Goal: Transaction & Acquisition: Subscribe to service/newsletter

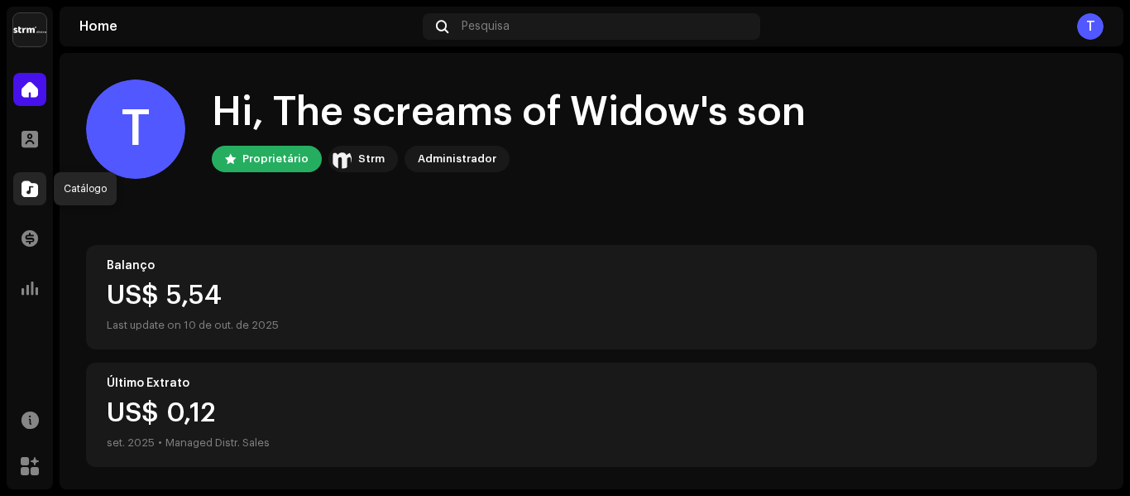
click at [29, 202] on div at bounding box center [29, 188] width 33 height 33
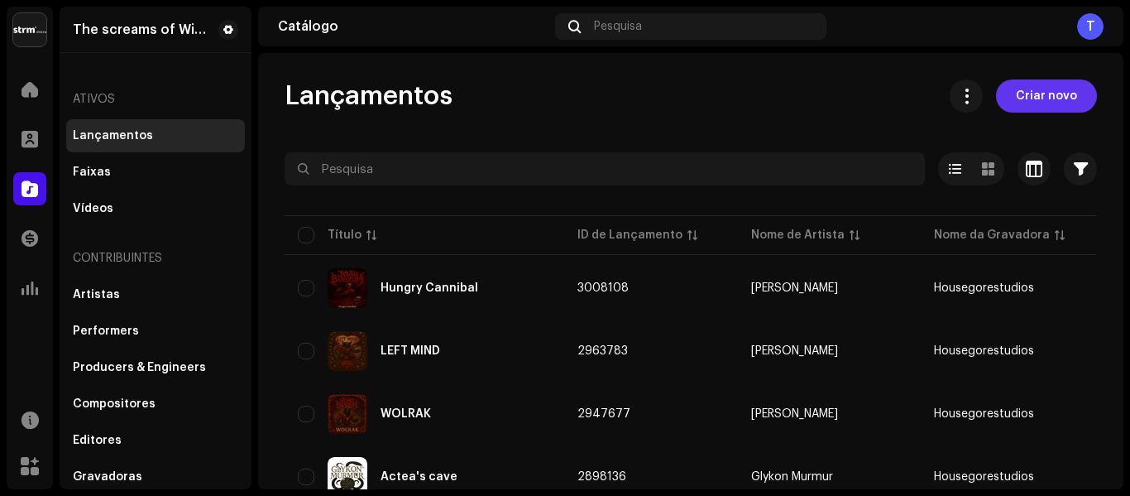
click at [1038, 95] on span "Criar novo" at bounding box center [1046, 95] width 61 height 33
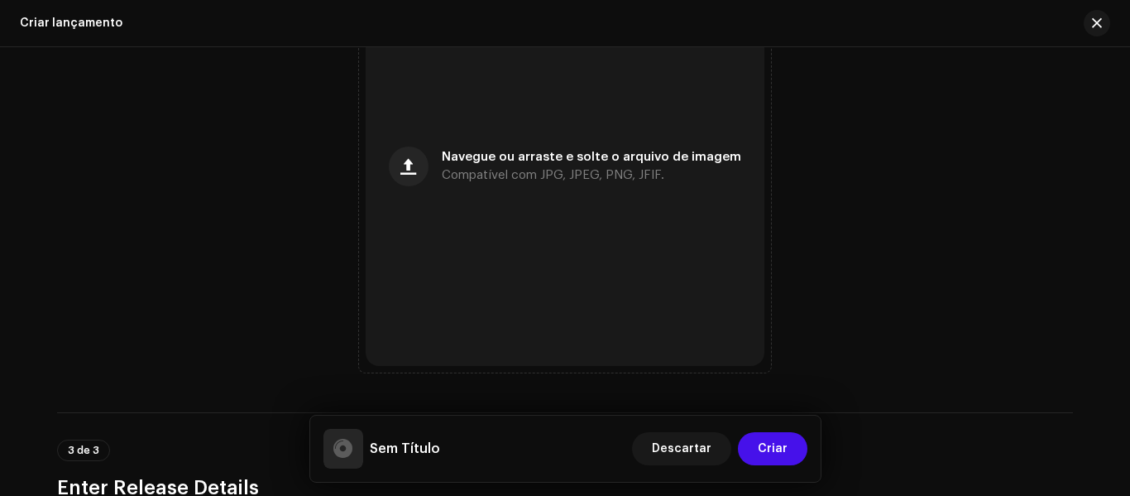
scroll to position [572, 0]
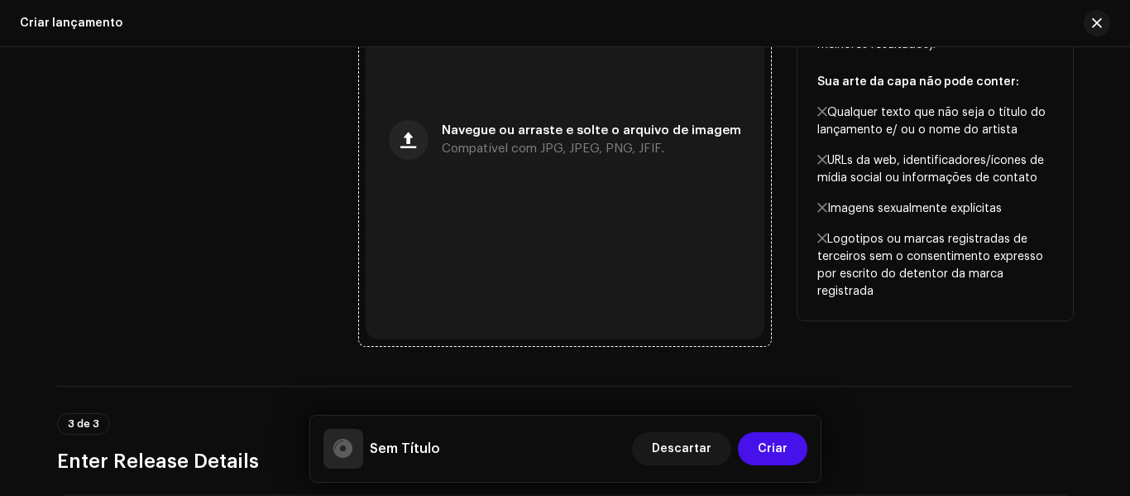
click at [525, 134] on span "Navegue ou arraste e solte o arquivo de imagem" at bounding box center [592, 131] width 300 height 12
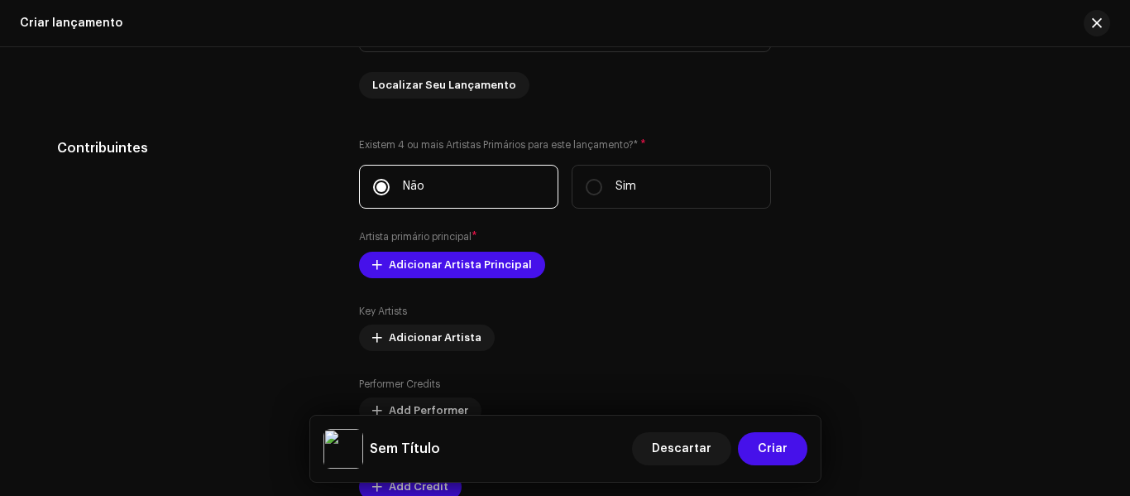
scroll to position [1545, 0]
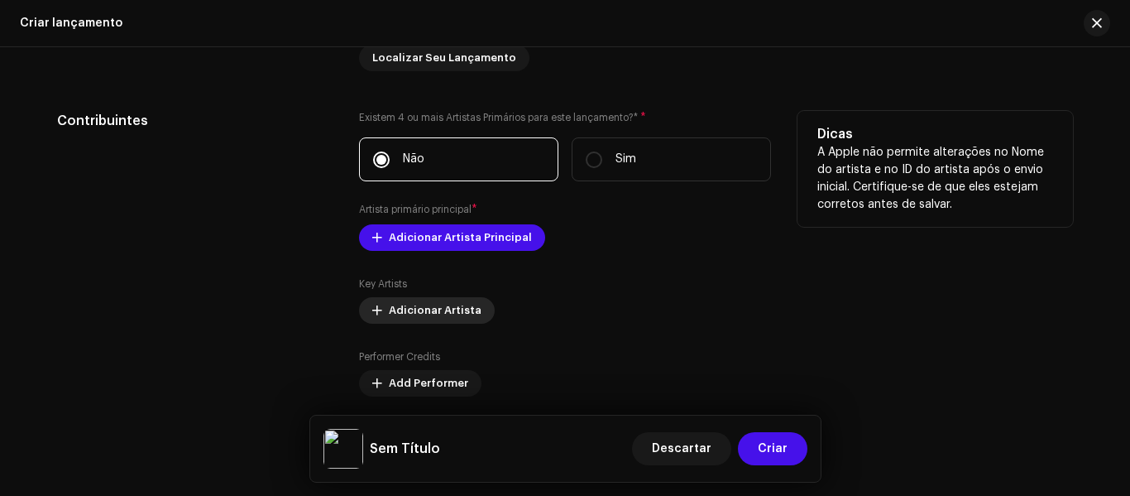
click at [458, 308] on span "Adicionar Artista" at bounding box center [435, 310] width 93 height 33
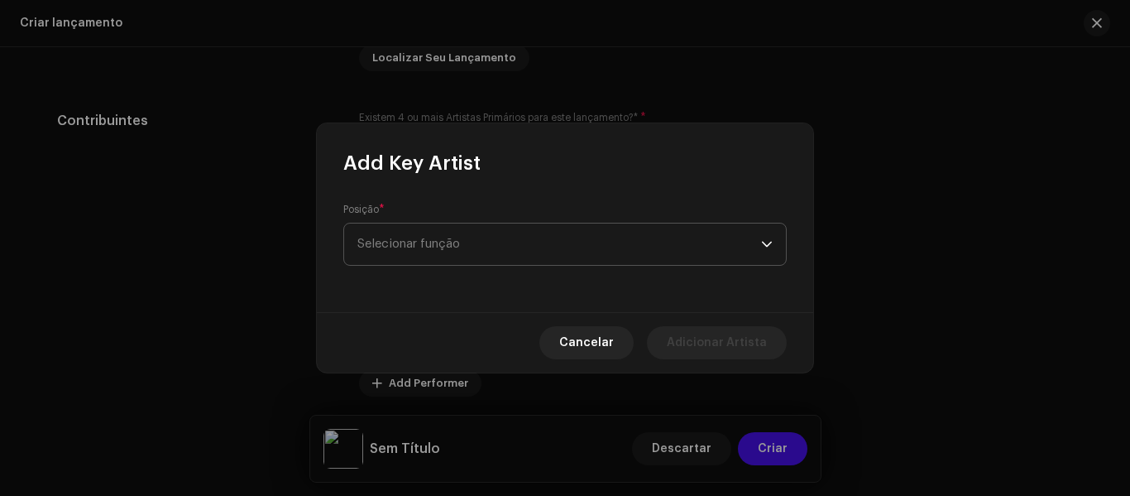
click at [483, 252] on span "Selecionar função" at bounding box center [559, 243] width 404 height 41
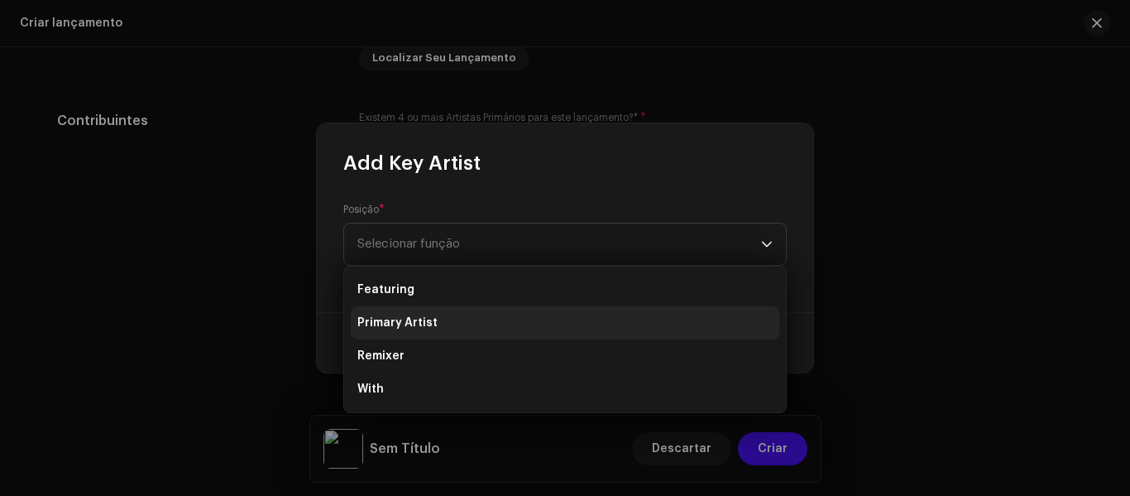
click at [486, 328] on li "Primary Artist" at bounding box center [565, 322] width 429 height 33
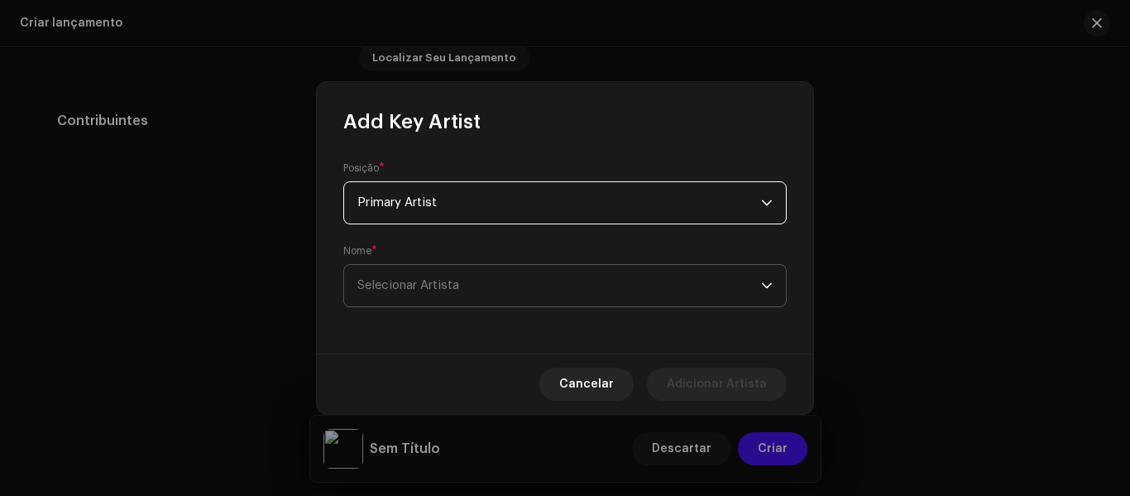
click at [487, 285] on span "Selecionar Artista" at bounding box center [559, 285] width 404 height 41
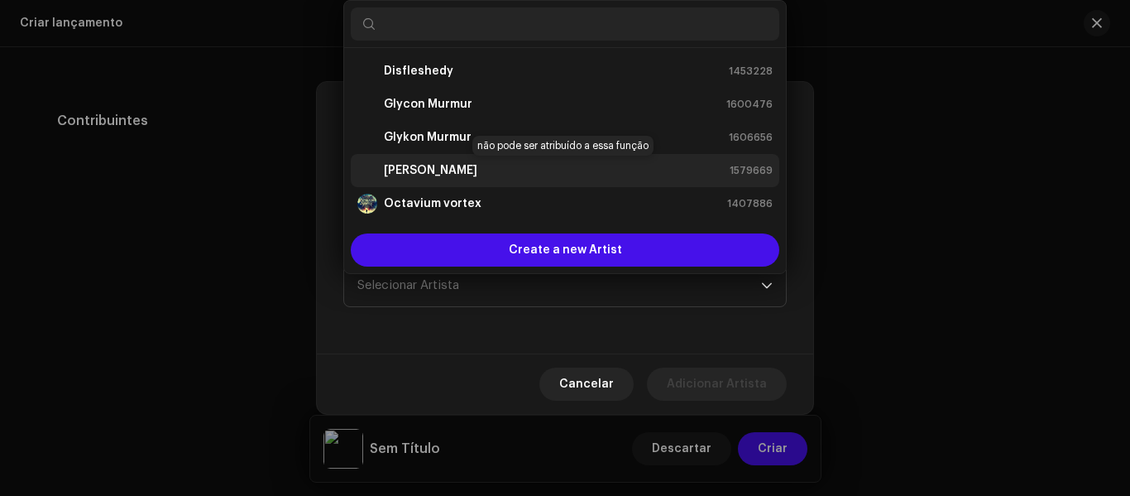
click at [450, 169] on strong "[PERSON_NAME]" at bounding box center [431, 170] width 94 height 17
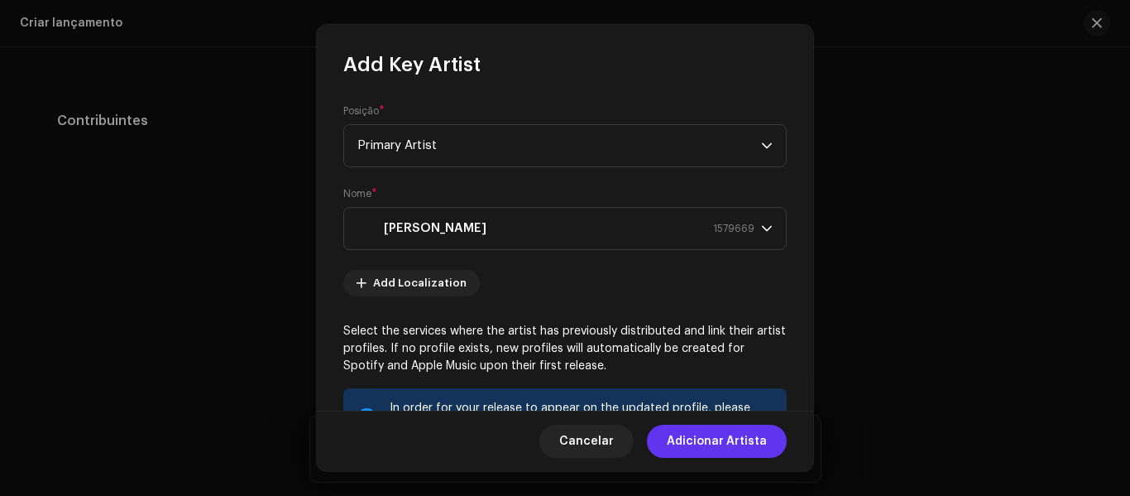
click at [725, 444] on span "Adicionar Artista" at bounding box center [717, 440] width 100 height 33
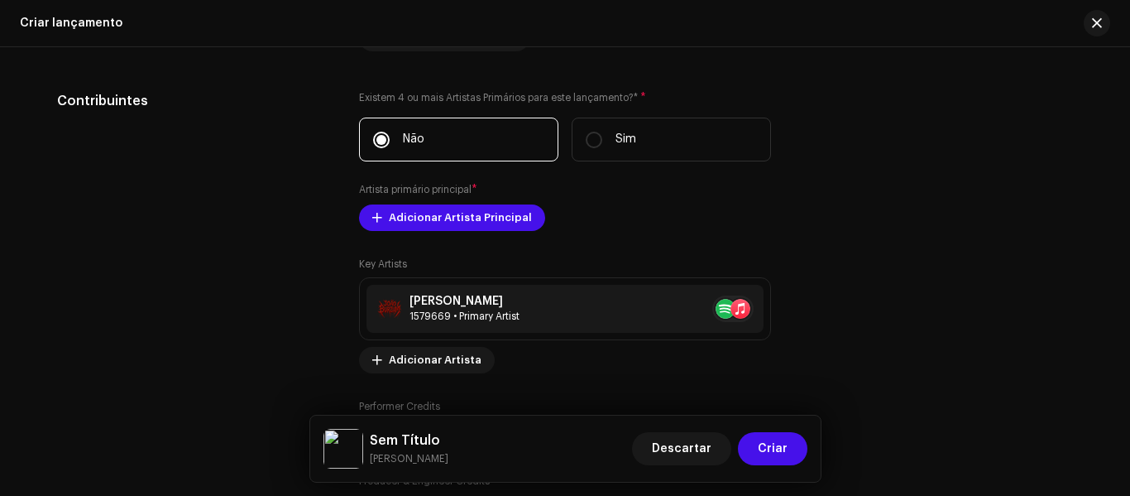
scroll to position [1626, 0]
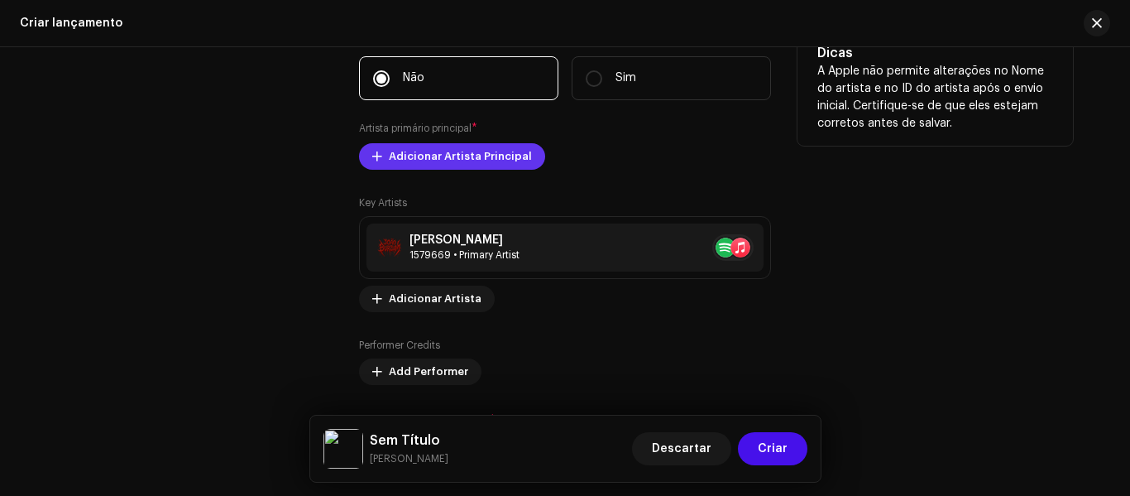
click at [474, 155] on span "Adicionar Artista Principal" at bounding box center [460, 156] width 143 height 33
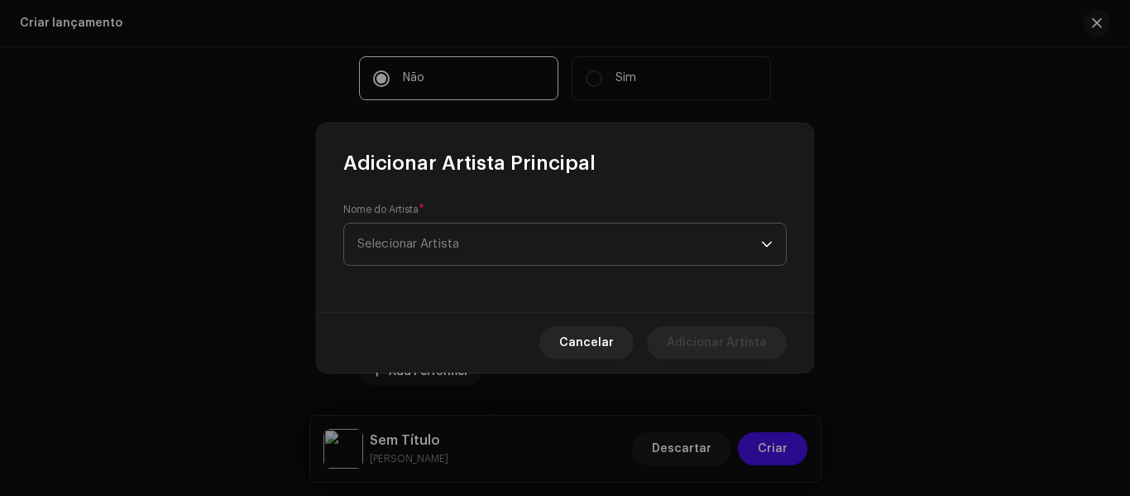
click at [544, 255] on span "Selecionar Artista" at bounding box center [559, 243] width 404 height 41
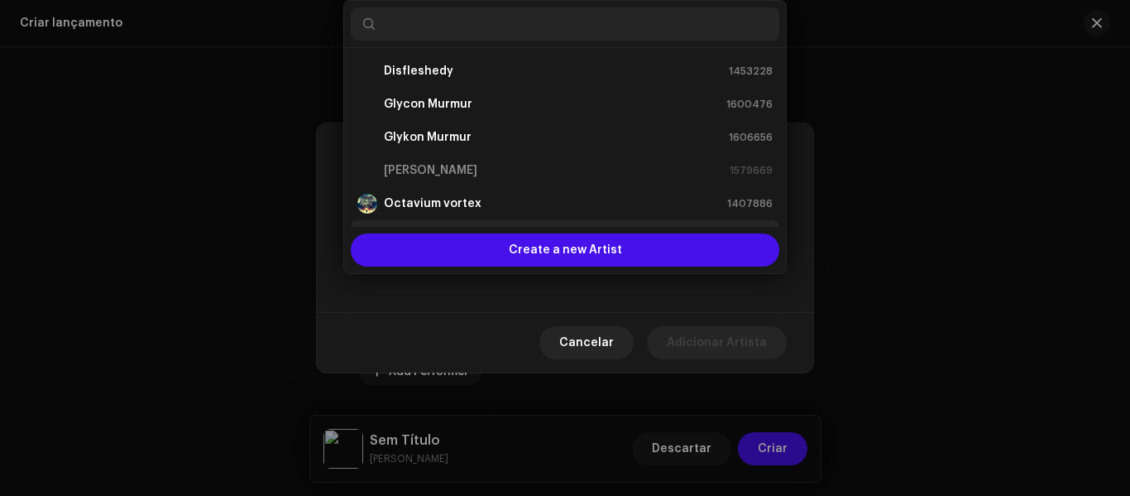
scroll to position [26, 0]
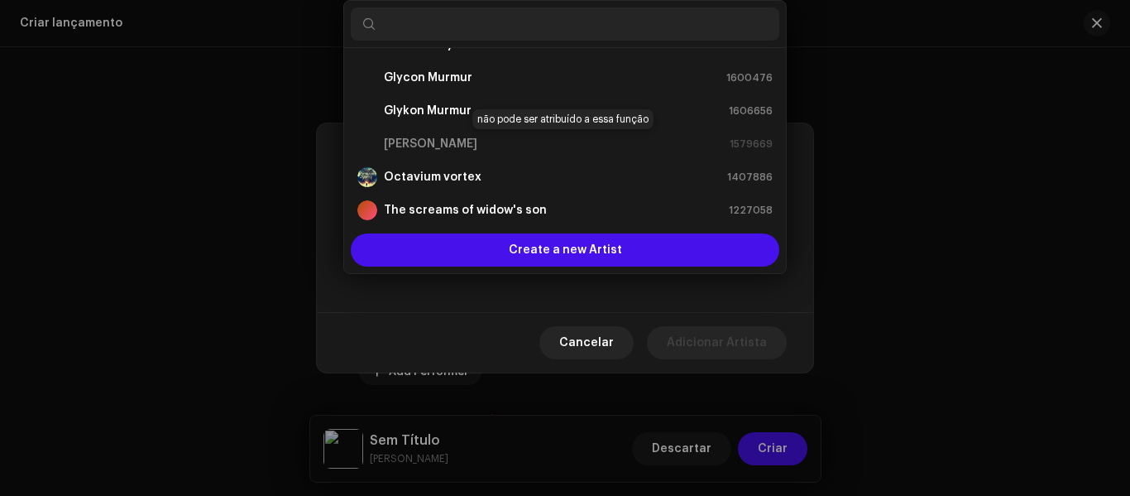
click at [451, 146] on div "[PERSON_NAME] 1579669" at bounding box center [564, 144] width 415 height 20
click at [603, 348] on span "Cancelar" at bounding box center [586, 342] width 55 height 33
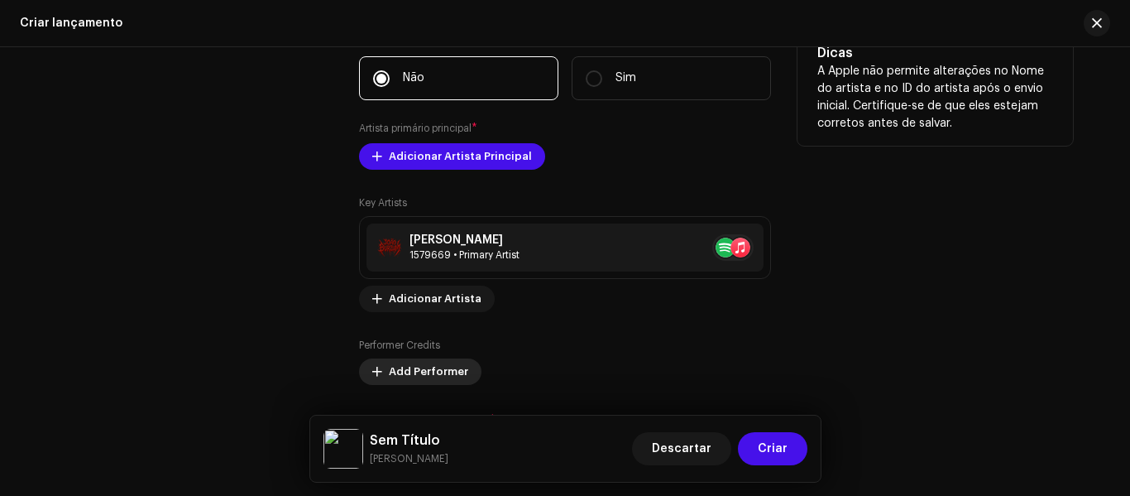
click at [432, 371] on span "Add Performer" at bounding box center [428, 371] width 79 height 33
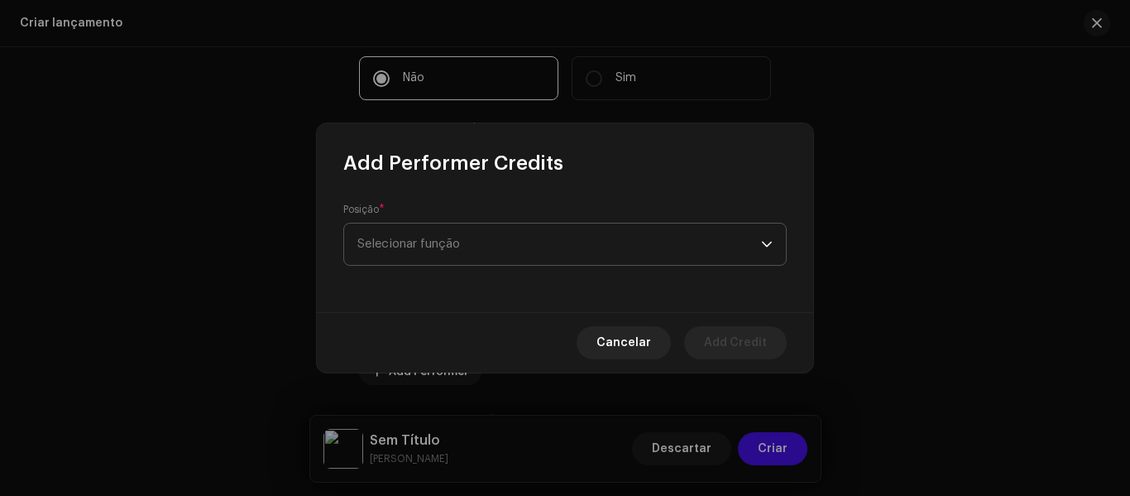
click at [497, 257] on span "Selecionar função" at bounding box center [559, 243] width 404 height 41
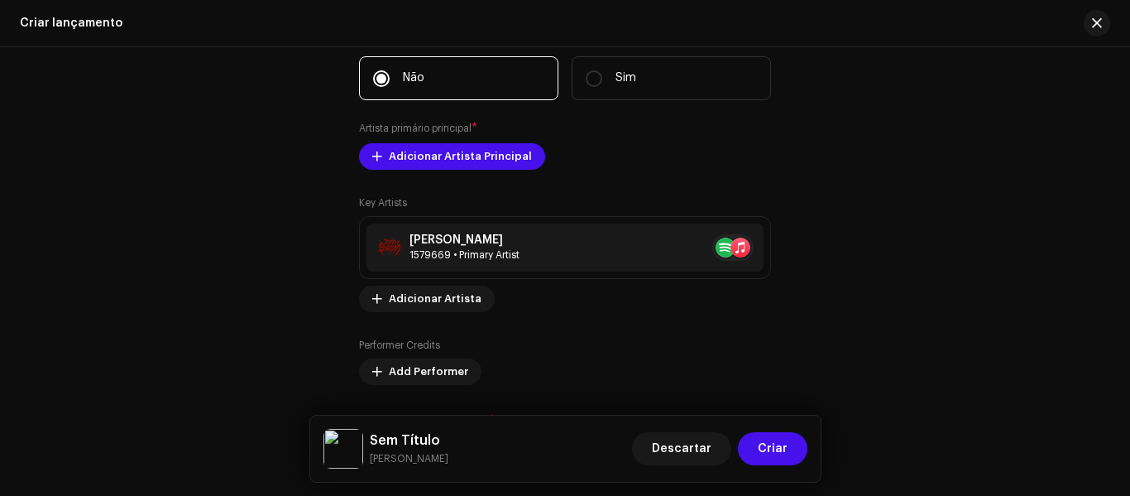
drag, startPoint x: 1127, startPoint y: 319, endPoint x: 1129, endPoint y: 352, distance: 33.2
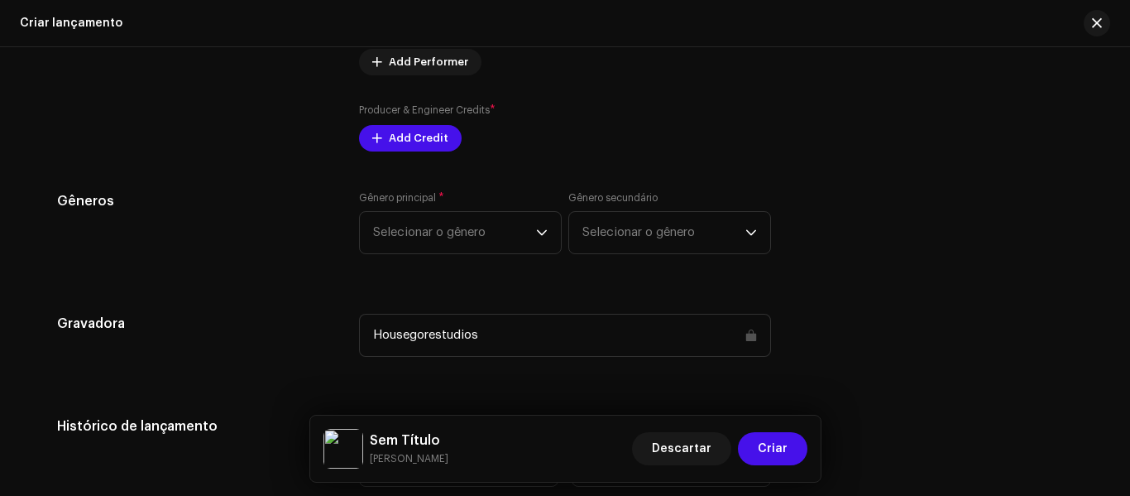
scroll to position [1952, 0]
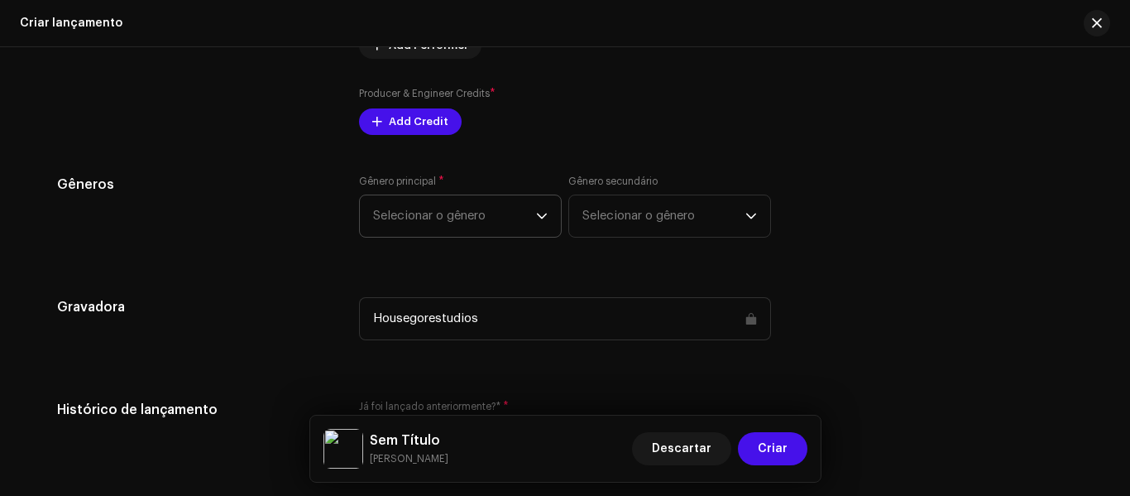
click at [525, 213] on span "Selecionar o gênero" at bounding box center [454, 215] width 163 height 41
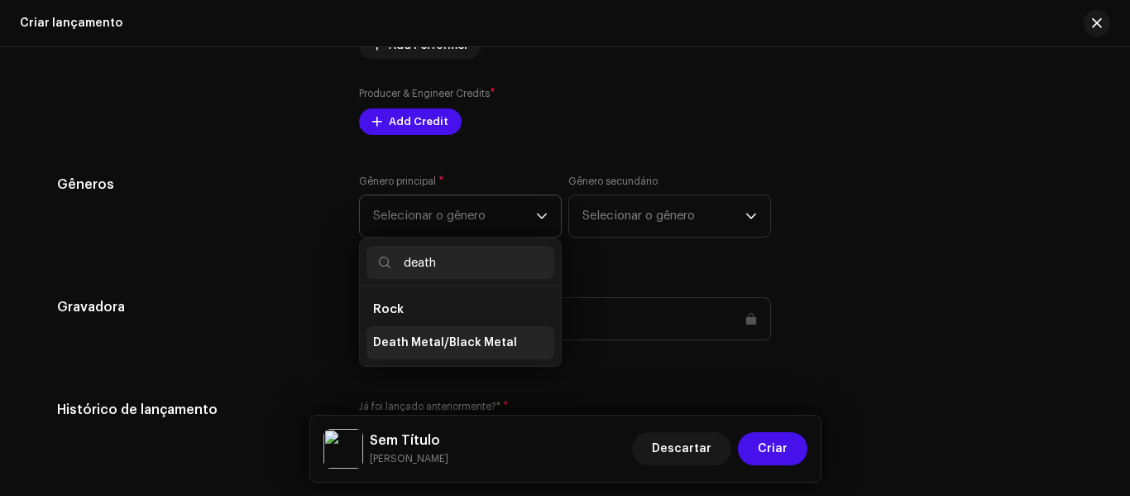
type input "death"
click at [492, 334] on li "Death Metal/Black Metal" at bounding box center [461, 342] width 188 height 33
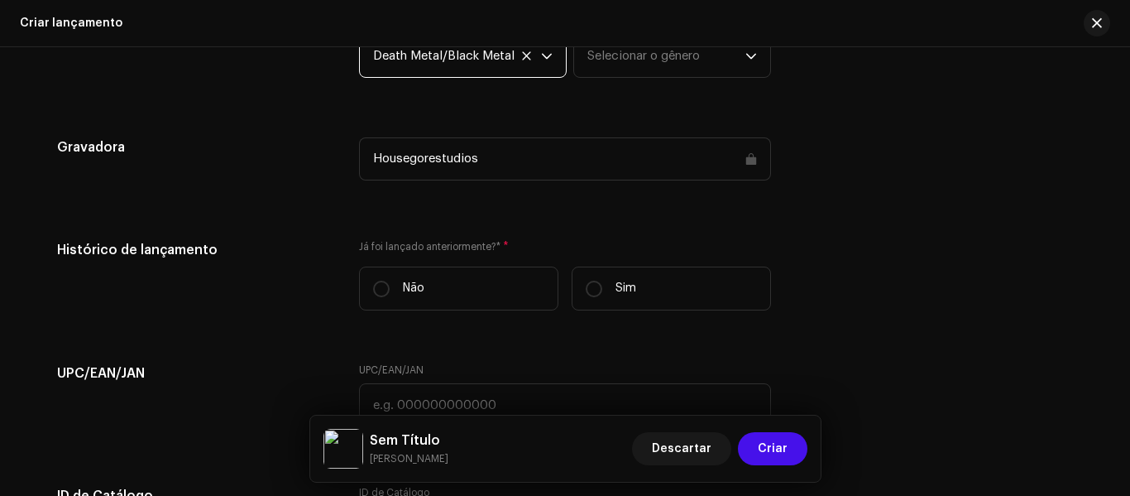
scroll to position [2117, 0]
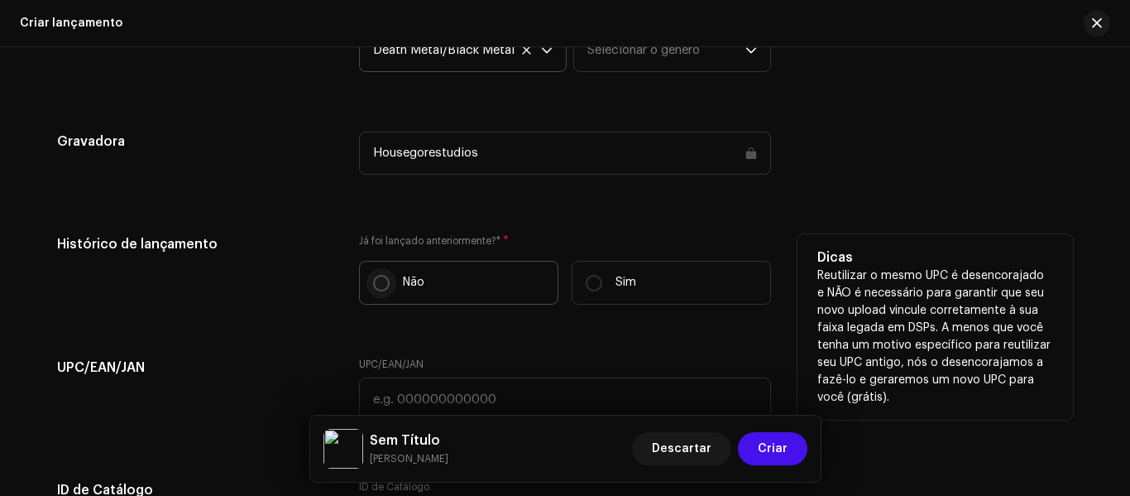
click at [373, 280] on input "Não" at bounding box center [381, 283] width 17 height 17
radio input "true"
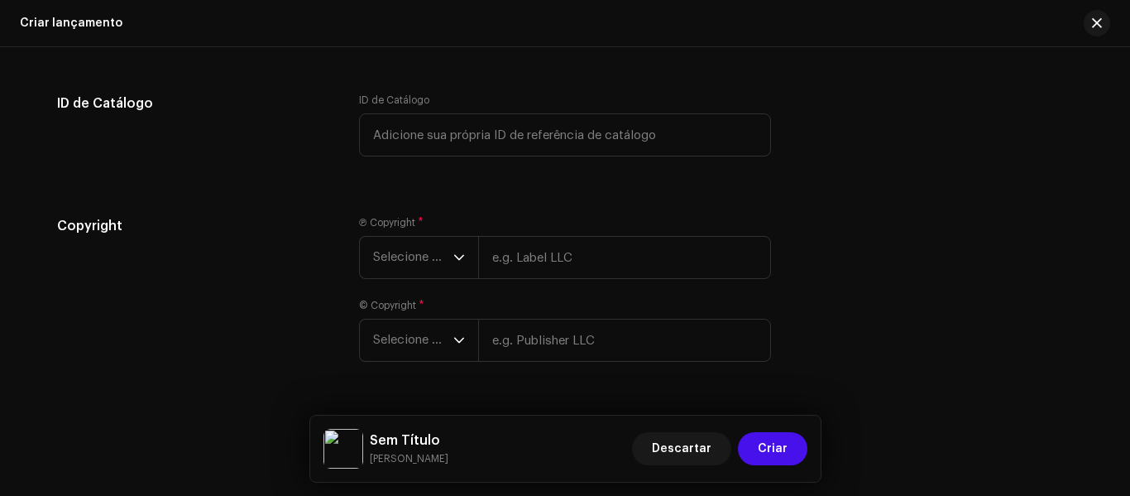
scroll to position [2526, 0]
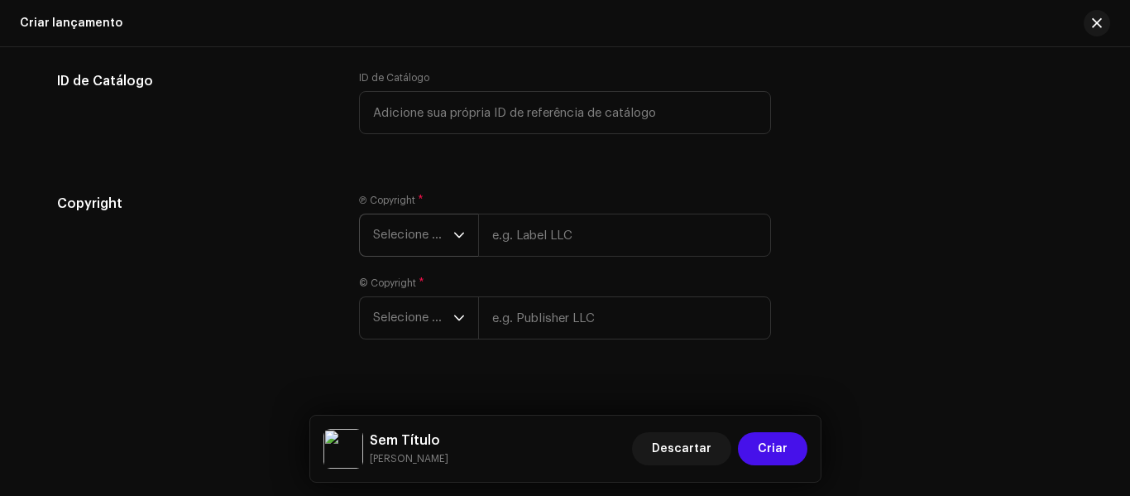
click at [464, 233] on p-select "Selecione o ano" at bounding box center [418, 234] width 119 height 43
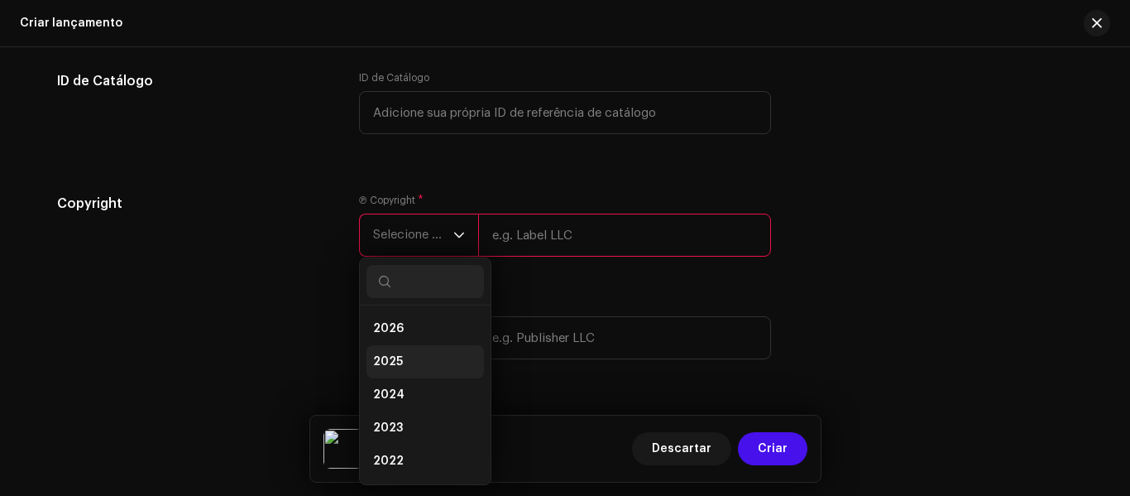
click at [422, 374] on li "2025" at bounding box center [425, 361] width 117 height 33
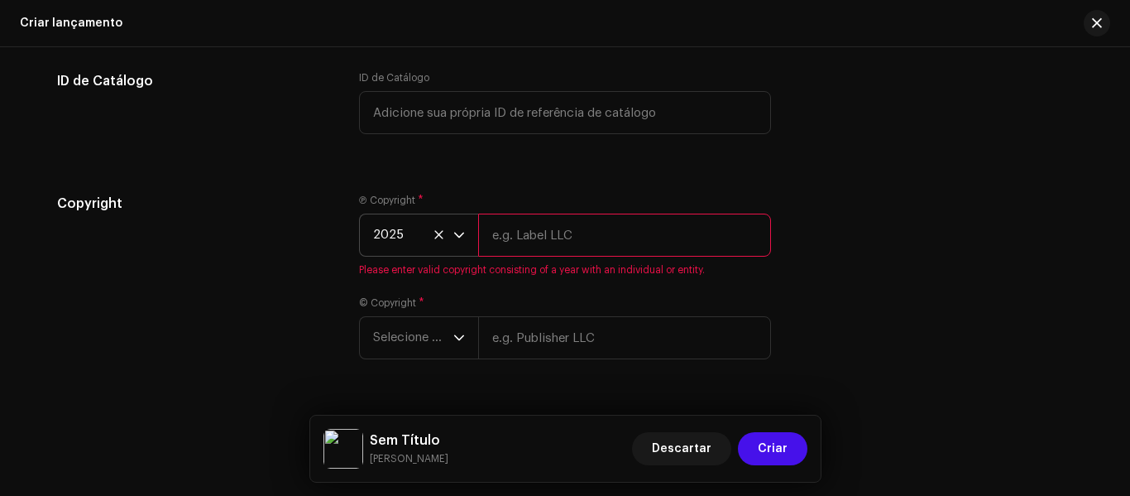
click at [517, 242] on input "text" at bounding box center [624, 234] width 293 height 43
type input "Housegorestudios"
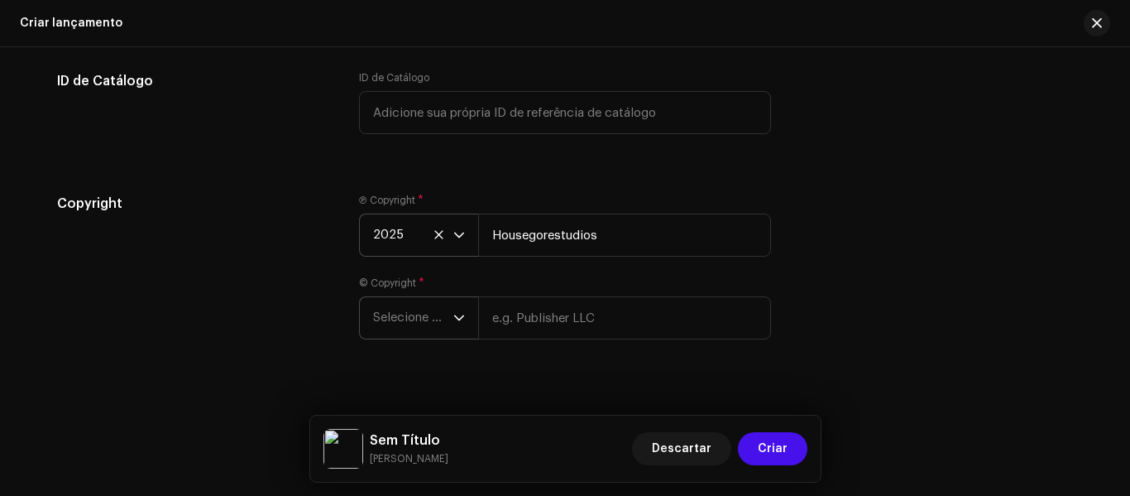
click at [460, 319] on icon "dropdown trigger" at bounding box center [459, 318] width 12 height 12
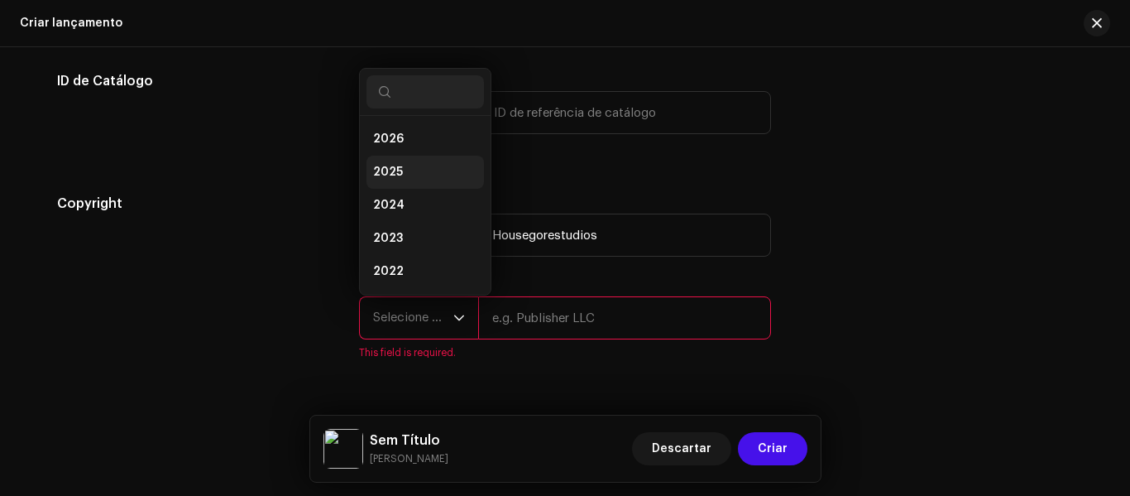
click at [425, 173] on li "2025" at bounding box center [425, 172] width 117 height 33
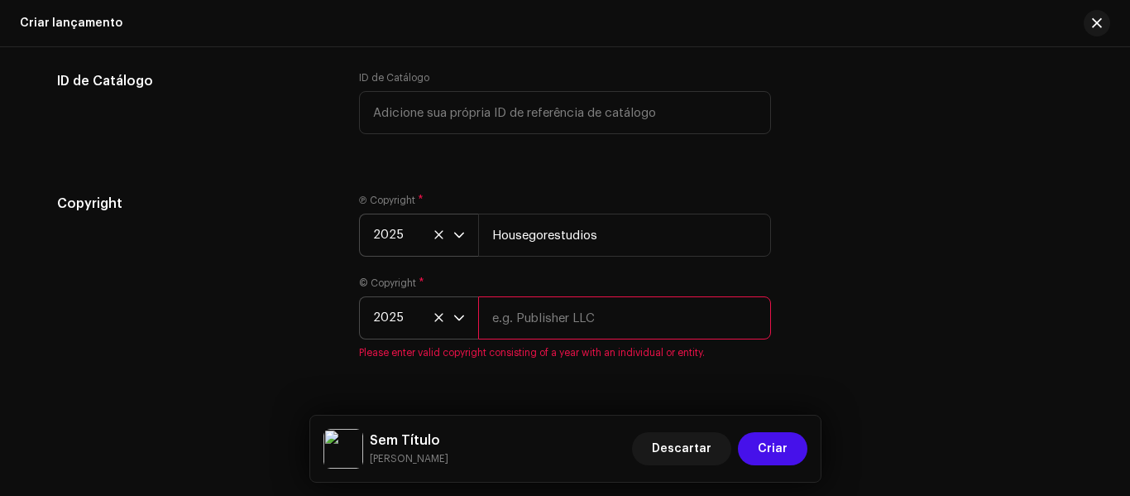
click at [551, 322] on input "text" at bounding box center [624, 317] width 293 height 43
type input "Housegorestudios"
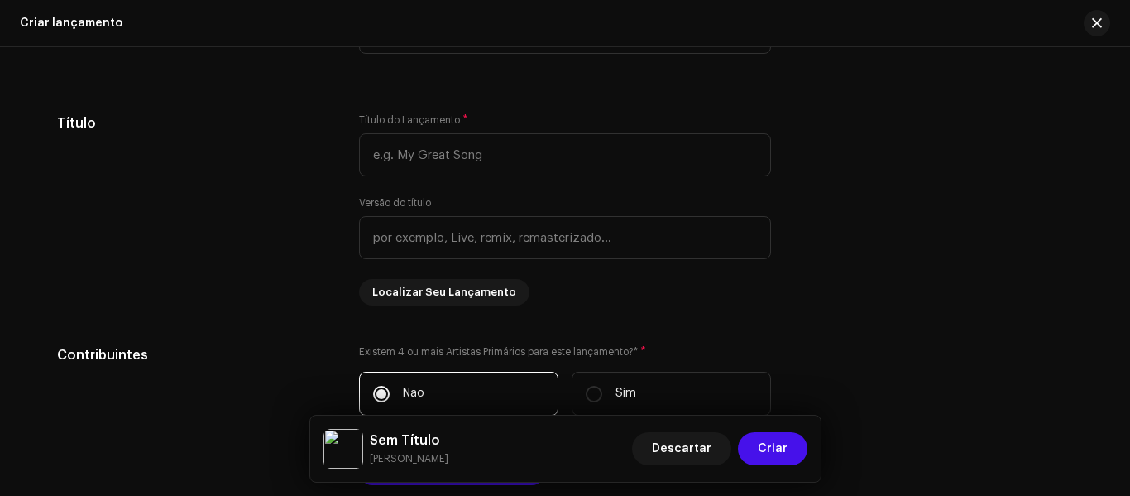
scroll to position [1272, 0]
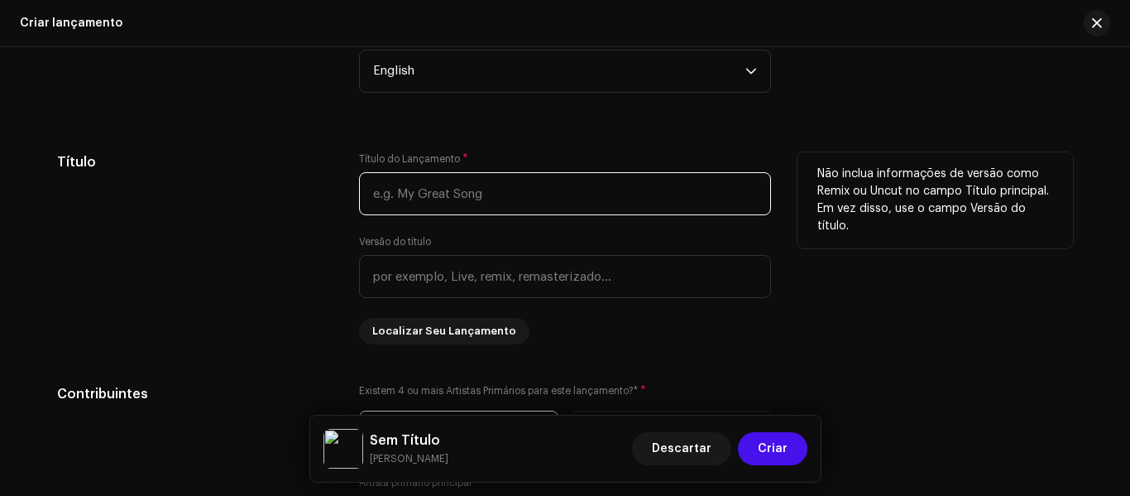
click at [560, 205] on input "text" at bounding box center [565, 193] width 412 height 43
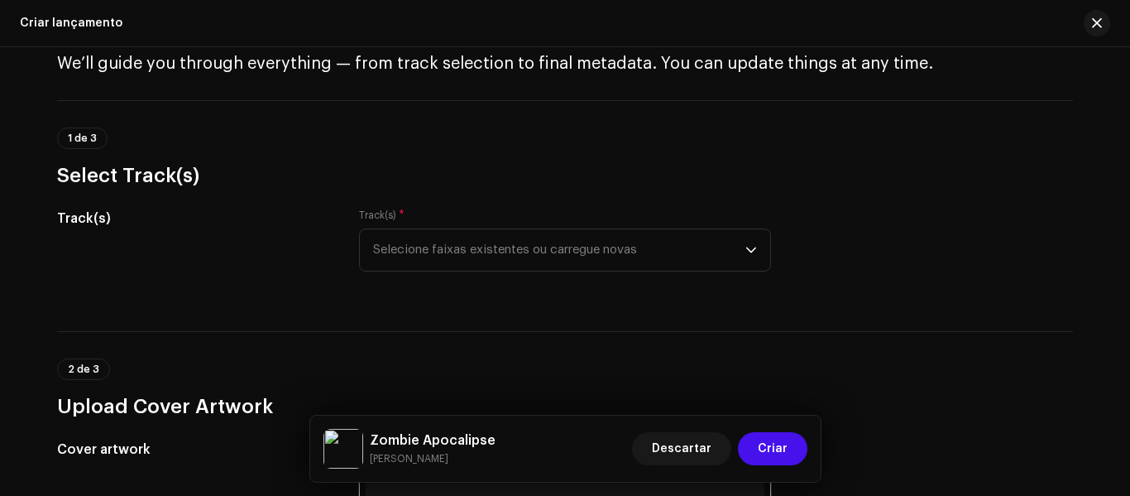
scroll to position [50, 0]
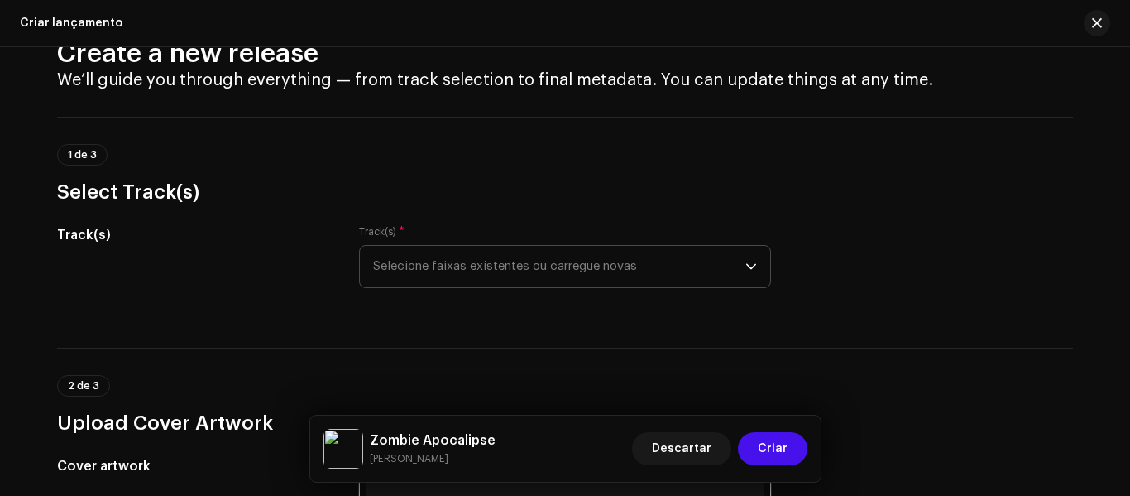
click at [748, 268] on icon "dropdown trigger" at bounding box center [751, 267] width 10 height 6
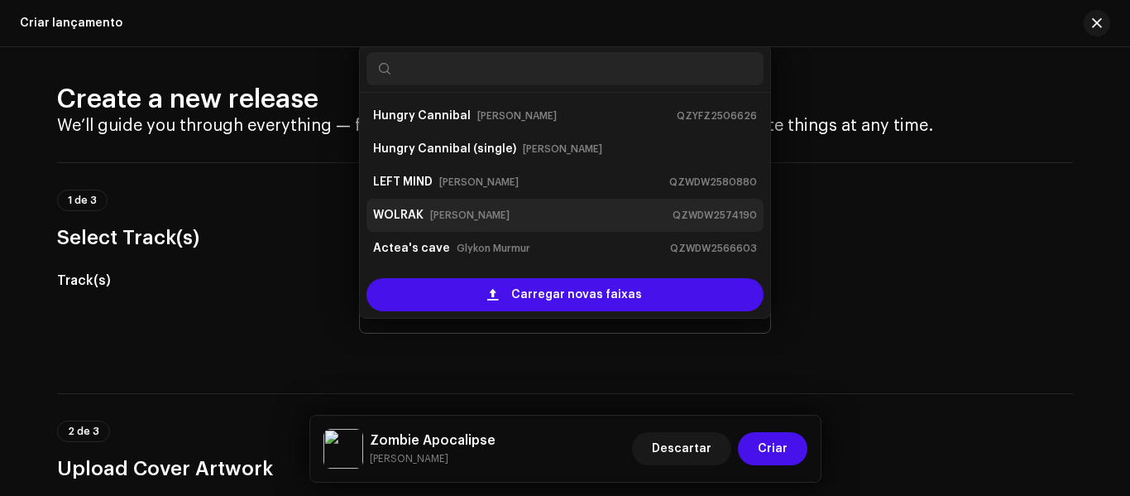
scroll to position [0, 0]
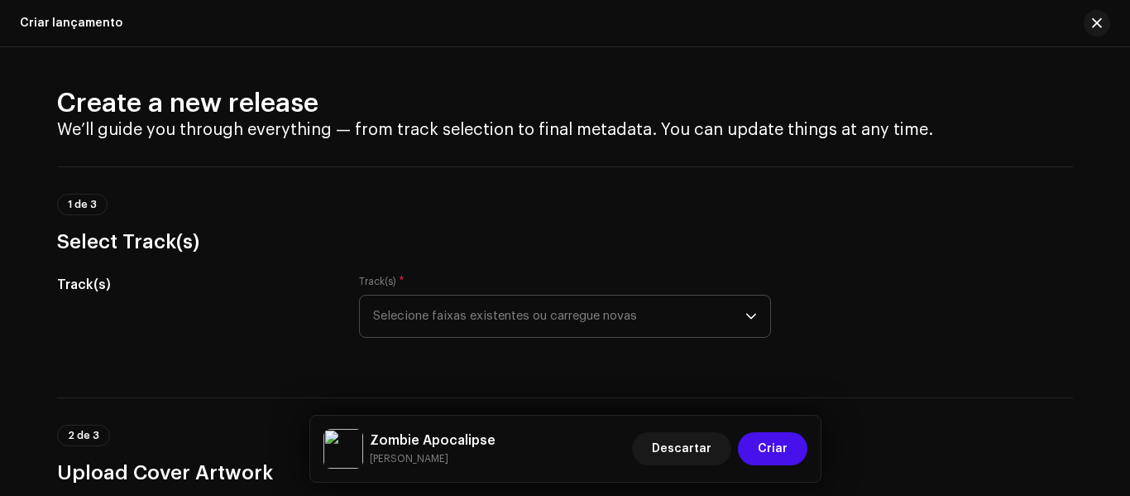
click at [750, 313] on icon "dropdown trigger" at bounding box center [752, 316] width 12 height 12
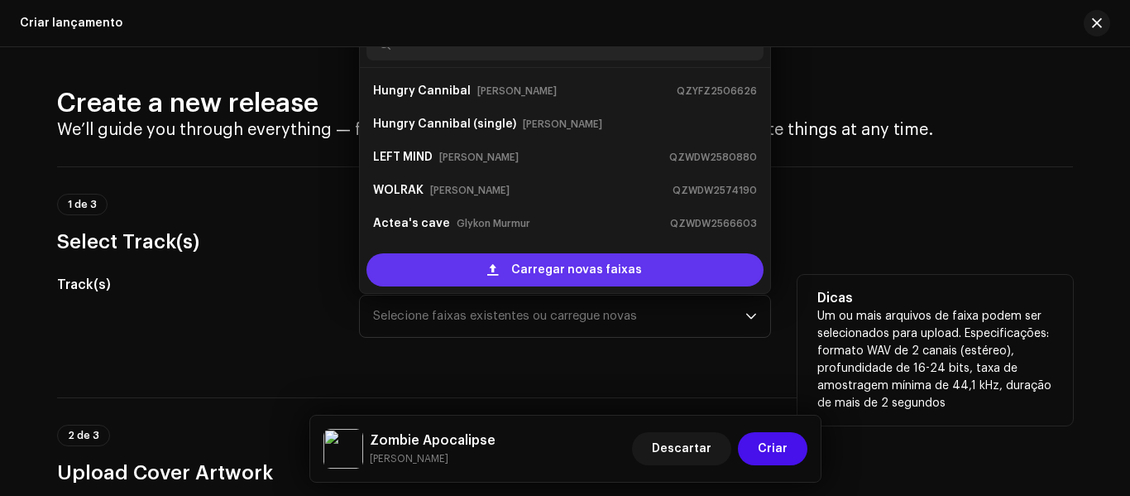
click at [644, 275] on div "Carregar novas faixas" at bounding box center [565, 269] width 397 height 33
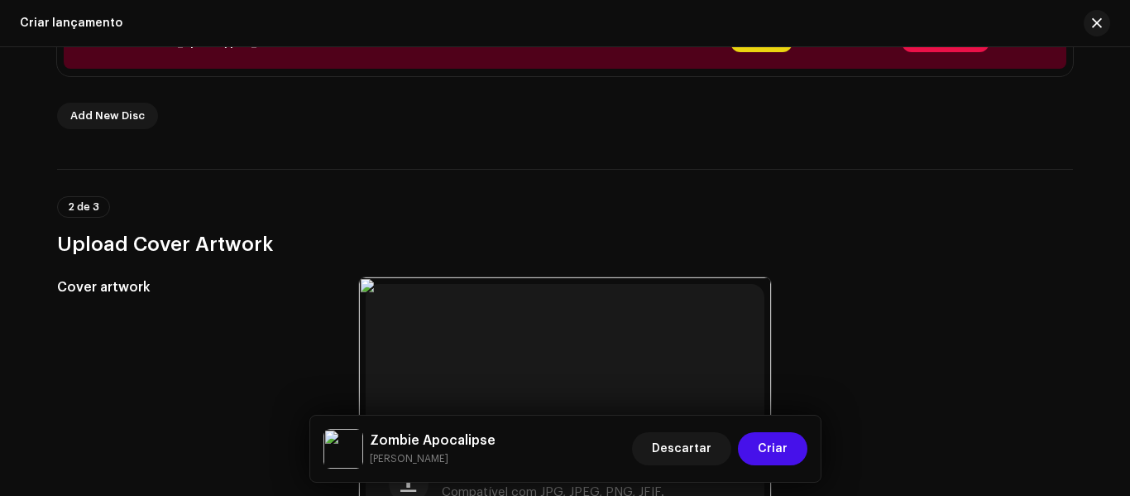
scroll to position [166, 0]
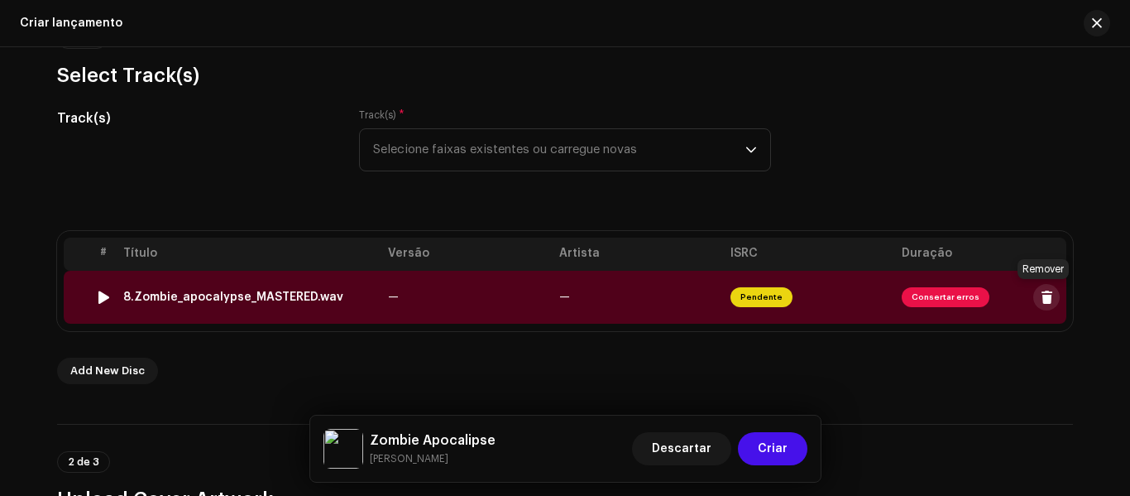
click at [1041, 293] on span at bounding box center [1047, 296] width 12 height 13
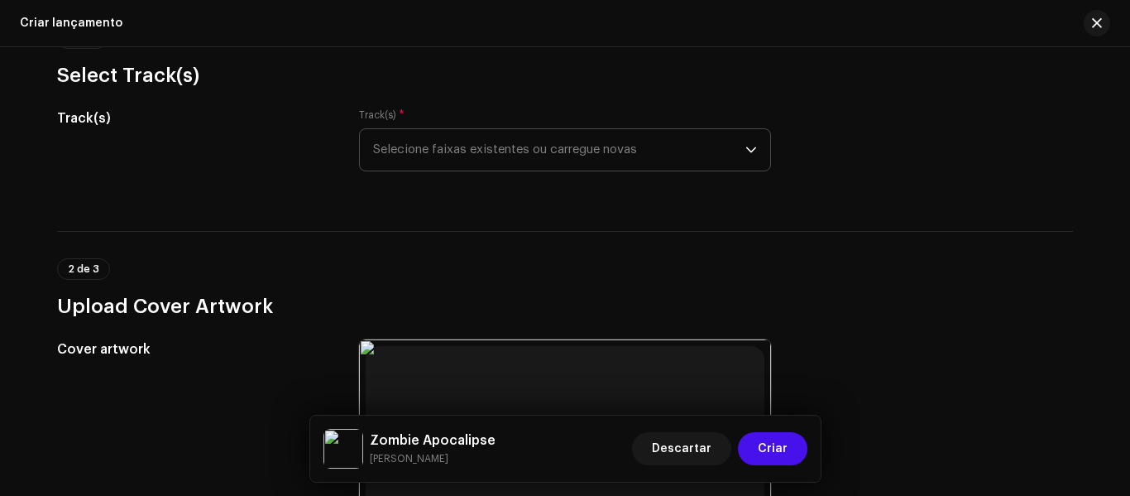
click at [746, 145] on icon "dropdown trigger" at bounding box center [752, 150] width 12 height 12
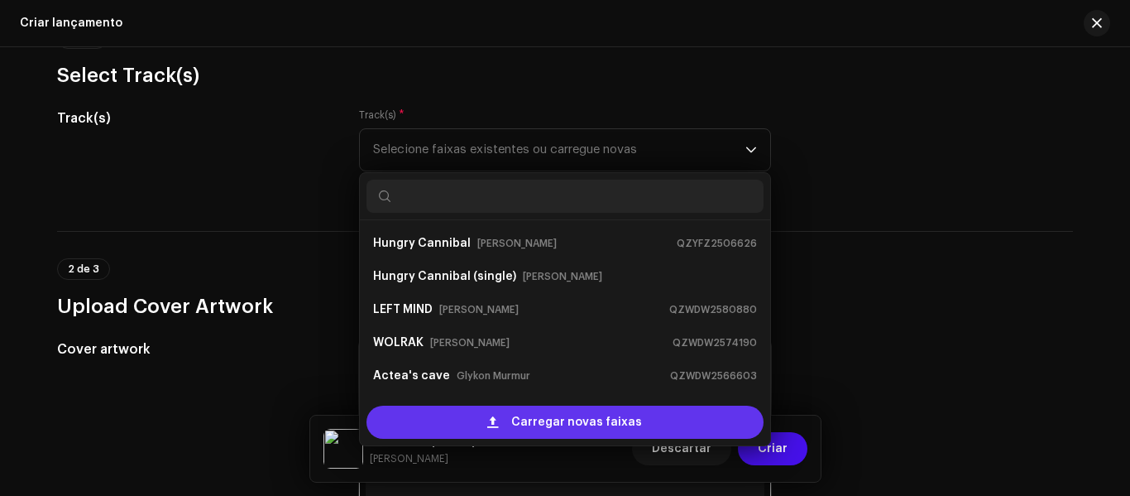
scroll to position [26, 0]
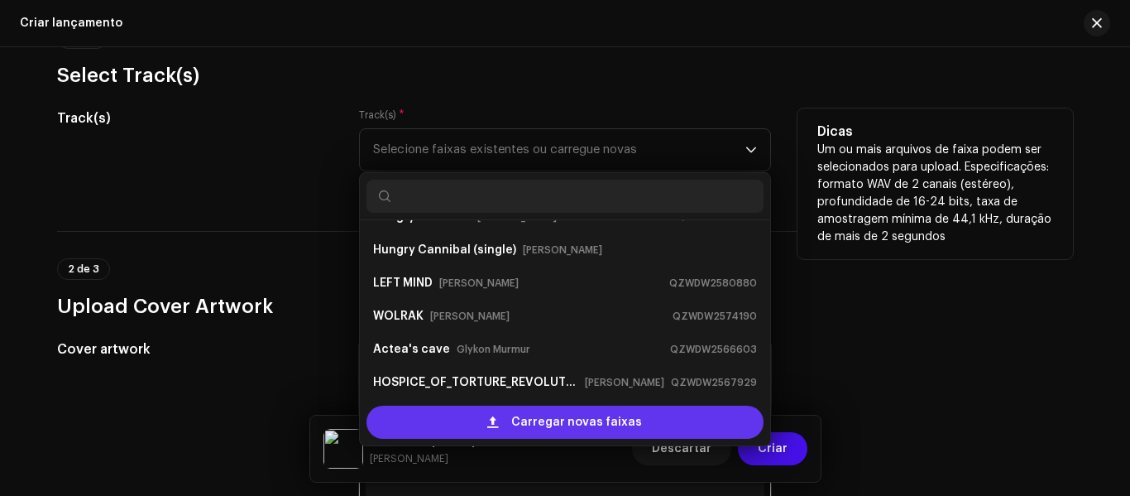
click at [579, 421] on span "Carregar novas faixas" at bounding box center [576, 421] width 131 height 33
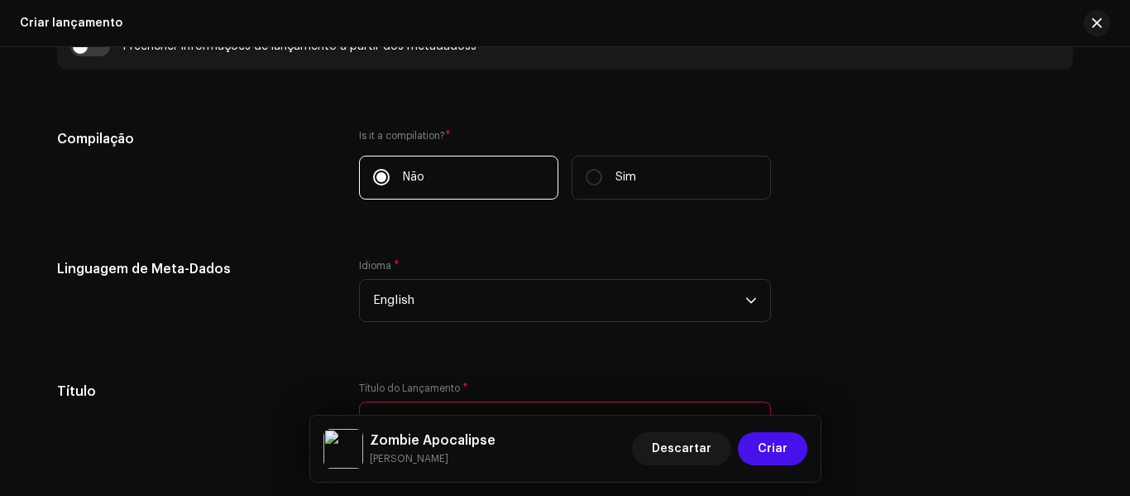
scroll to position [1426, 0]
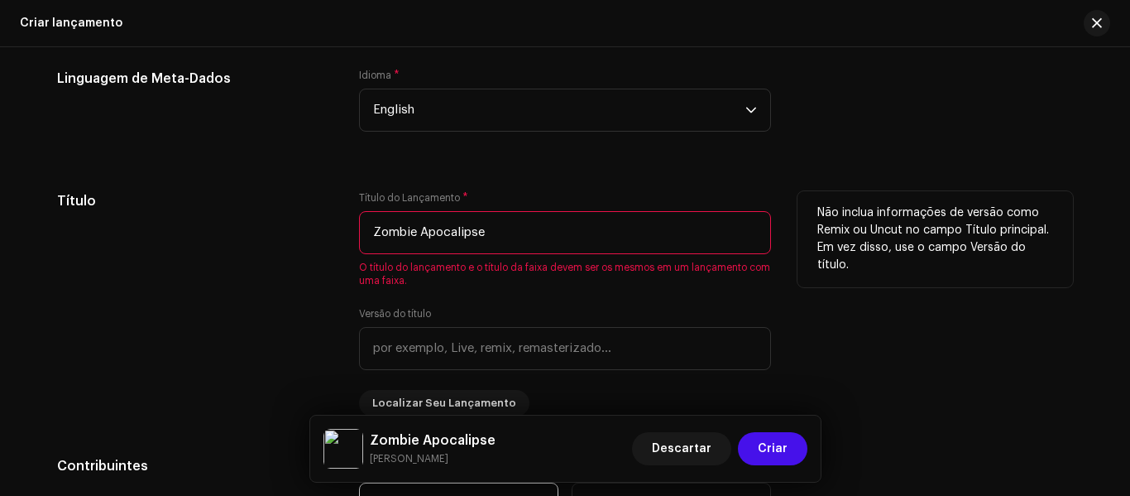
click at [459, 229] on input "Zombie Apocalipse" at bounding box center [565, 232] width 412 height 43
click at [943, 398] on div "Não inclua informações de versão como Remix ou Uncut no campo Título principal.…" at bounding box center [936, 303] width 276 height 225
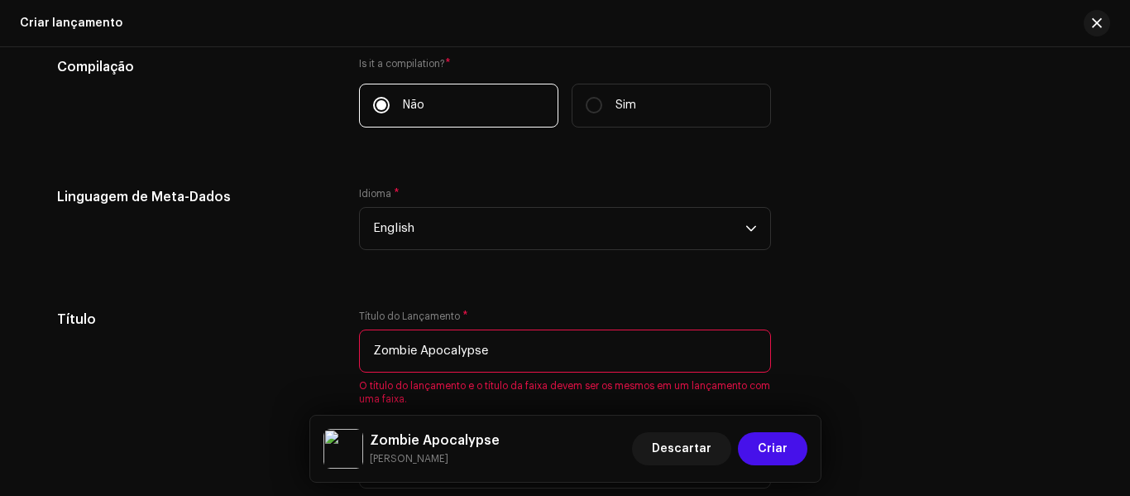
scroll to position [1533, 0]
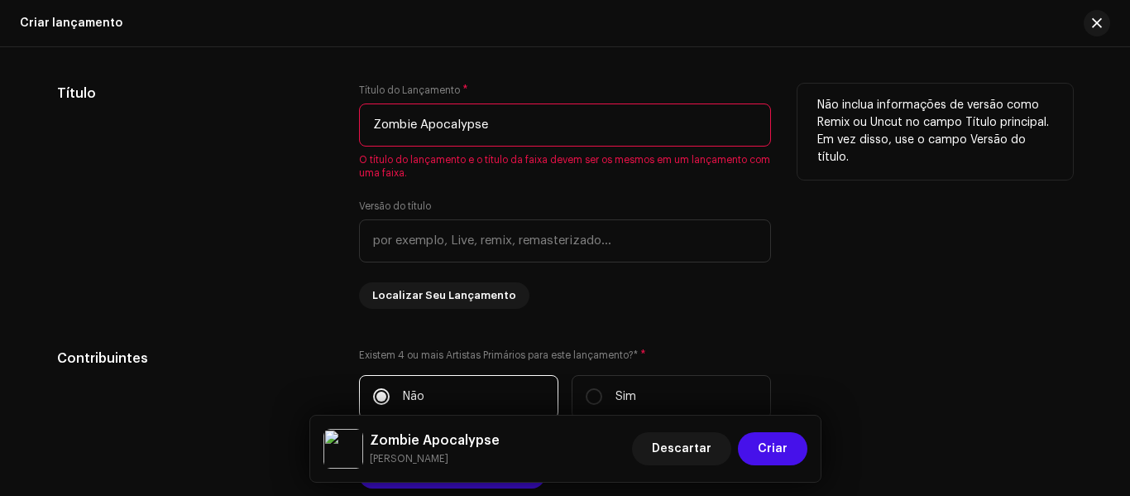
click at [427, 122] on input "Zombie Apocalypse" at bounding box center [565, 124] width 412 height 43
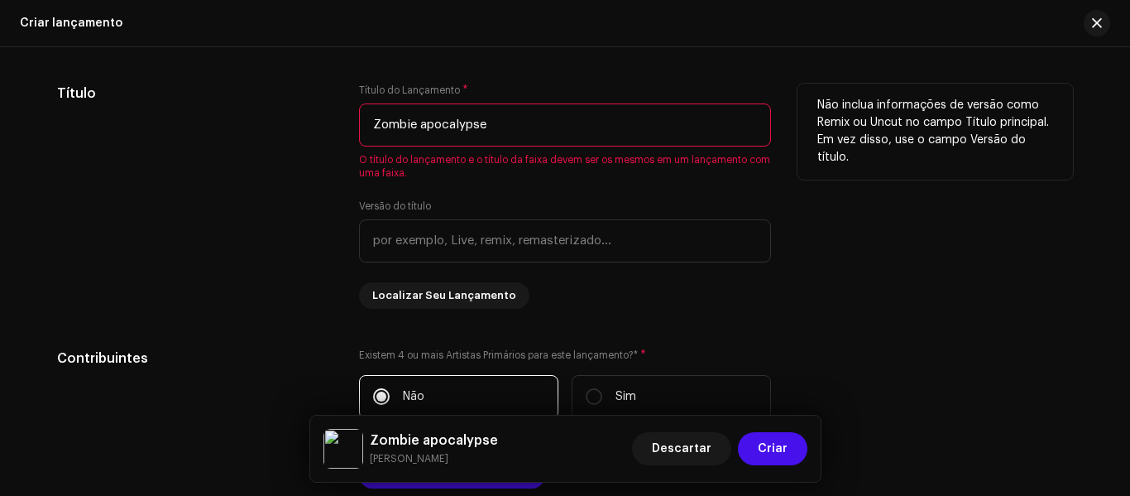
click at [537, 142] on input "Zombie apocalypse" at bounding box center [565, 124] width 412 height 43
type input "Z"
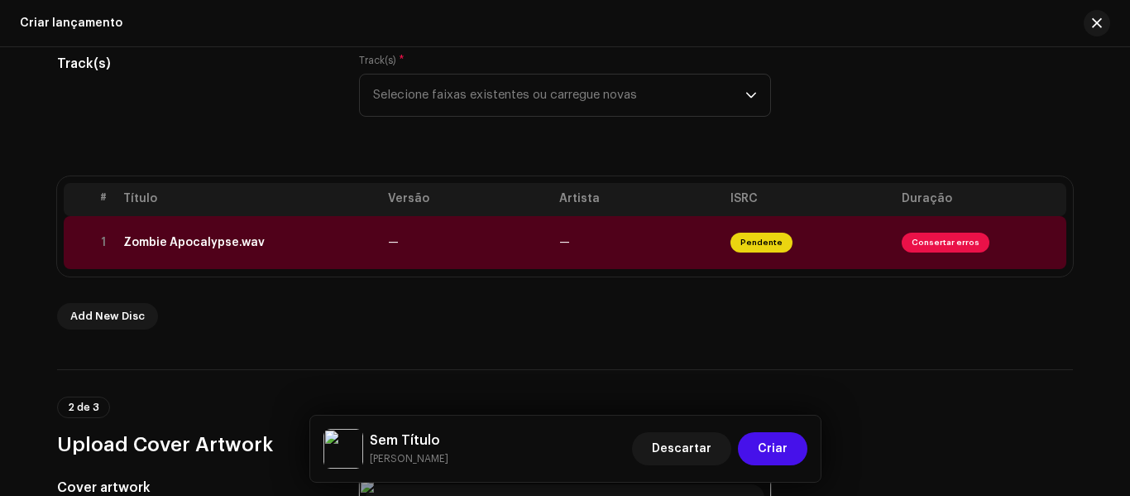
scroll to position [198, 0]
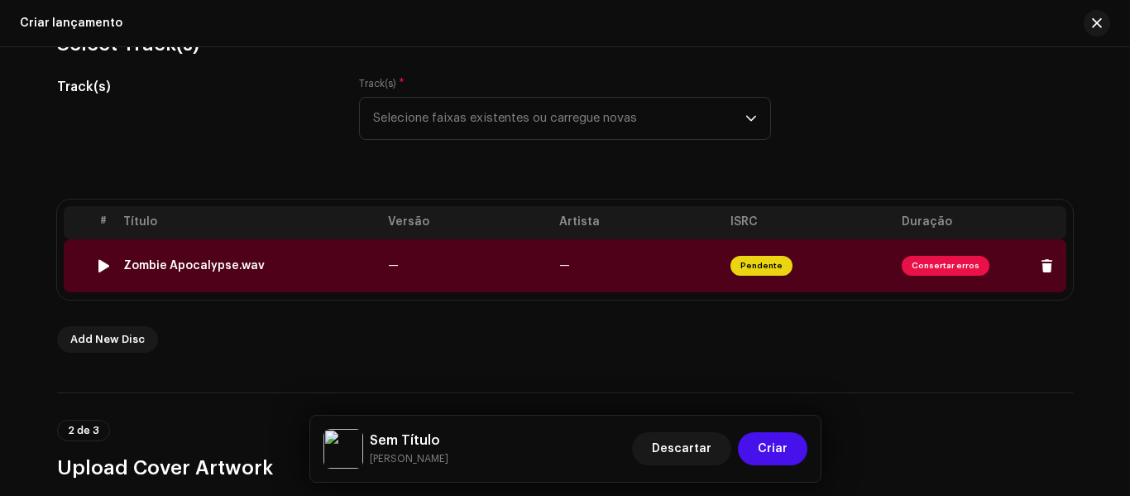
drag, startPoint x: 113, startPoint y: 258, endPoint x: 274, endPoint y: 273, distance: 161.2
click at [274, 273] on td "Zombie Apocalypse.wav" at bounding box center [249, 265] width 265 height 53
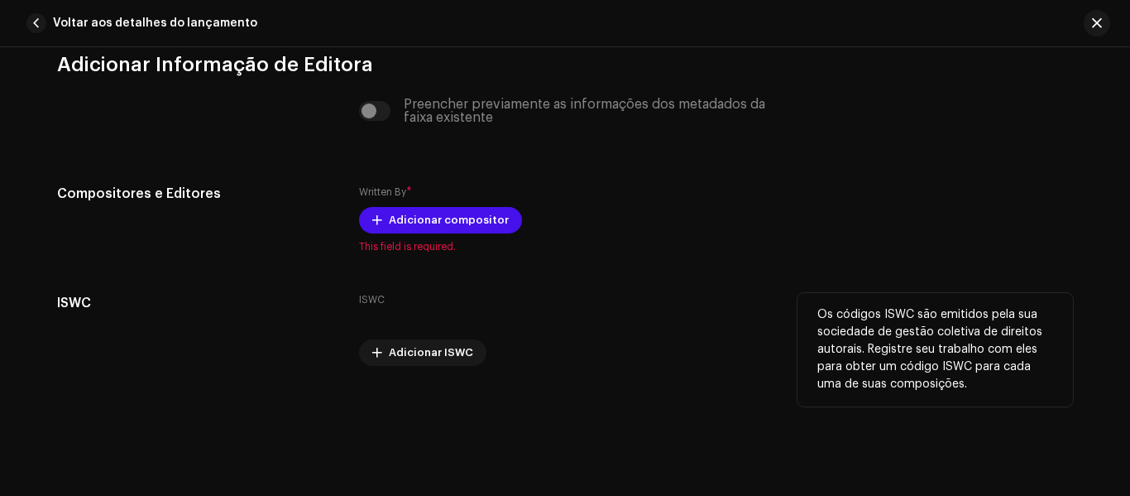
scroll to position [3300, 0]
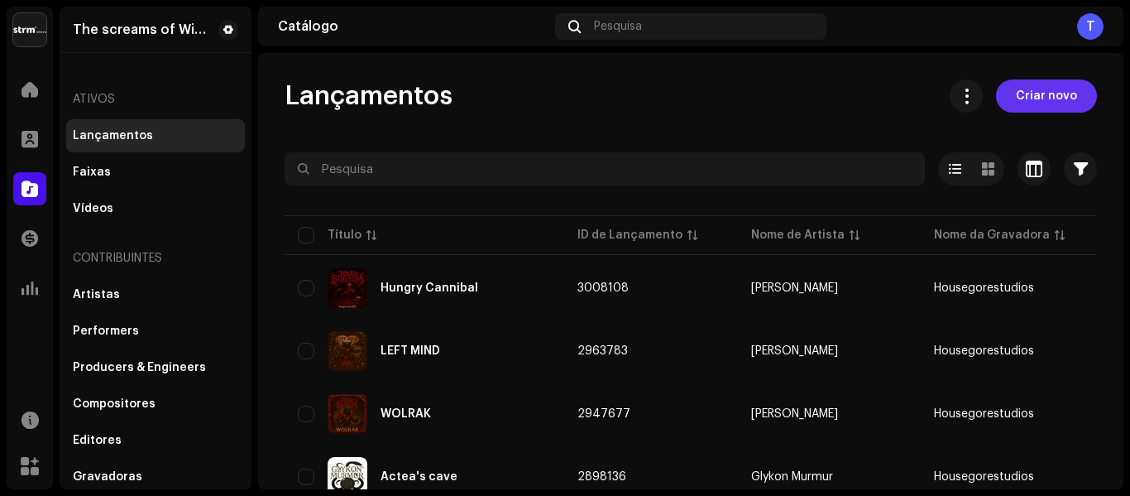
click at [1041, 100] on span "Criar novo" at bounding box center [1046, 95] width 61 height 33
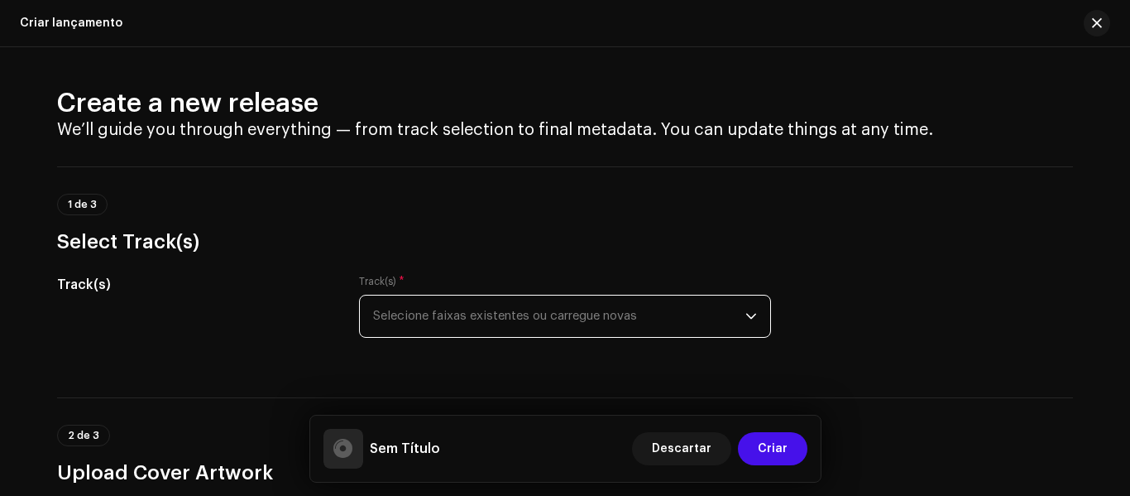
click at [730, 324] on span "Selecione faixas existentes ou carregue novas" at bounding box center [559, 315] width 372 height 41
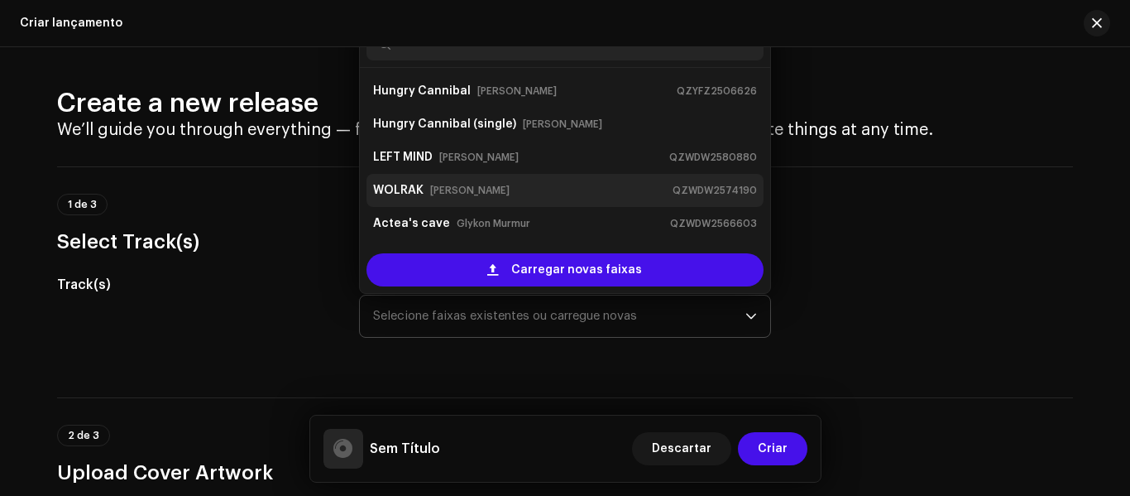
scroll to position [331, 0]
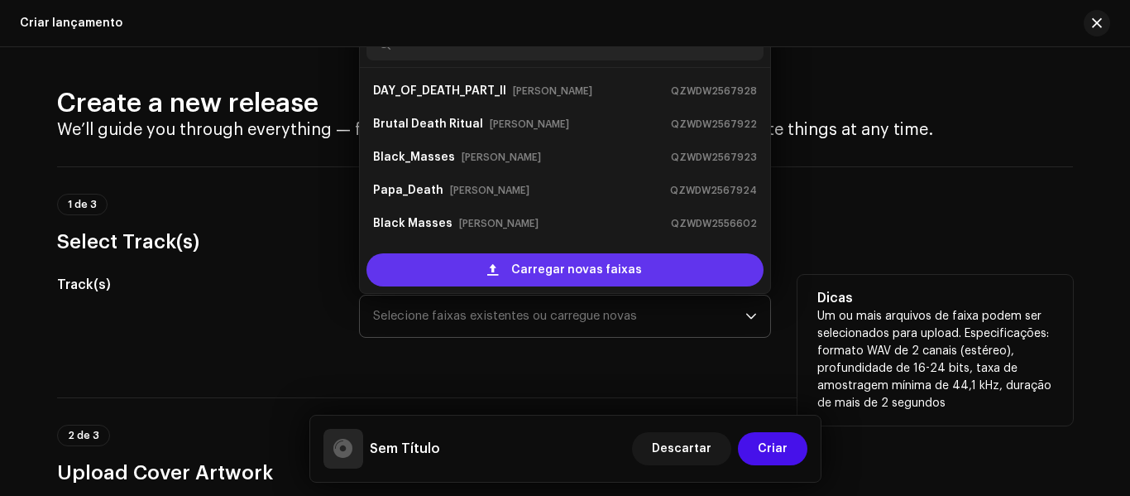
click at [598, 271] on span "Carregar novas faixas" at bounding box center [576, 269] width 131 height 33
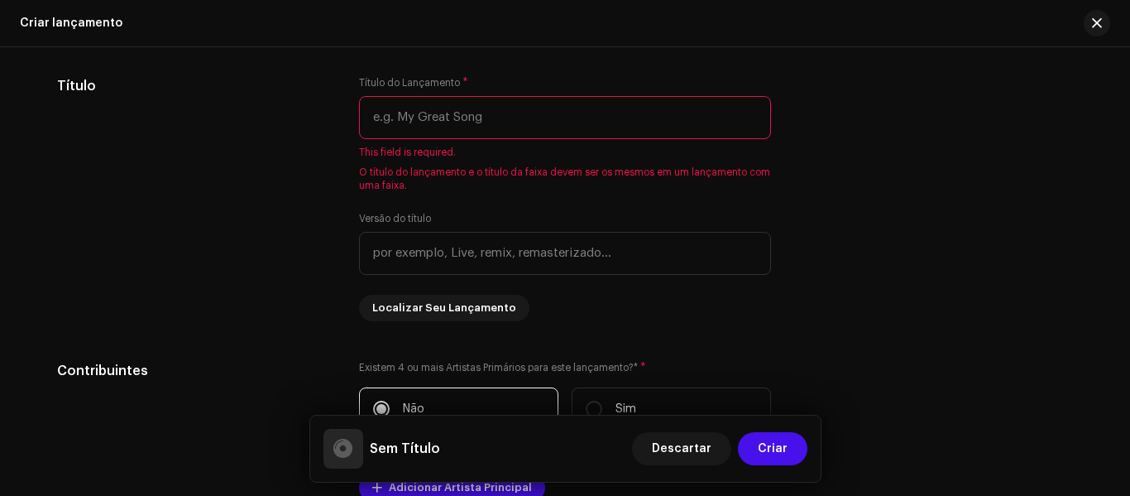
scroll to position [1418, 0]
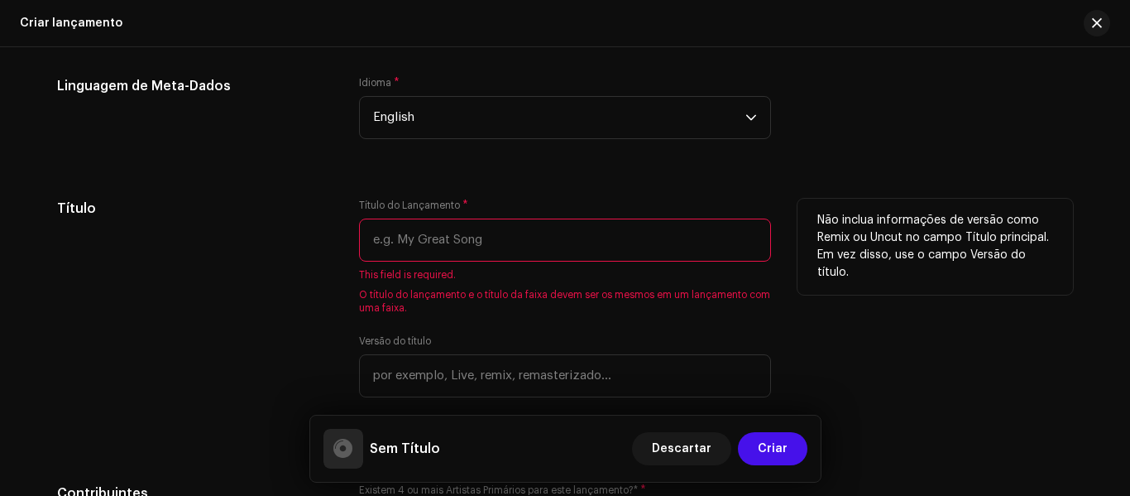
click at [463, 237] on input "text" at bounding box center [565, 239] width 412 height 43
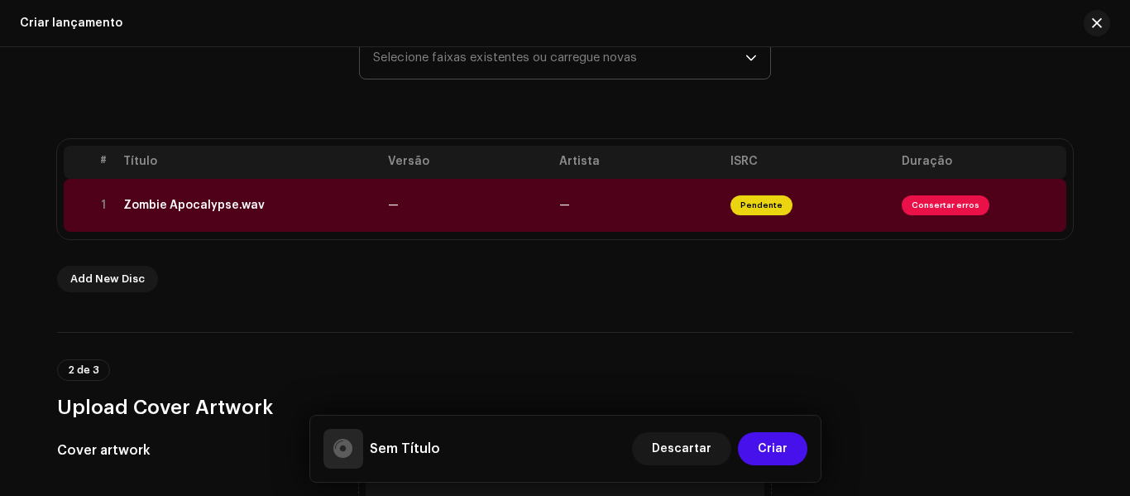
scroll to position [175, 0]
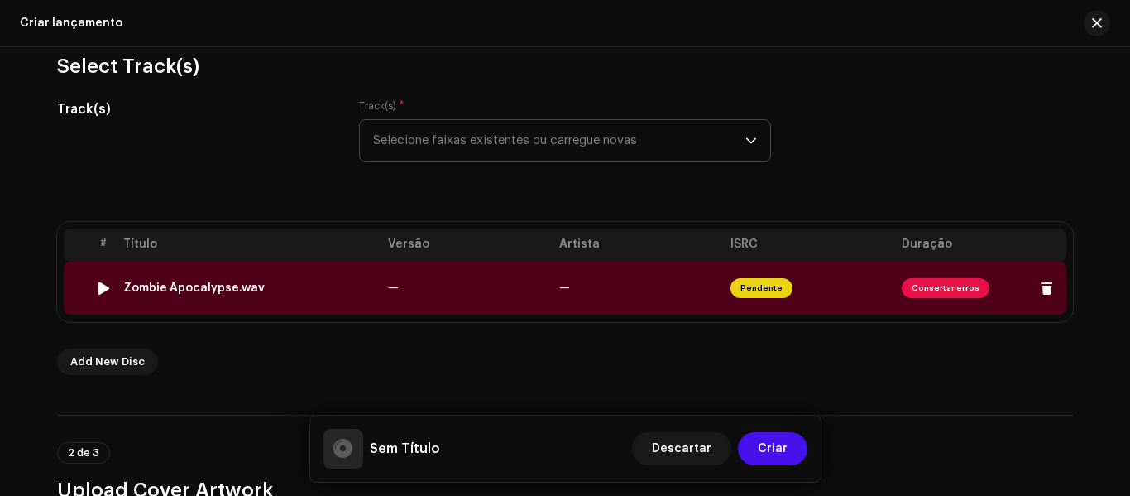
drag, startPoint x: 305, startPoint y: 300, endPoint x: 119, endPoint y: 290, distance: 186.4
click at [119, 290] on td "Zombie Apocalypse.wav" at bounding box center [249, 287] width 265 height 53
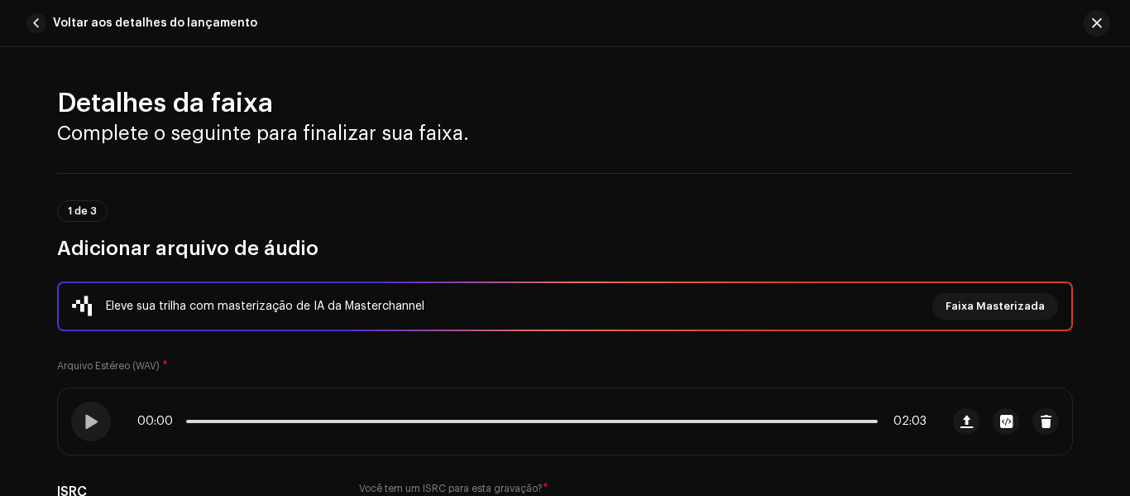
drag, startPoint x: 139, startPoint y: 286, endPoint x: 582, endPoint y: 189, distance: 453.1
click at [582, 189] on div "1 de 3 Adicionar arquivo de áudio" at bounding box center [565, 217] width 1016 height 89
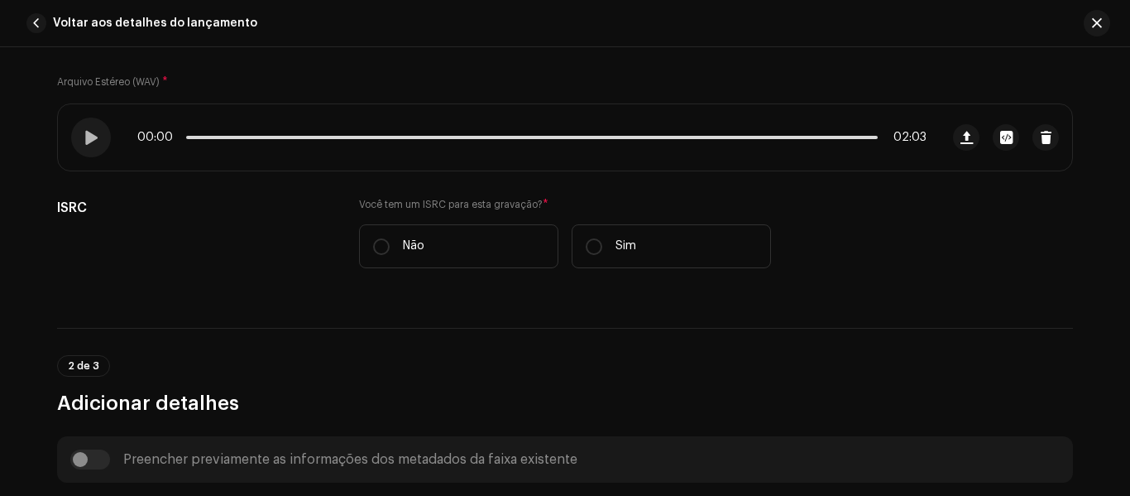
scroll to position [353, 0]
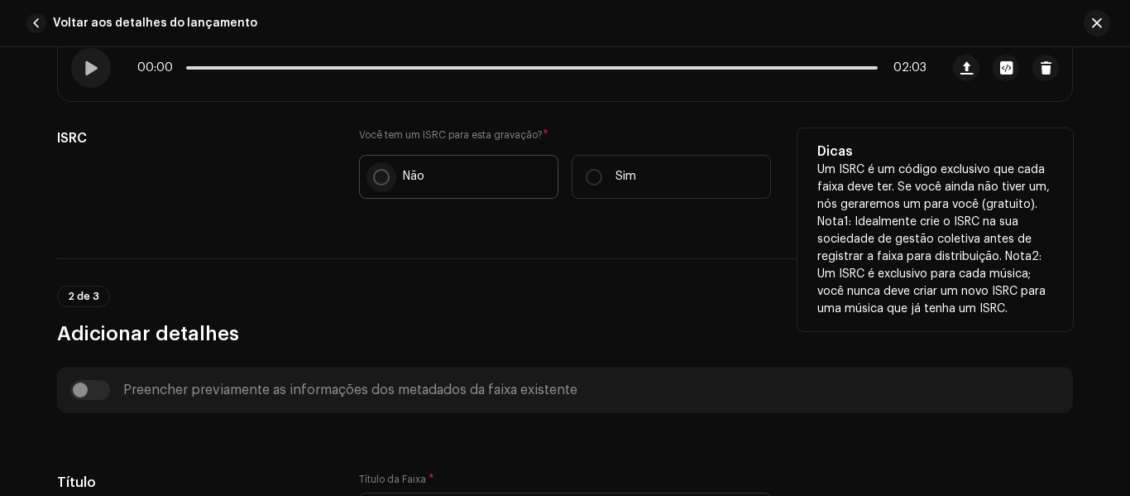
click at [376, 176] on input "Não" at bounding box center [381, 177] width 17 height 17
radio input "true"
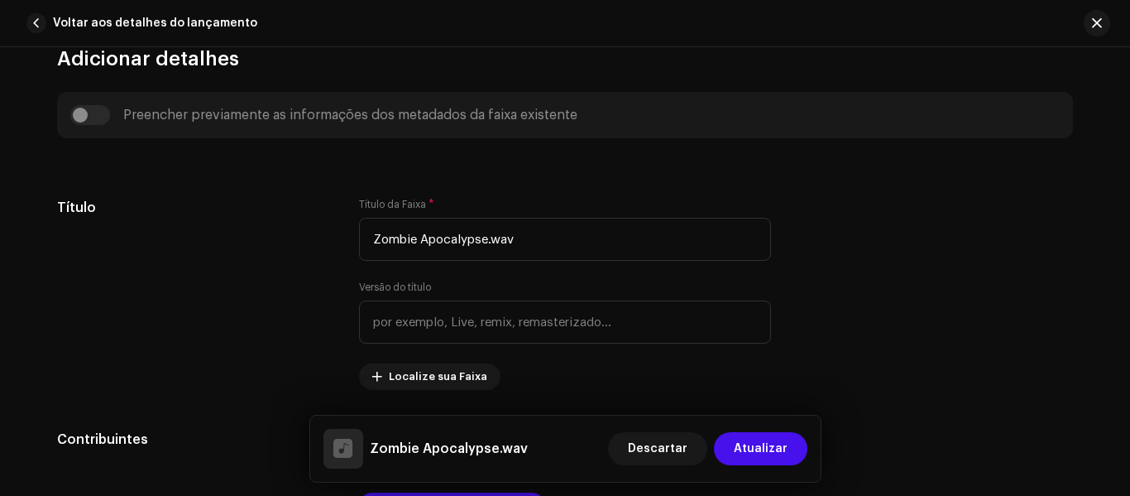
scroll to position [707, 0]
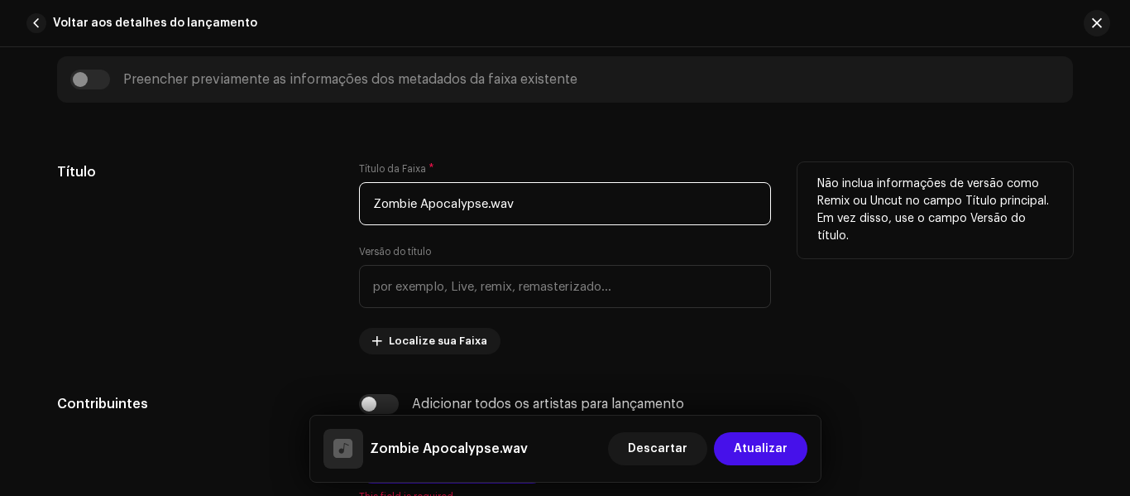
click at [537, 213] on input "Zombie Apocalypse.wav" at bounding box center [565, 203] width 412 height 43
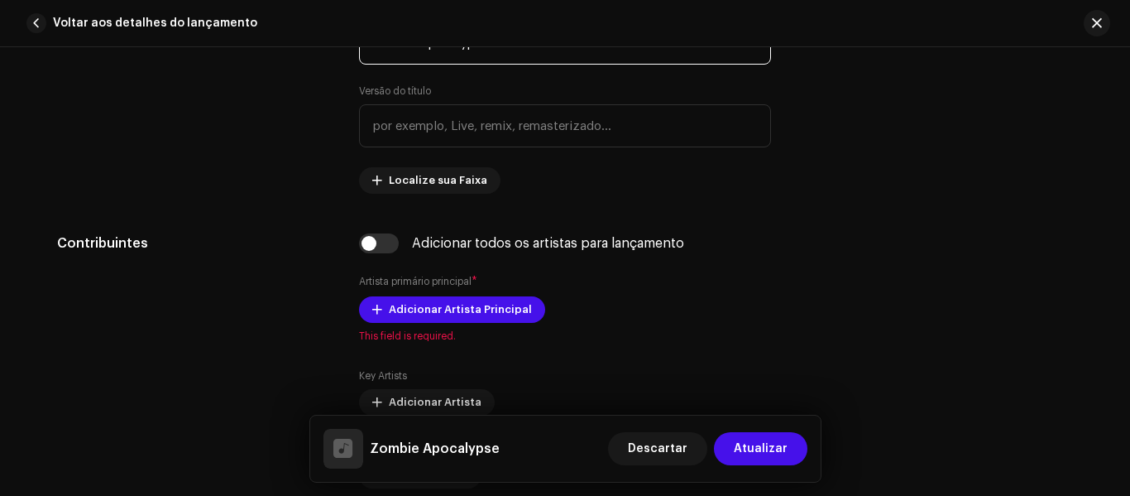
scroll to position [944, 0]
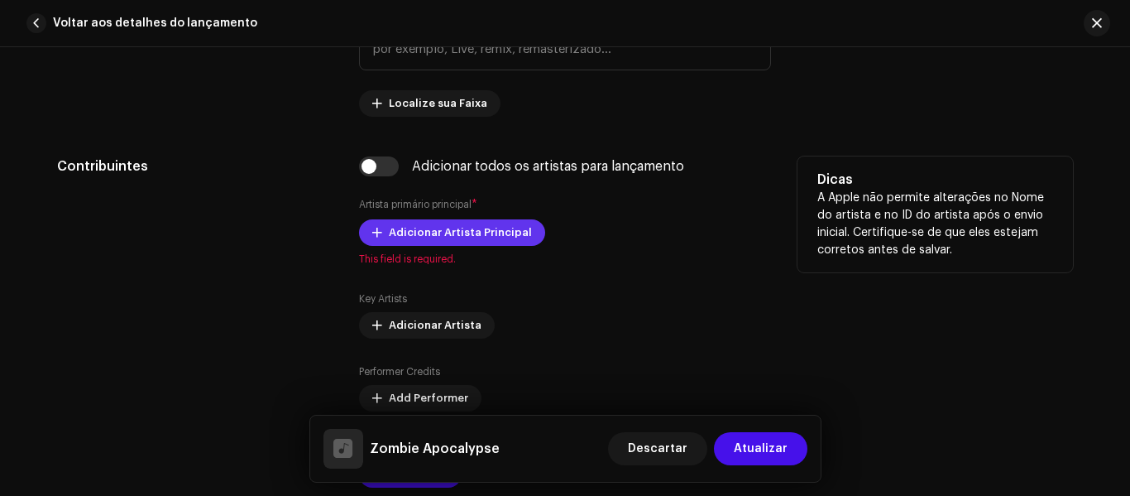
type input "Zombie Apocalypse"
click at [420, 237] on span "Adicionar Artista Principal" at bounding box center [460, 232] width 143 height 33
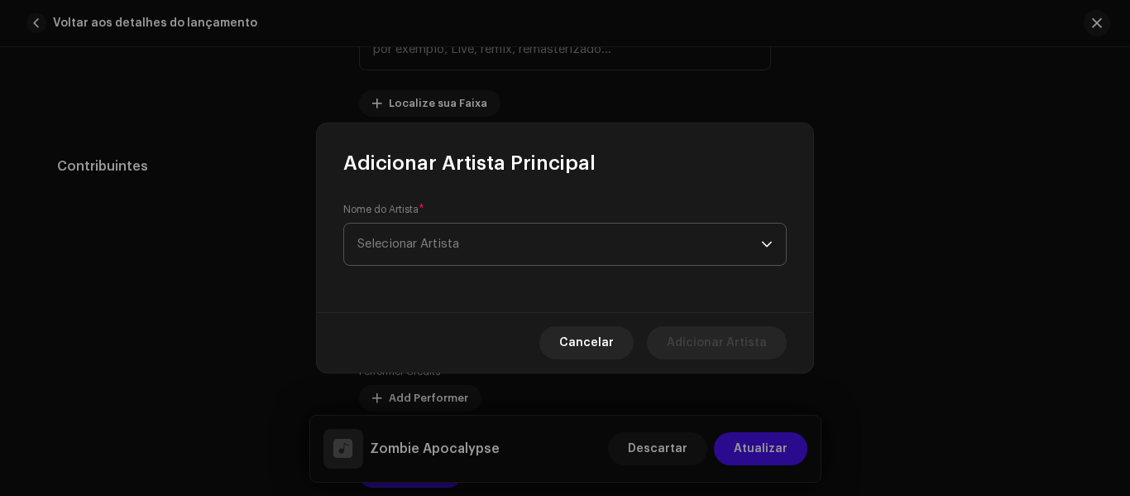
click at [503, 253] on span "Selecionar Artista" at bounding box center [559, 243] width 404 height 41
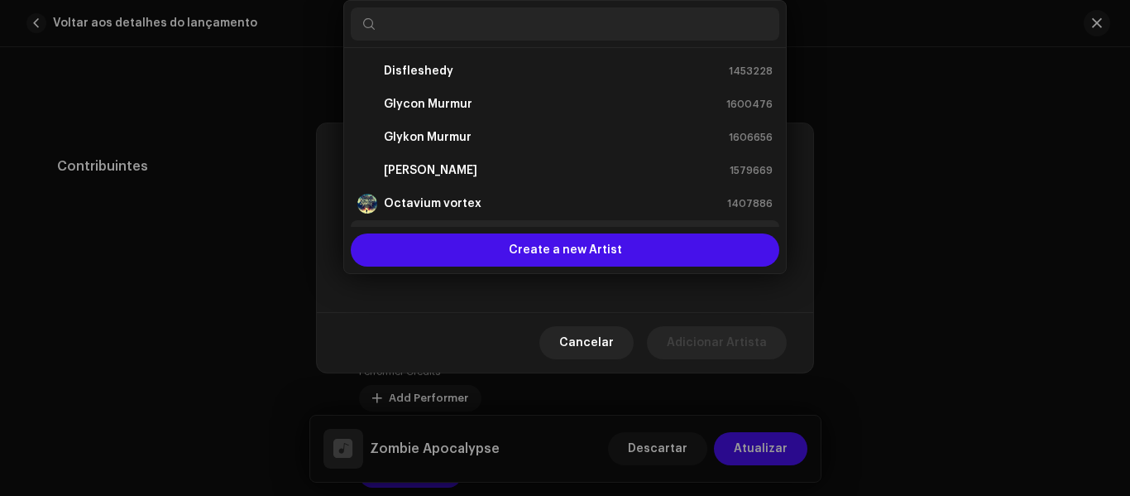
scroll to position [26, 0]
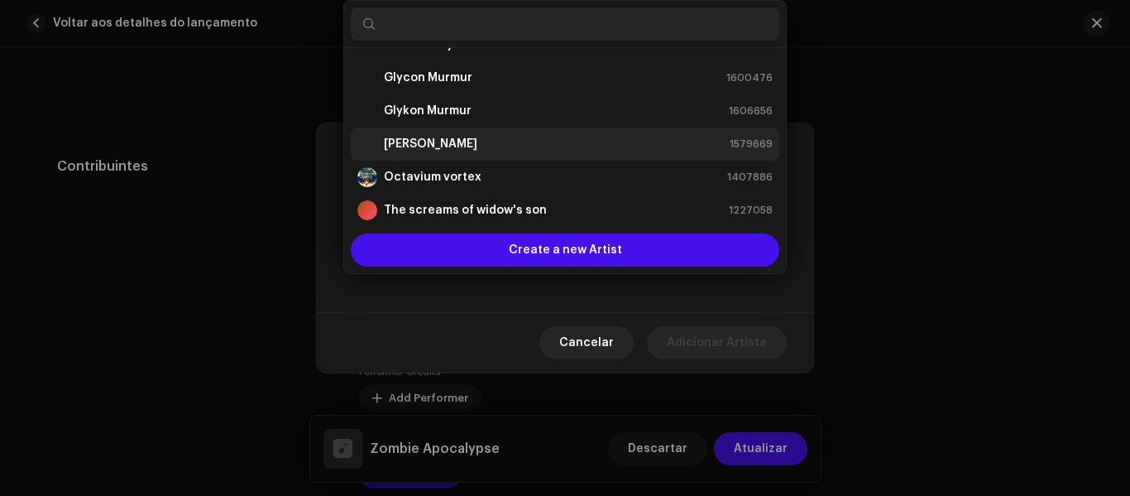
click at [474, 152] on div "[PERSON_NAME] 1579669" at bounding box center [564, 144] width 415 height 20
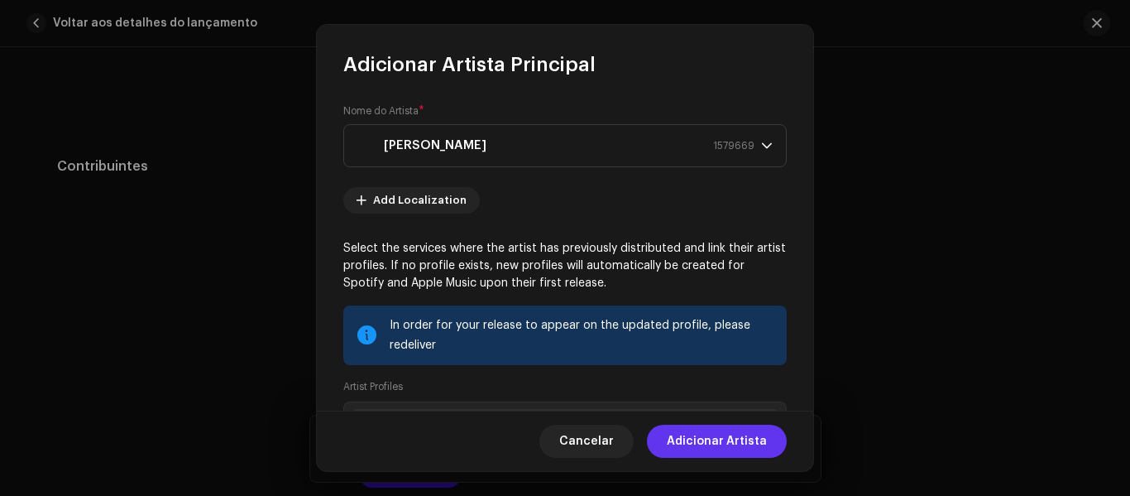
click at [703, 437] on span "Adicionar Artista" at bounding box center [717, 440] width 100 height 33
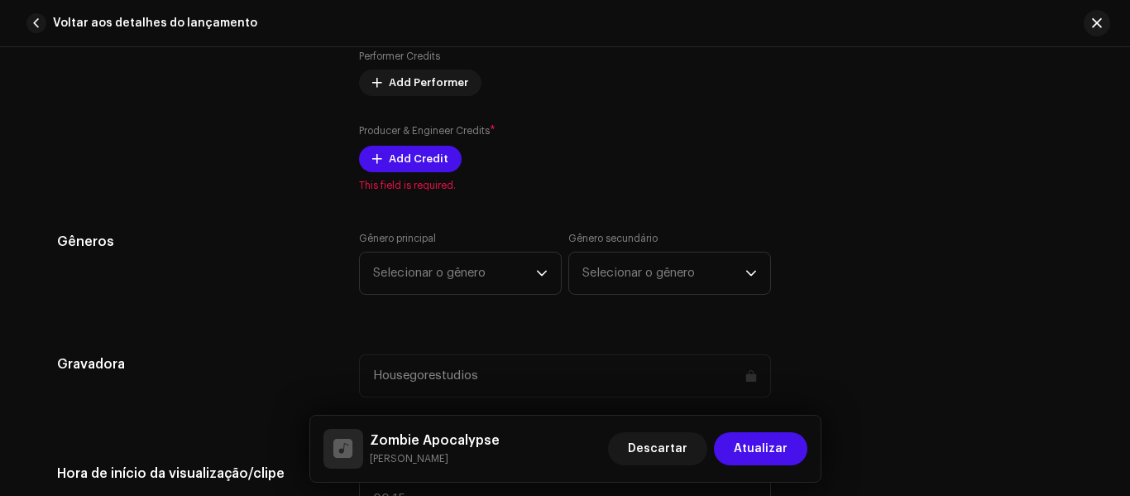
scroll to position [1323, 0]
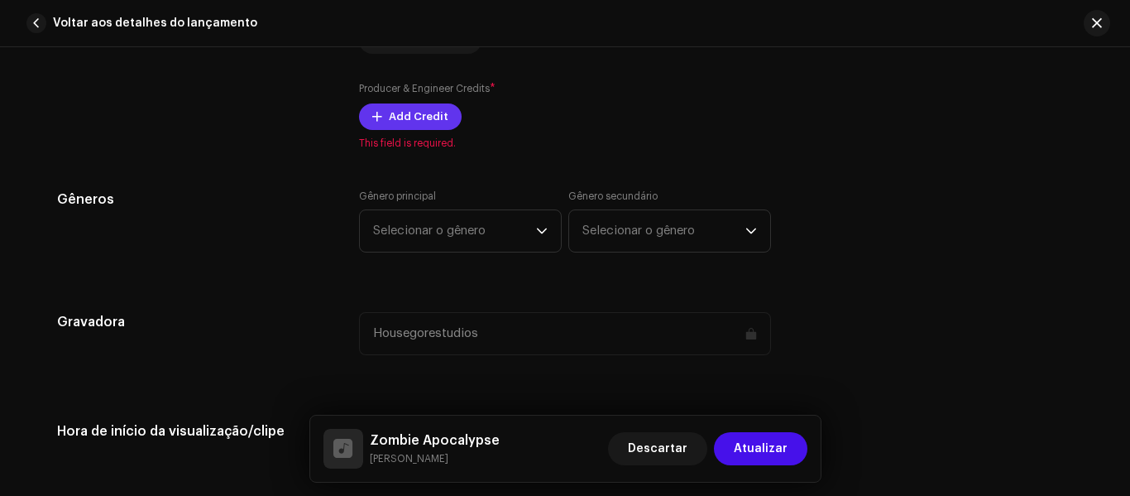
click at [418, 116] on span "Add Credit" at bounding box center [419, 116] width 60 height 33
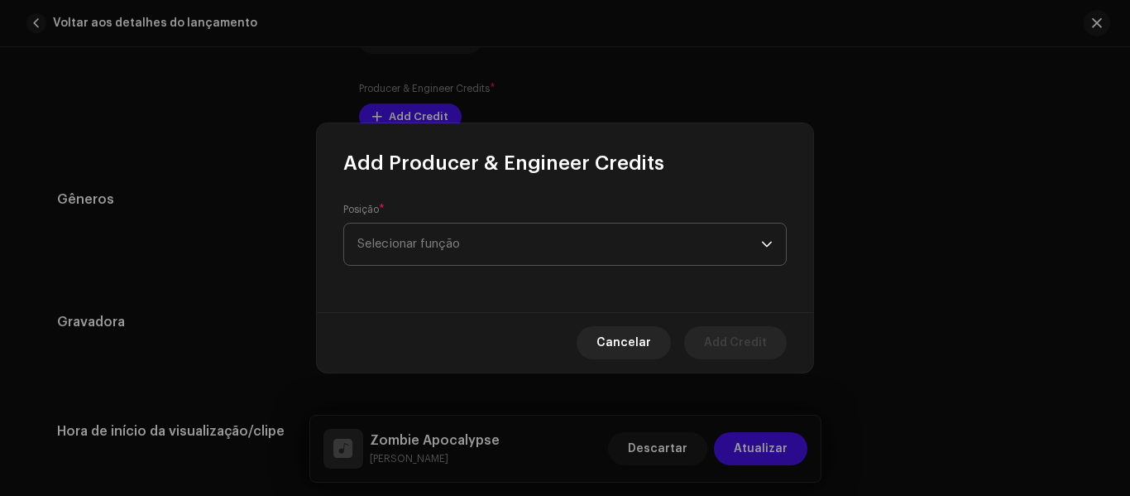
click at [539, 233] on span "Selecionar função" at bounding box center [559, 243] width 404 height 41
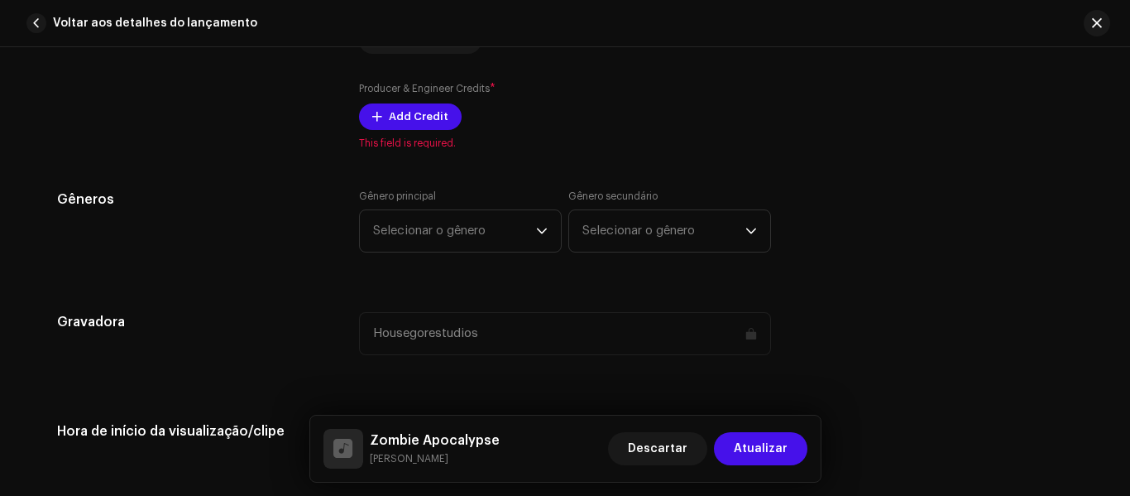
drag, startPoint x: 1128, startPoint y: 224, endPoint x: 1129, endPoint y: 254, distance: 29.8
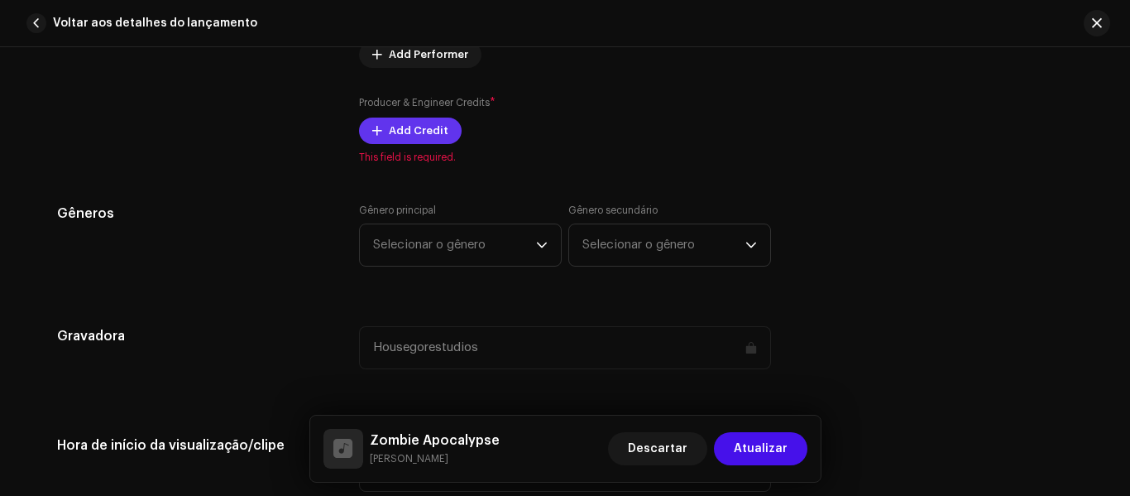
click at [408, 132] on span "Add Credit" at bounding box center [419, 130] width 60 height 33
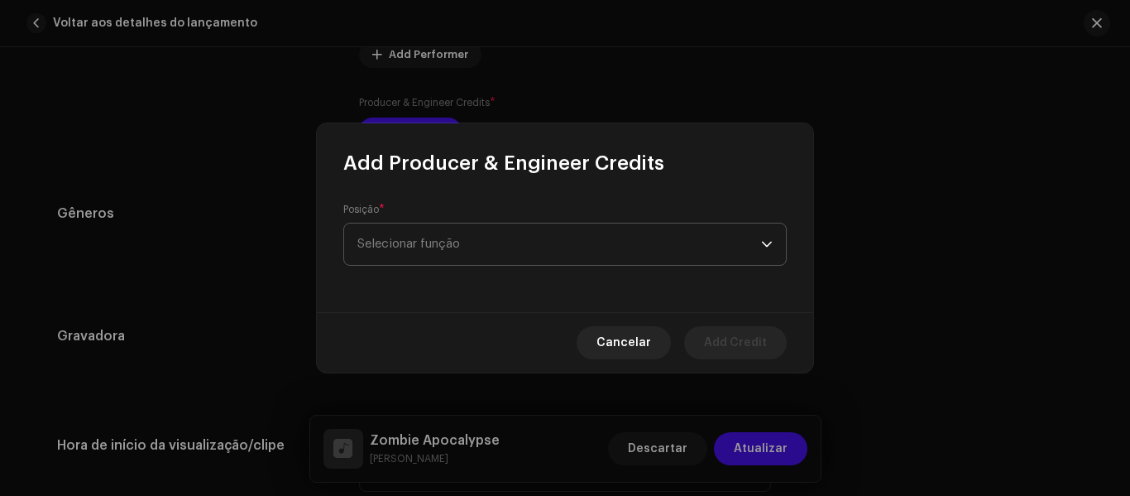
click at [610, 242] on span "Selecionar função" at bounding box center [559, 243] width 404 height 41
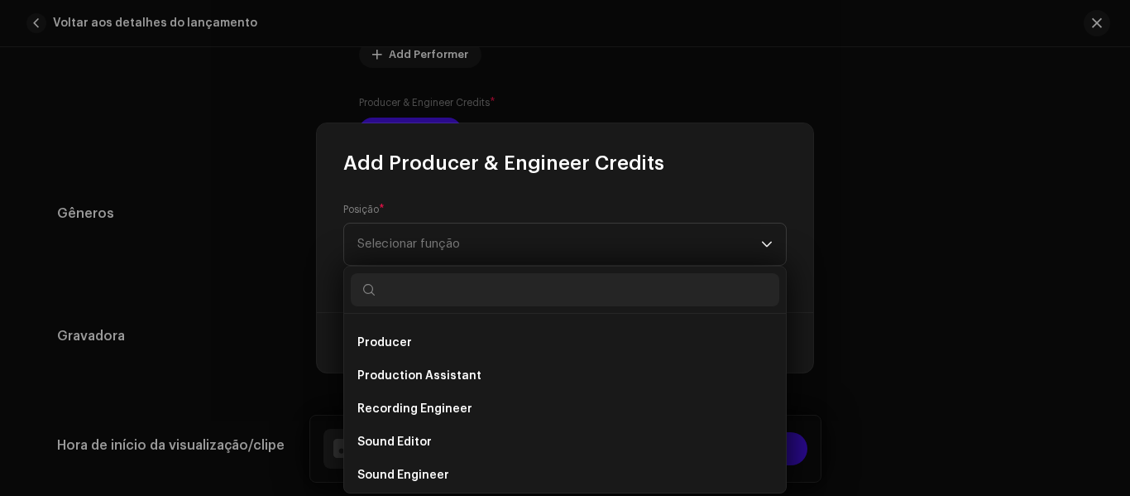
scroll to position [649, 0]
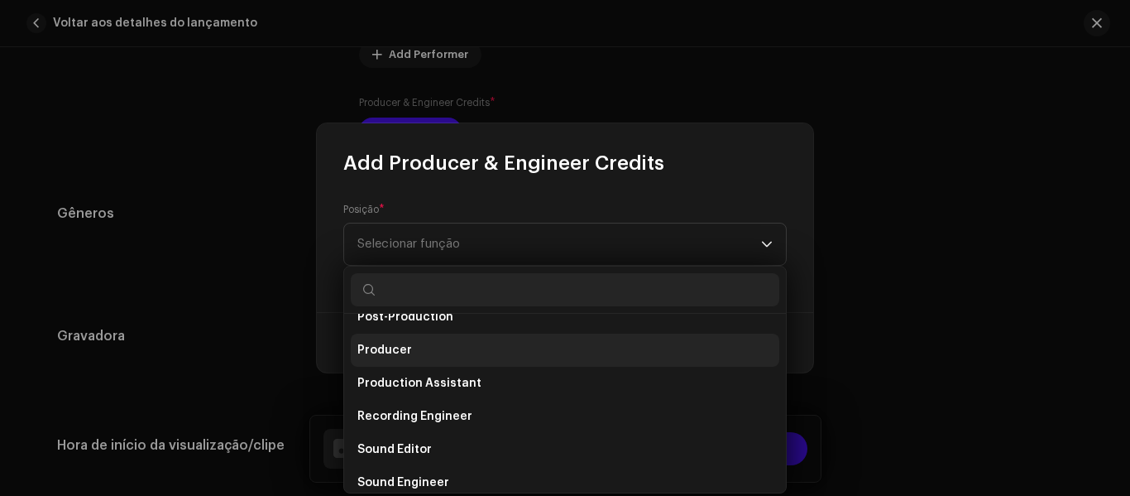
click at [597, 357] on li "Producer" at bounding box center [565, 349] width 429 height 33
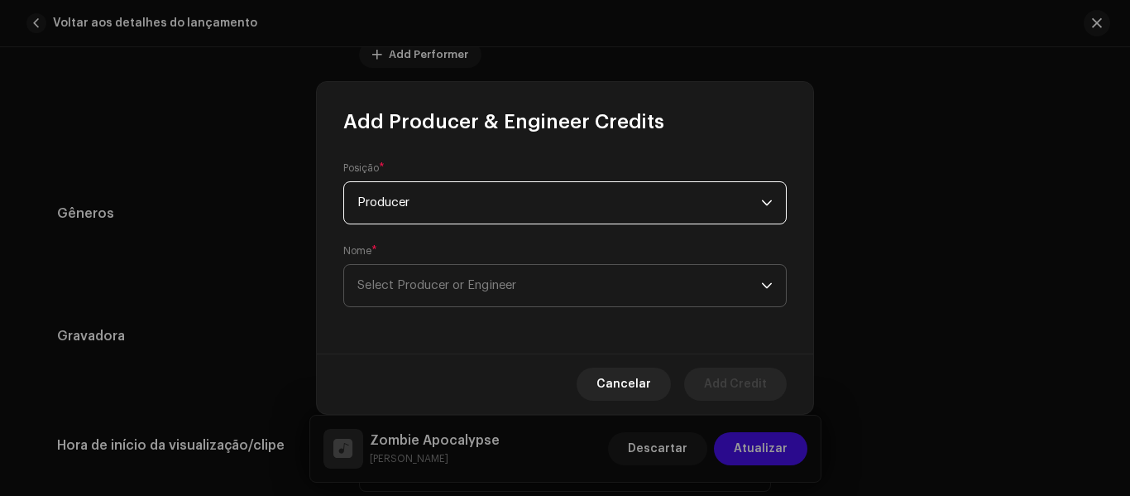
click at [532, 286] on span "Select Producer or Engineer" at bounding box center [559, 285] width 404 height 41
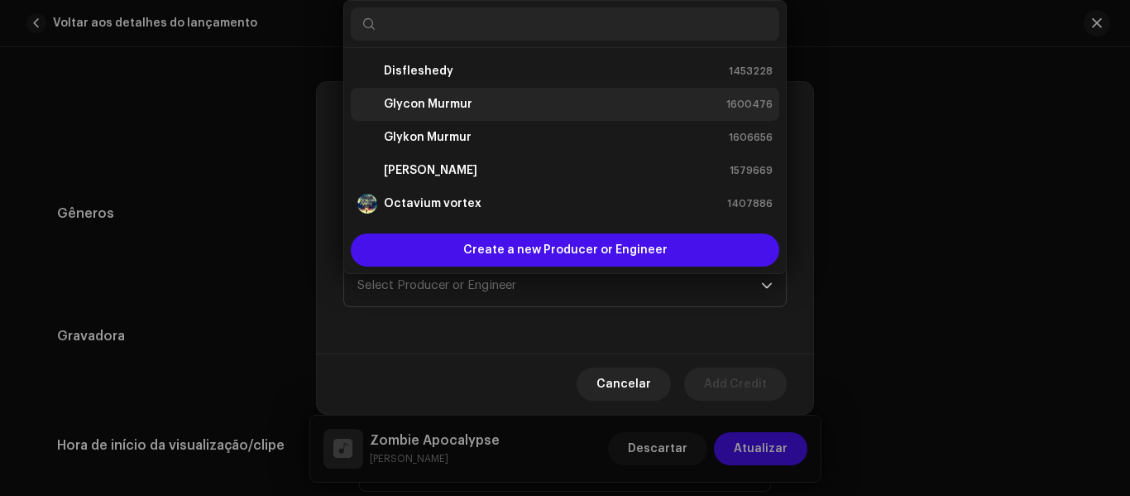
click at [515, 102] on div "Glycon Murmur 1600476" at bounding box center [564, 104] width 415 height 20
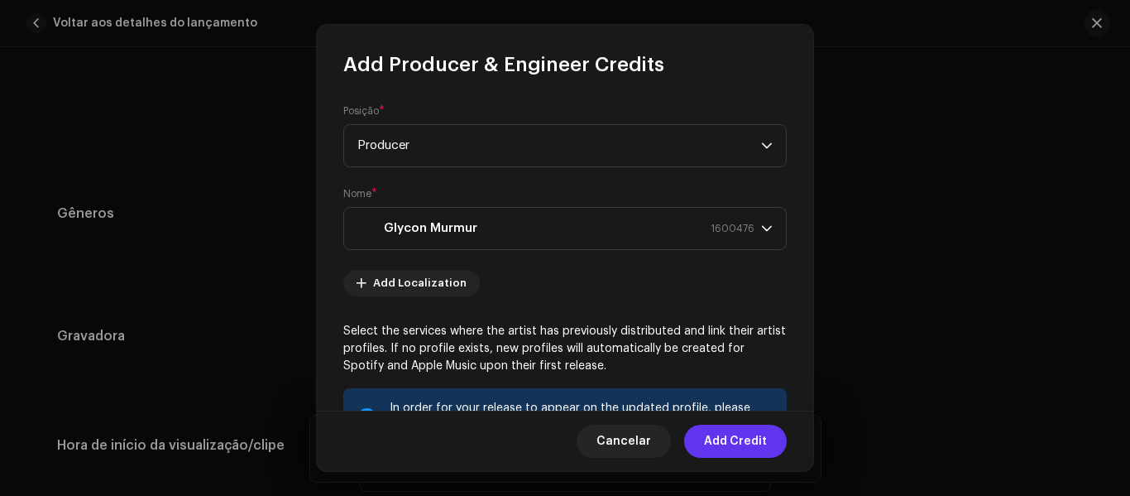
click at [725, 440] on span "Add Credit" at bounding box center [735, 440] width 63 height 33
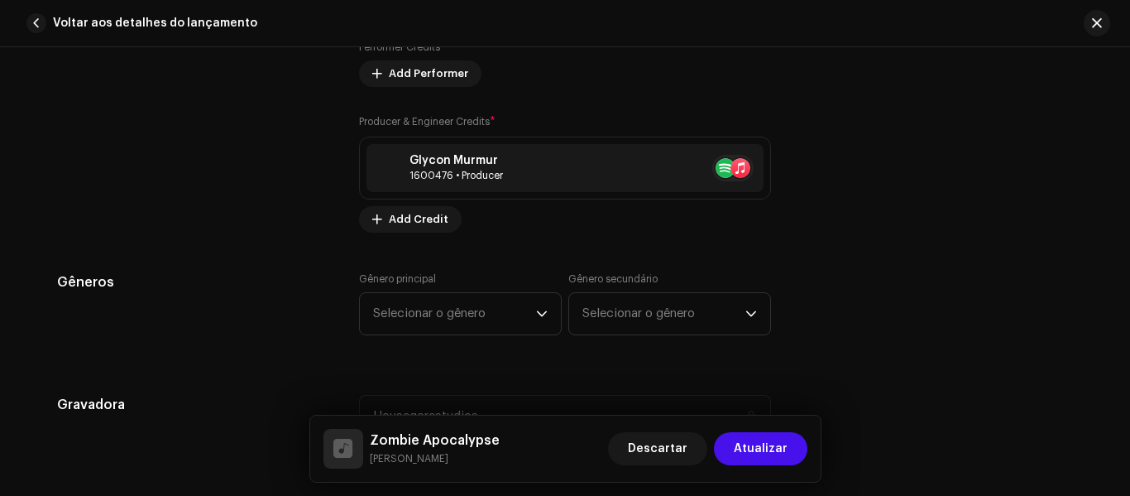
scroll to position [1383, 0]
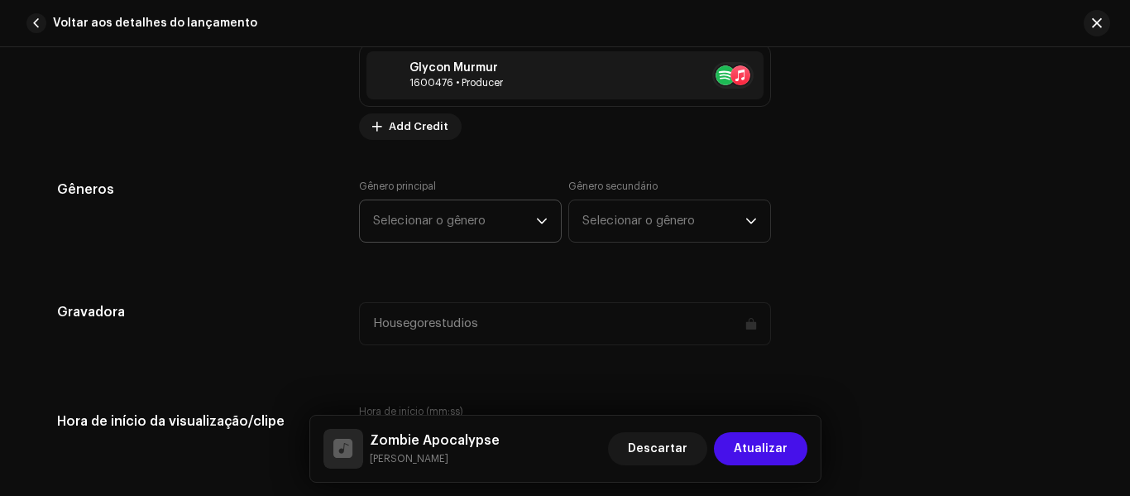
click at [540, 224] on icon "dropdown trigger" at bounding box center [542, 221] width 12 height 12
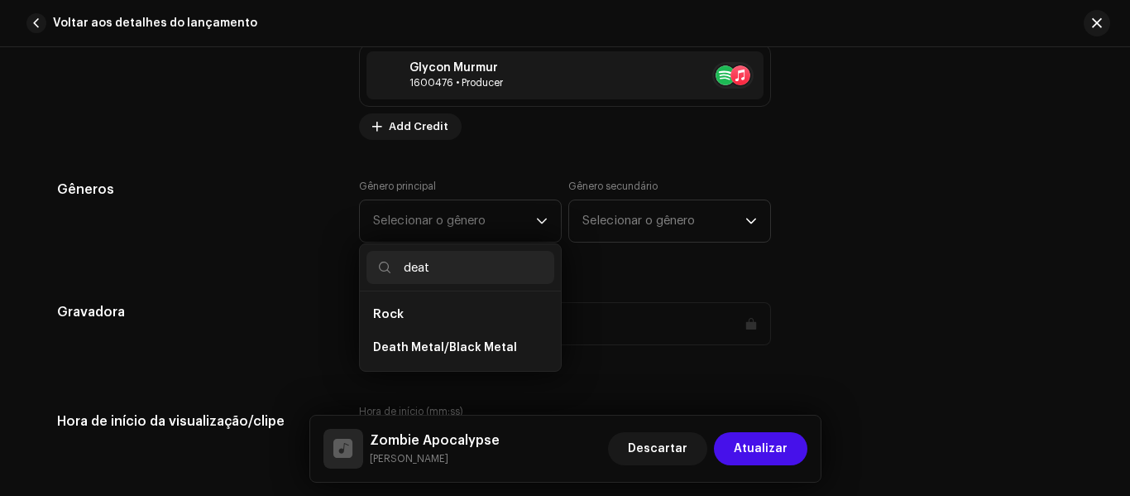
type input "death"
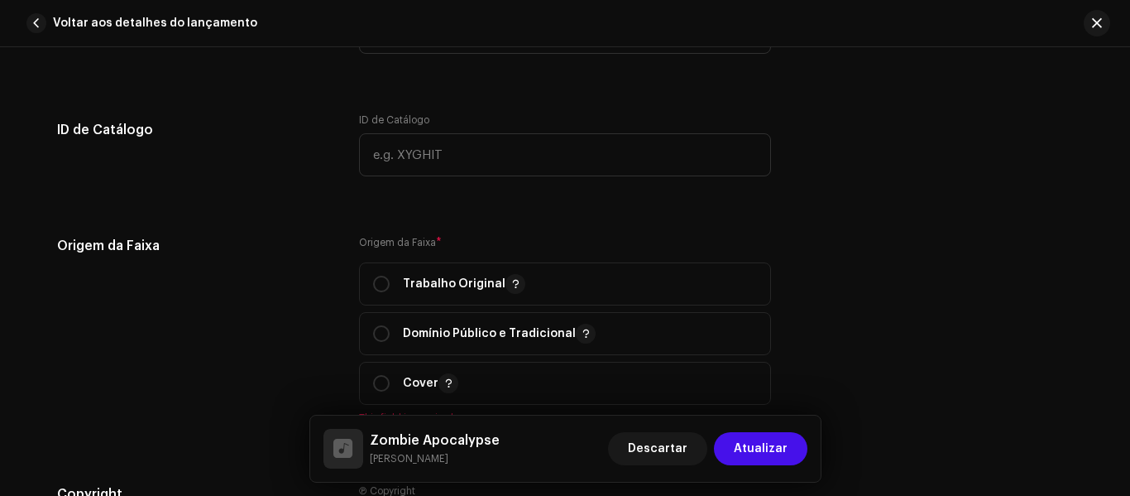
scroll to position [1747, 0]
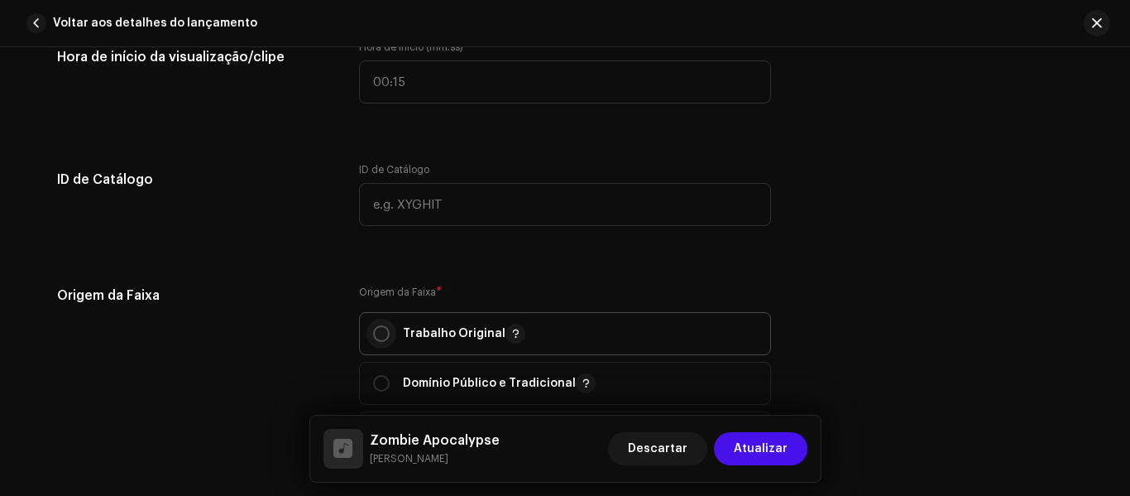
click at [383, 333] on input "radio" at bounding box center [381, 333] width 17 height 17
radio input "true"
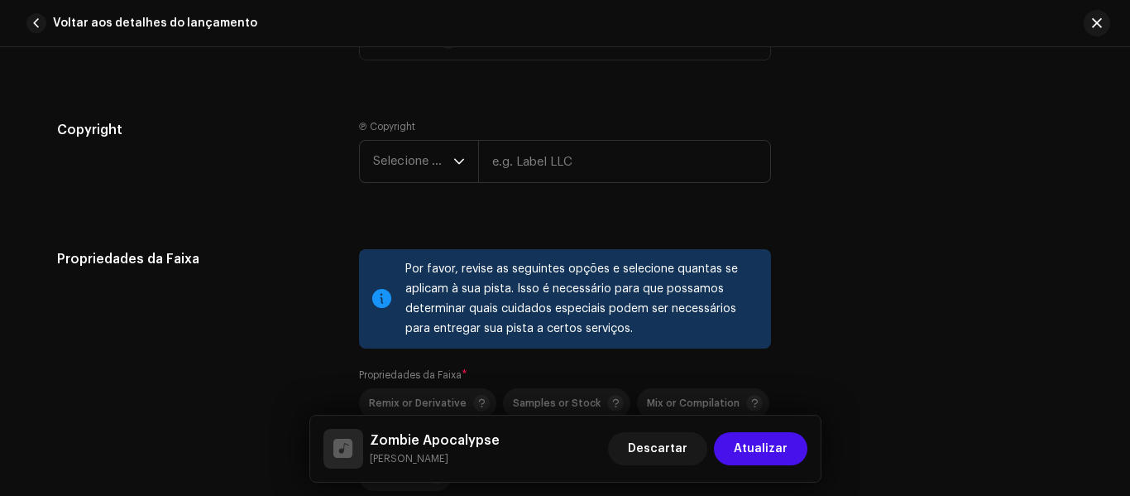
scroll to position [2161, 0]
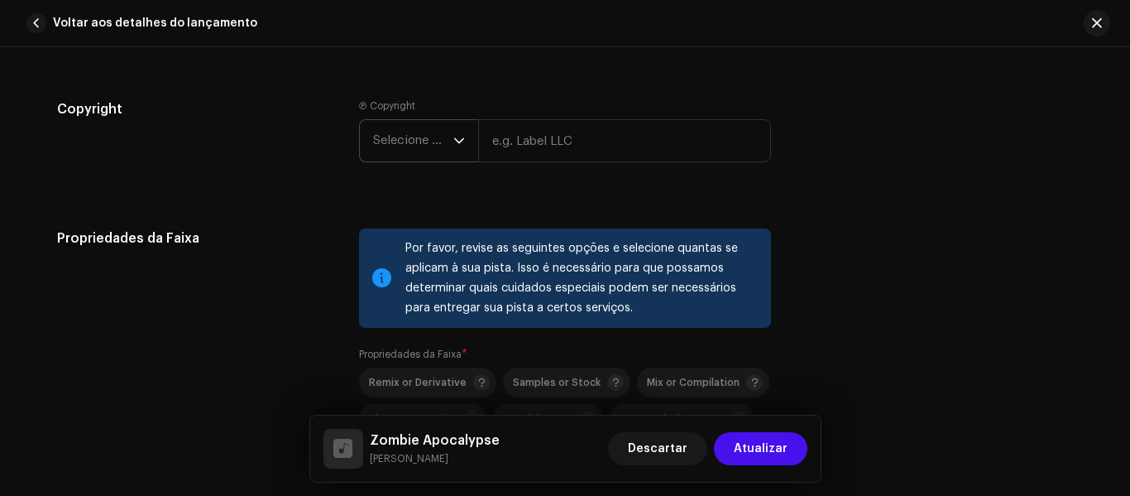
click at [453, 144] on icon "dropdown trigger" at bounding box center [459, 141] width 12 height 12
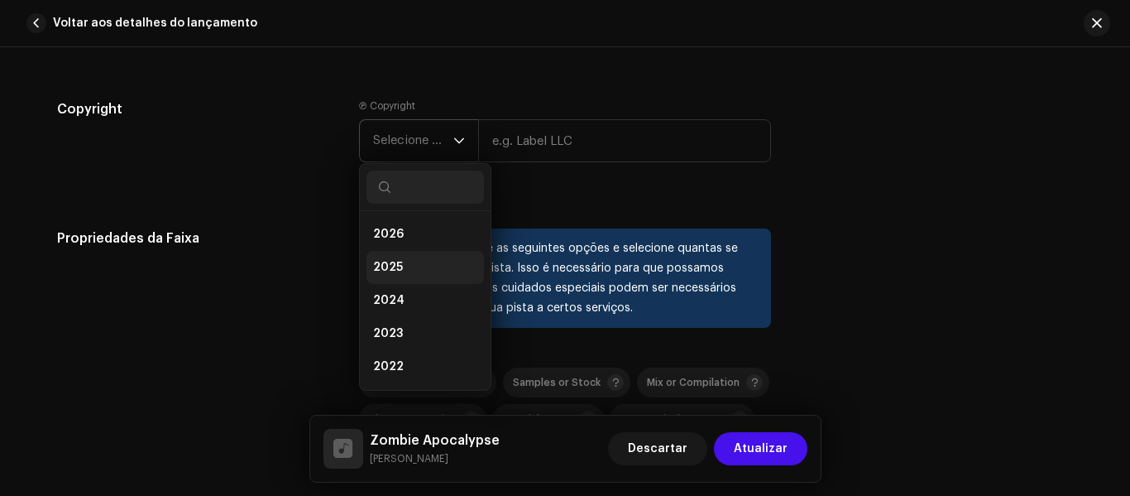
click at [429, 266] on li "2025" at bounding box center [425, 267] width 117 height 33
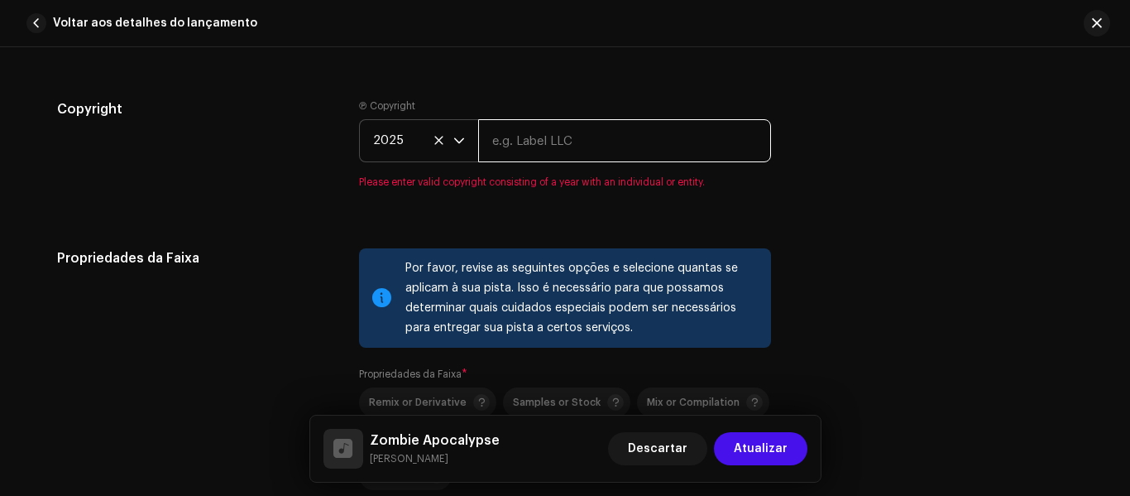
click at [565, 143] on input "text" at bounding box center [624, 140] width 293 height 43
type input "Housegorestudios"
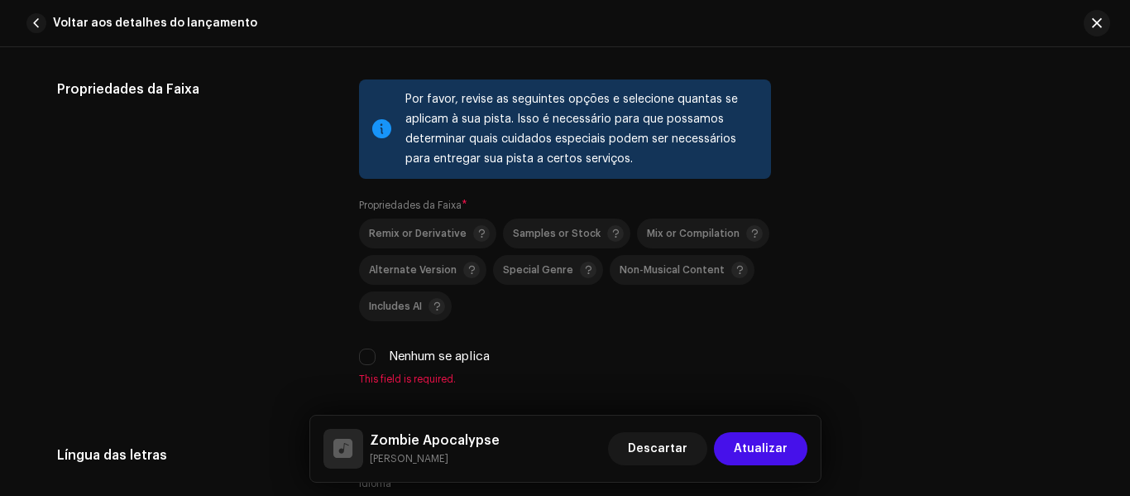
scroll to position [2324, 0]
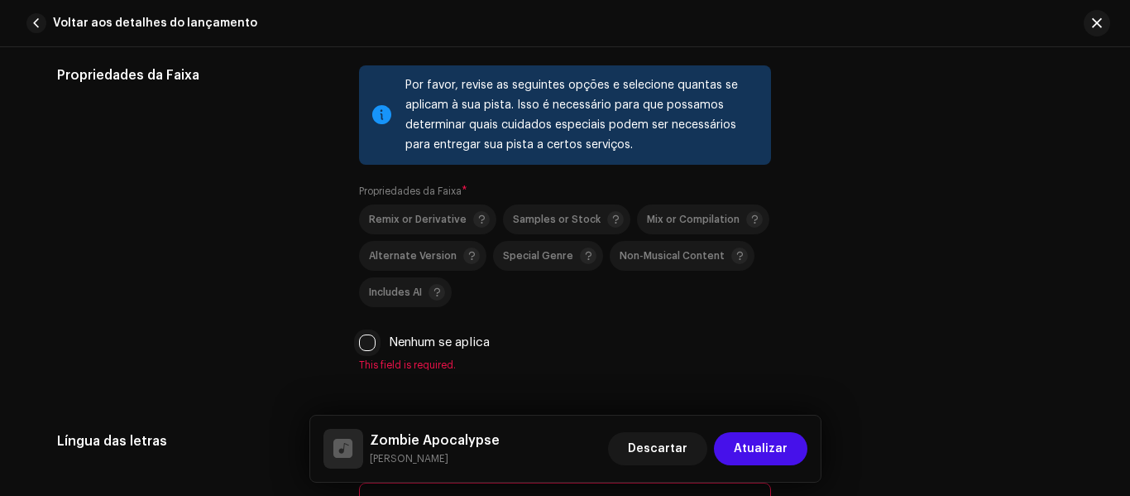
click at [364, 347] on input "Nenhum se aplica" at bounding box center [367, 342] width 17 height 17
checkbox input "true"
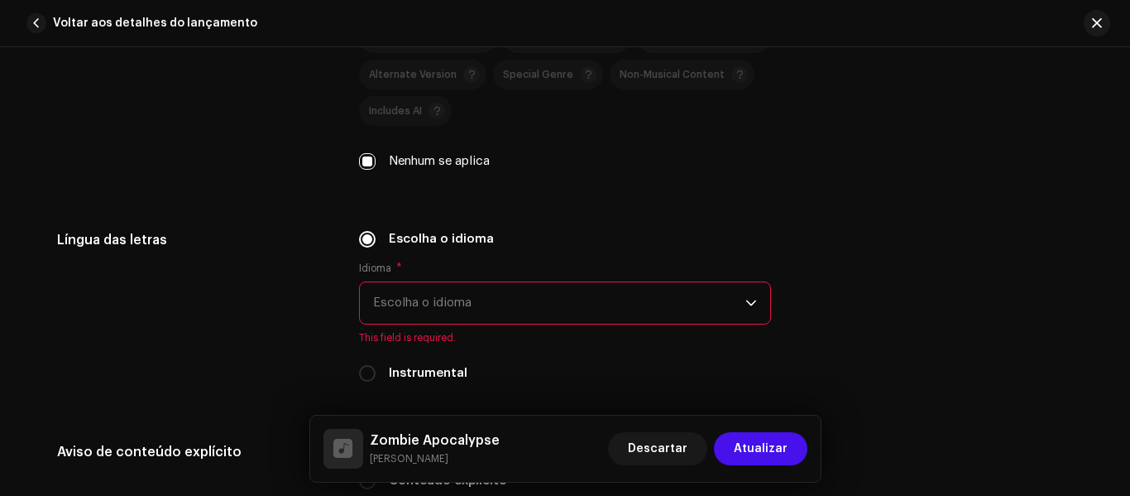
scroll to position [2555, 0]
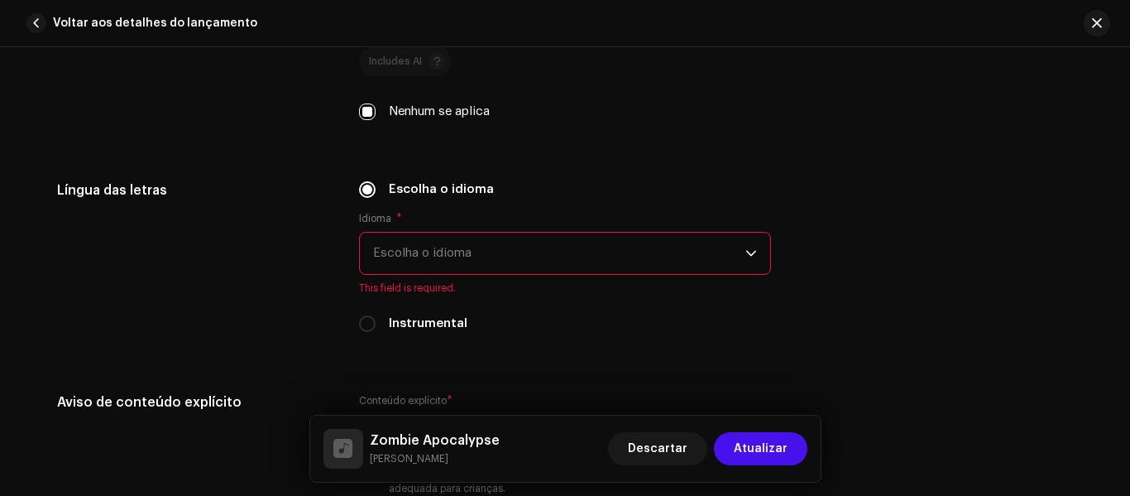
click at [746, 255] on icon "dropdown trigger" at bounding box center [752, 253] width 12 height 12
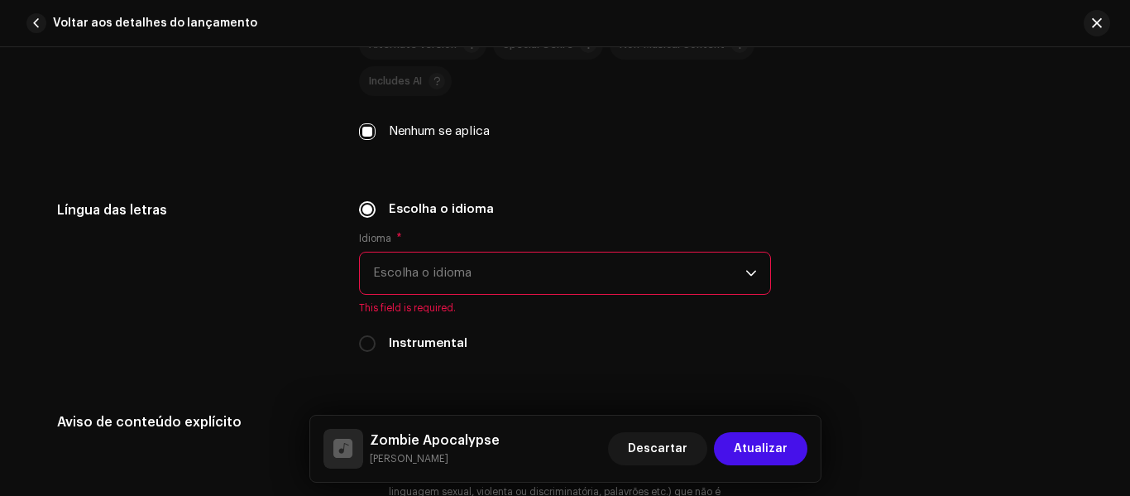
scroll to position [2529, 0]
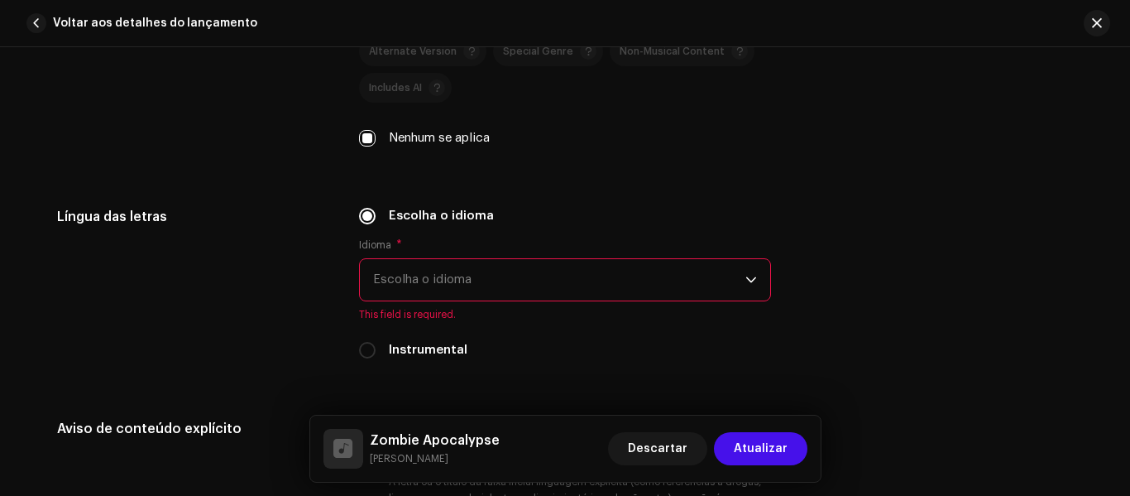
click at [503, 282] on span "Escolha o idioma" at bounding box center [559, 279] width 372 height 41
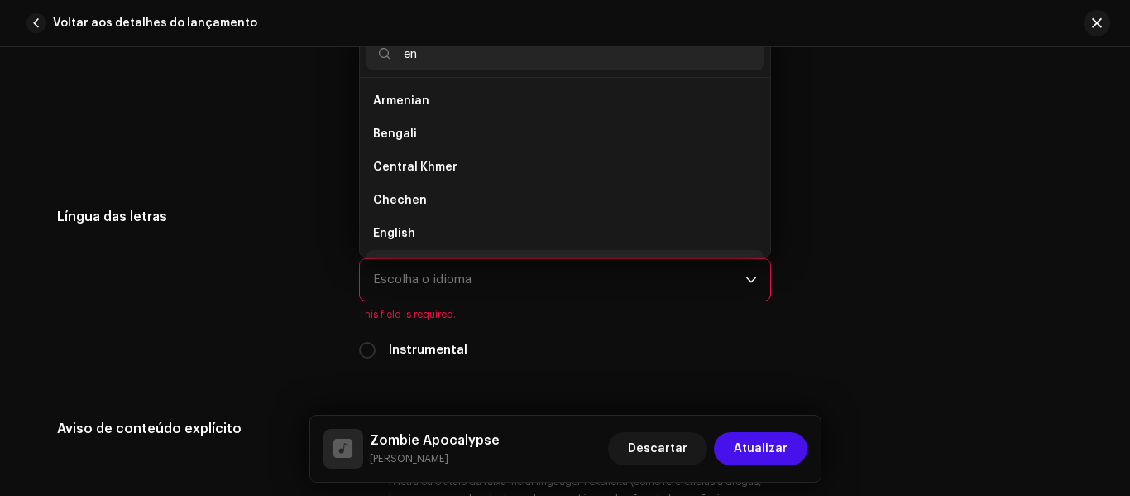
scroll to position [26, 0]
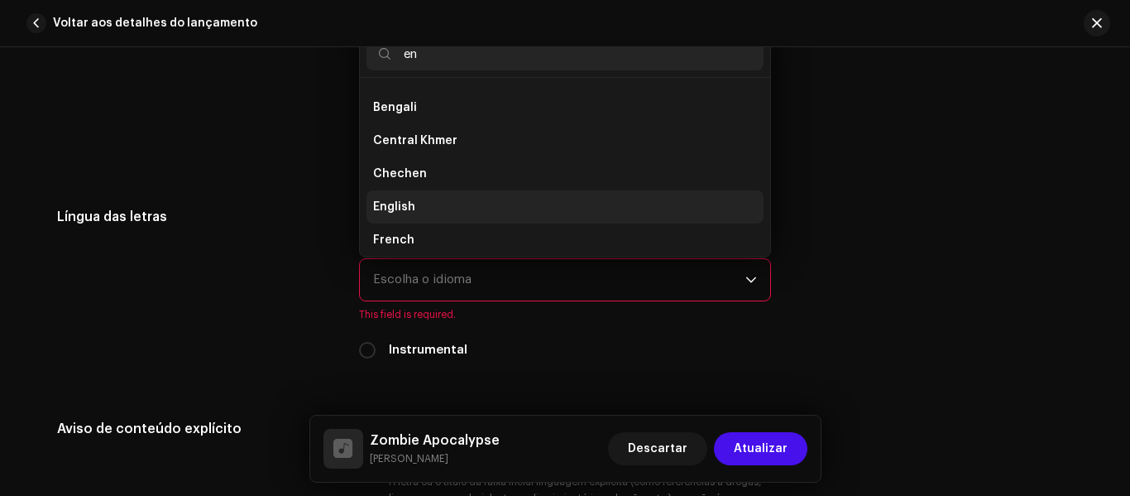
type input "en"
click at [429, 209] on li "English" at bounding box center [565, 206] width 397 height 33
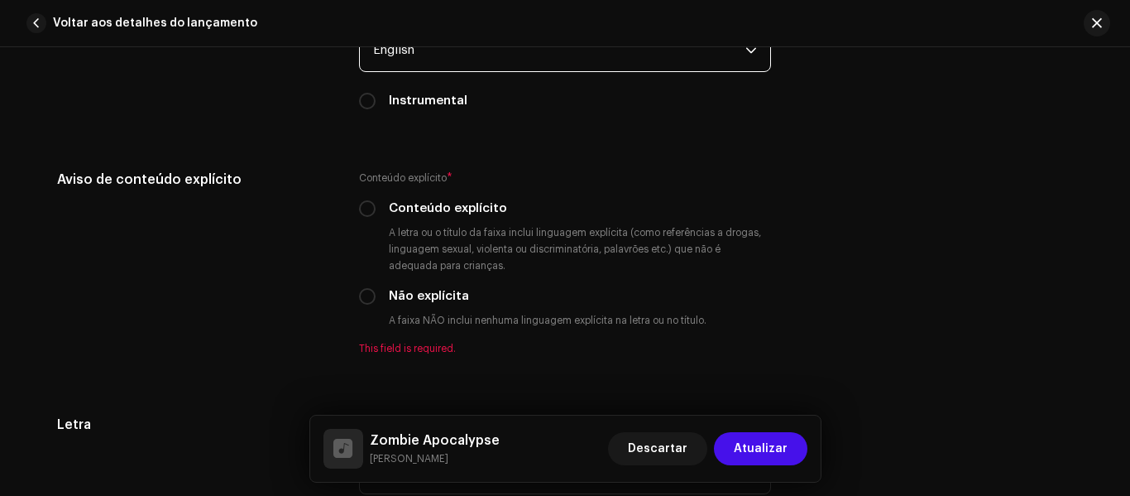
scroll to position [2765, 0]
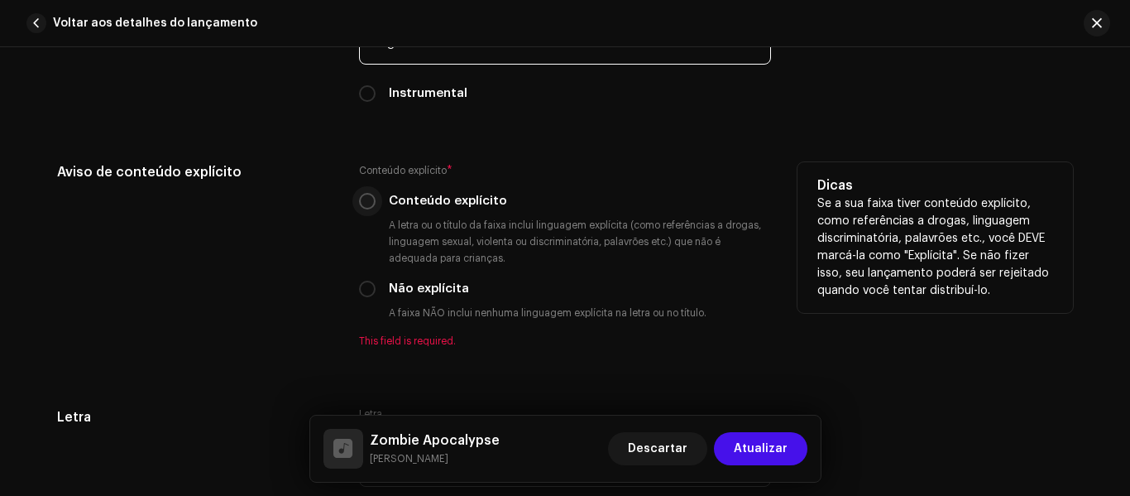
click at [367, 201] on input "Conteúdo explícito" at bounding box center [367, 201] width 17 height 17
radio input "true"
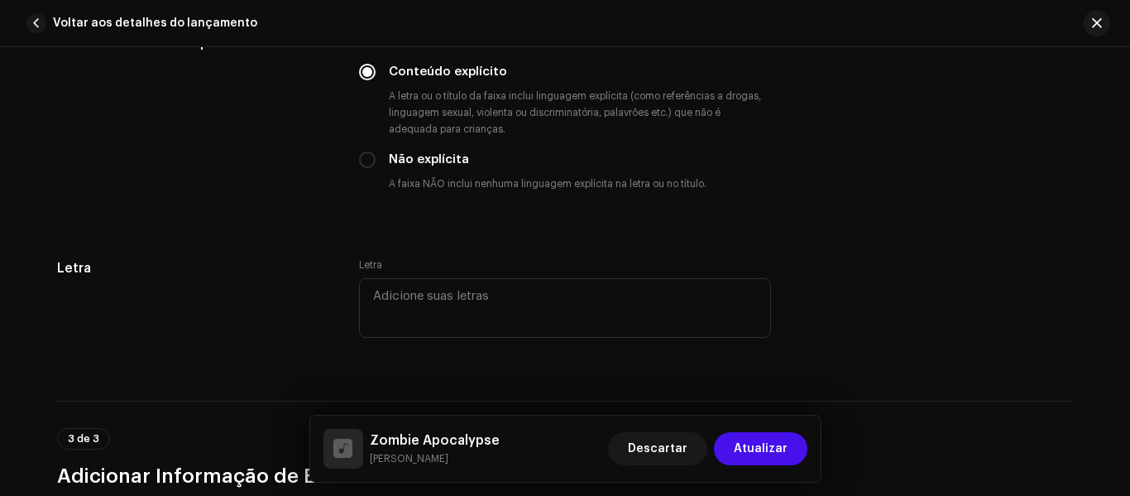
scroll to position [2903, 0]
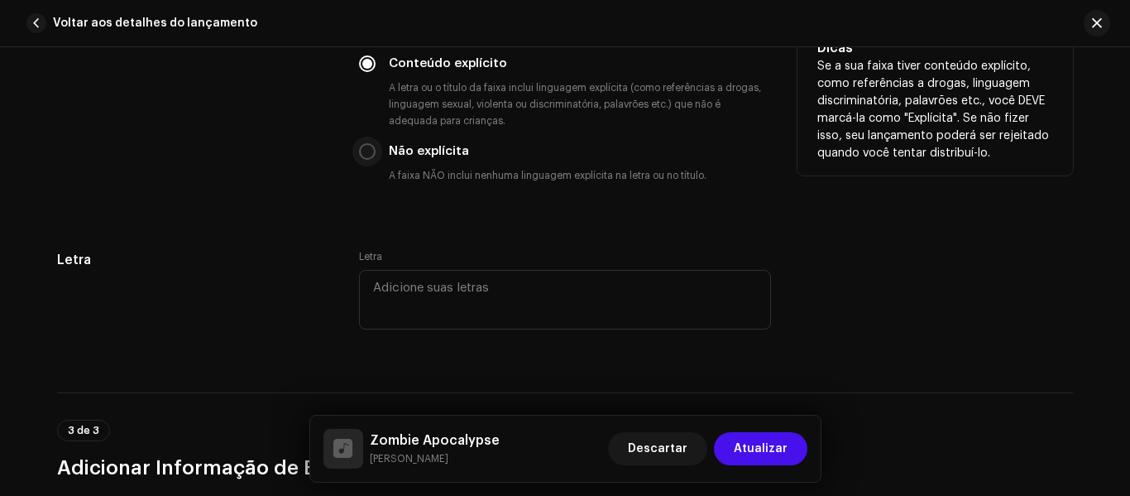
click at [369, 156] on input "Não explícita" at bounding box center [367, 151] width 17 height 17
radio input "true"
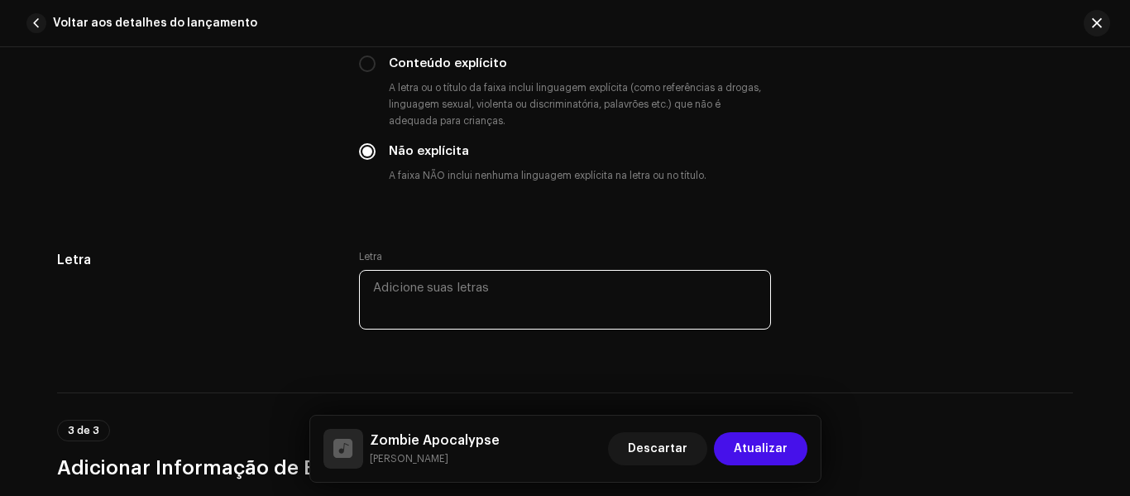
click at [458, 295] on textarea at bounding box center [565, 300] width 412 height 60
paste textarea "🧟‍♂️ ZOMBIE APOCALYPSE Lyricist: [PERSON_NAME] / Songwriter: [PERSON_NAME] Date…"
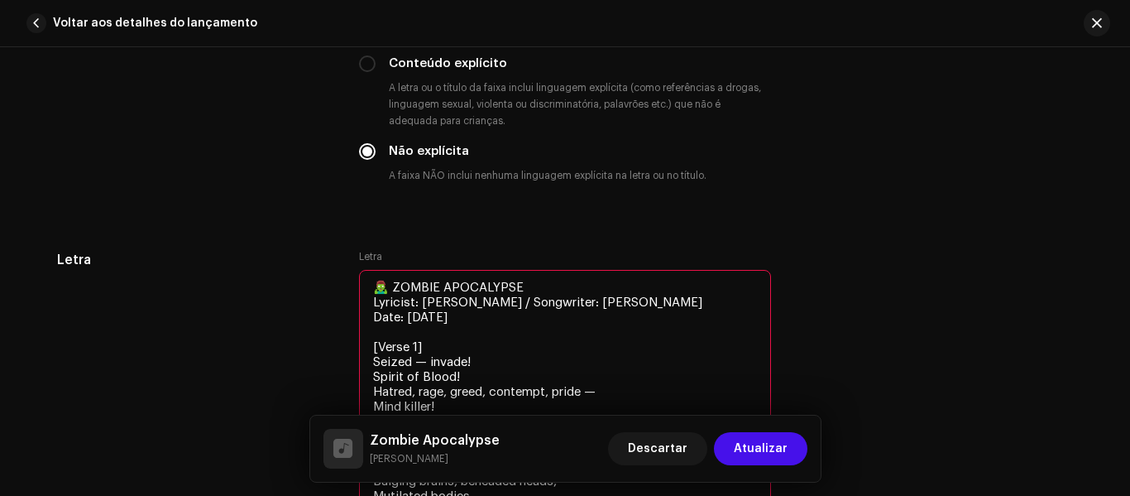
scroll to position [3058, 0]
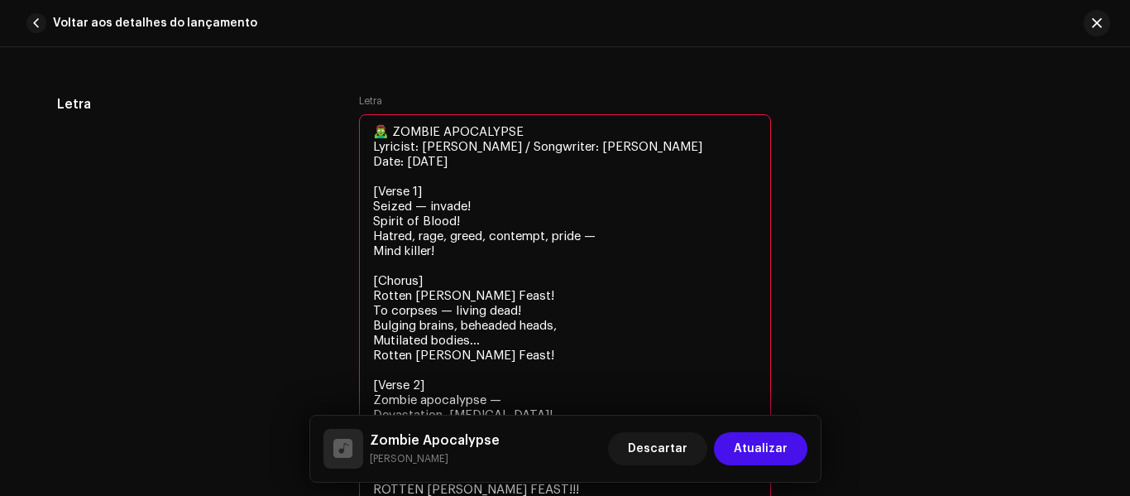
drag, startPoint x: 518, startPoint y: 162, endPoint x: 332, endPoint y: 170, distance: 186.4
click at [332, 170] on div "[PERSON_NAME] 🧟‍♂️ ZOMBIE APOCALYPSE Lyricist: [PERSON_NAME] / Songwriter: [PER…" at bounding box center [565, 321] width 1016 height 455
click at [501, 172] on textarea "🧟‍♂️ ZOMBIE APOCALYPSE Lyricist: [PERSON_NAME] / Songwriter: [PERSON_NAME] Date…" at bounding box center [565, 310] width 412 height 392
drag, startPoint x: 496, startPoint y: 159, endPoint x: 542, endPoint y: 180, distance: 50.3
click at [542, 180] on textarea "🧟‍♂️ ZOMBIE APOCALYPSE Lyricist: [PERSON_NAME] / Songwriter: [PERSON_NAME] Date…" at bounding box center [565, 310] width 412 height 392
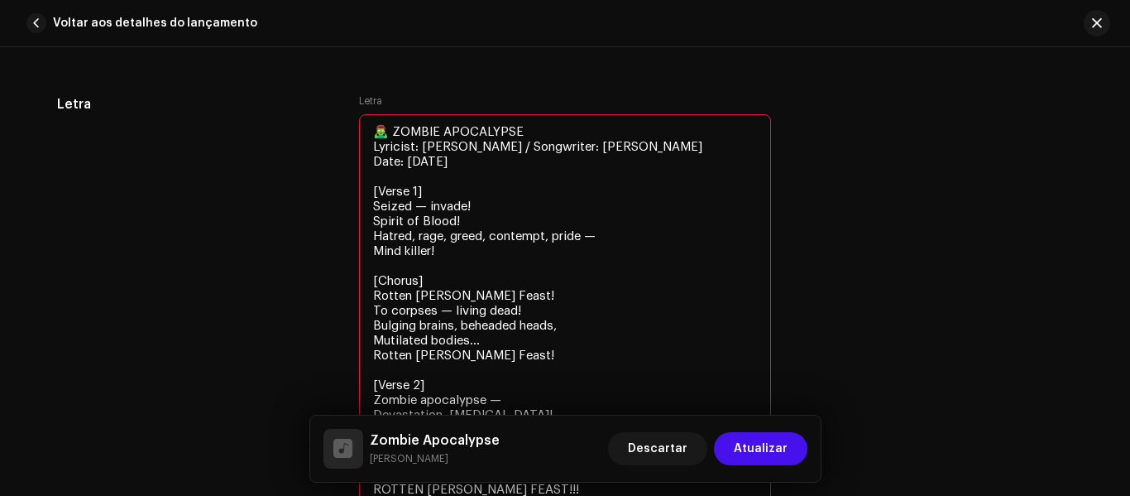
click at [910, 114] on div "[PERSON_NAME] 🧟‍♂️ ZOMBIE APOCALYPSE Lyricist: [PERSON_NAME] / Songwriter: [PER…" at bounding box center [565, 321] width 1016 height 455
click at [387, 130] on textarea "🧟‍♂️ ZOMBIE APOCALYPSE Lyricist: [PERSON_NAME] / Songwriter: [PERSON_NAME] Date…" at bounding box center [565, 310] width 412 height 392
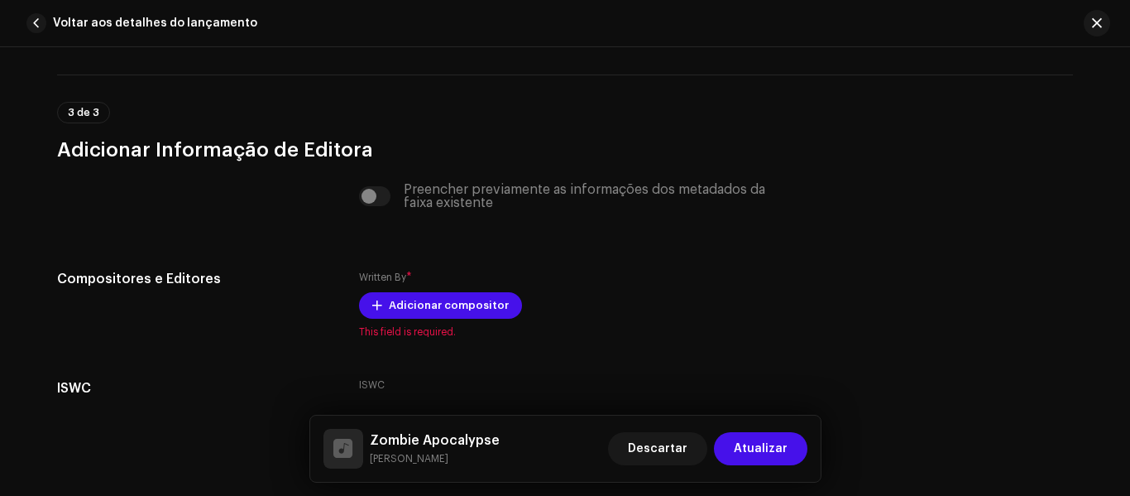
scroll to position [3561, 0]
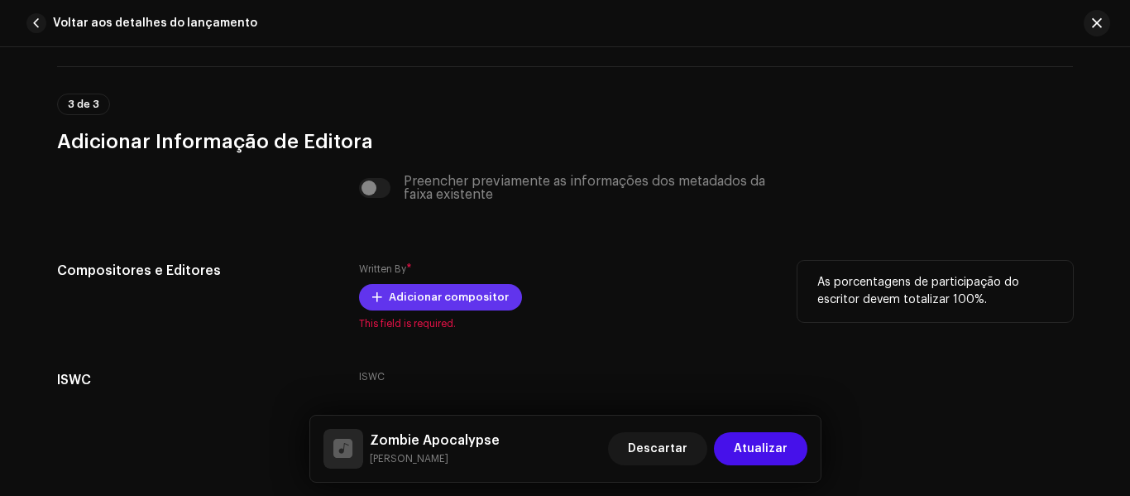
type textarea "ZOMBIE APOCALYPSE Lyricist: [PERSON_NAME] / Songwriter: [PERSON_NAME] Date: [DA…"
click at [429, 300] on span "Adicionar compositor" at bounding box center [449, 297] width 120 height 33
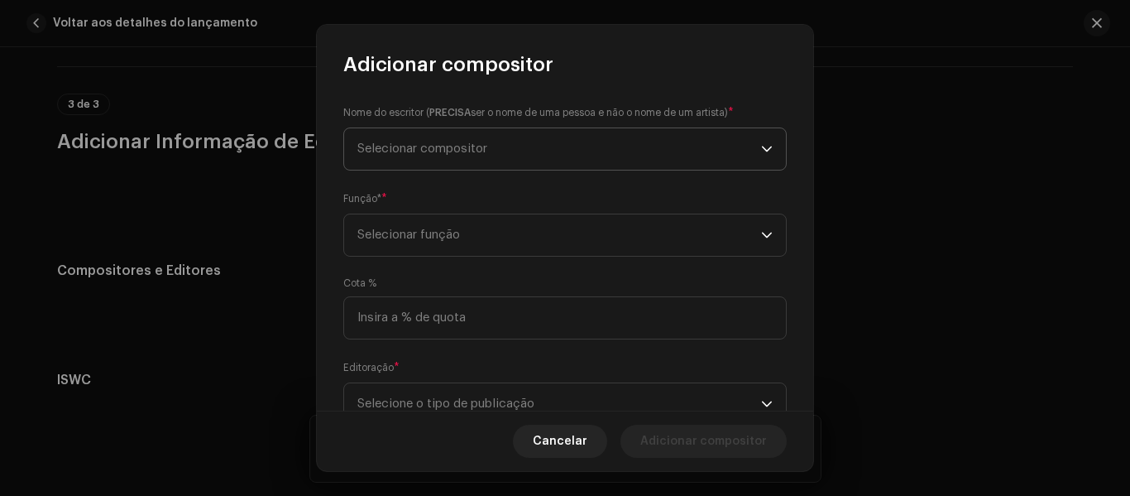
click at [699, 158] on span "Selecionar compositor" at bounding box center [559, 148] width 404 height 41
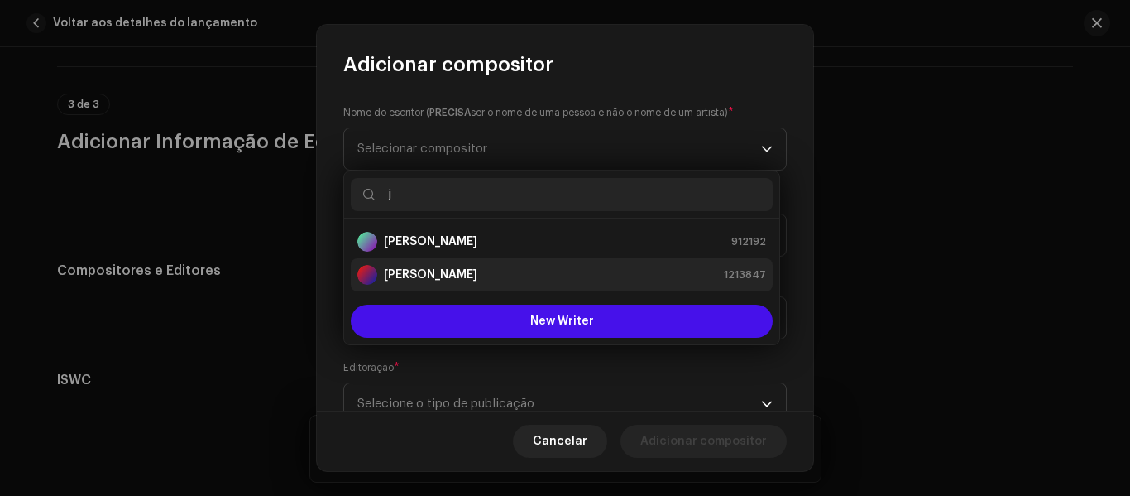
type input "j"
click at [586, 279] on div "[PERSON_NAME] 1213847" at bounding box center [561, 275] width 409 height 20
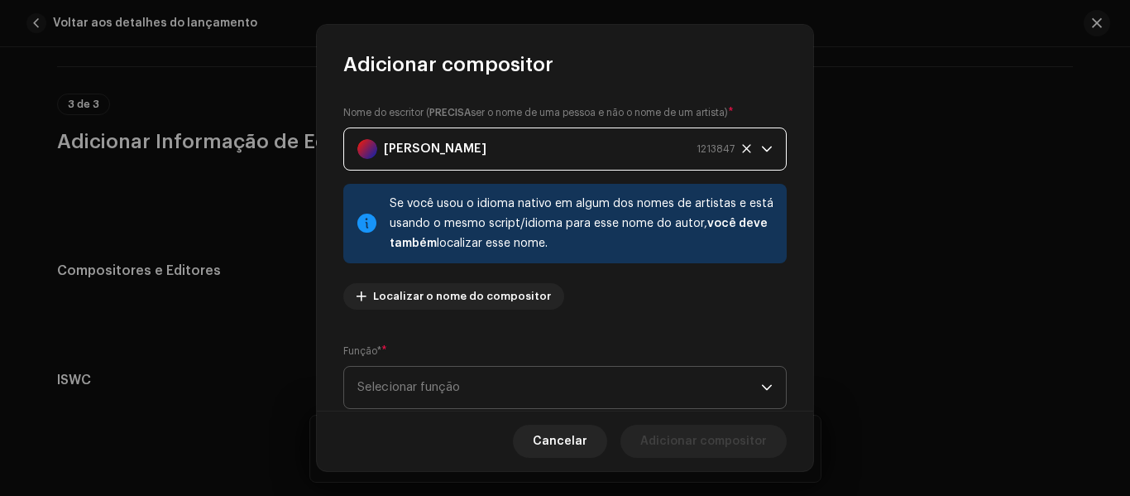
click at [679, 387] on span "Selecionar função" at bounding box center [559, 387] width 404 height 41
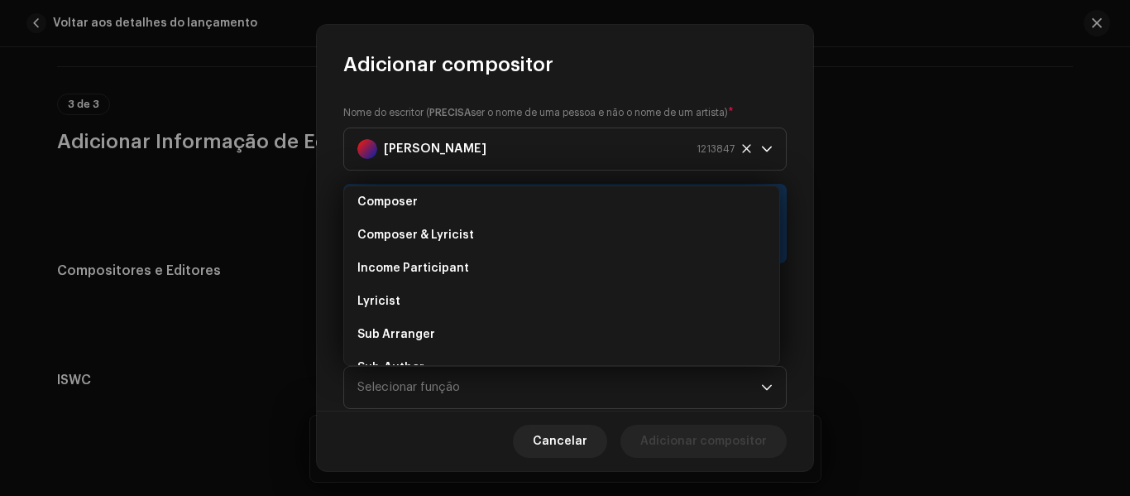
scroll to position [79, 0]
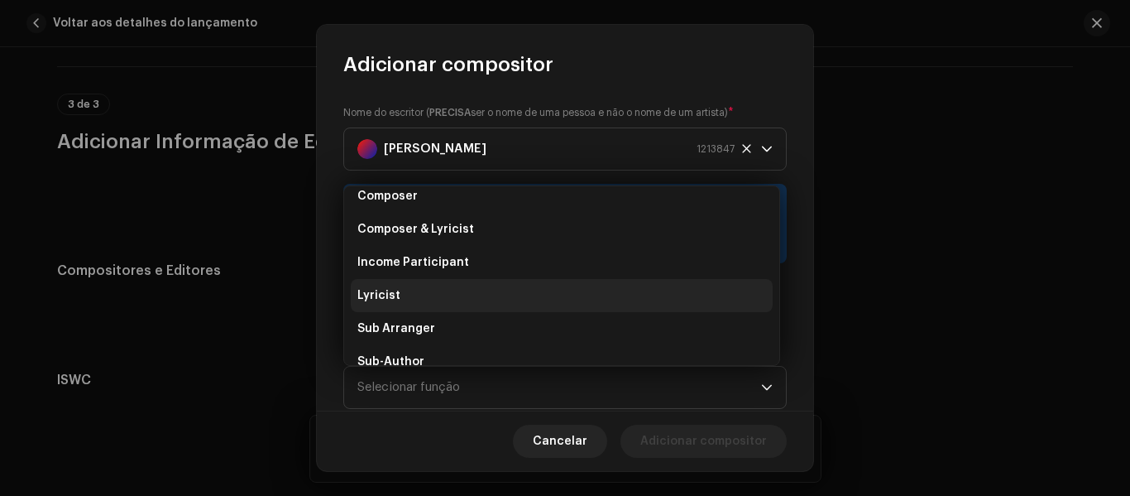
click at [707, 302] on li "Lyricist" at bounding box center [562, 295] width 422 height 33
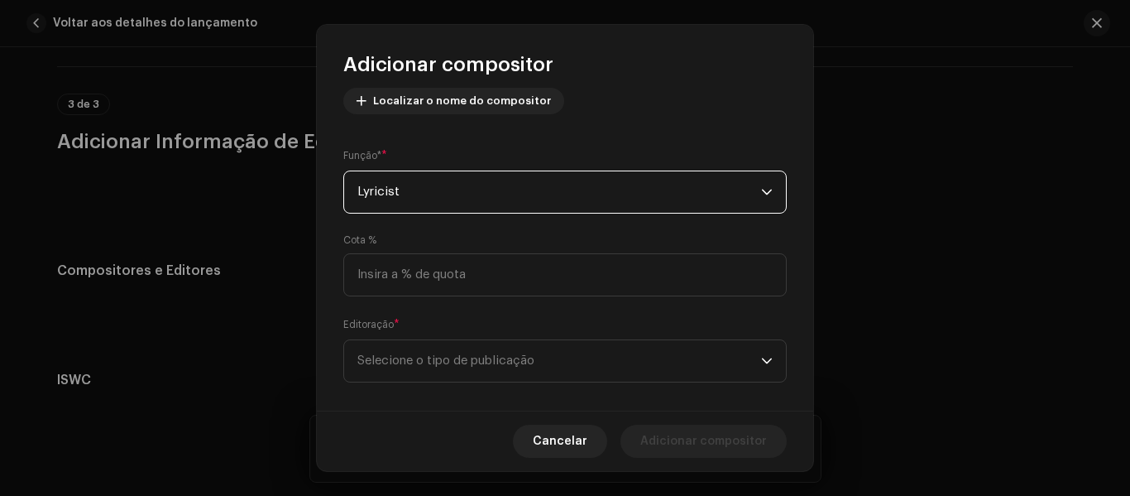
scroll to position [198, 0]
click at [748, 367] on span "Selecione o tipo de publicação" at bounding box center [559, 358] width 404 height 41
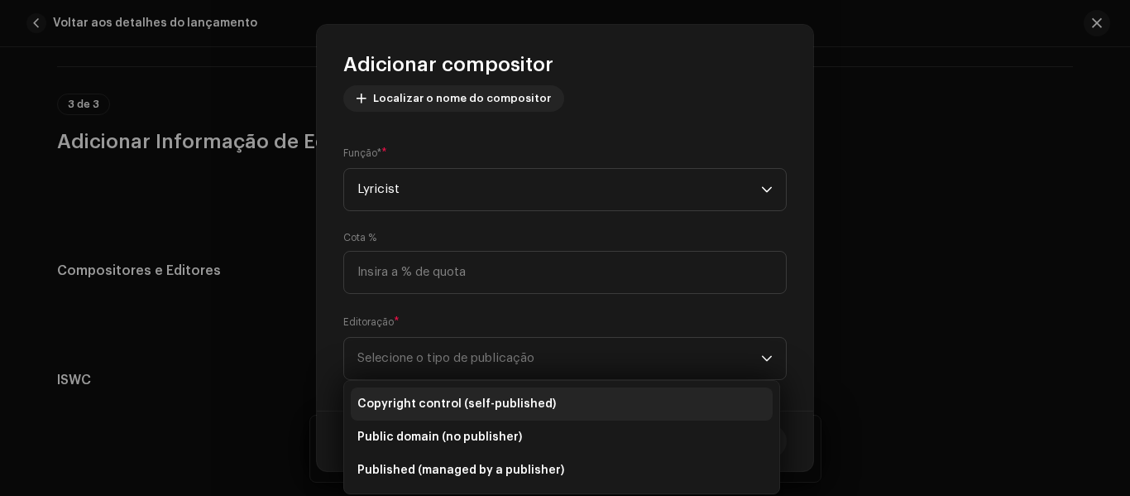
click at [692, 398] on li "Copyright control (self-published)" at bounding box center [562, 403] width 422 height 33
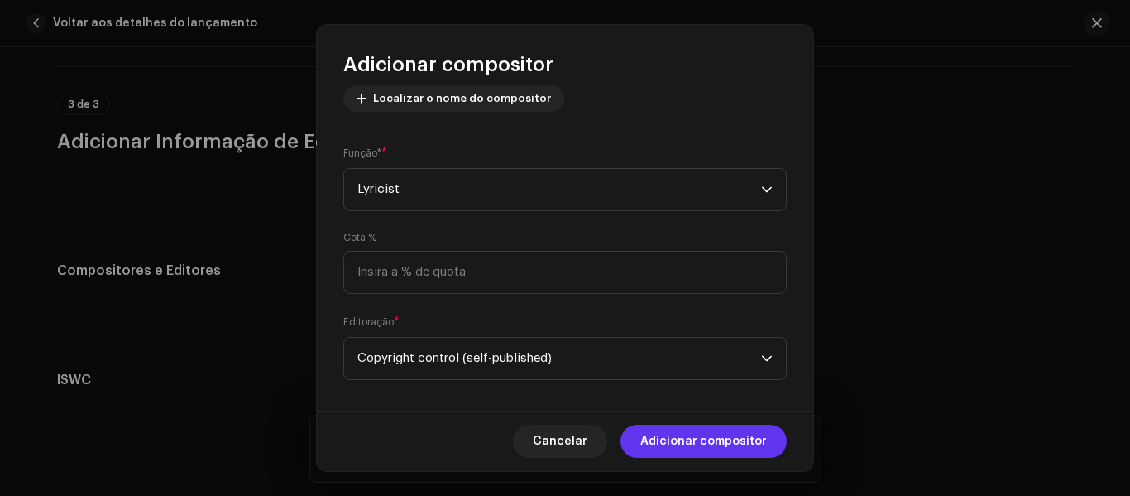
click at [725, 441] on span "Adicionar compositor" at bounding box center [703, 440] width 127 height 33
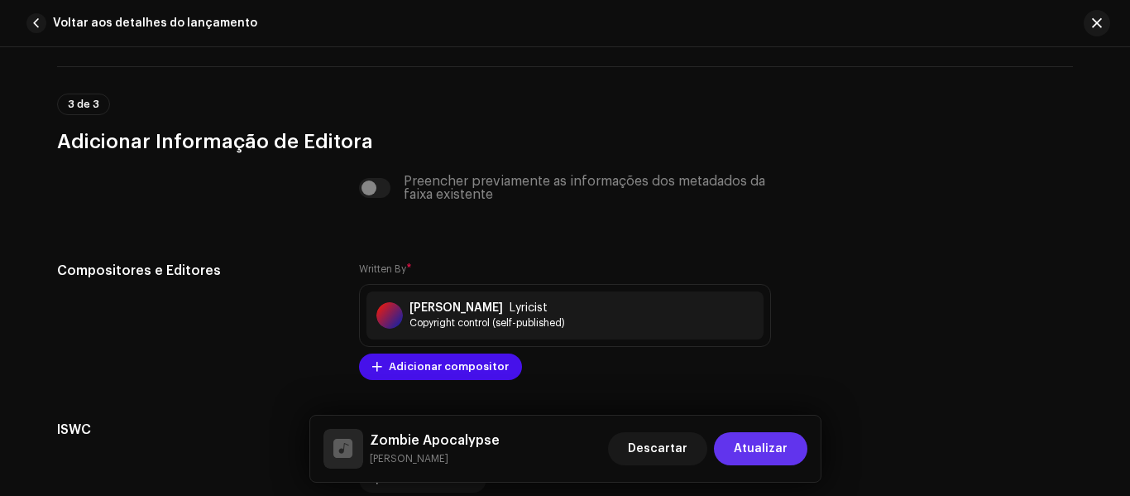
click at [774, 444] on span "Atualizar" at bounding box center [761, 448] width 54 height 33
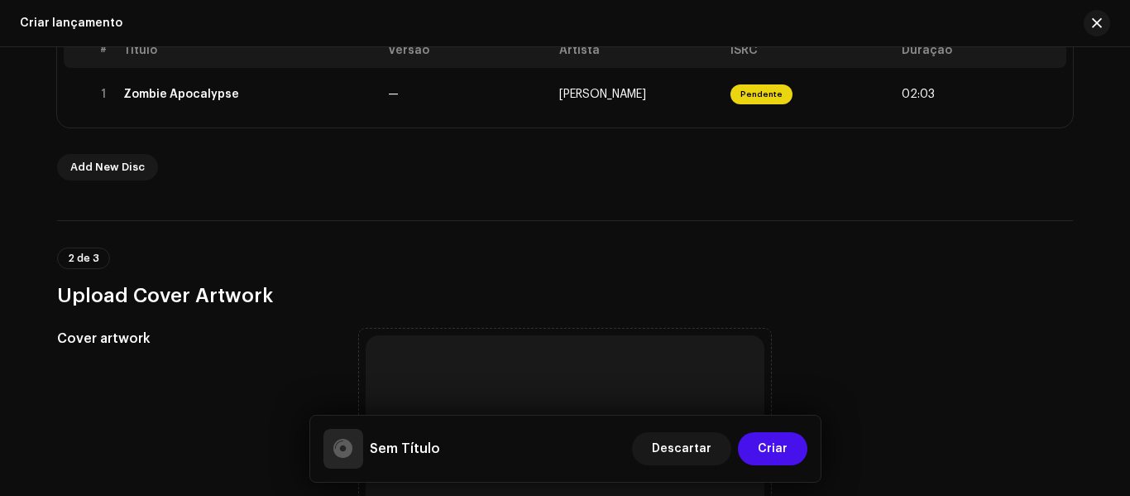
scroll to position [247, 0]
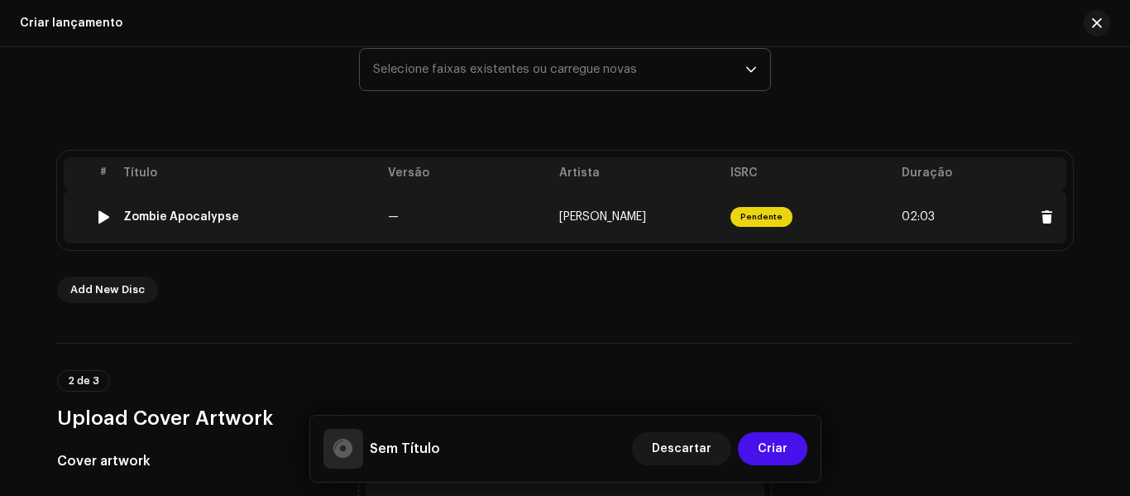
drag, startPoint x: 272, startPoint y: 225, endPoint x: 107, endPoint y: 221, distance: 165.5
click at [107, 221] on tr "1 Zombie Apocalypse — [PERSON_NAME] Pendente 02:03" at bounding box center [565, 216] width 1003 height 53
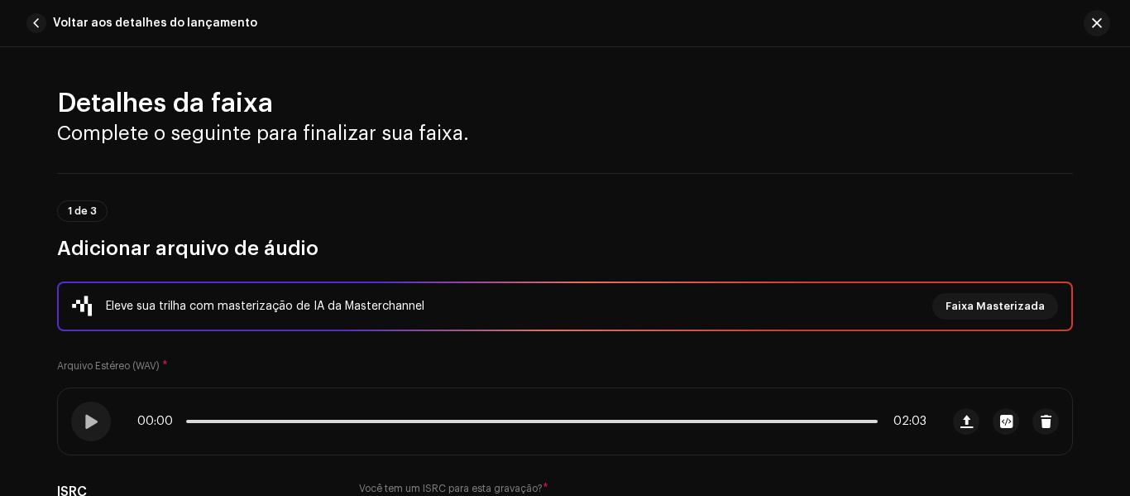
drag, startPoint x: 139, startPoint y: 209, endPoint x: 571, endPoint y: 180, distance: 432.8
click at [571, 180] on div "1 de 3 Adicionar arquivo de áudio" at bounding box center [565, 217] width 1016 height 89
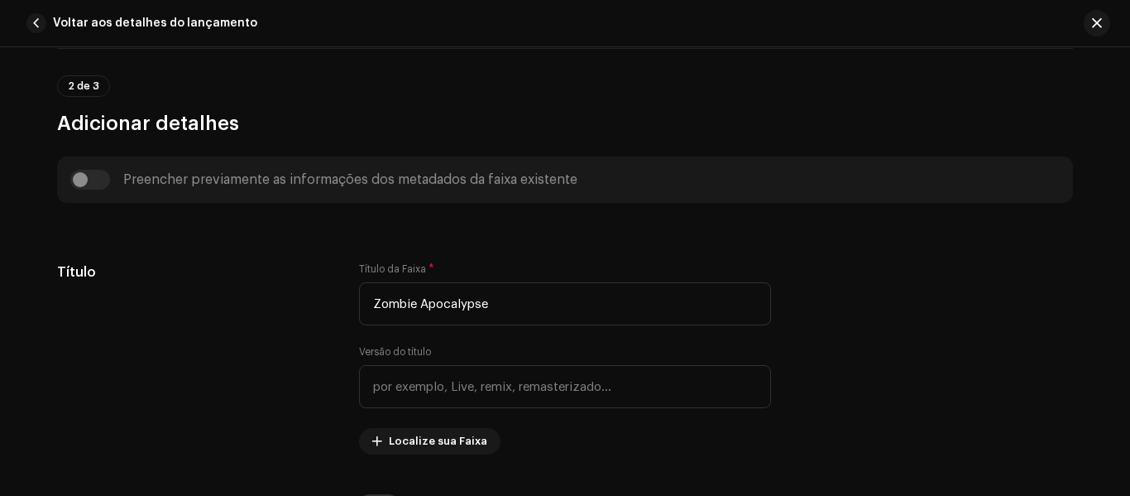
scroll to position [653, 0]
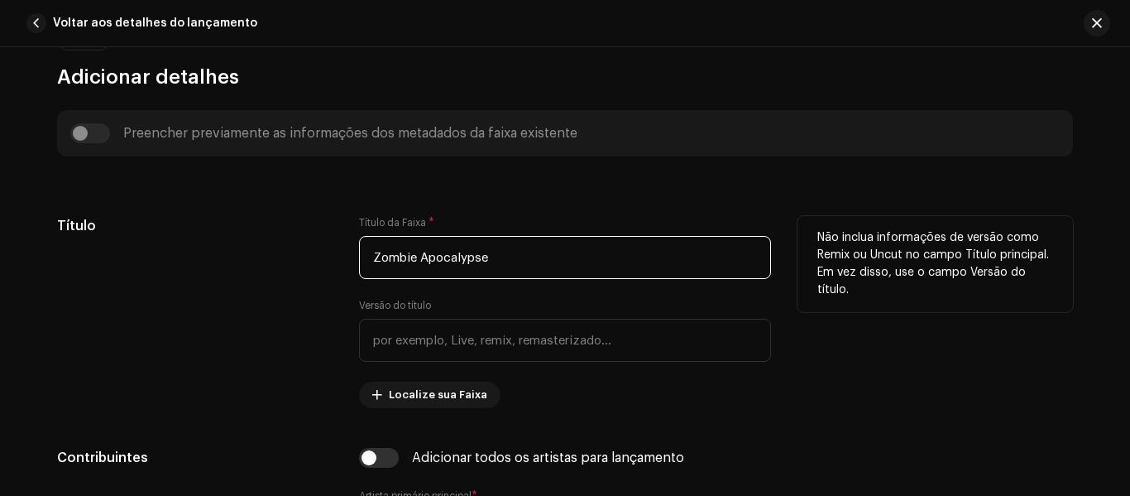
drag, startPoint x: 505, startPoint y: 258, endPoint x: 338, endPoint y: 258, distance: 166.3
click at [338, 258] on div "Título Título da Faixa * Zombie Apocalypse Versão do título Localize sua Faixa …" at bounding box center [565, 312] width 1016 height 192
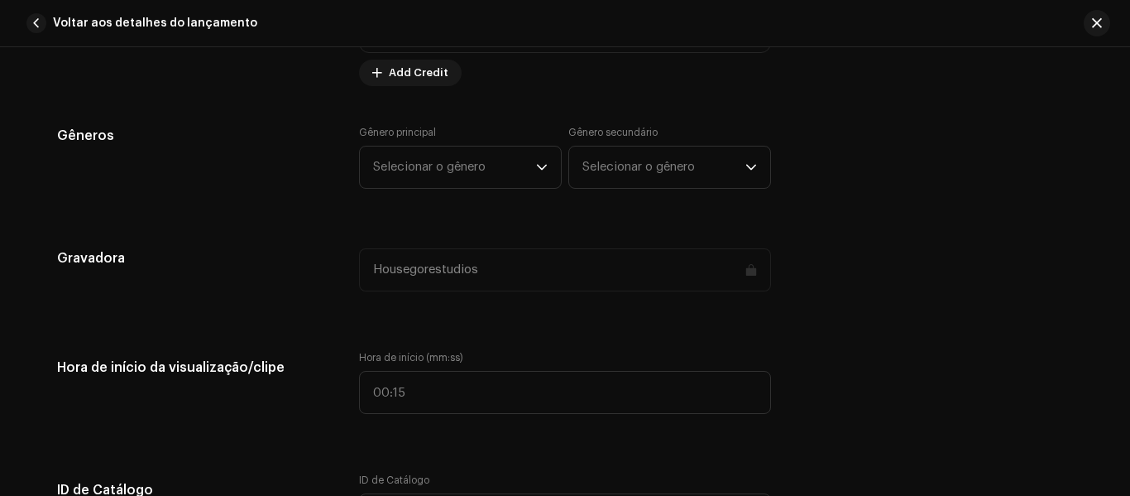
scroll to position [1412, 0]
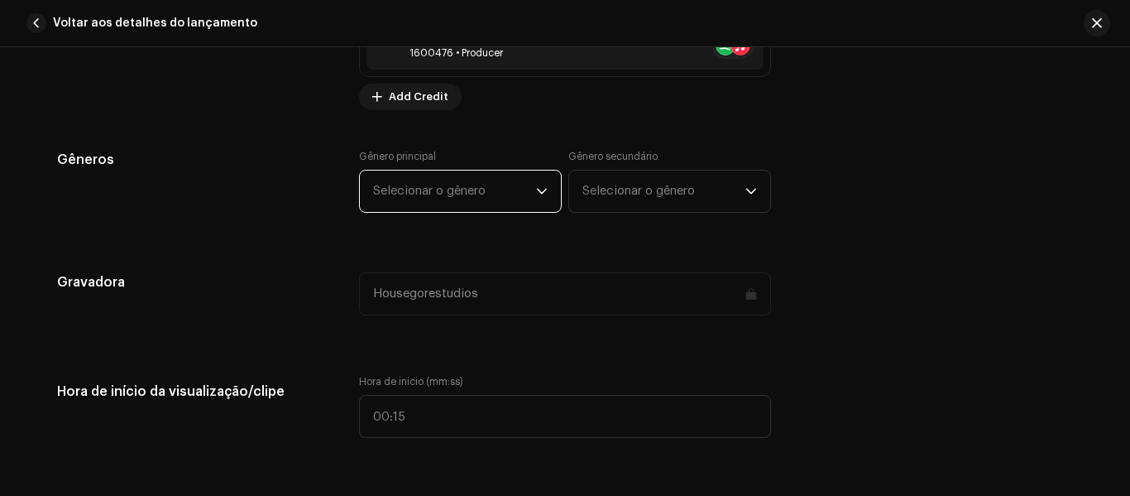
click at [527, 193] on span "Selecionar o gênero" at bounding box center [454, 190] width 163 height 41
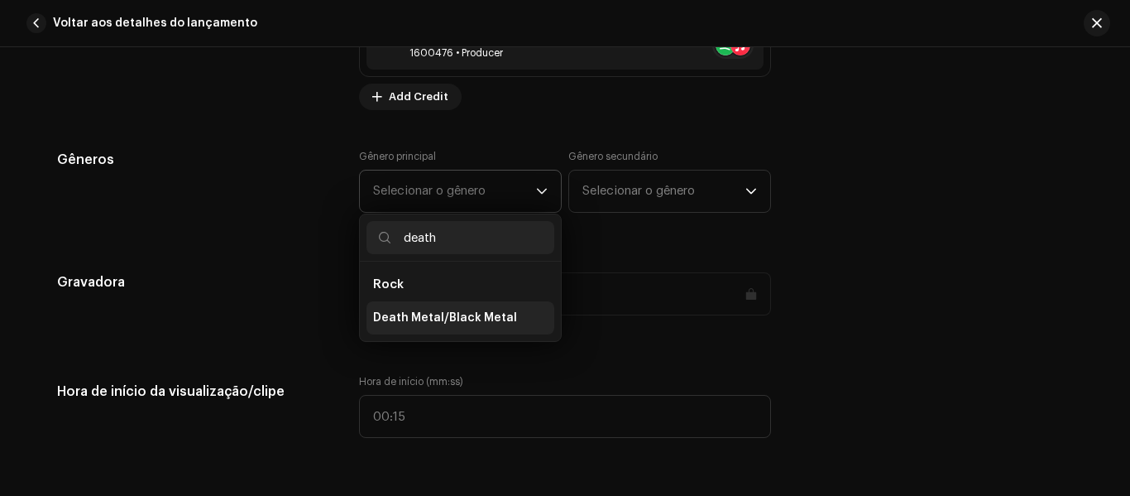
type input "death"
click at [484, 321] on span "Death Metal/Black Metal" at bounding box center [445, 317] width 144 height 17
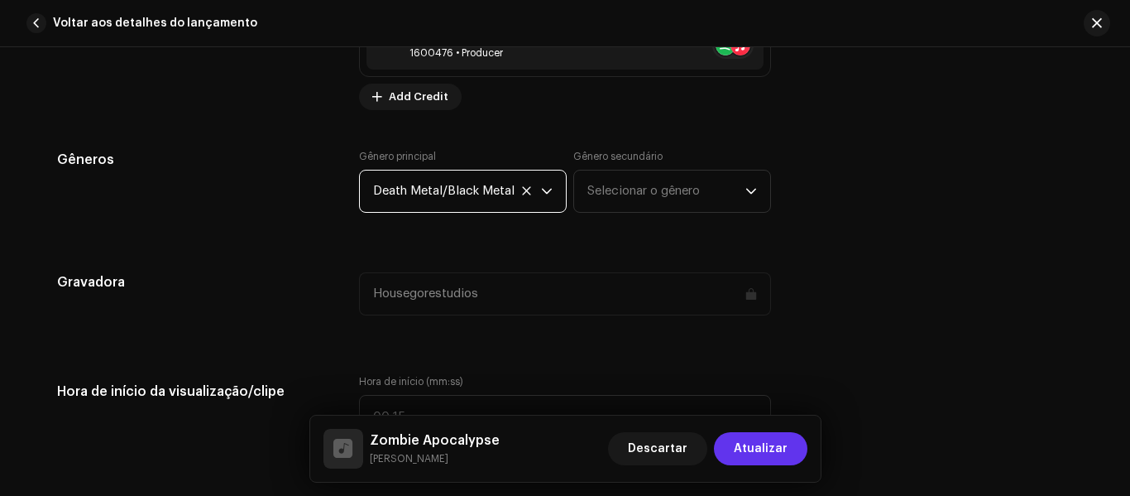
click at [777, 442] on span "Atualizar" at bounding box center [761, 448] width 54 height 33
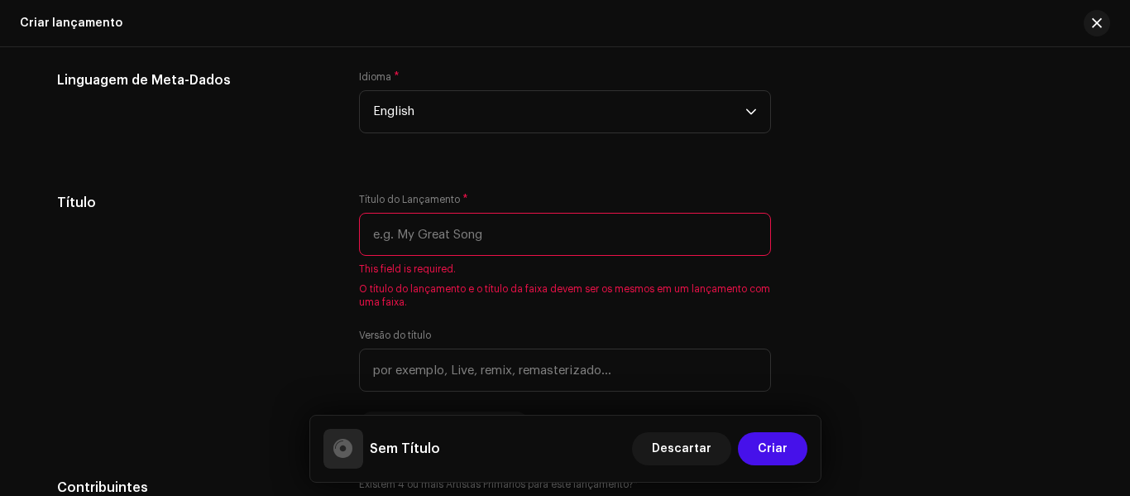
scroll to position [1459, 0]
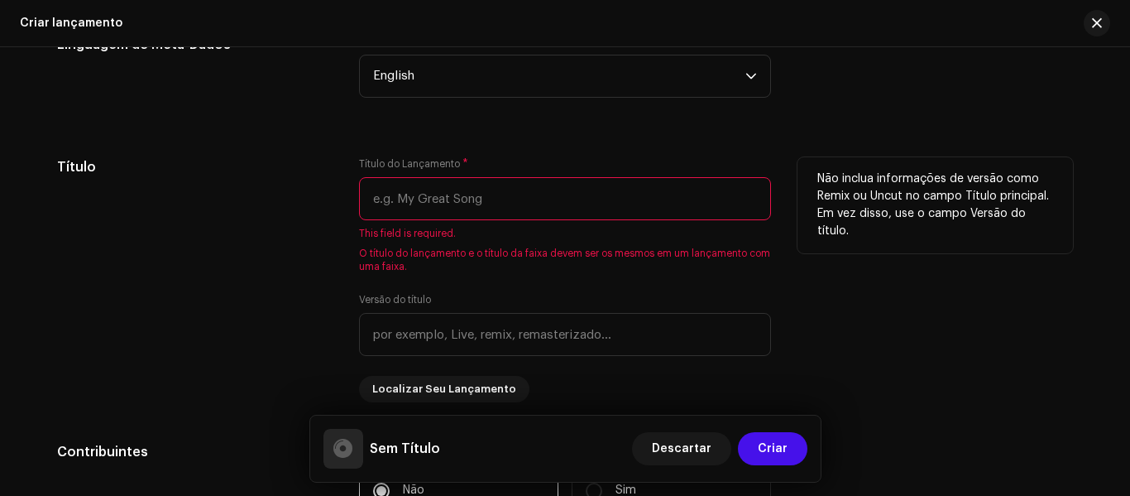
click at [489, 197] on input "text" at bounding box center [565, 198] width 412 height 43
paste input "Zombie Apocalypse"
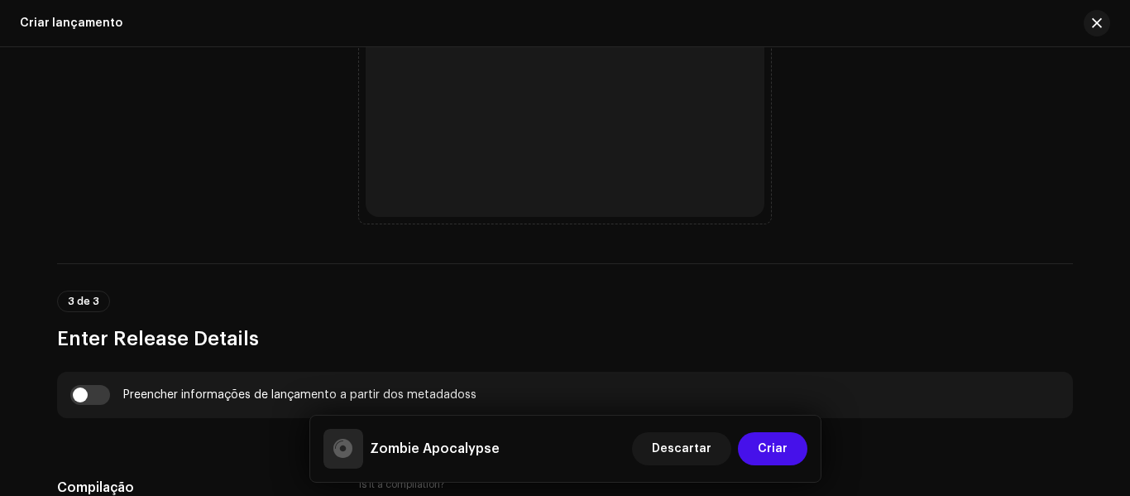
scroll to position [662, 0]
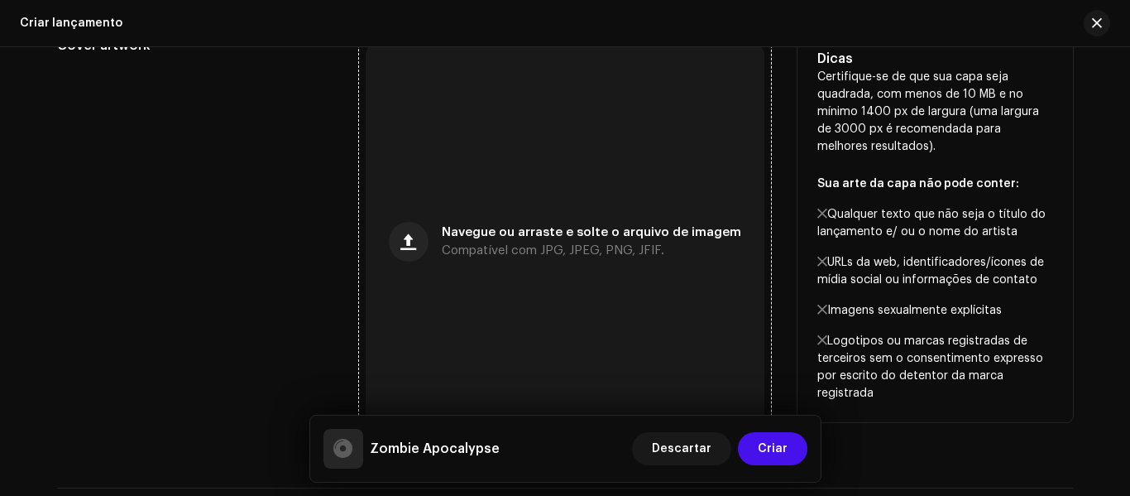
type input "Zombie Apocalypse"
click at [582, 252] on span "Compatível com JPG, JPEG, PNG, JFIF." at bounding box center [553, 251] width 223 height 12
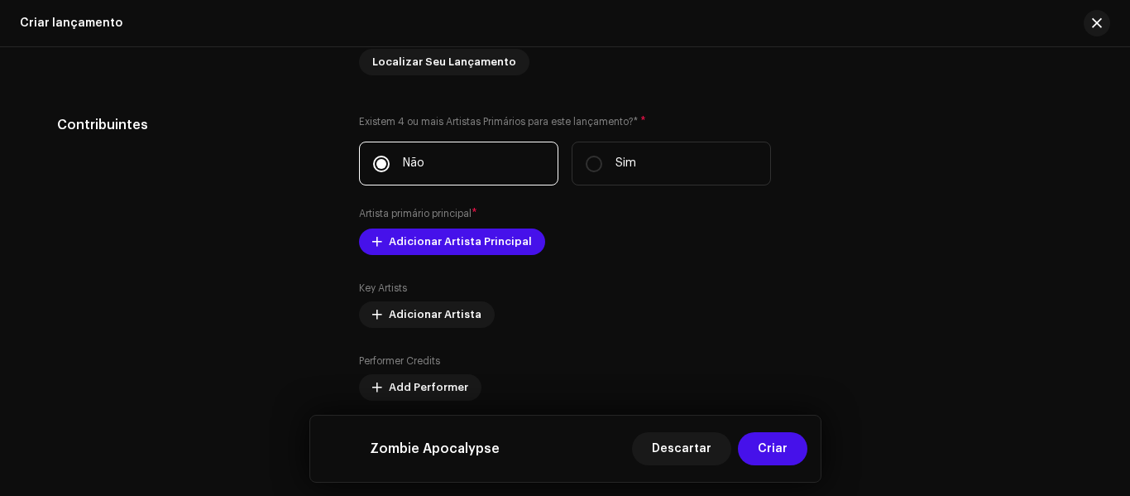
scroll to position [1796, 0]
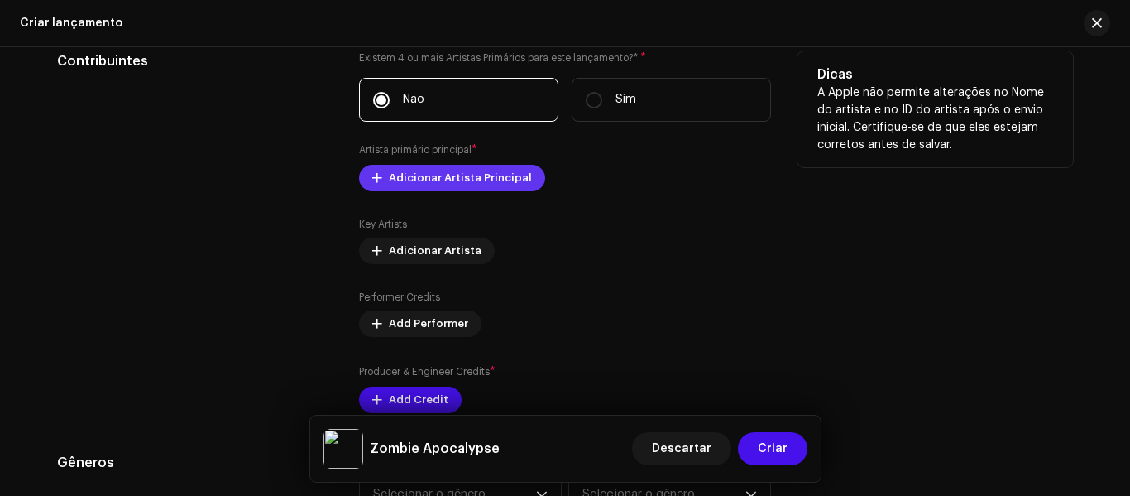
click at [467, 184] on span "Adicionar Artista Principal" at bounding box center [460, 177] width 143 height 33
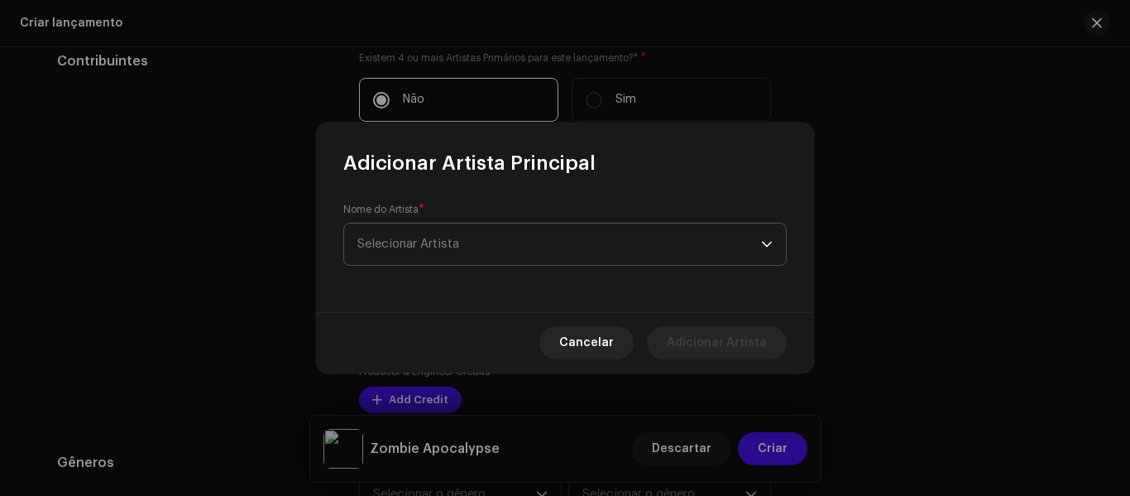
click at [495, 232] on span "Selecionar Artista" at bounding box center [559, 243] width 404 height 41
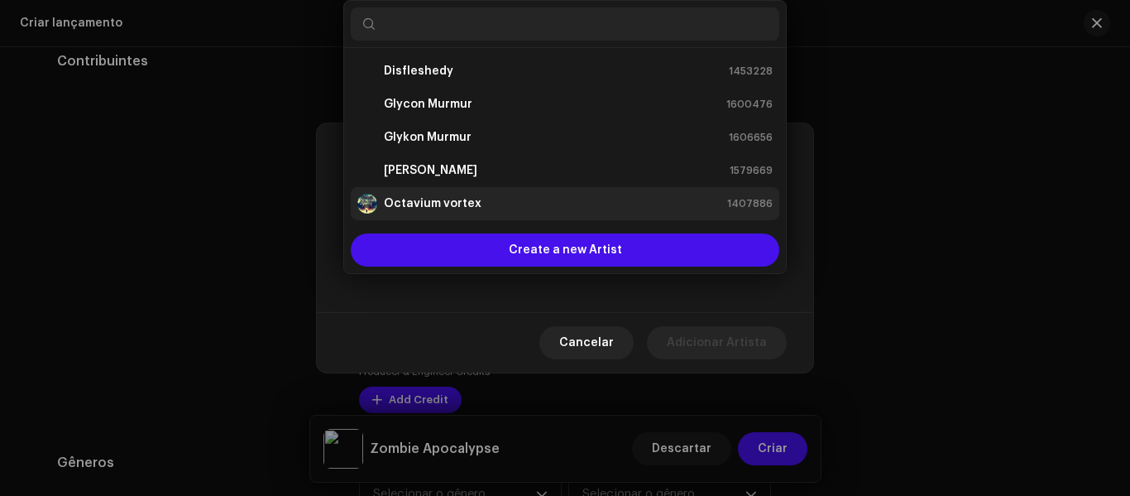
scroll to position [26, 0]
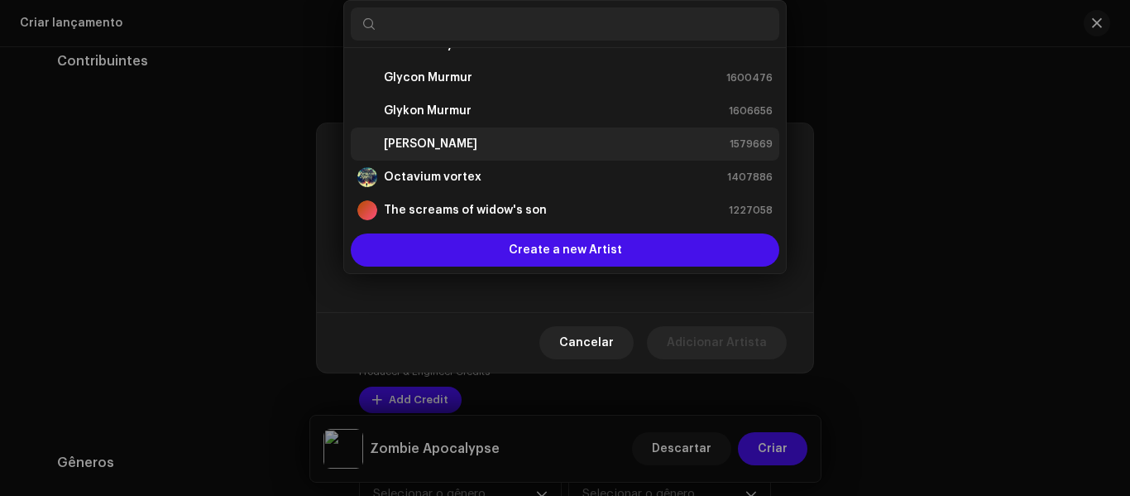
click at [482, 144] on div "[PERSON_NAME] 1579669" at bounding box center [564, 144] width 415 height 20
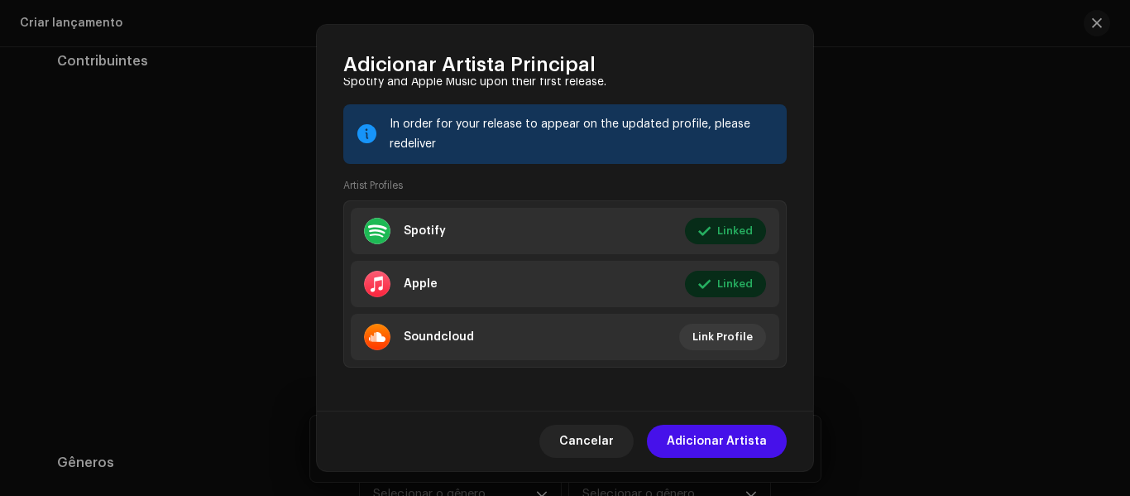
scroll to position [204, 0]
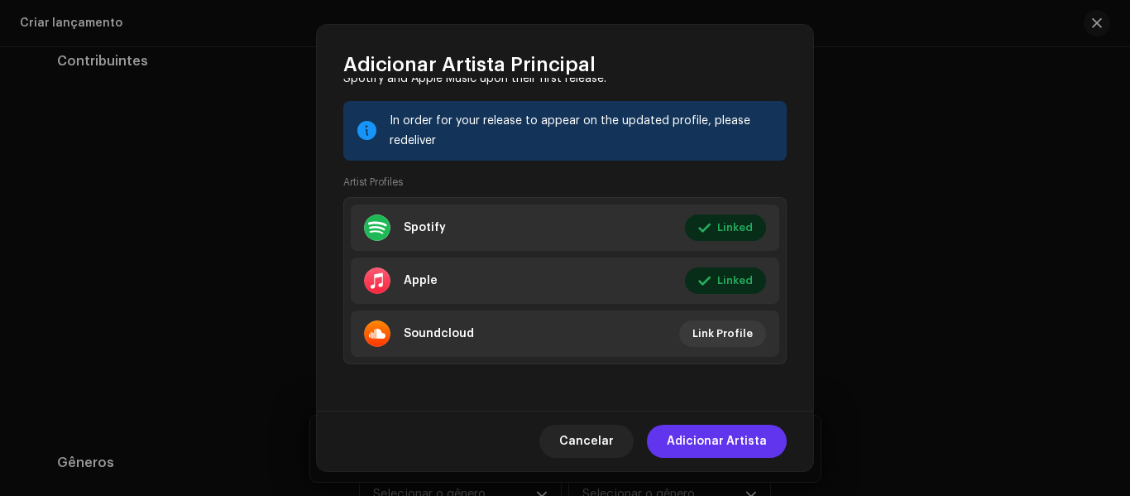
click at [703, 436] on span "Adicionar Artista" at bounding box center [717, 440] width 100 height 33
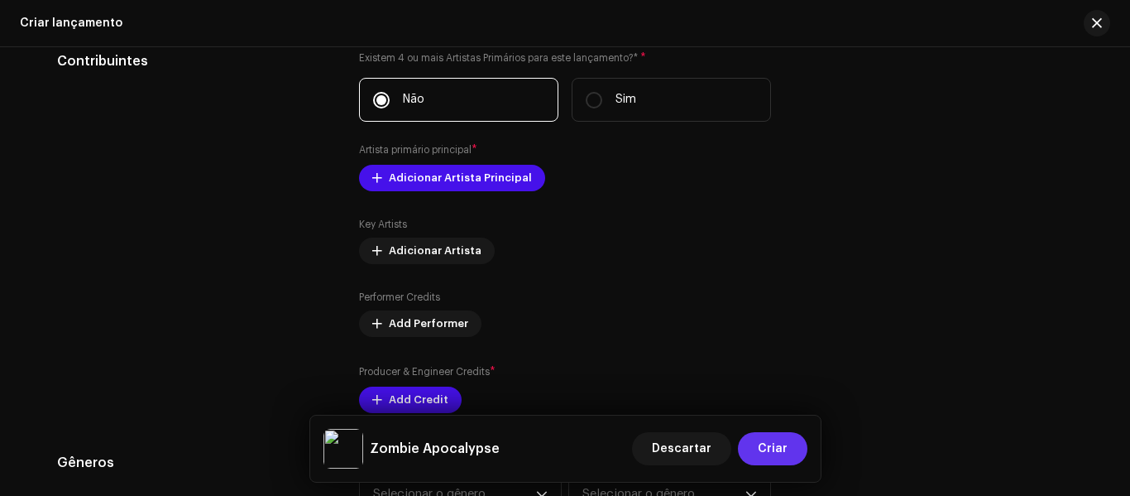
click at [778, 454] on span "Criar" at bounding box center [773, 448] width 30 height 33
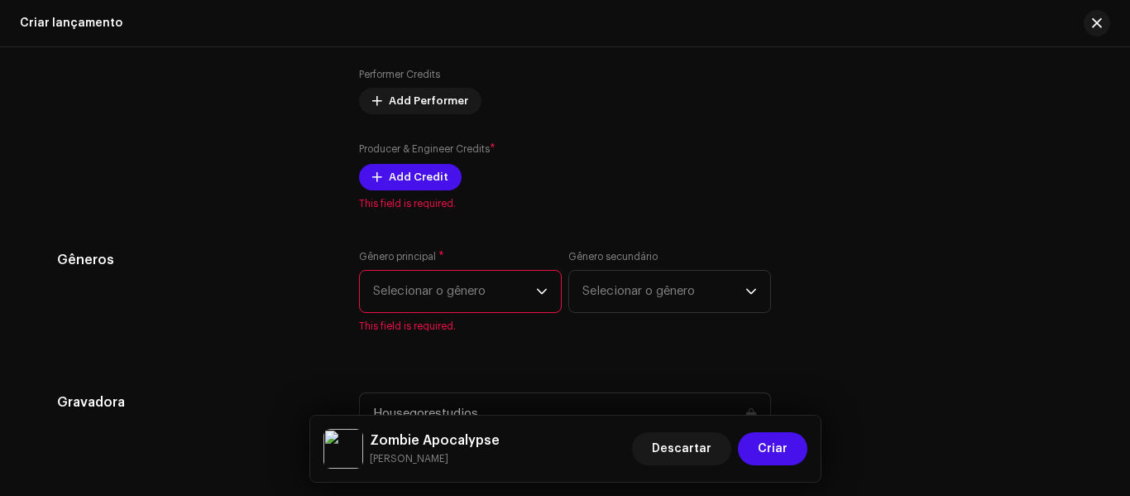
scroll to position [1906, 0]
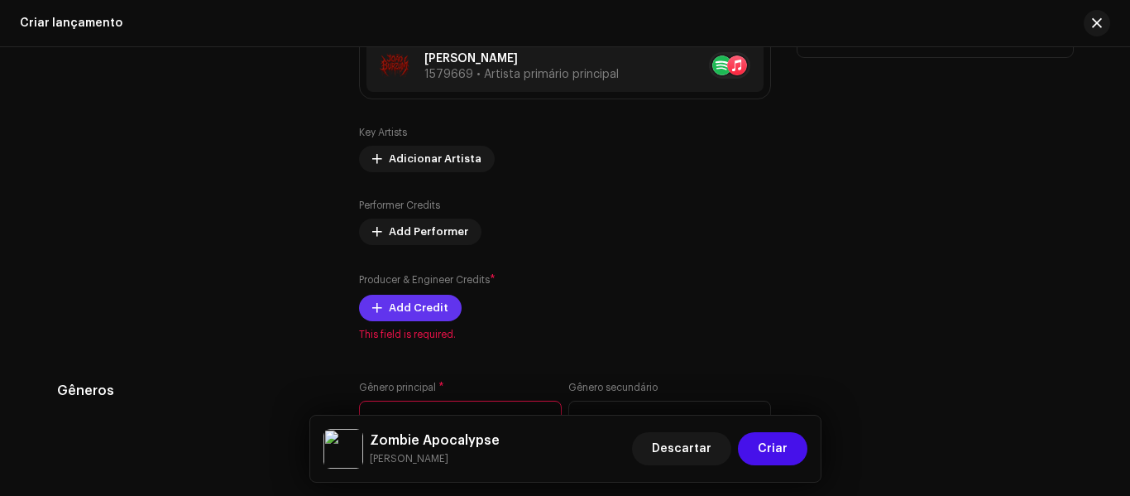
click at [435, 300] on span "Add Credit" at bounding box center [419, 307] width 60 height 33
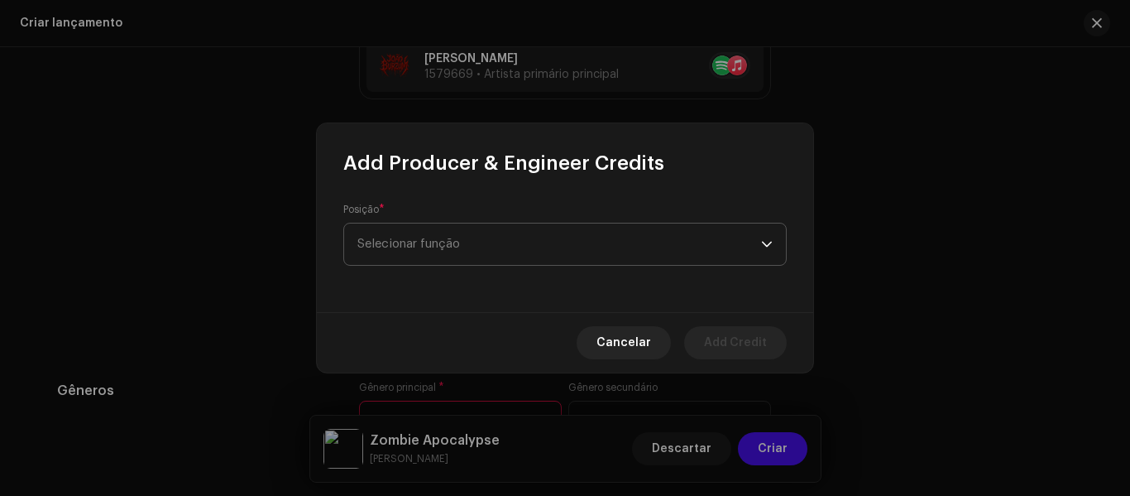
click at [537, 255] on span "Selecionar função" at bounding box center [559, 243] width 404 height 41
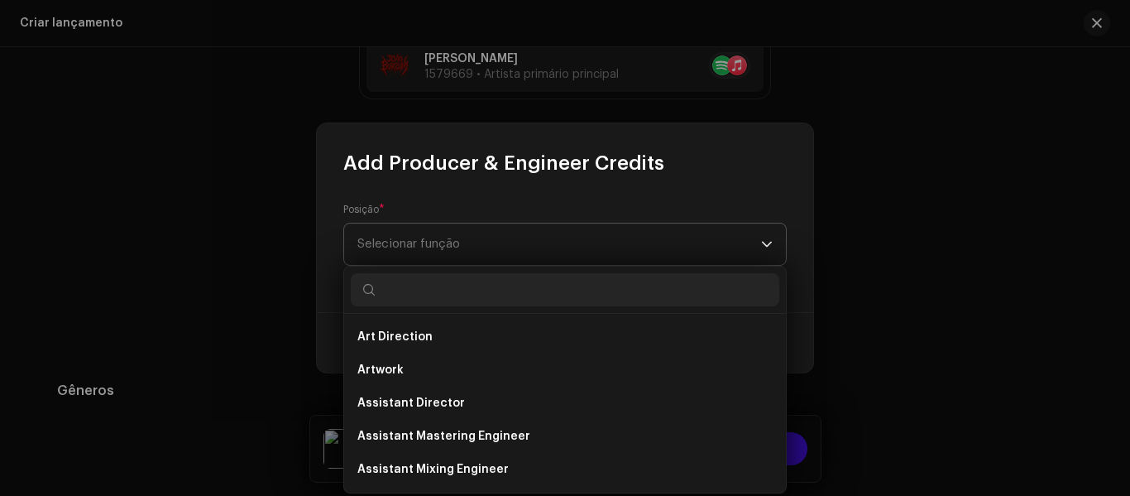
type input "g"
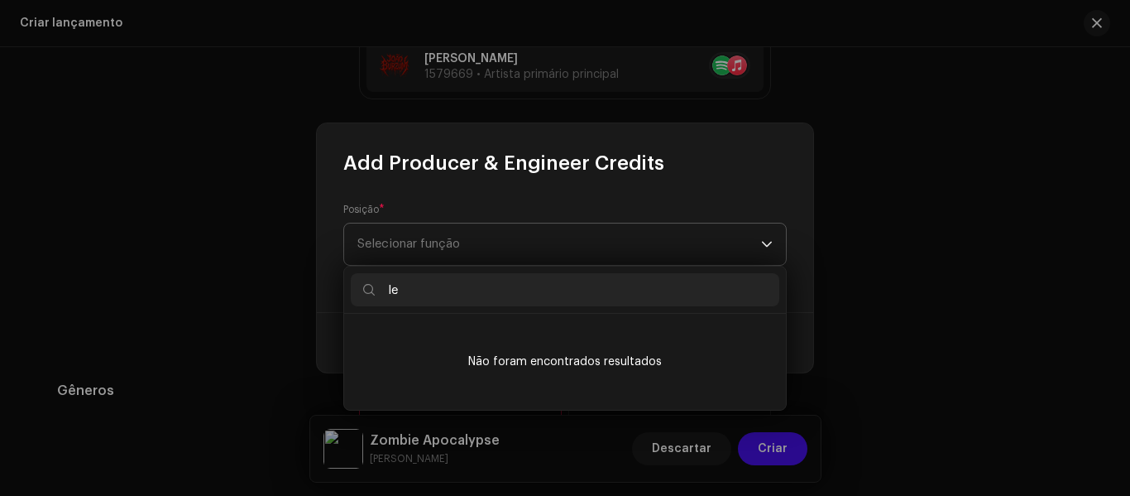
type input "l"
type input "L"
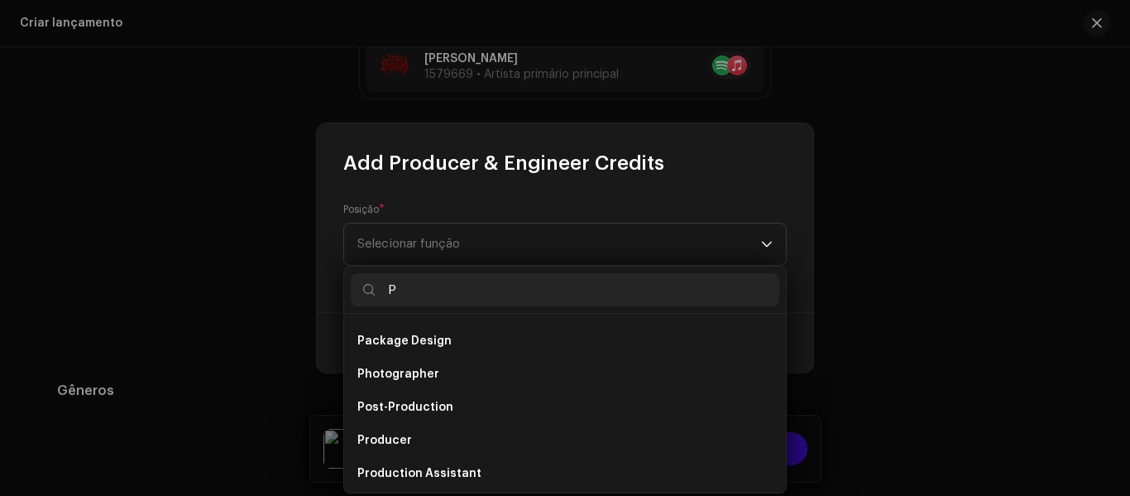
scroll to position [107, 0]
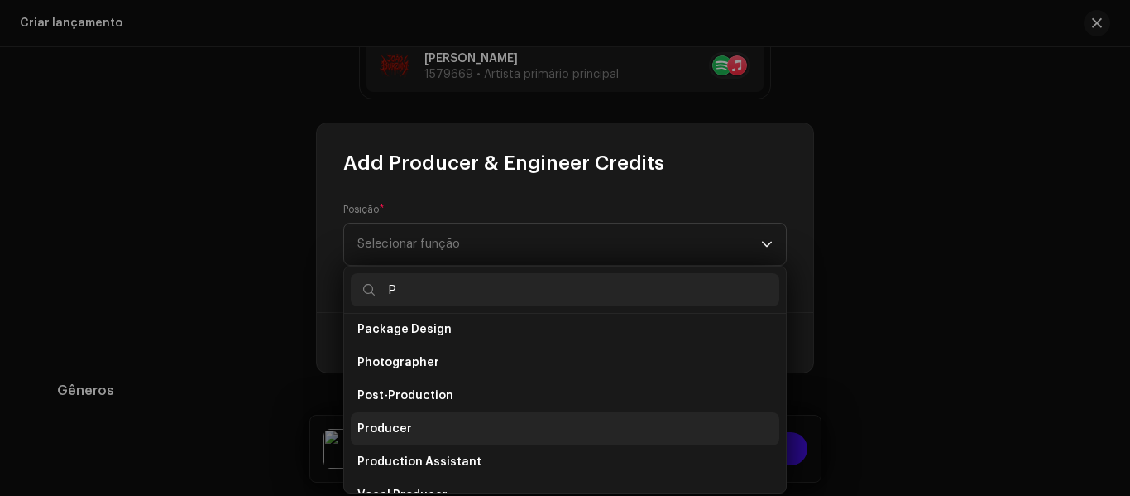
type input "P"
click at [457, 429] on li "Producer" at bounding box center [565, 428] width 429 height 33
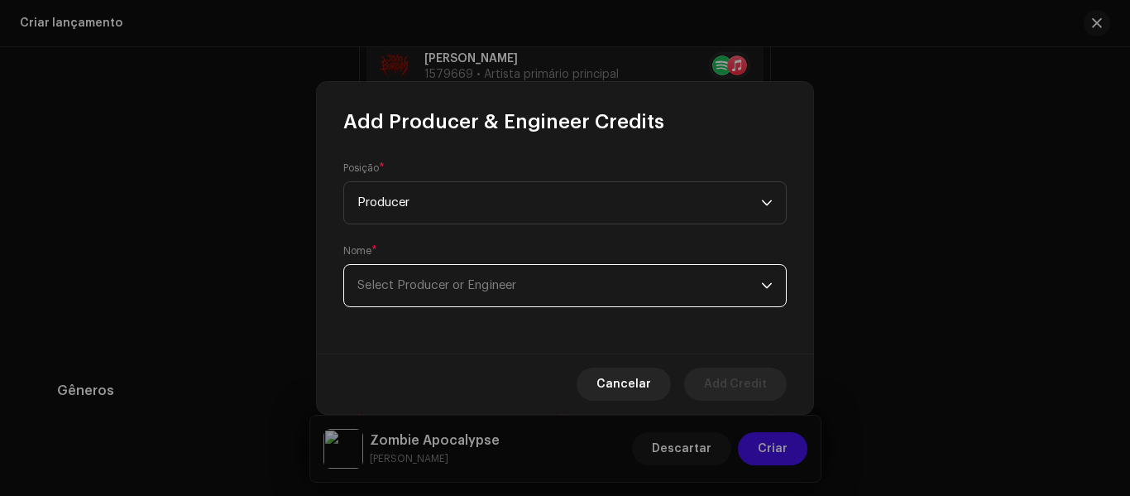
click at [500, 285] on span "Select Producer or Engineer" at bounding box center [436, 285] width 159 height 12
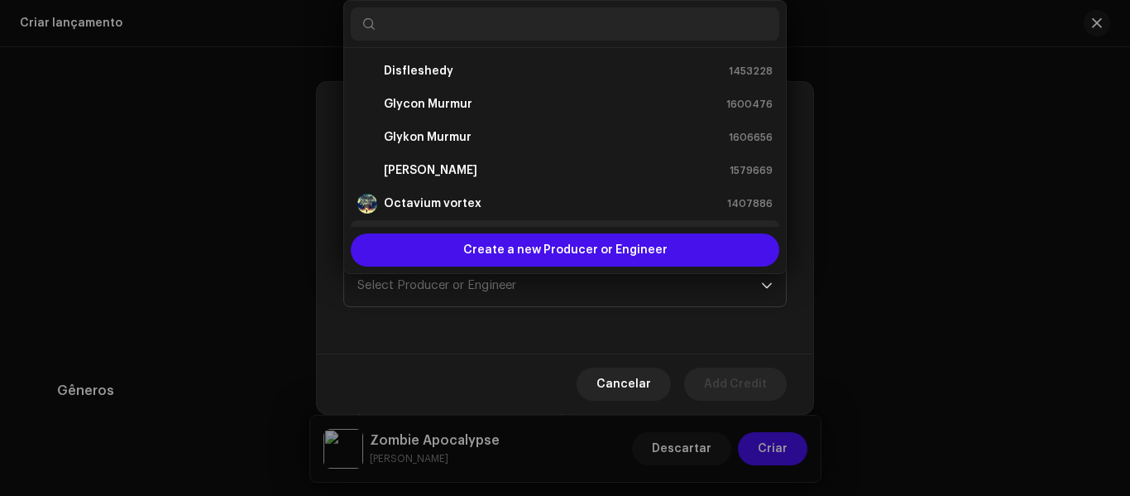
scroll to position [26, 0]
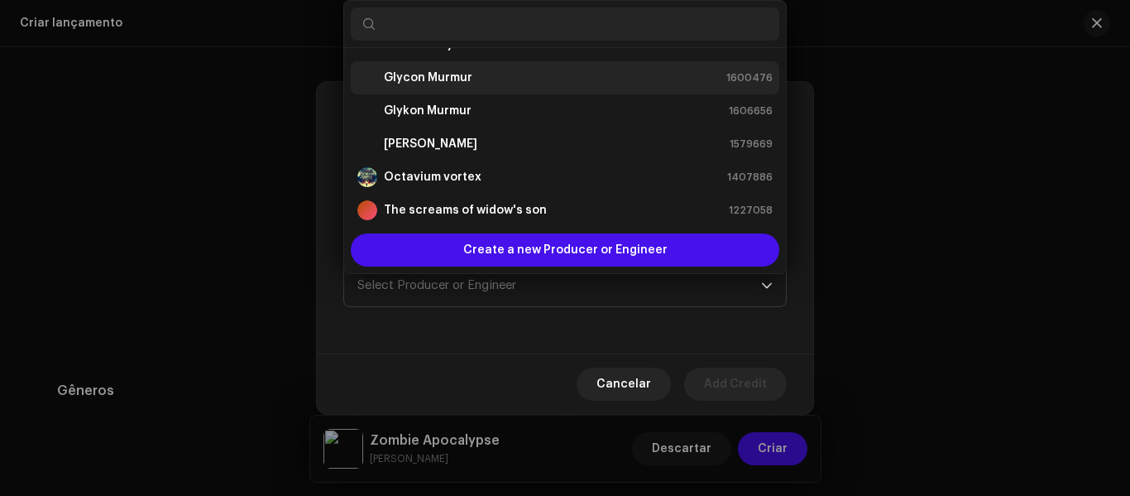
click at [487, 79] on div "Glycon Murmur 1600476" at bounding box center [564, 78] width 415 height 20
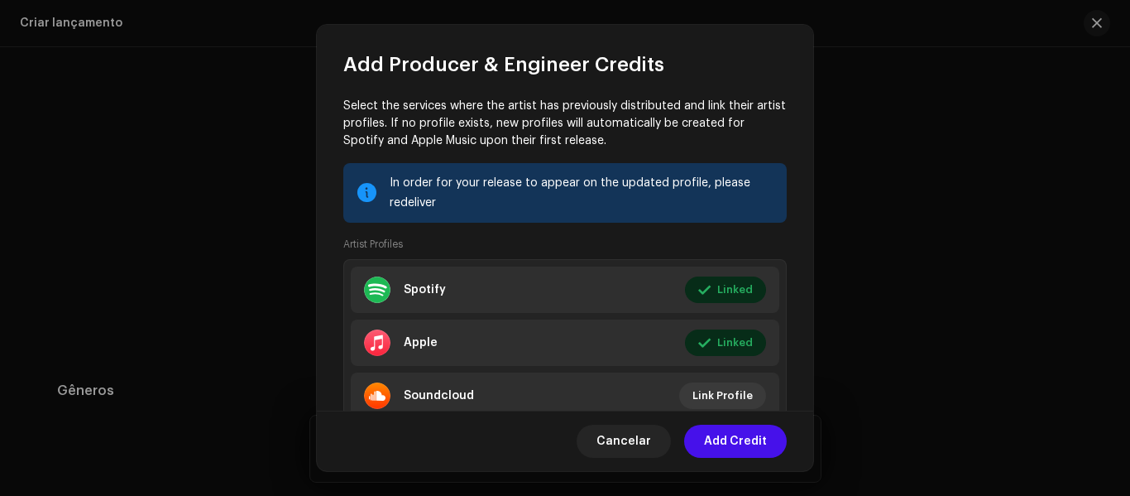
scroll to position [232, 0]
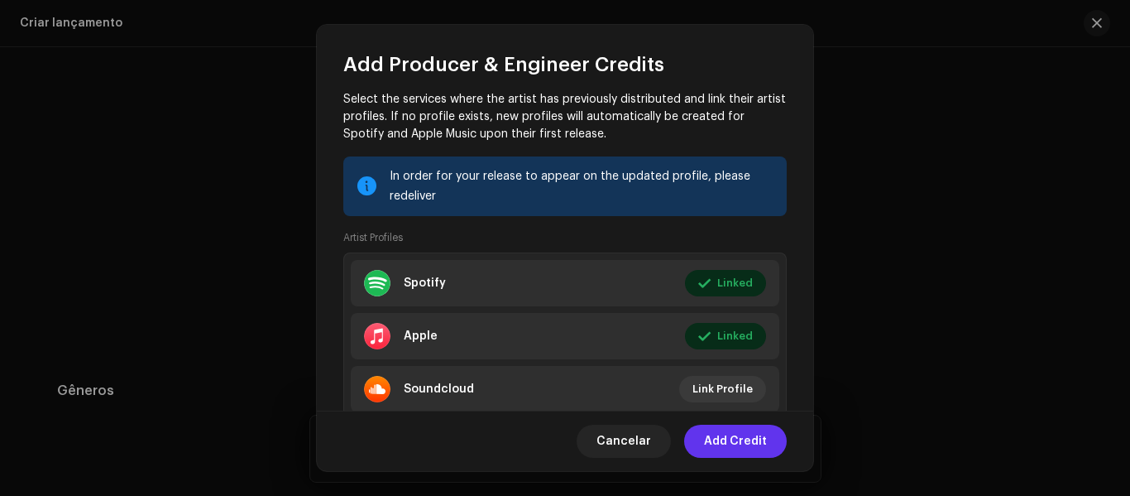
click at [747, 446] on span "Add Credit" at bounding box center [735, 440] width 63 height 33
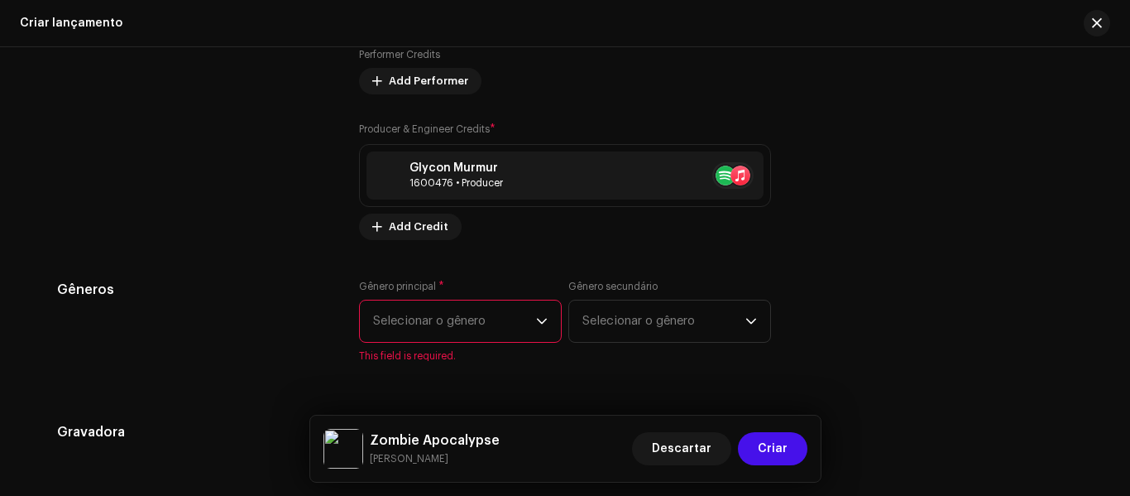
scroll to position [2093, 0]
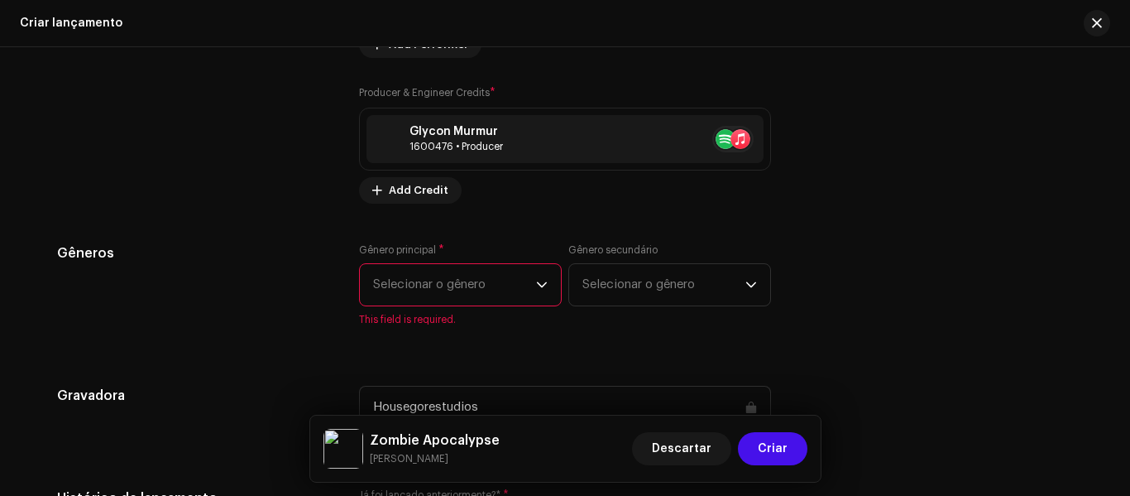
click at [536, 291] on div "dropdown trigger" at bounding box center [542, 284] width 12 height 41
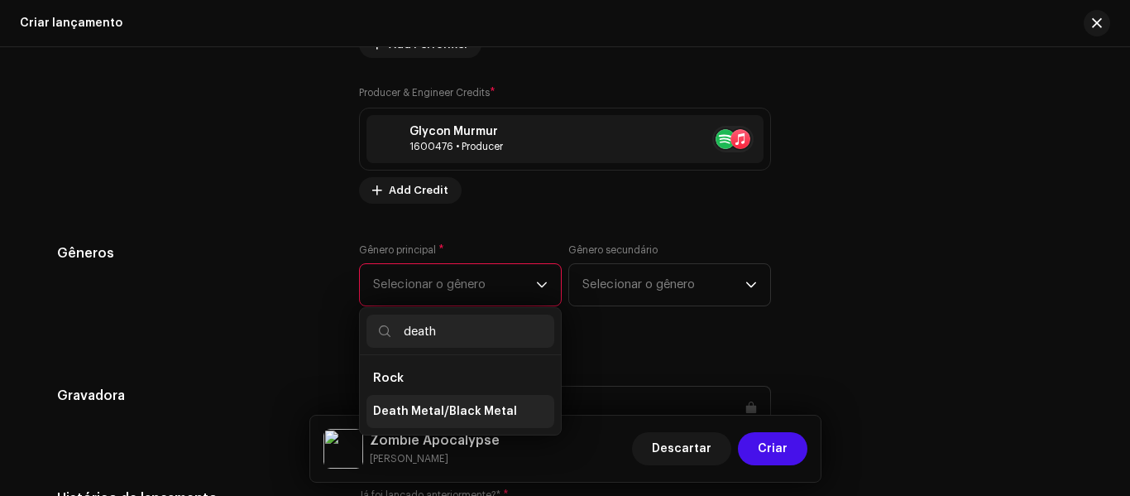
type input "death"
click at [465, 408] on span "Death Metal/Black Metal" at bounding box center [445, 411] width 144 height 17
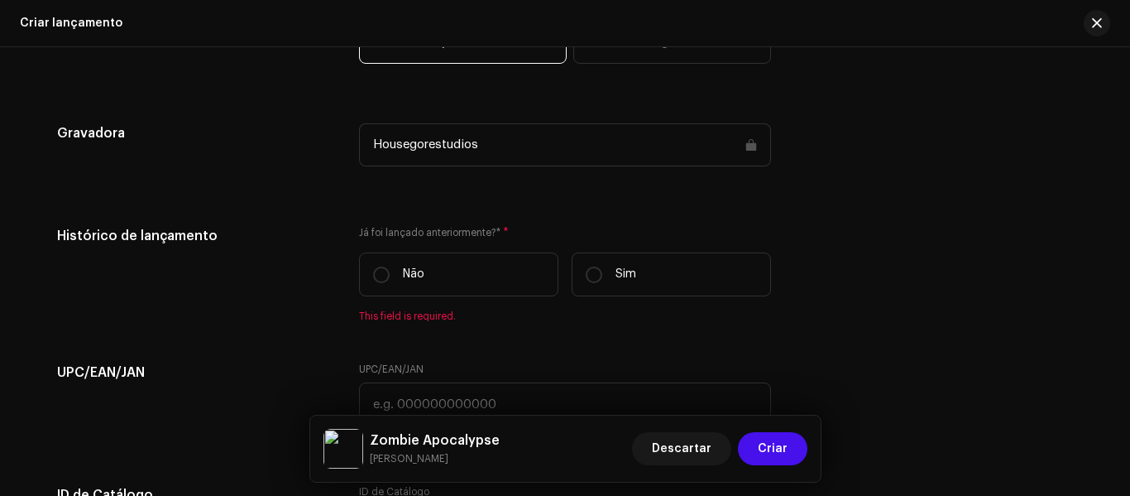
scroll to position [2347, 0]
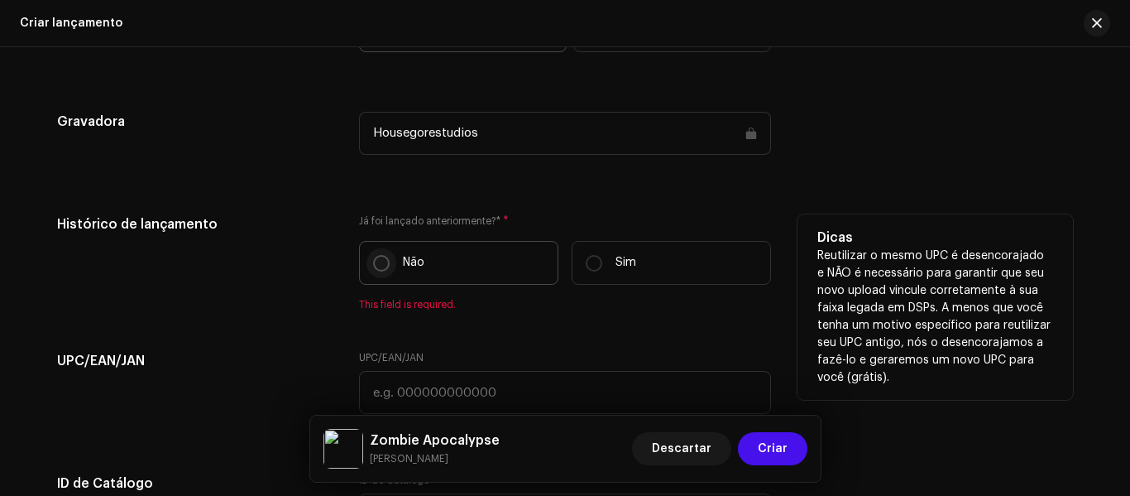
click at [376, 266] on input "Não" at bounding box center [381, 263] width 17 height 17
radio input "true"
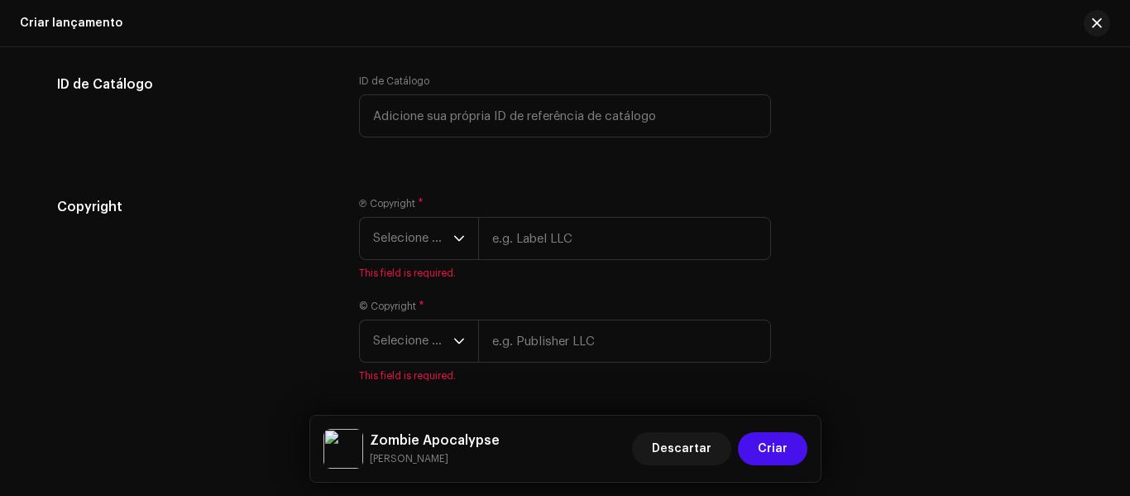
scroll to position [2774, 0]
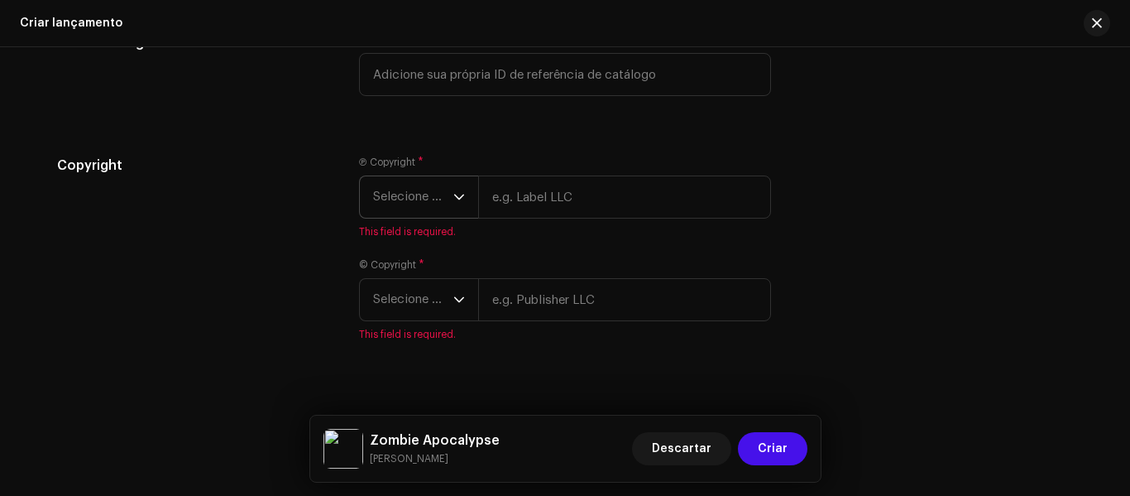
click at [461, 201] on icon "dropdown trigger" at bounding box center [459, 197] width 12 height 12
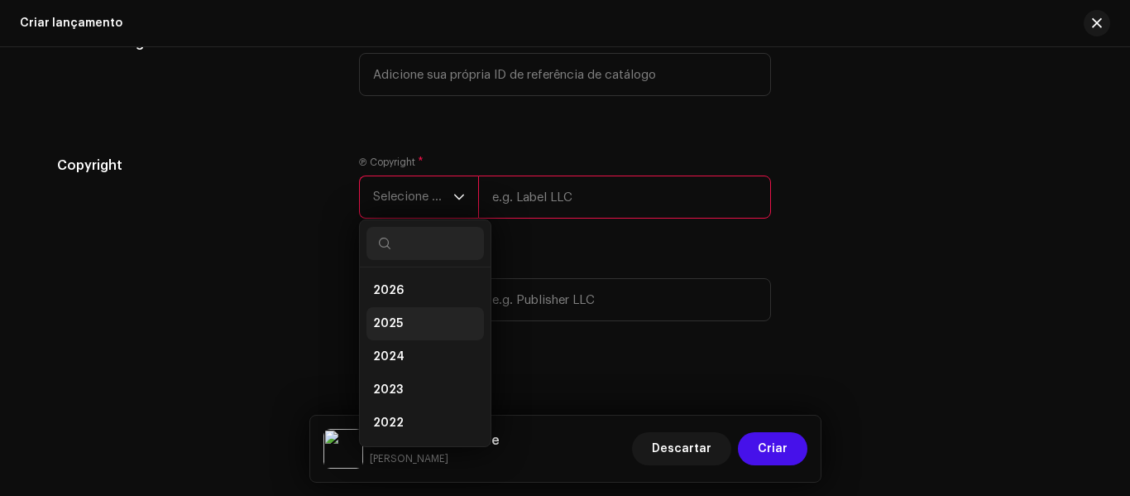
click at [437, 325] on li "2025" at bounding box center [425, 323] width 117 height 33
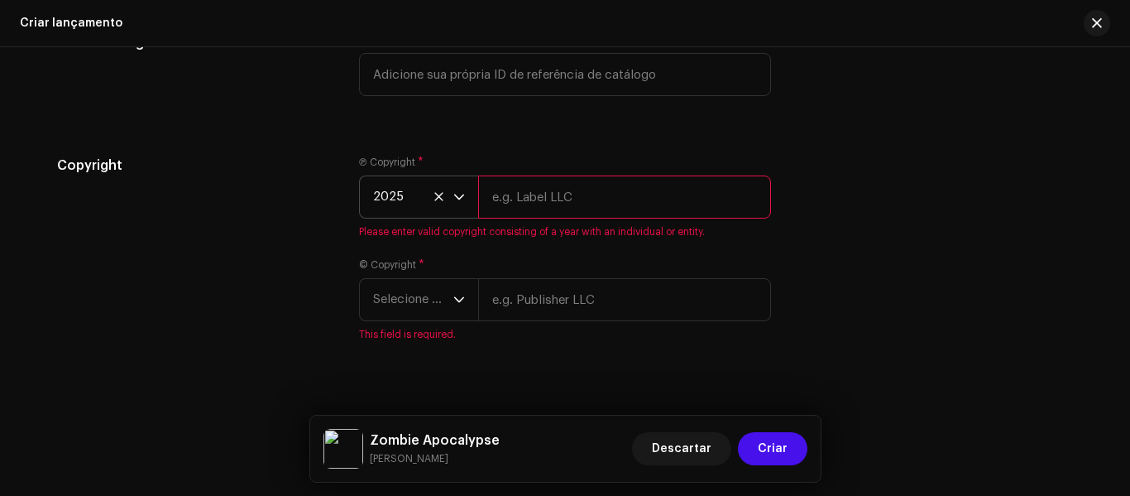
click at [537, 201] on input "text" at bounding box center [624, 196] width 293 height 43
type input "Housegorestudios"
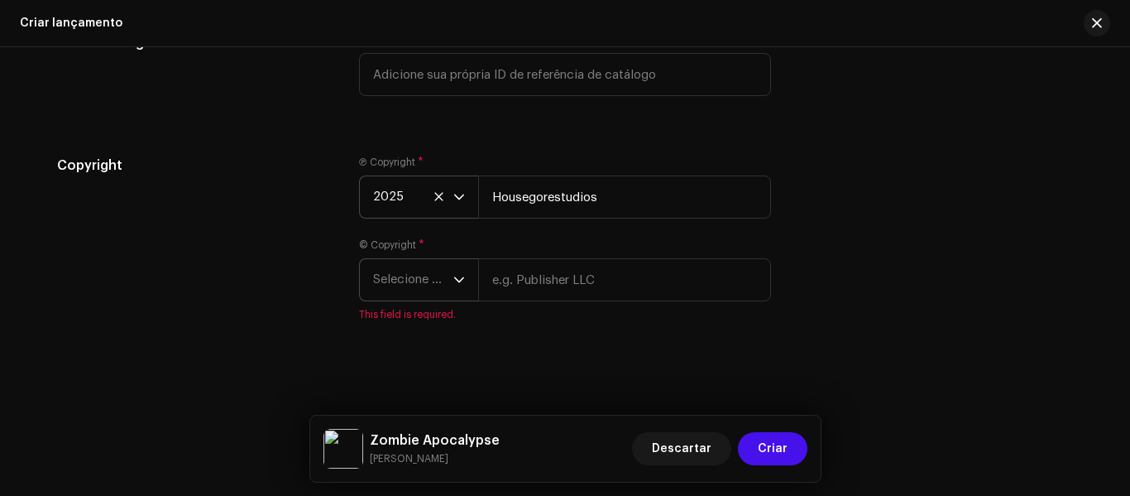
click at [461, 286] on div "dropdown trigger" at bounding box center [459, 279] width 12 height 41
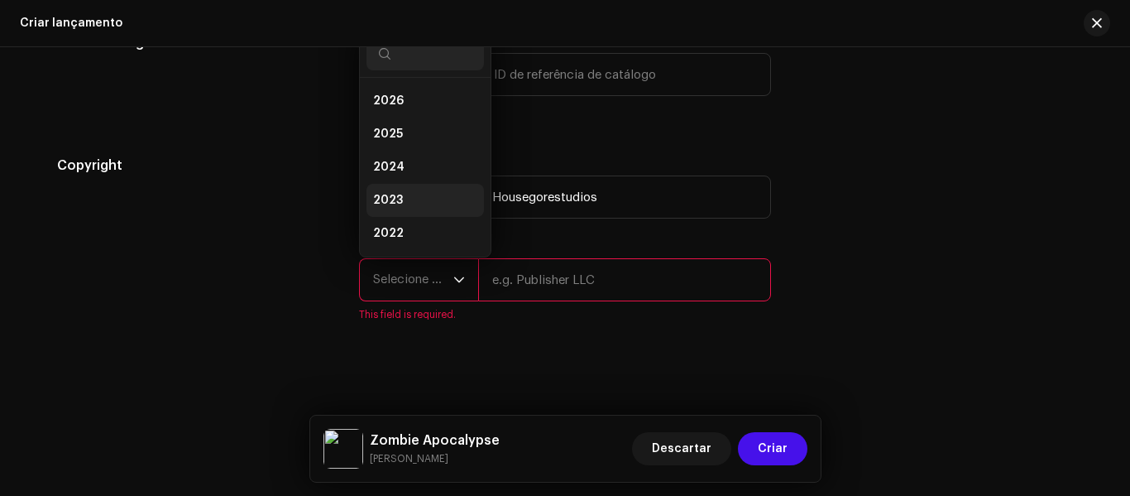
scroll to position [26, 0]
click at [415, 109] on li "2025" at bounding box center [425, 107] width 117 height 33
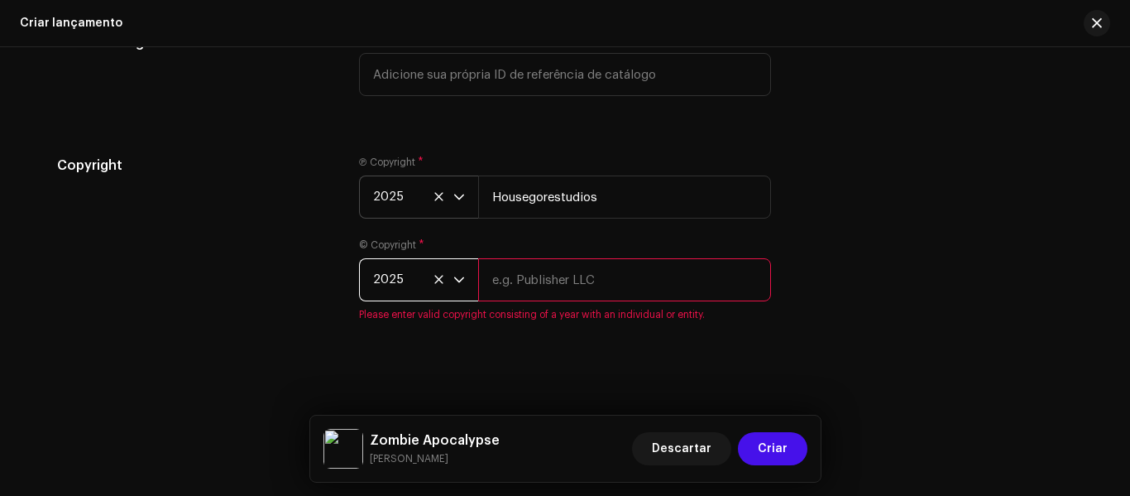
click at [560, 285] on input "text" at bounding box center [624, 279] width 293 height 43
type input "Housegorestudios"
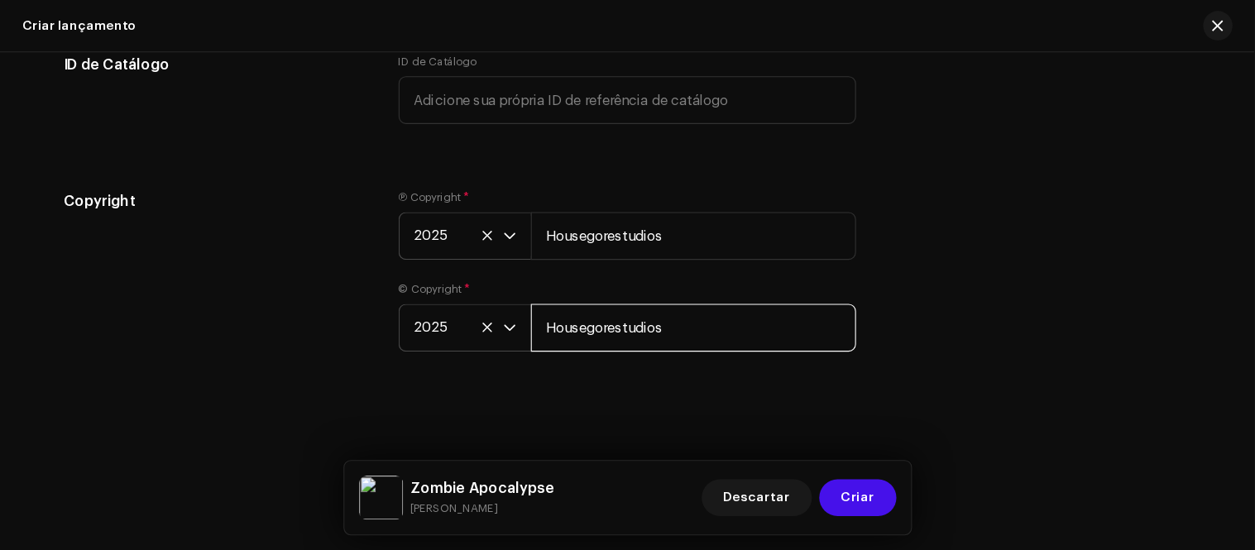
scroll to position [2759, 0]
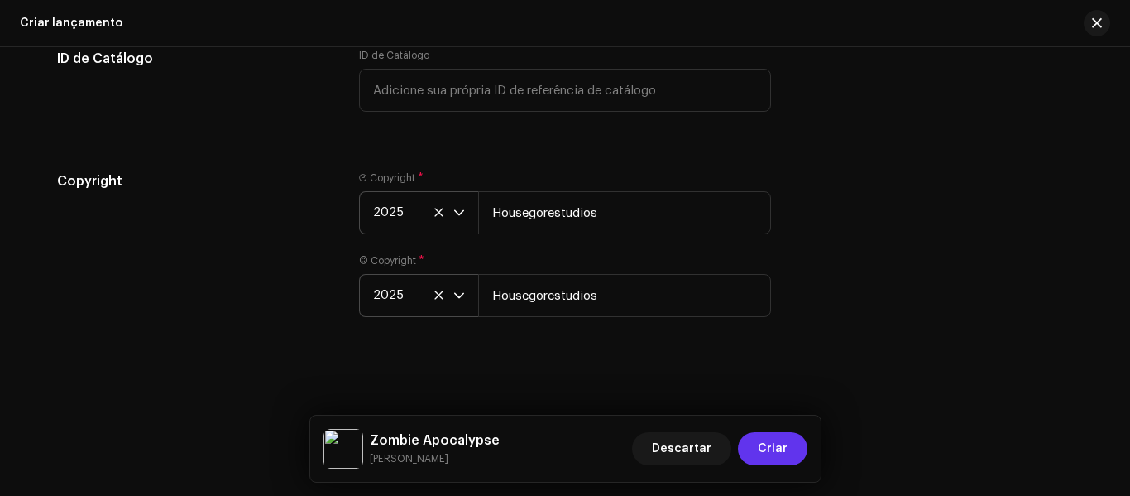
click at [779, 444] on span "Criar" at bounding box center [773, 448] width 30 height 33
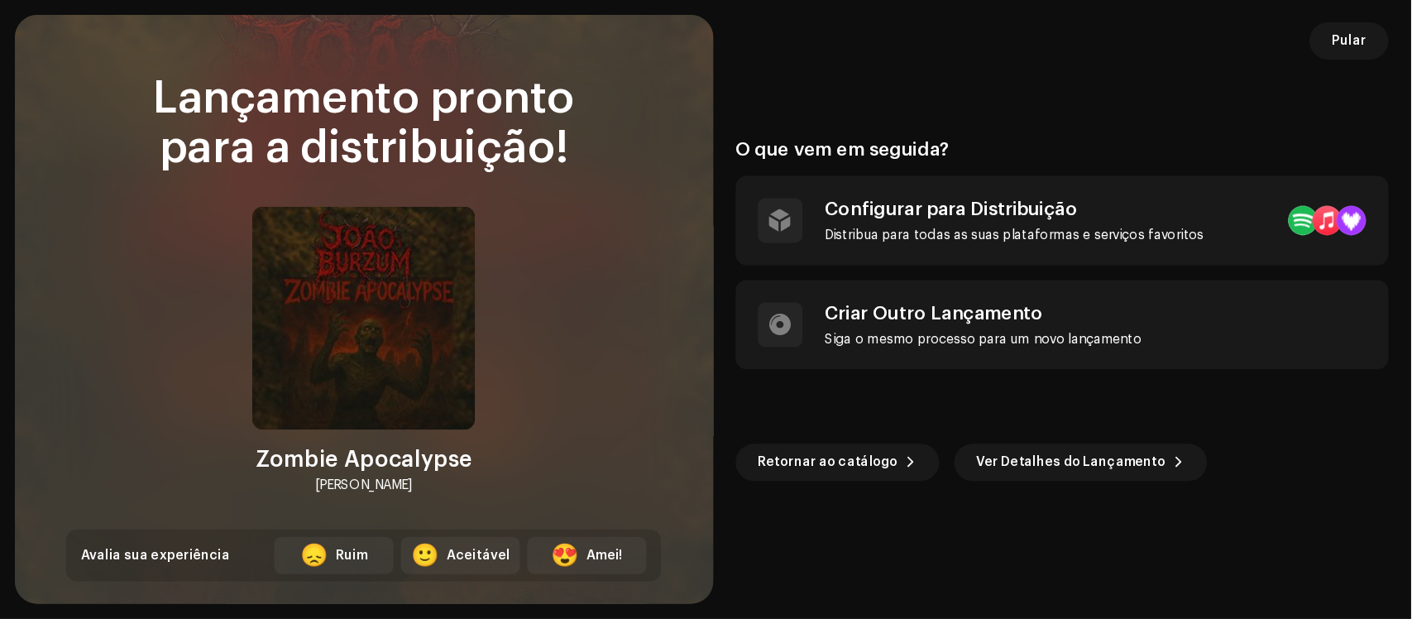
scroll to position [2637, 0]
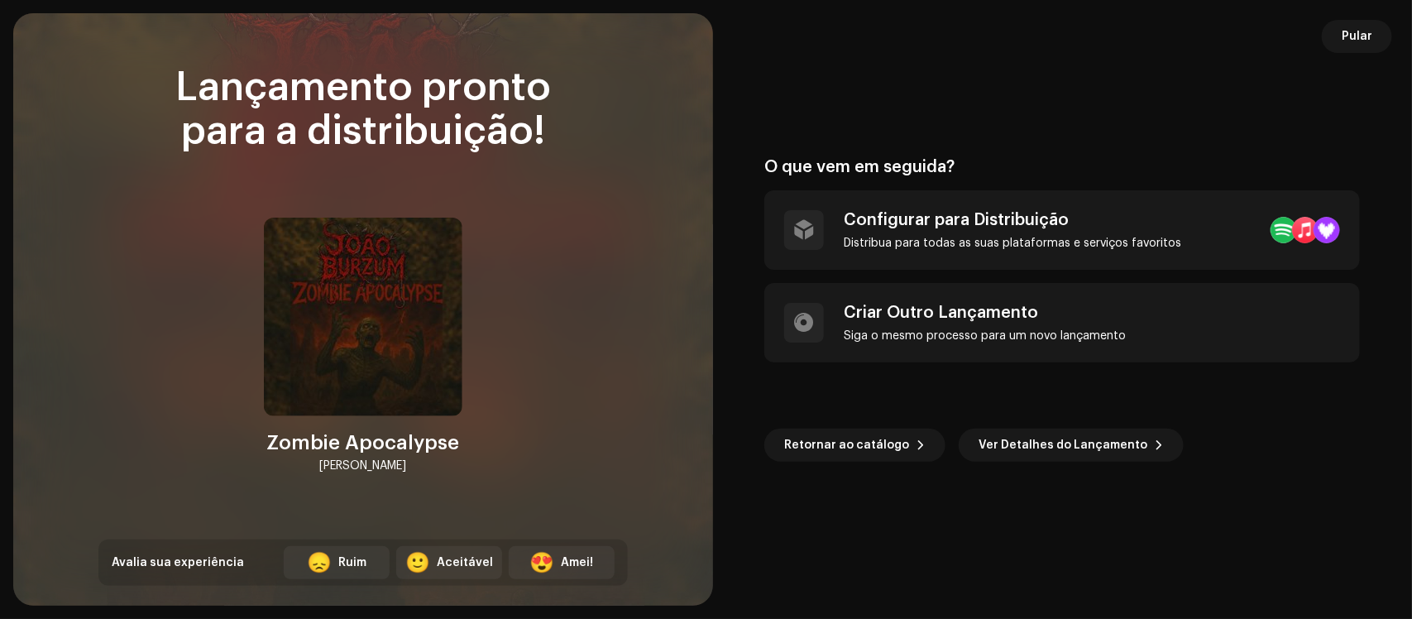
drag, startPoint x: 1129, startPoint y: 1, endPoint x: 899, endPoint y: 555, distance: 600.2
click at [899, 495] on div "O que vem em seguida? Configurar para Distribuição Distribua para todas as suas…" at bounding box center [1063, 309] width 660 height 553
click at [1129, 448] on button "Ver Detalhes do Lançamento" at bounding box center [1071, 445] width 225 height 33
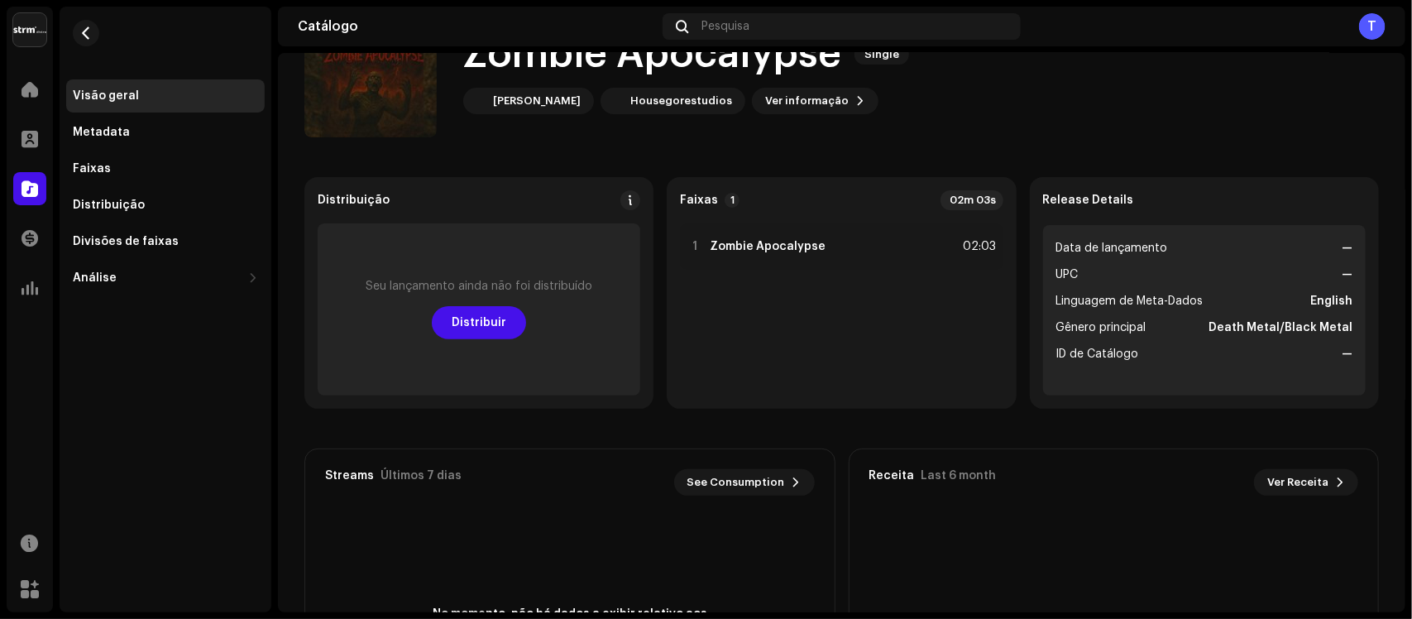
scroll to position [75, 0]
click at [492, 324] on span "Distribuir" at bounding box center [479, 321] width 55 height 33
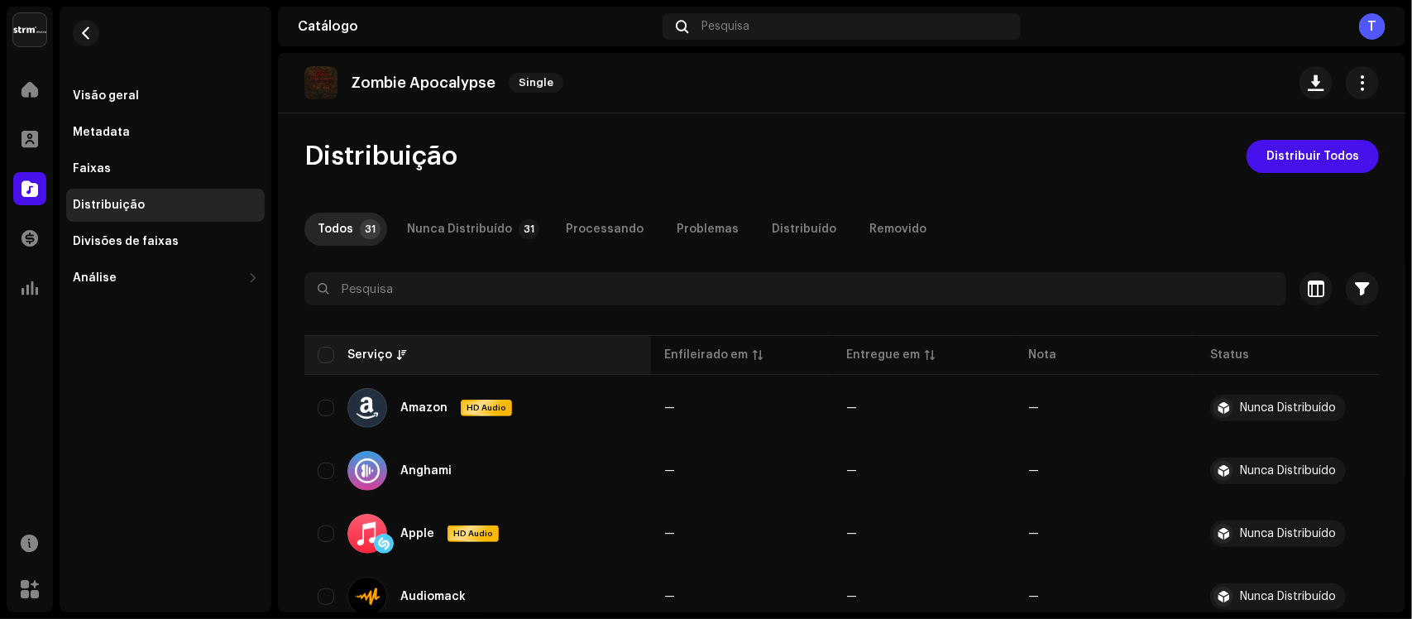
click at [313, 356] on th "Serviço" at bounding box center [478, 355] width 347 height 40
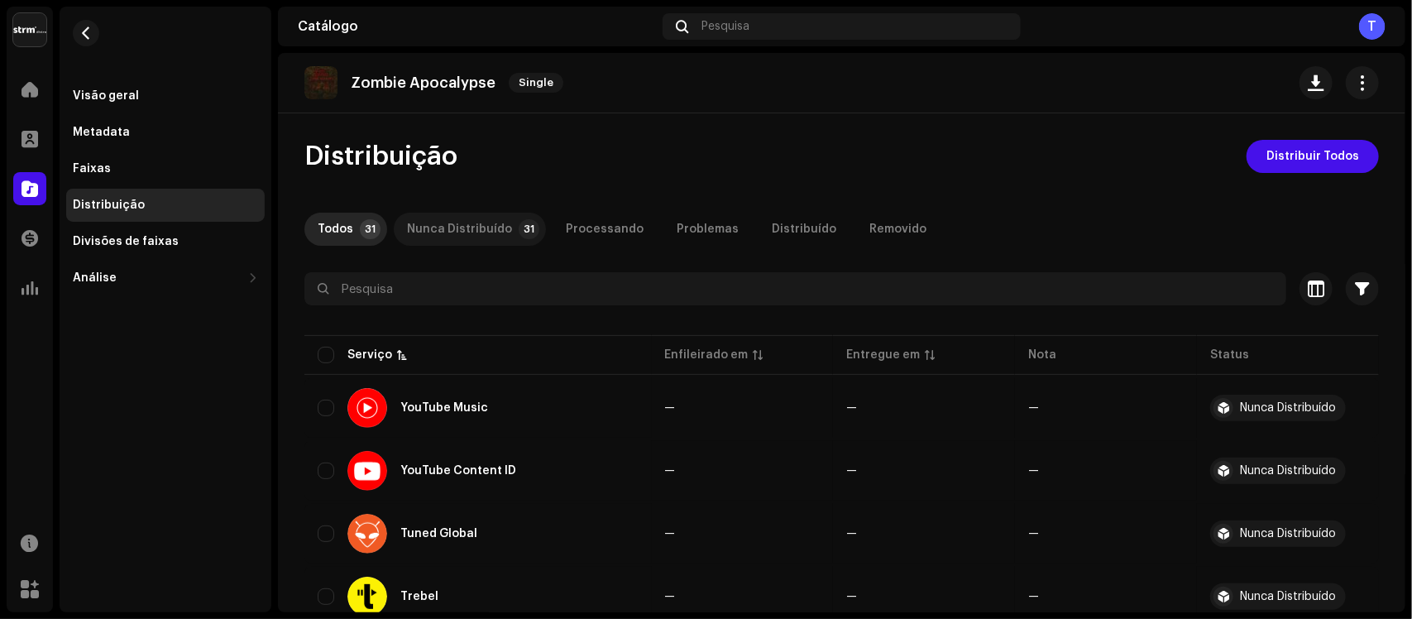
click at [436, 230] on div "Nunca Distribuído" at bounding box center [459, 229] width 105 height 33
click at [366, 233] on p-badge "31" at bounding box center [370, 229] width 21 height 20
click at [327, 357] on input "checkbox" at bounding box center [326, 355] width 17 height 17
checkbox input "true"
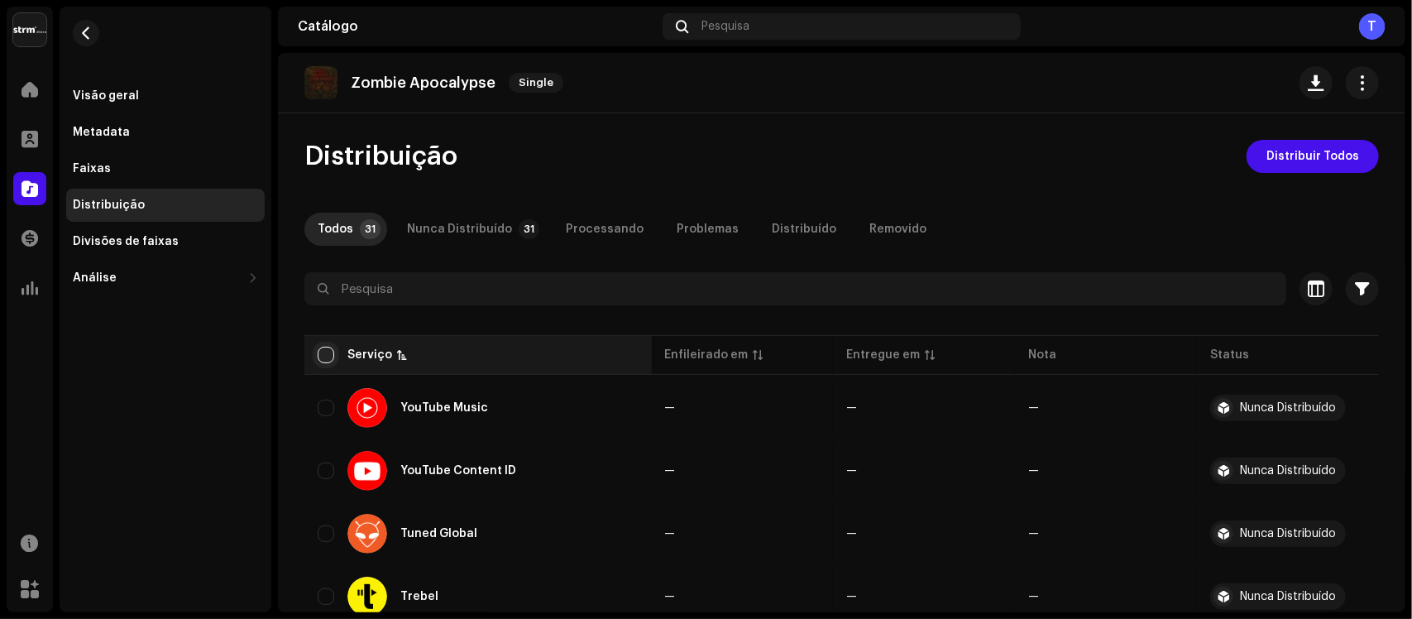
checkbox input "true"
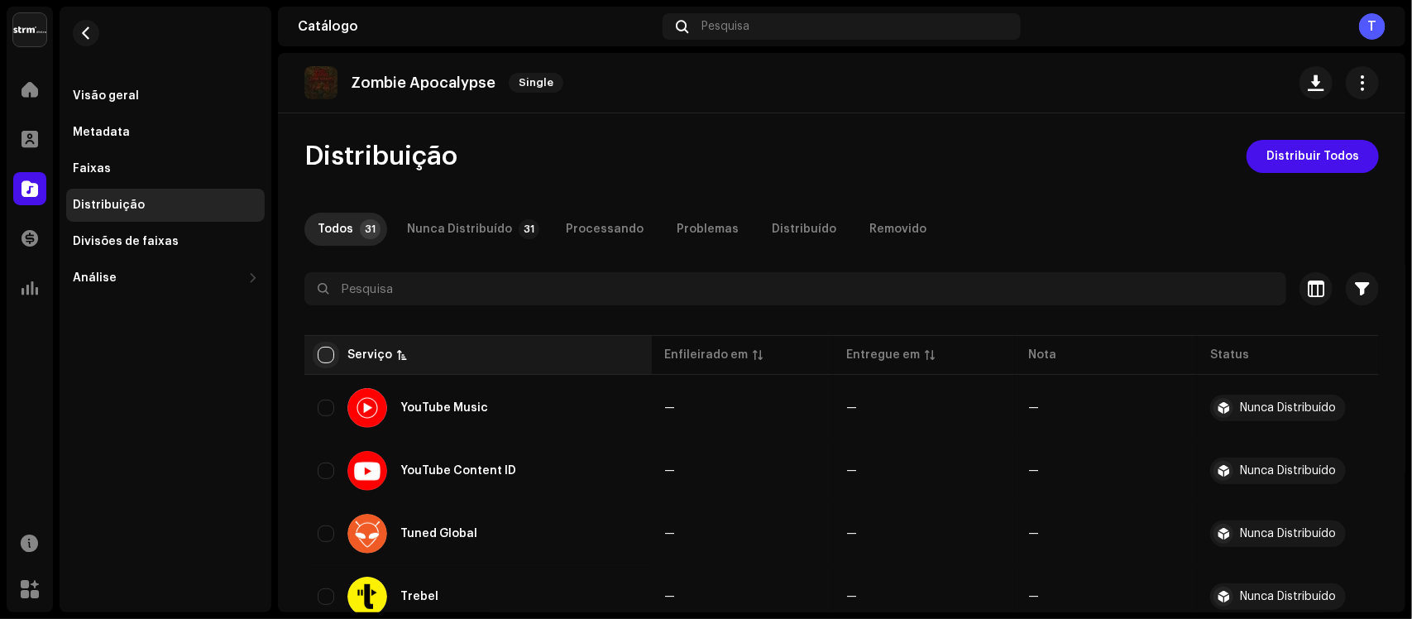
checkbox input "true"
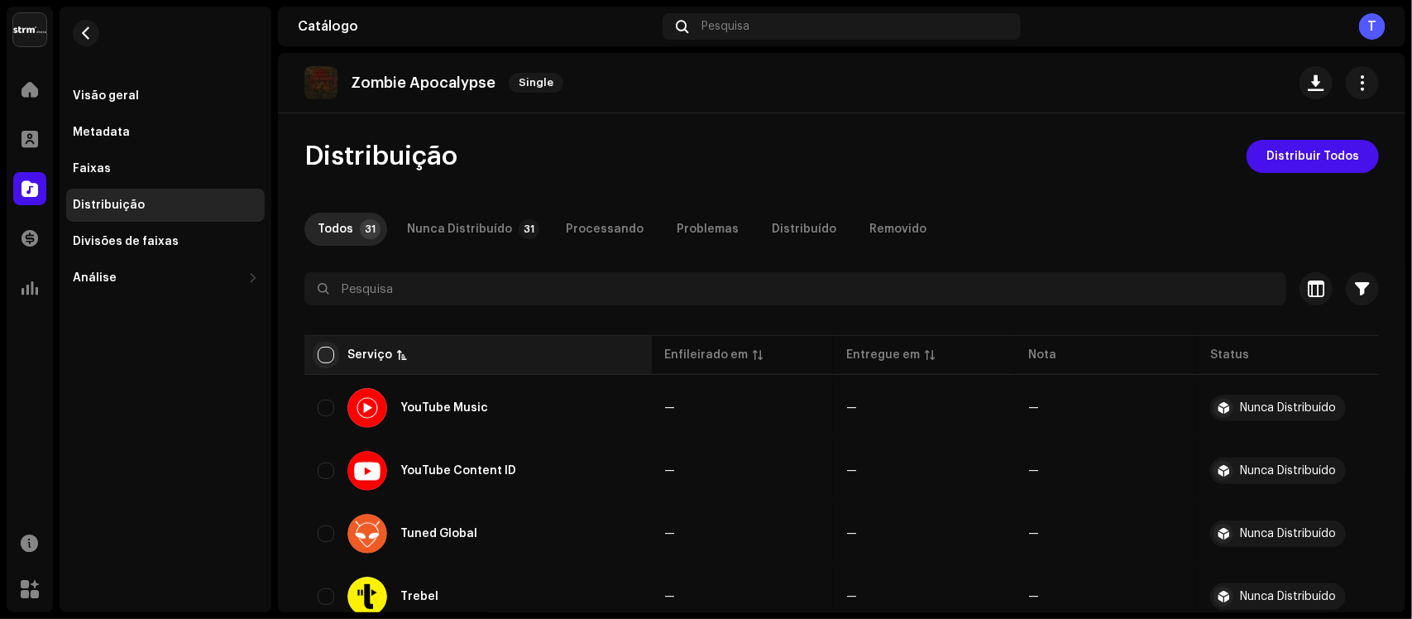
checkbox input "true"
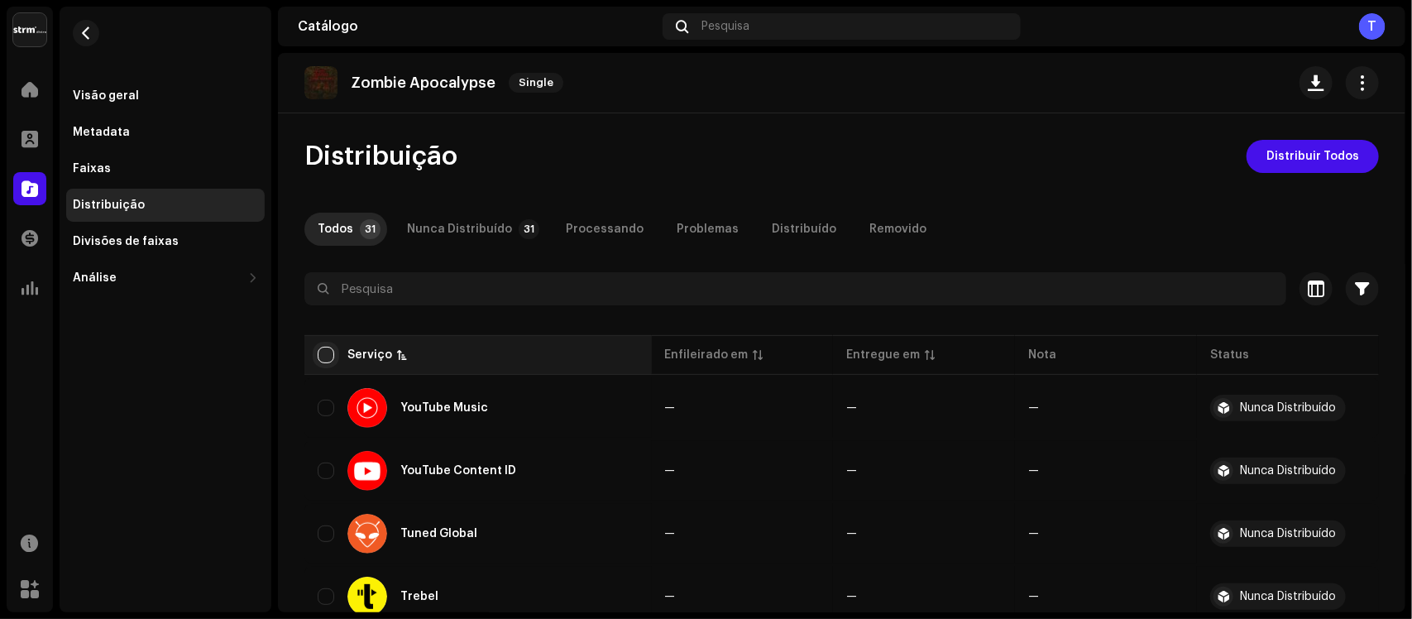
checkbox input "true"
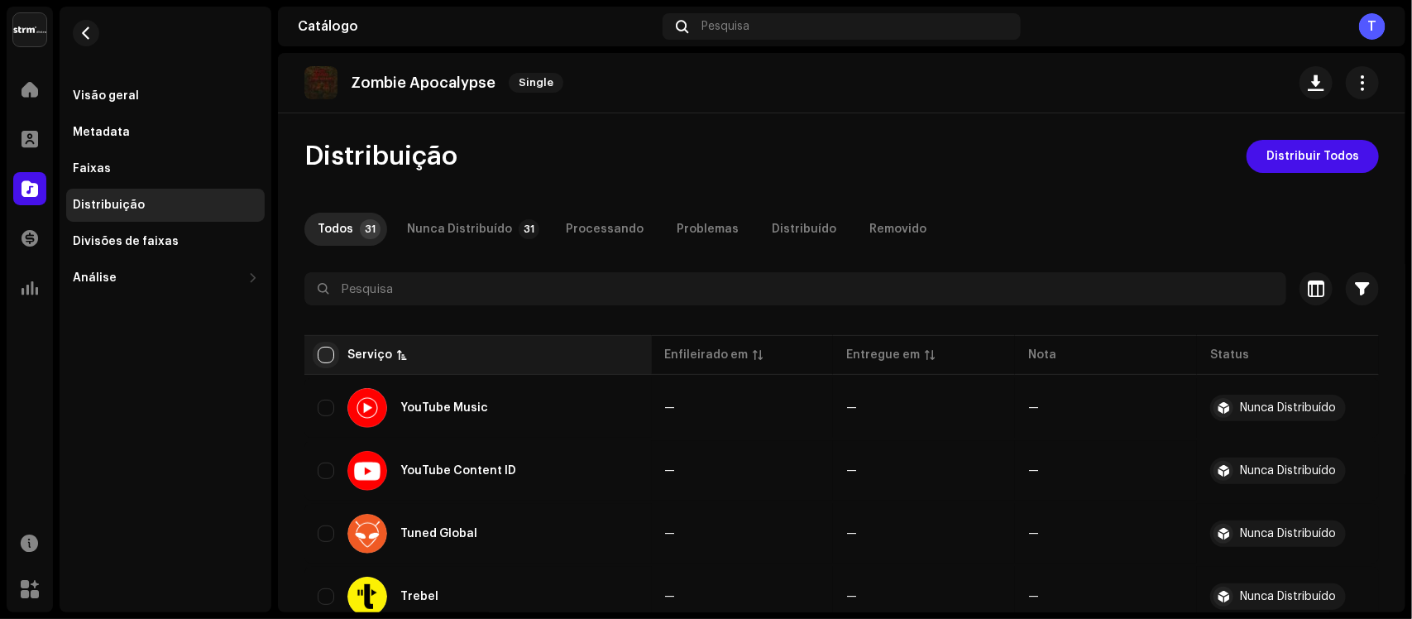
checkbox input "true"
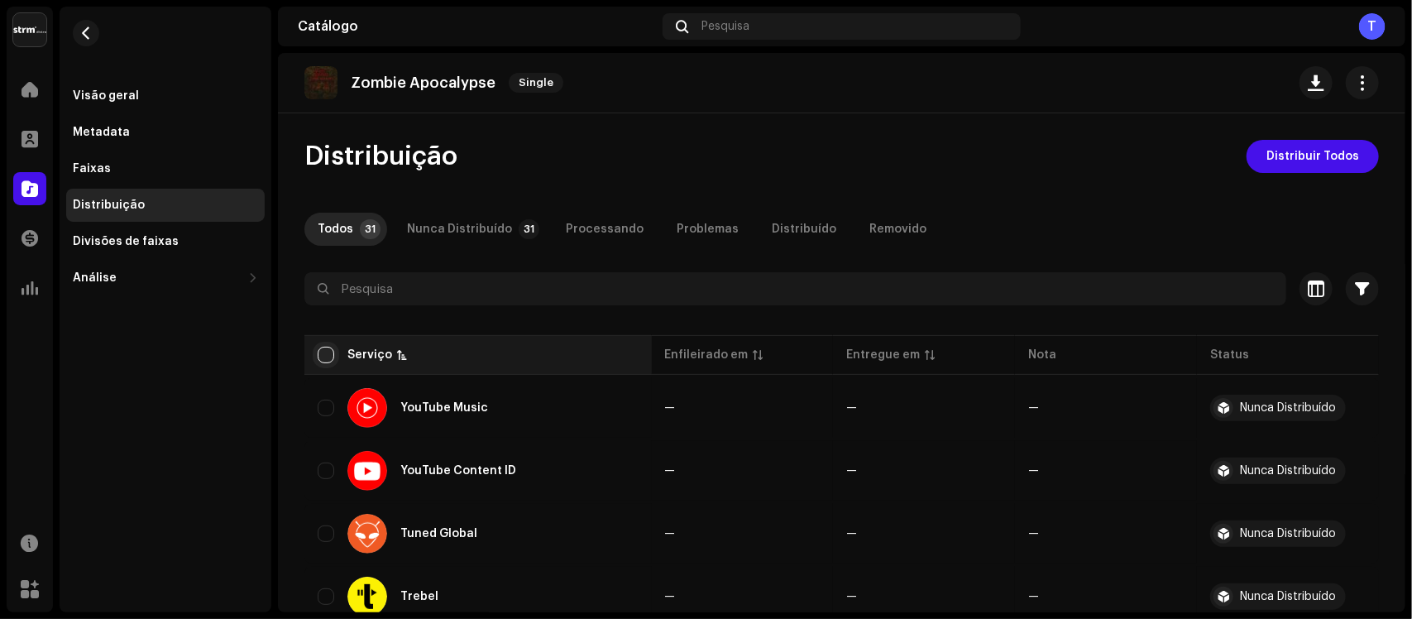
checkbox input "true"
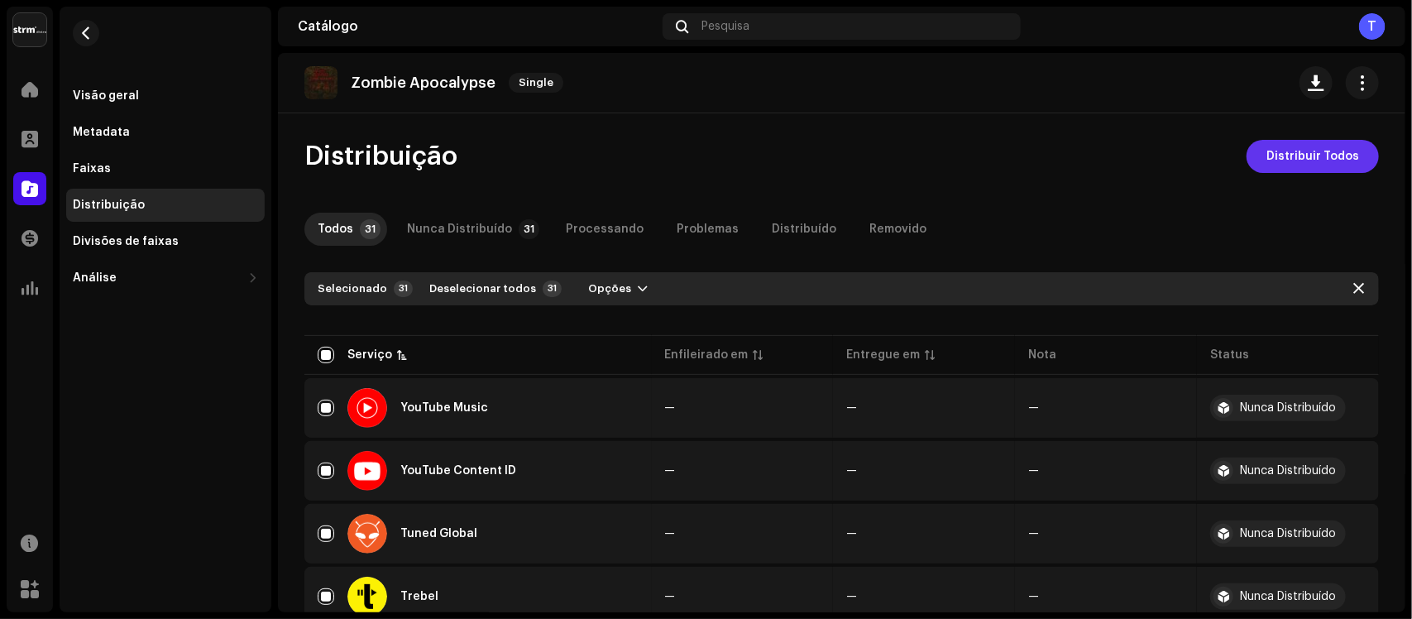
click at [1129, 168] on span "Distribuir Todos" at bounding box center [1313, 156] width 93 height 33
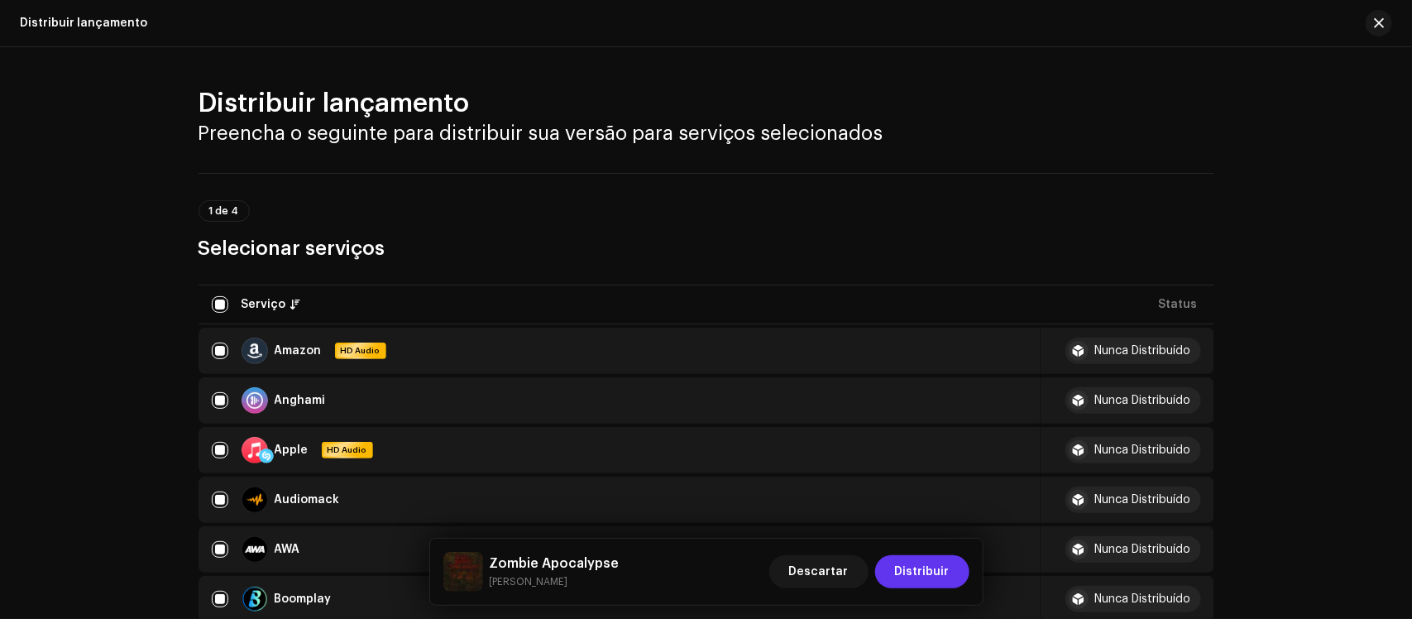
click at [932, 495] on span "Distribuir" at bounding box center [922, 571] width 55 height 33
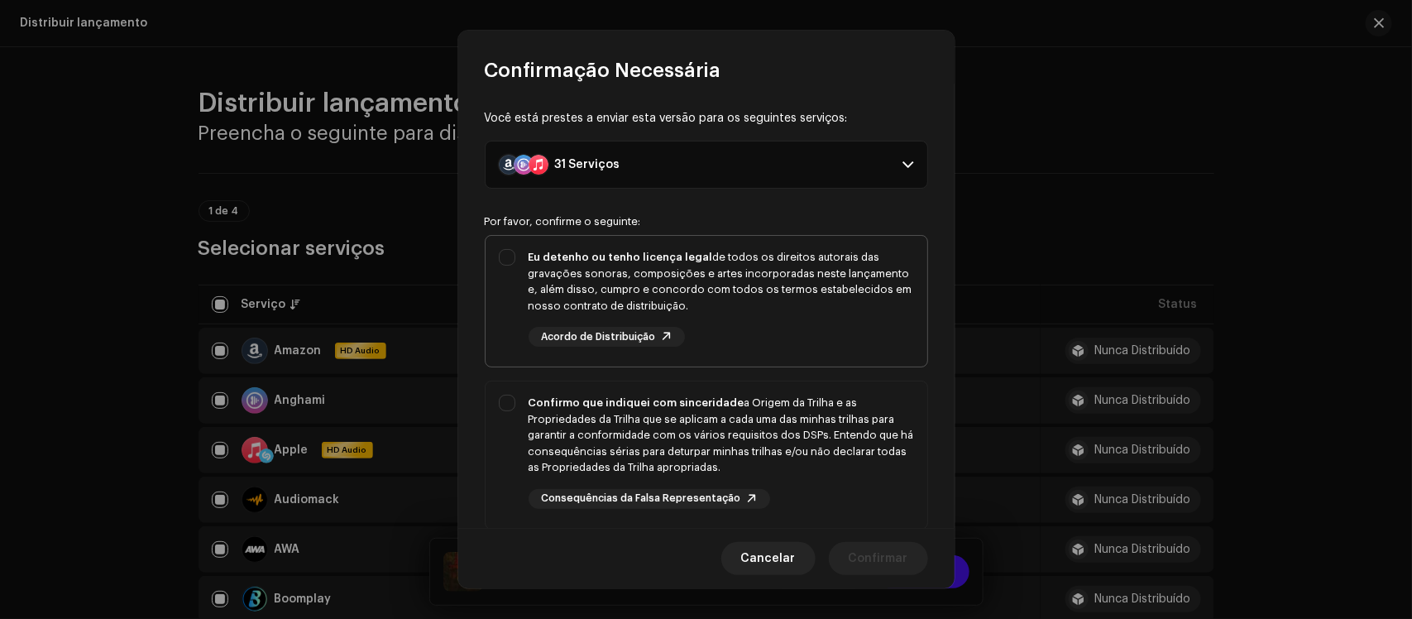
click at [501, 254] on div "Eu detenho ou tenho licença legal de todos os direitos autorais das gravações s…" at bounding box center [707, 298] width 442 height 124
checkbox input "true"
click at [509, 408] on div "Confirmo que indiquei com sinceridade a Origem da Trilha e as Propriedades da T…" at bounding box center [707, 451] width 442 height 141
checkbox input "true"
drag, startPoint x: 947, startPoint y: 316, endPoint x: 965, endPoint y: 395, distance: 80.5
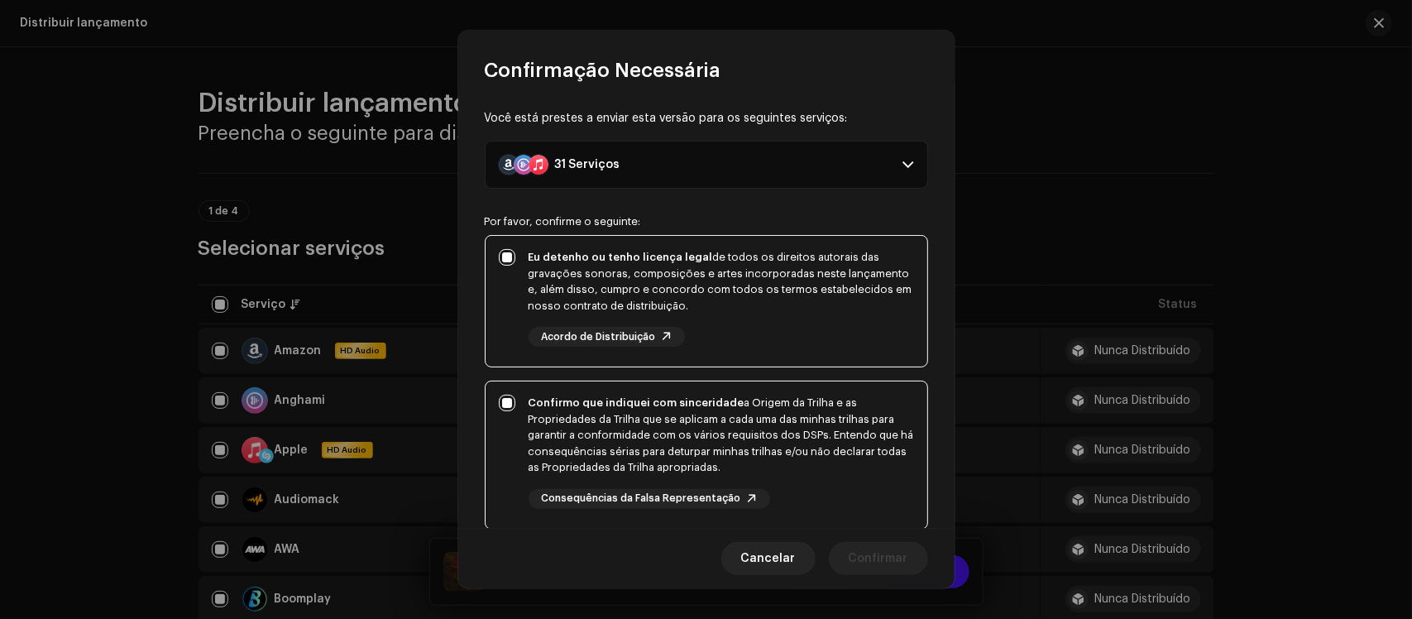
click at [965, 395] on div "Confirmação Necessária Você está prestes a enviar esta versão para os seguintes…" at bounding box center [706, 309] width 1412 height 619
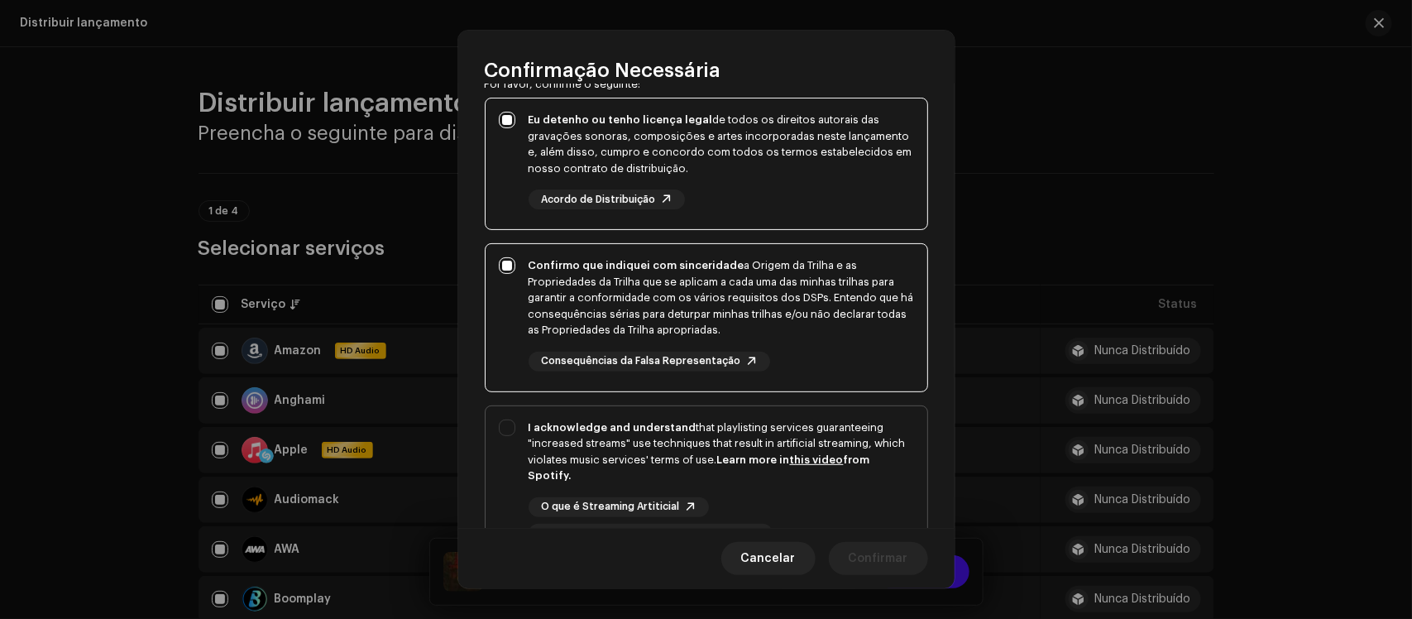
scroll to position [139, 0]
click at [496, 429] on div "I acknowledge and understand that playlisting services guaranteeing "increased …" at bounding box center [707, 480] width 442 height 151
checkbox input "true"
click at [877, 495] on span "Confirmar" at bounding box center [879, 558] width 60 height 33
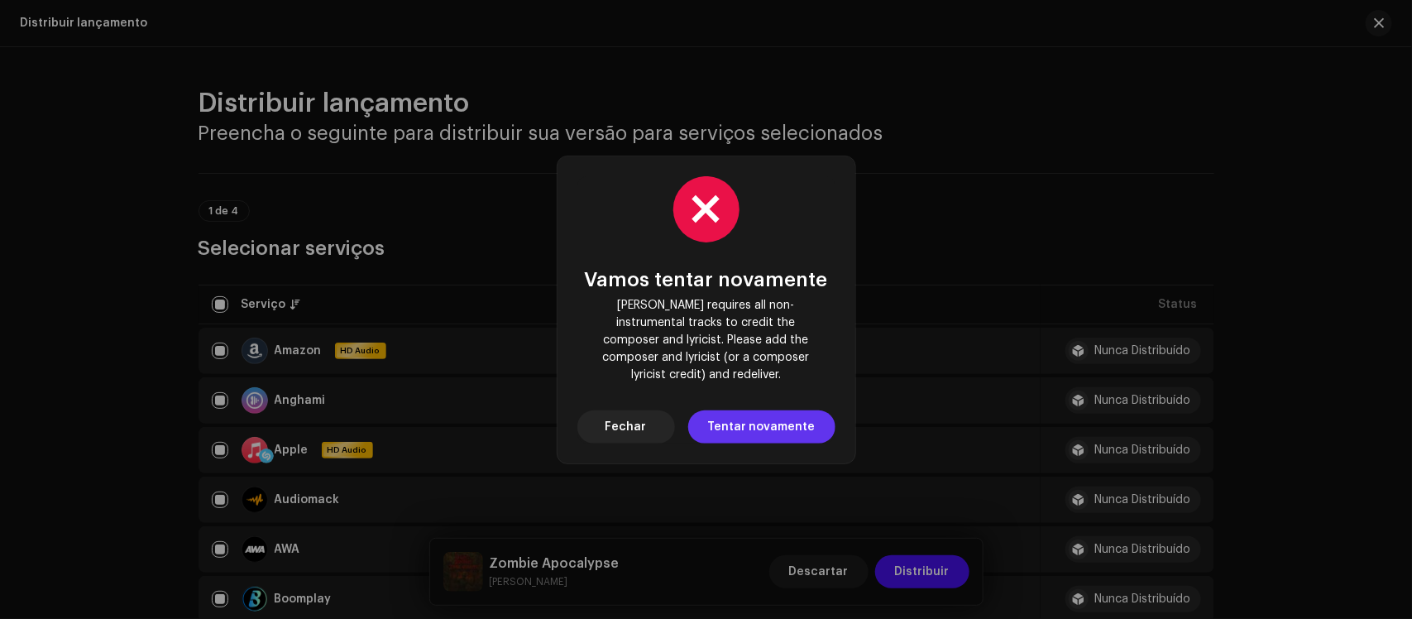
click at [776, 418] on span "Tentar novamente" at bounding box center [762, 426] width 108 height 33
click at [616, 419] on span "Fechar" at bounding box center [626, 426] width 41 height 33
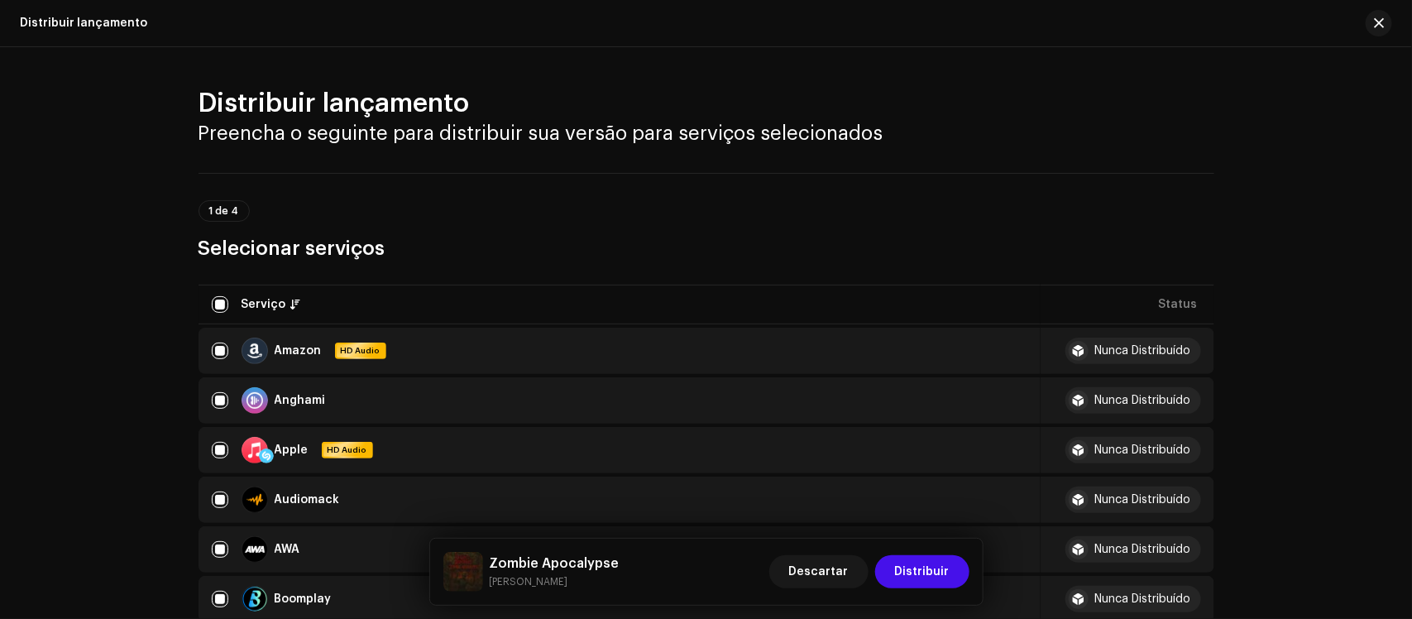
scroll to position [2621, 0]
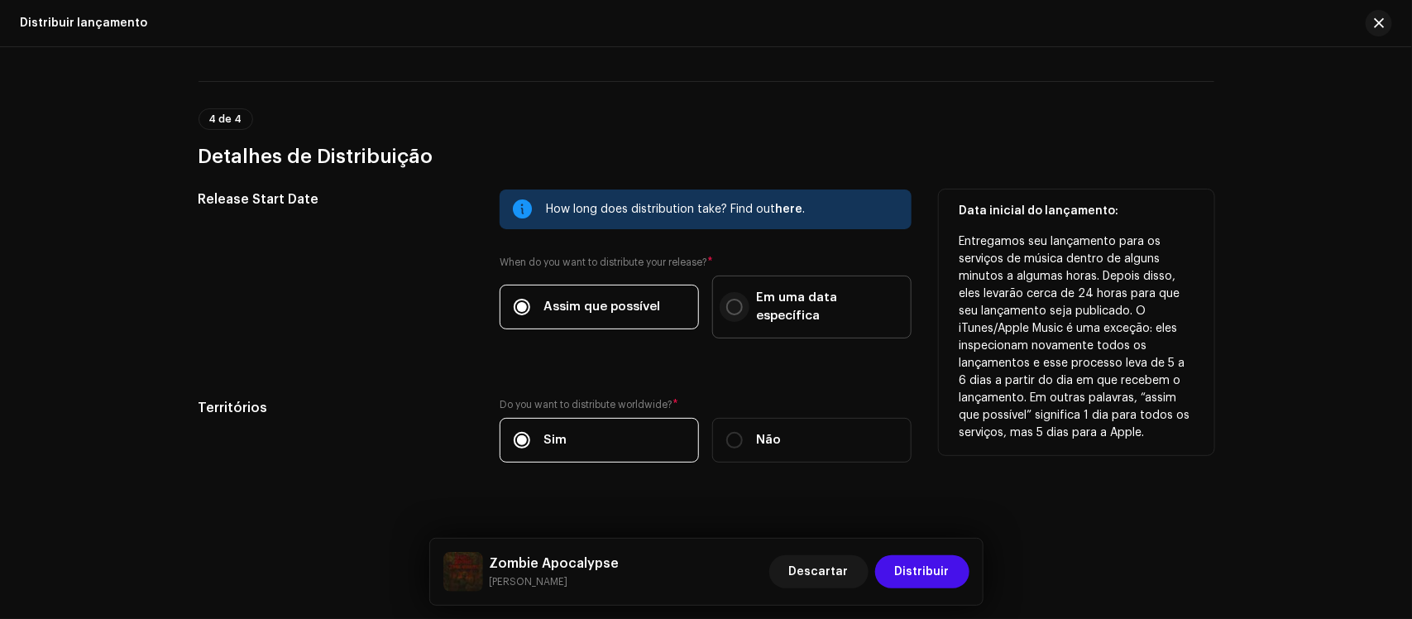
click at [735, 299] on input "Em uma data específica" at bounding box center [734, 307] width 17 height 17
radio input "true"
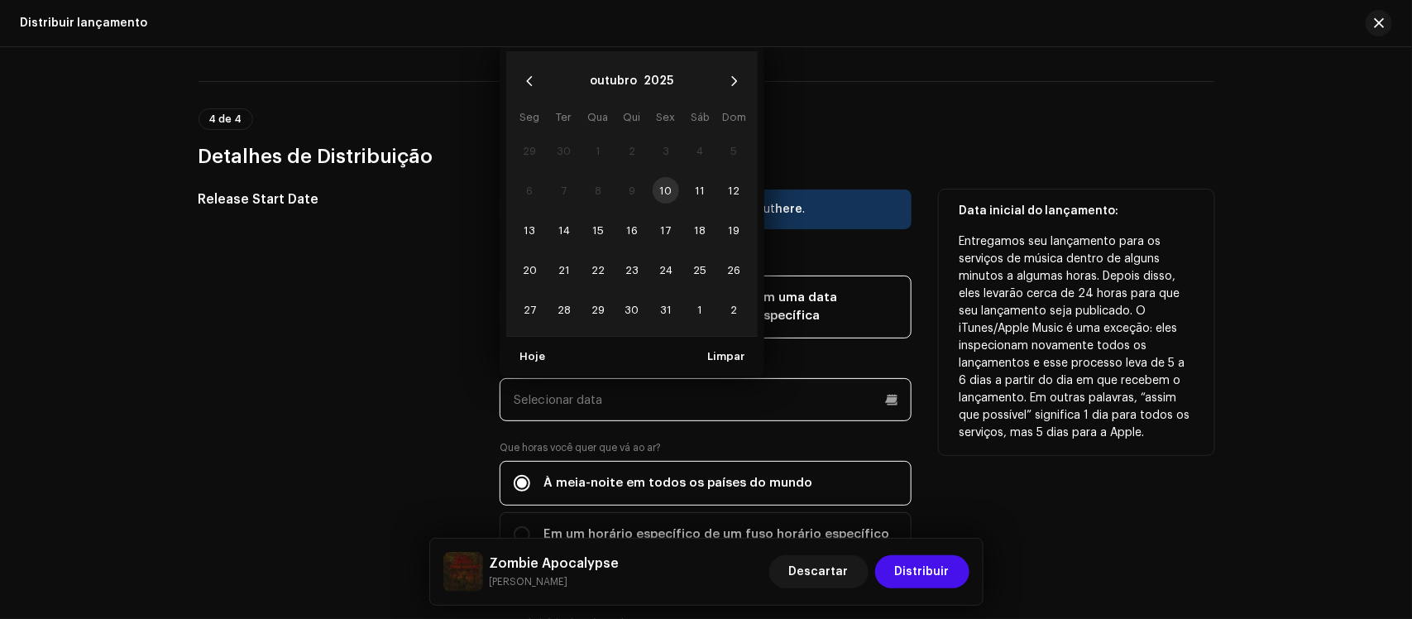
click at [775, 387] on input "text" at bounding box center [706, 399] width 412 height 43
click at [730, 177] on span "12" at bounding box center [734, 190] width 26 height 26
type input "[DATE]"
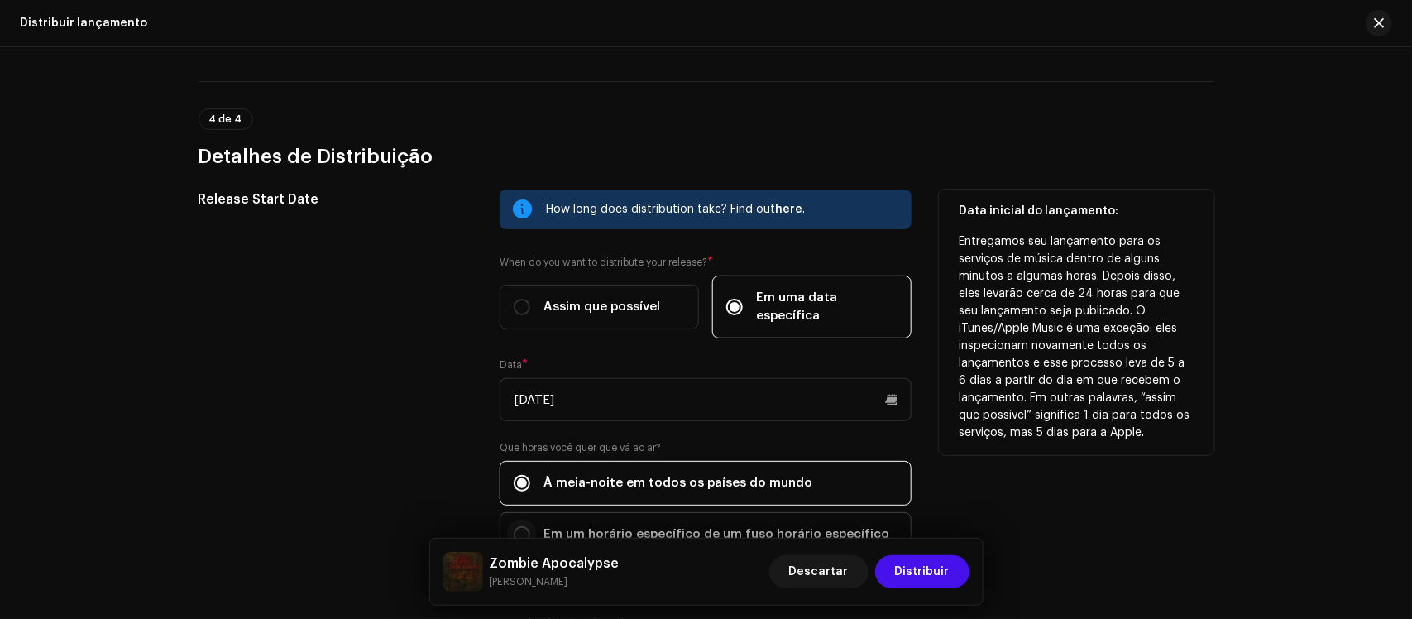
click at [523, 495] on input "Em um horário específico de um fuso horário específico" at bounding box center [522, 534] width 17 height 17
radio input "true"
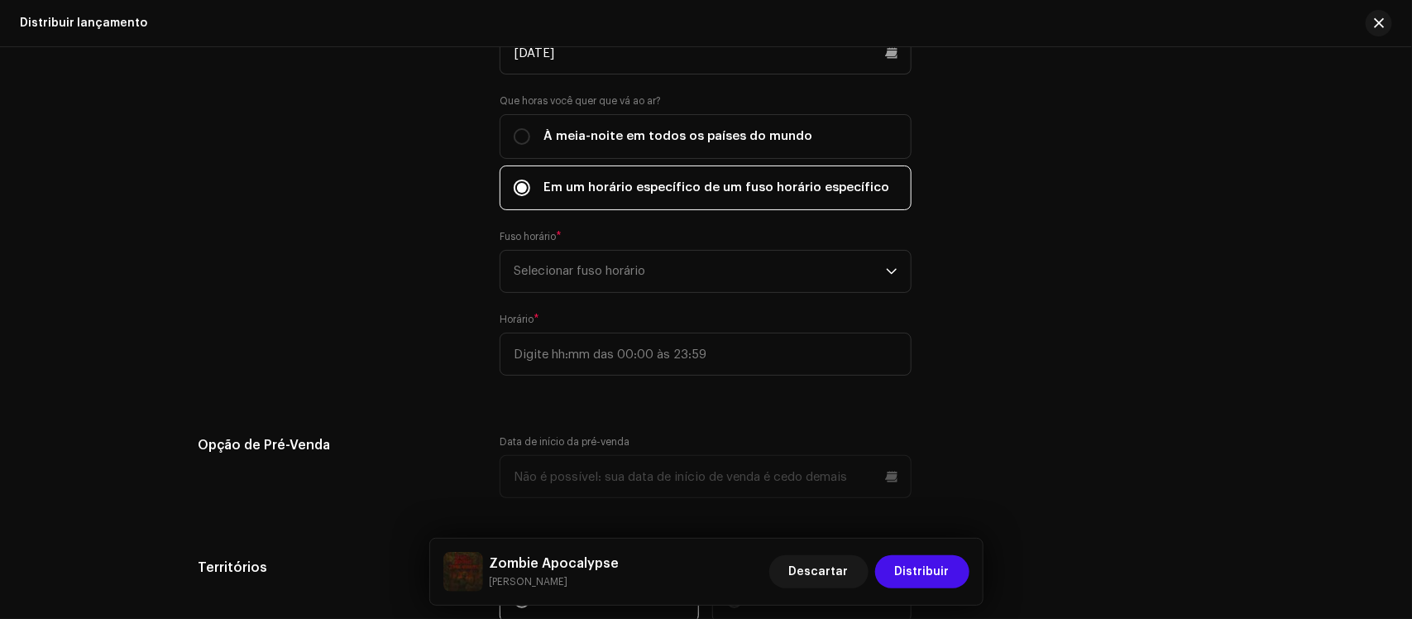
scroll to position [2981, 0]
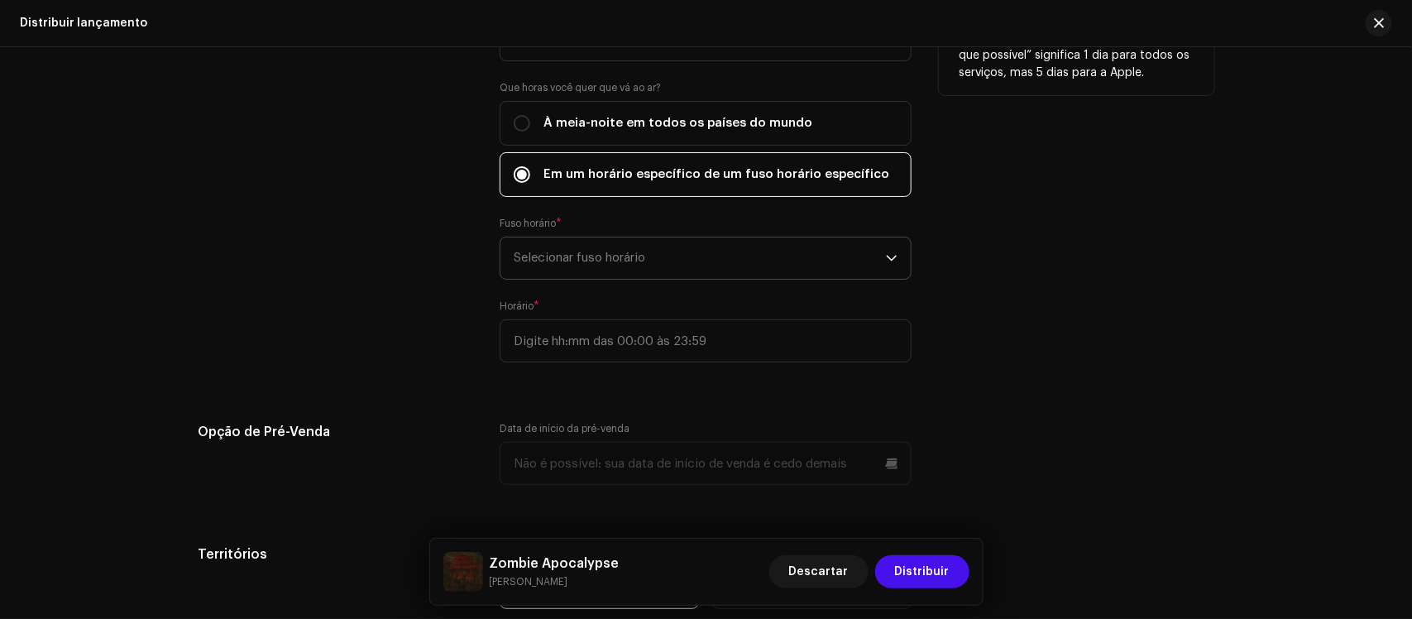
click at [866, 245] on span "Selecionar fuso horário" at bounding box center [700, 257] width 372 height 41
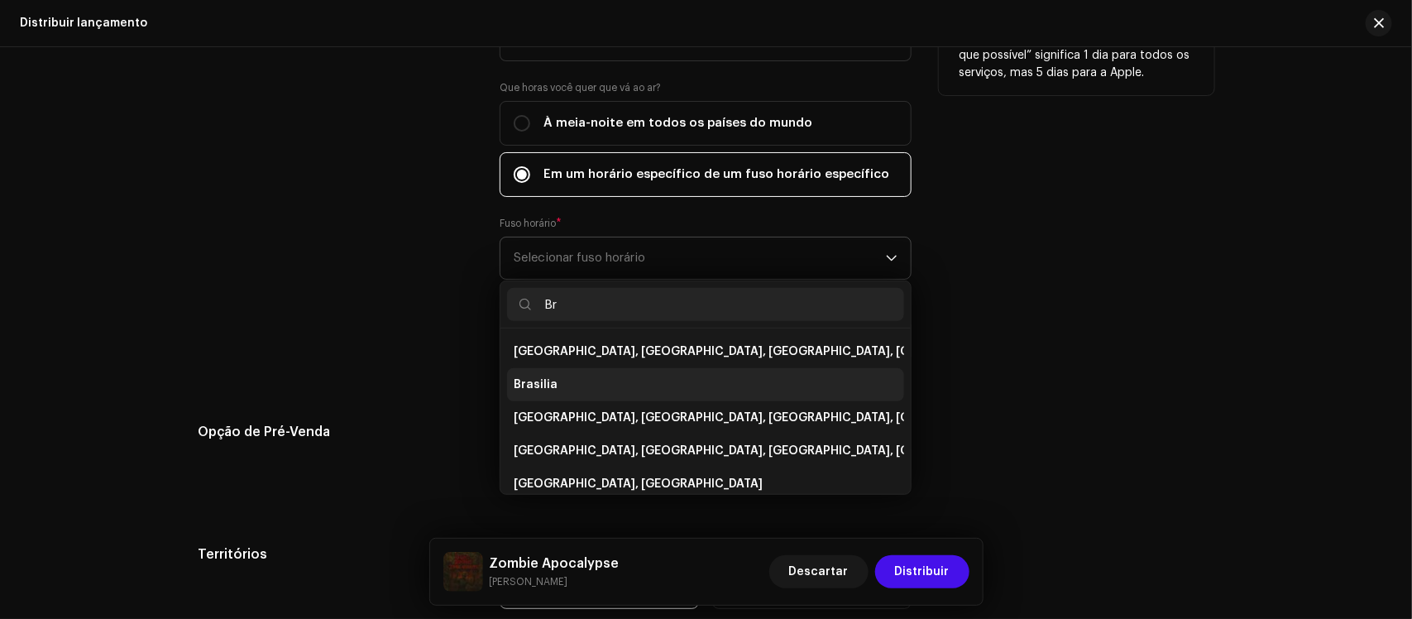
type input "Br"
click at [703, 368] on li "Brasilia" at bounding box center [705, 384] width 397 height 33
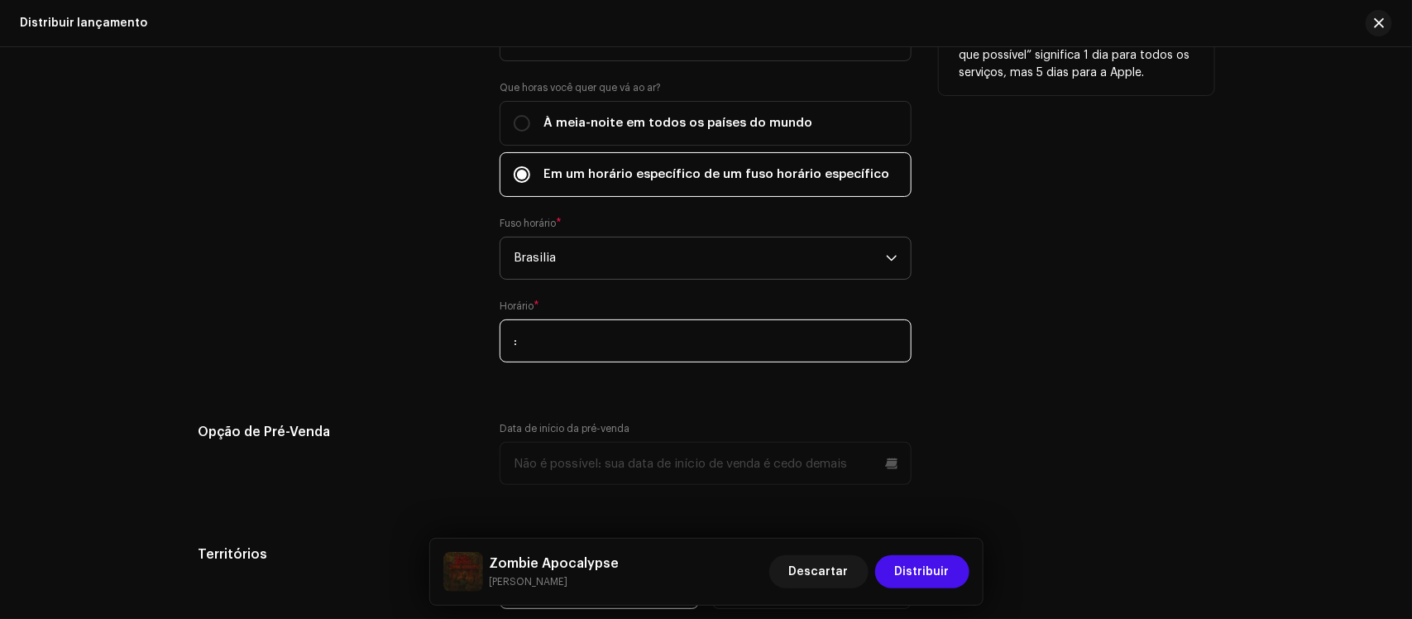
click at [712, 320] on input ":" at bounding box center [706, 340] width 412 height 43
type input "09:00"
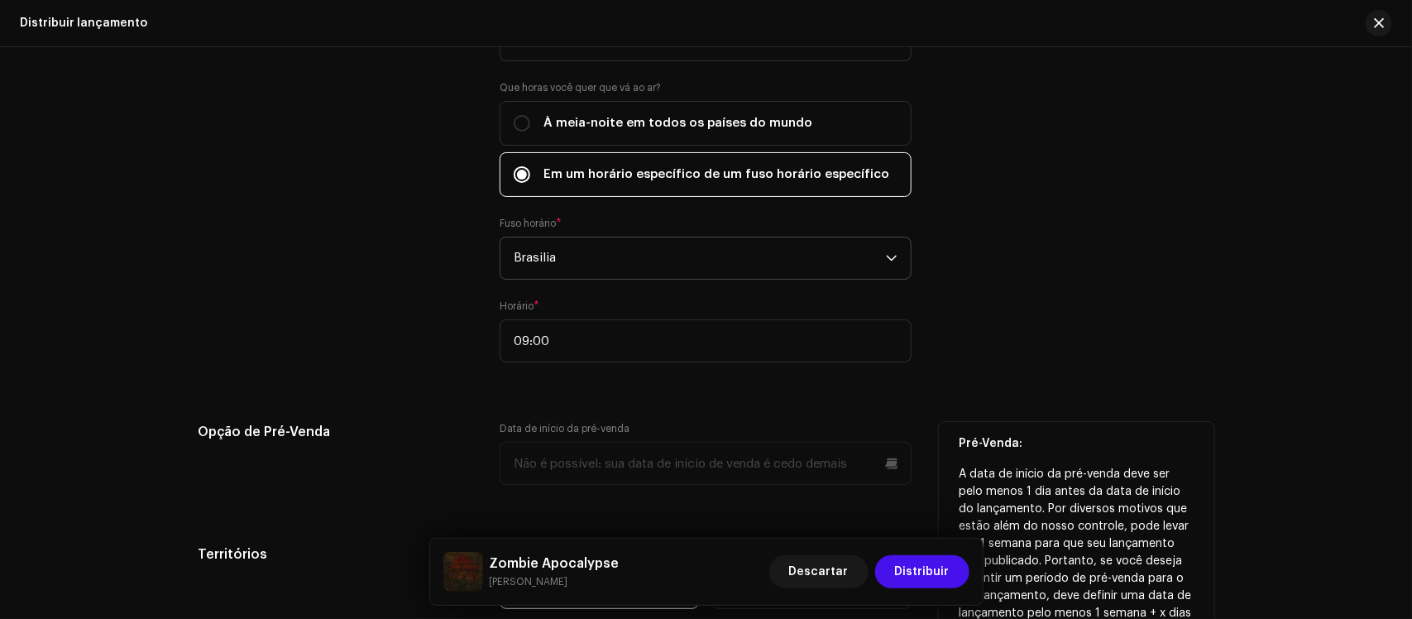
click at [816, 445] on p-datepicker at bounding box center [706, 463] width 412 height 43
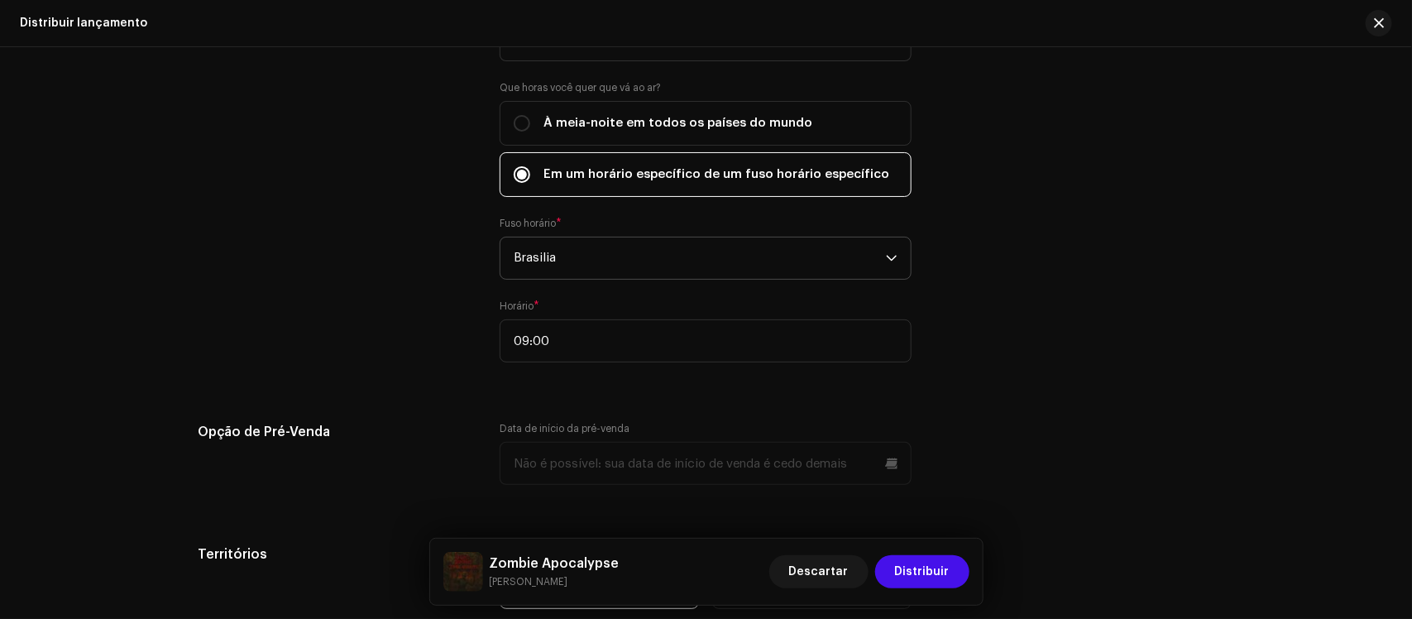
scroll to position [3129, 0]
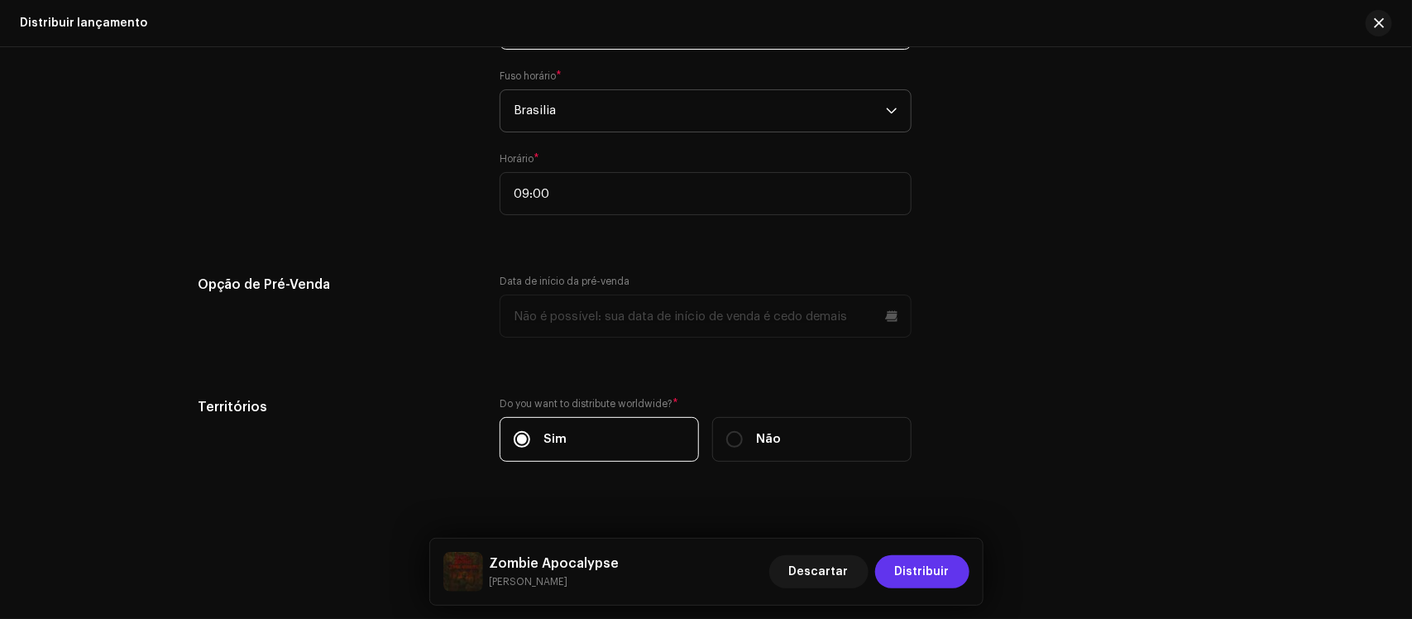
click at [909, 495] on span "Distribuir" at bounding box center [922, 571] width 55 height 33
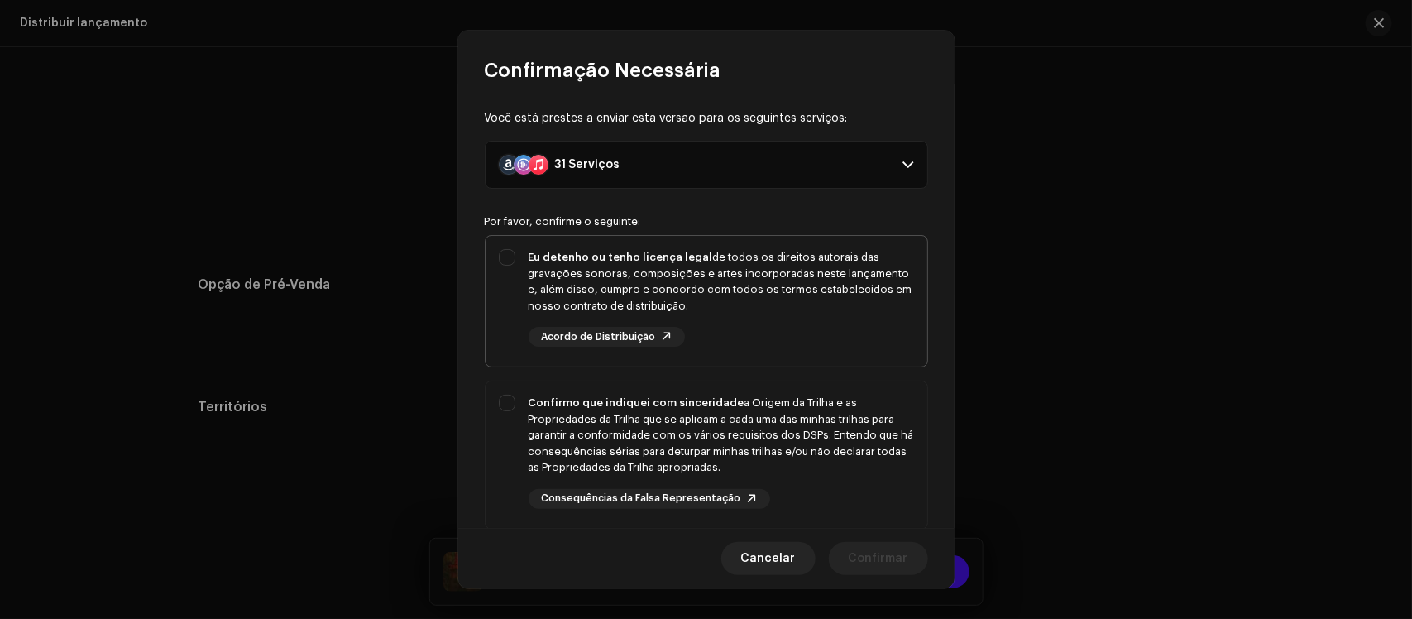
click at [505, 262] on div "Eu detenho ou tenho licença legal de todos os direitos autorais das gravações s…" at bounding box center [707, 298] width 442 height 124
checkbox input "true"
click at [503, 403] on div "Confirmo que indiquei com sinceridade a Origem da Trilha e as Propriedades da T…" at bounding box center [707, 451] width 442 height 141
checkbox input "true"
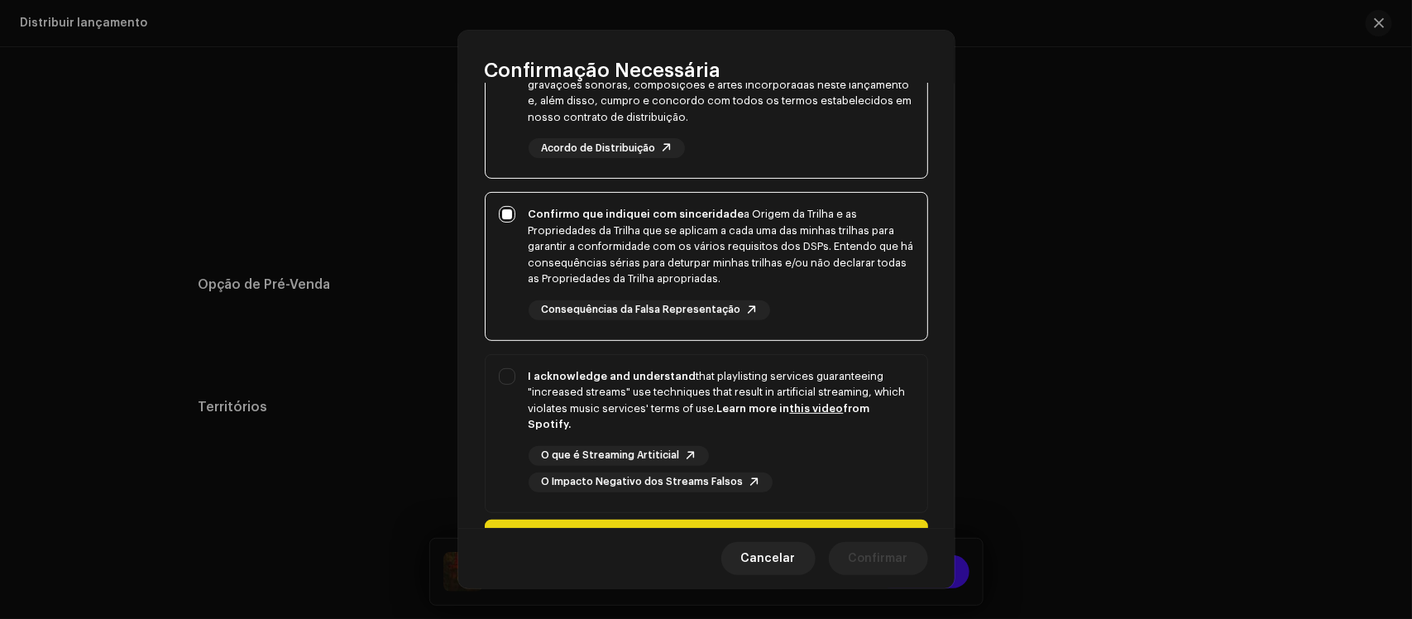
scroll to position [195, 0]
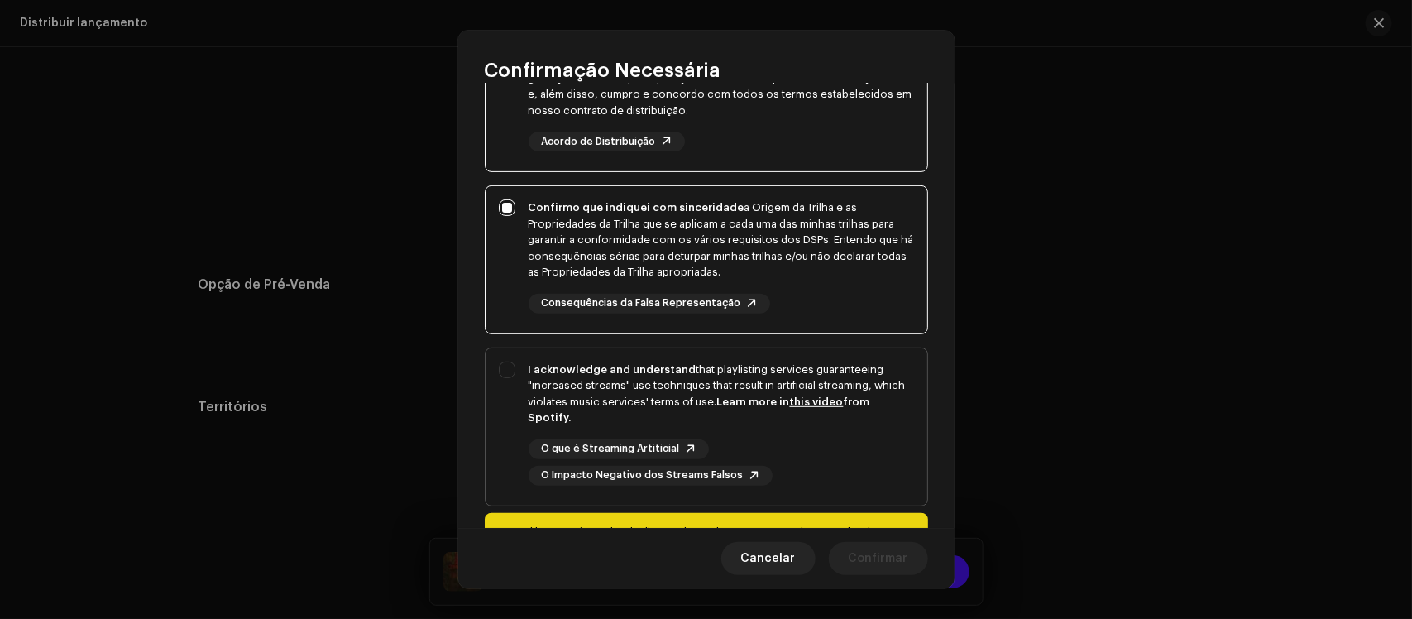
click at [509, 372] on div "I acknowledge and understand that playlisting services guaranteeing "increased …" at bounding box center [707, 423] width 442 height 151
checkbox input "true"
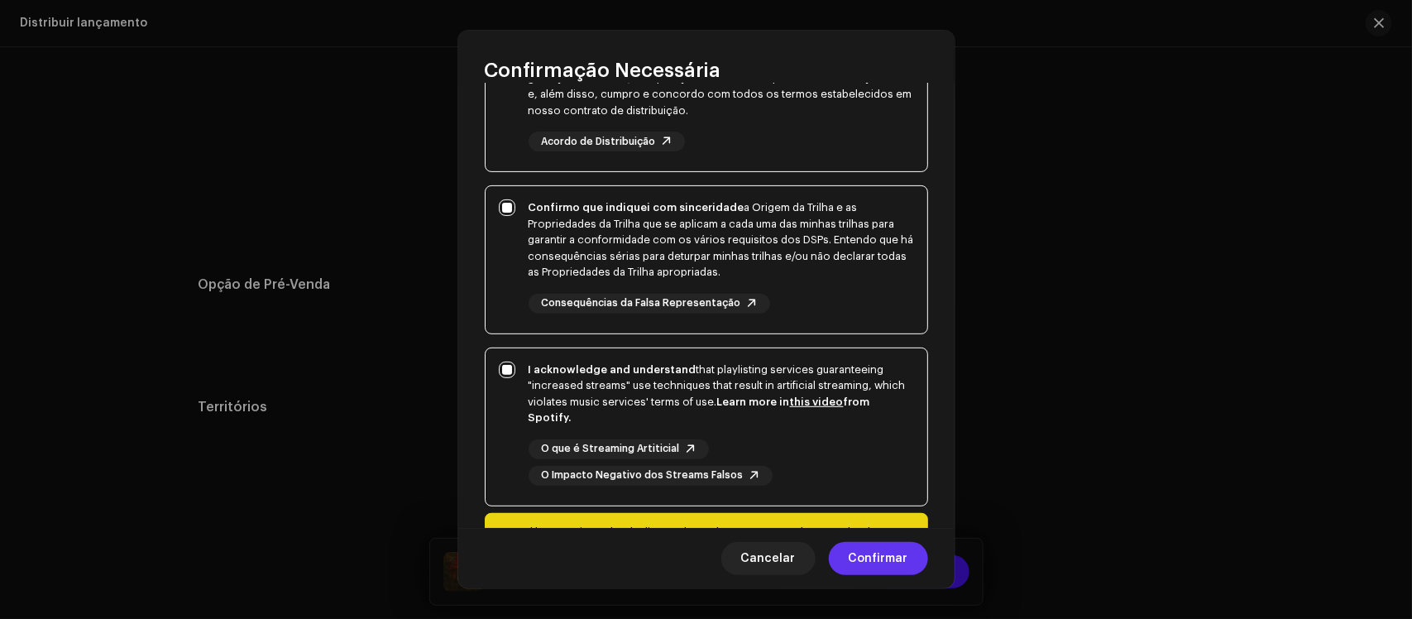
click at [887, 495] on span "Confirmar" at bounding box center [879, 558] width 60 height 33
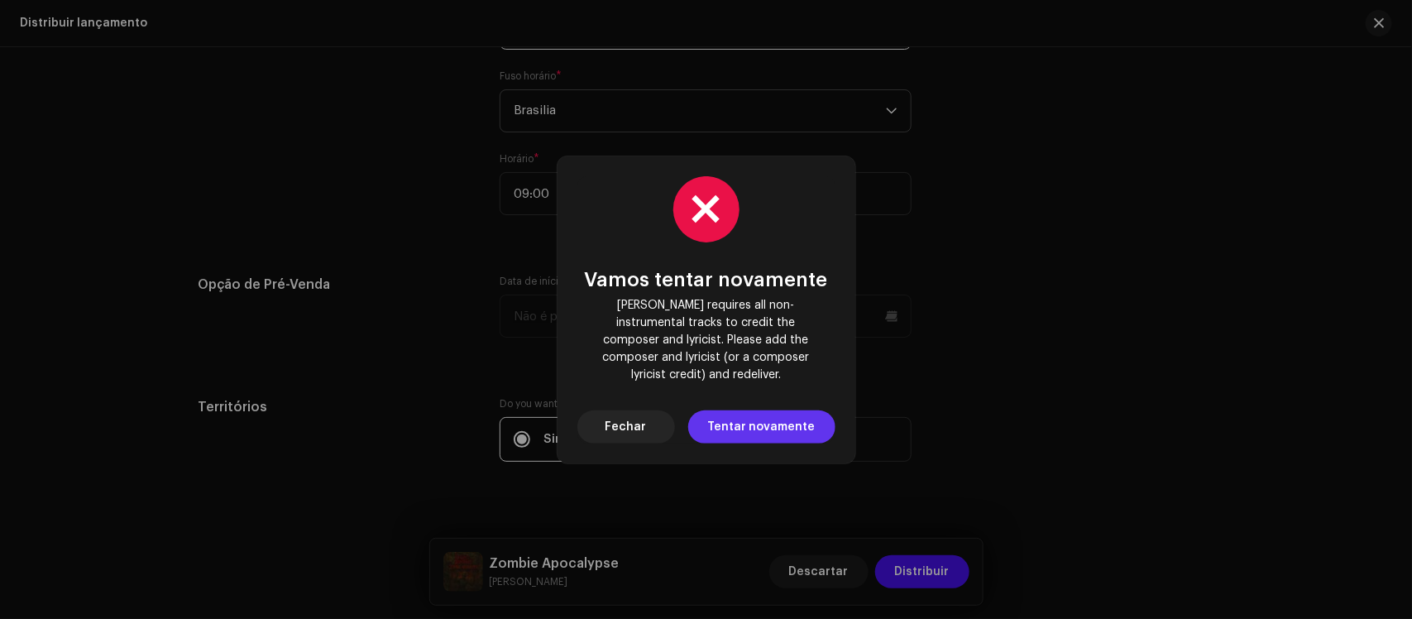
click at [767, 410] on span "Tentar novamente" at bounding box center [762, 426] width 108 height 33
click at [639, 415] on span "Fechar" at bounding box center [626, 426] width 41 height 33
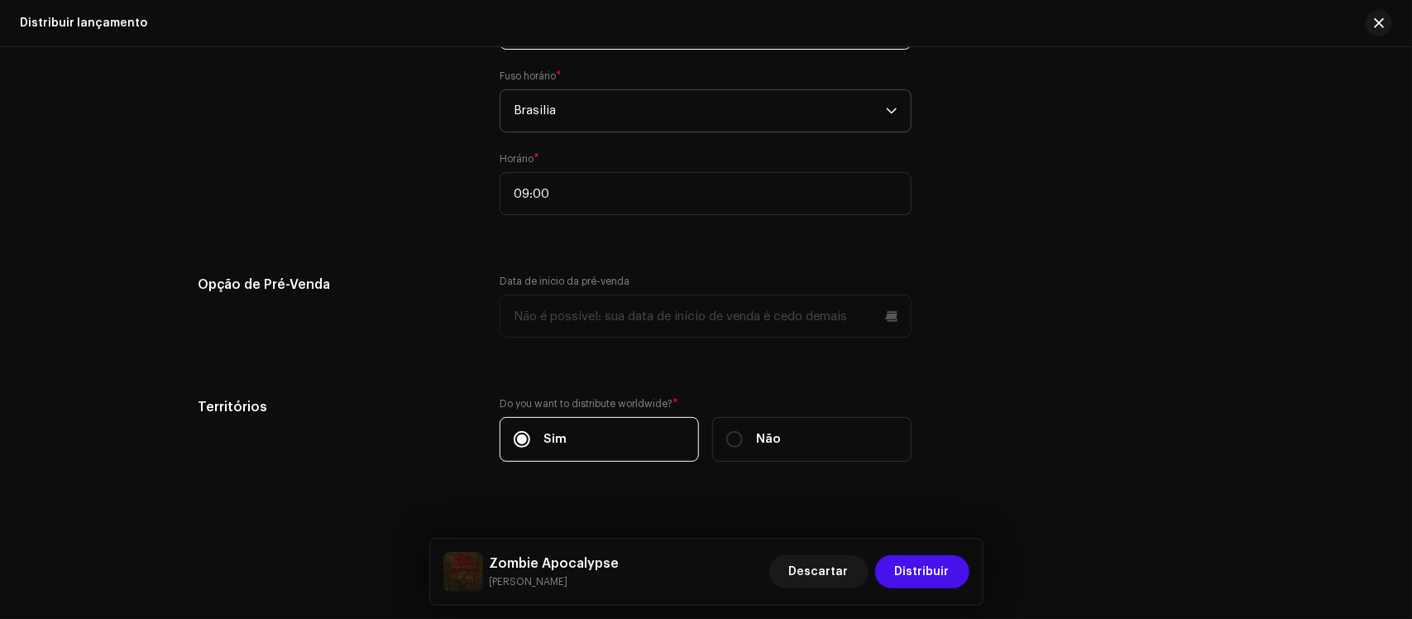
drag, startPoint x: 1407, startPoint y: 571, endPoint x: 1412, endPoint y: 509, distance: 62.2
click at [1129, 495] on div "Distribuir lançamento Preencha o seguinte para distribuir sua versão para servi…" at bounding box center [706, 333] width 1412 height 572
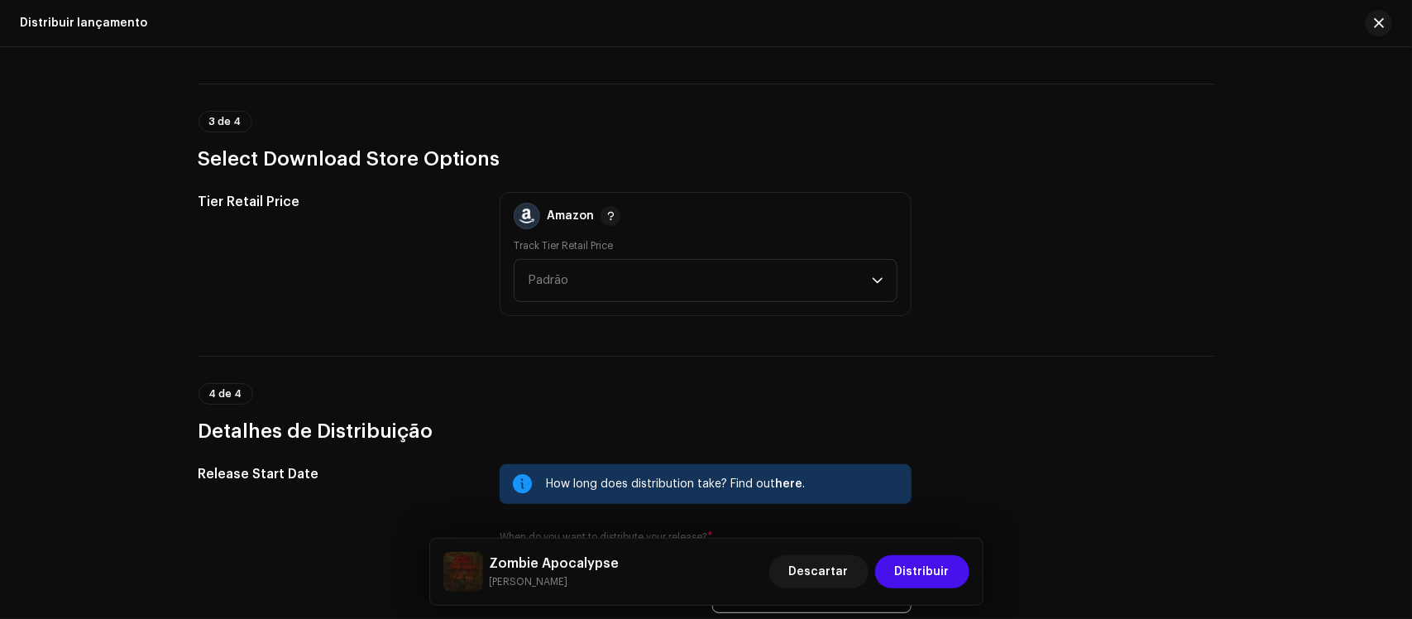
scroll to position [2293, 0]
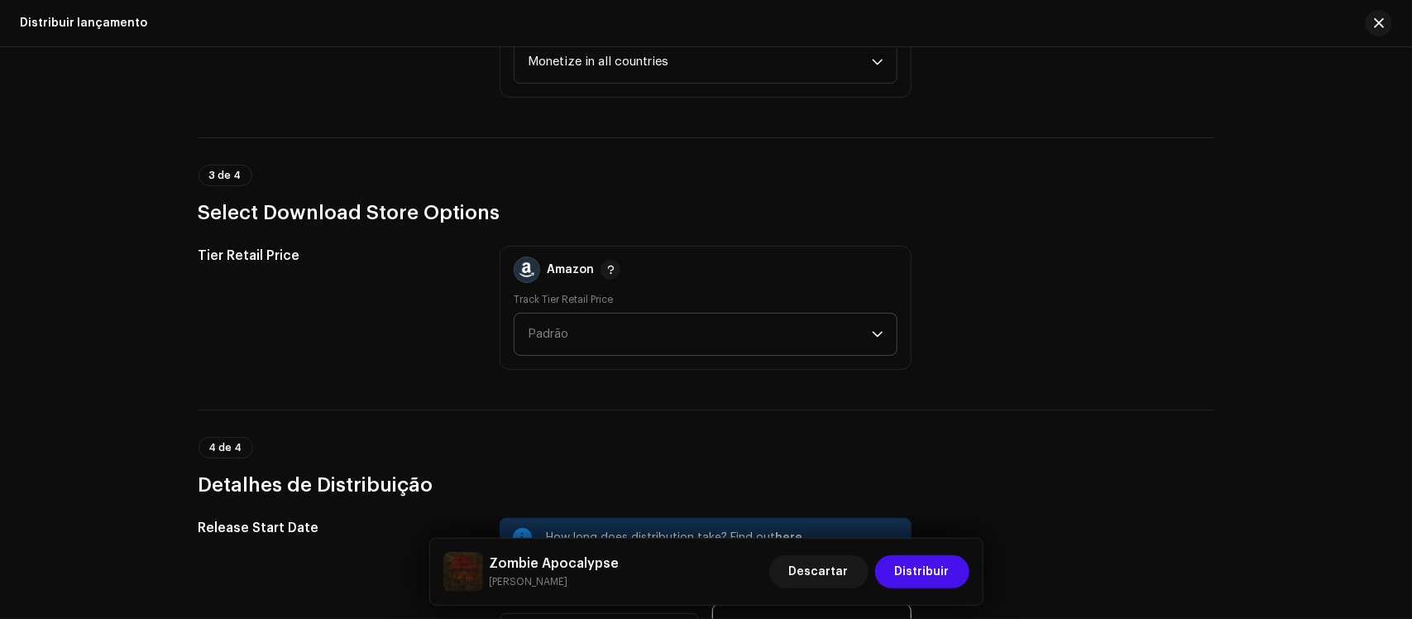
click at [853, 331] on span "Padrão" at bounding box center [700, 334] width 344 height 41
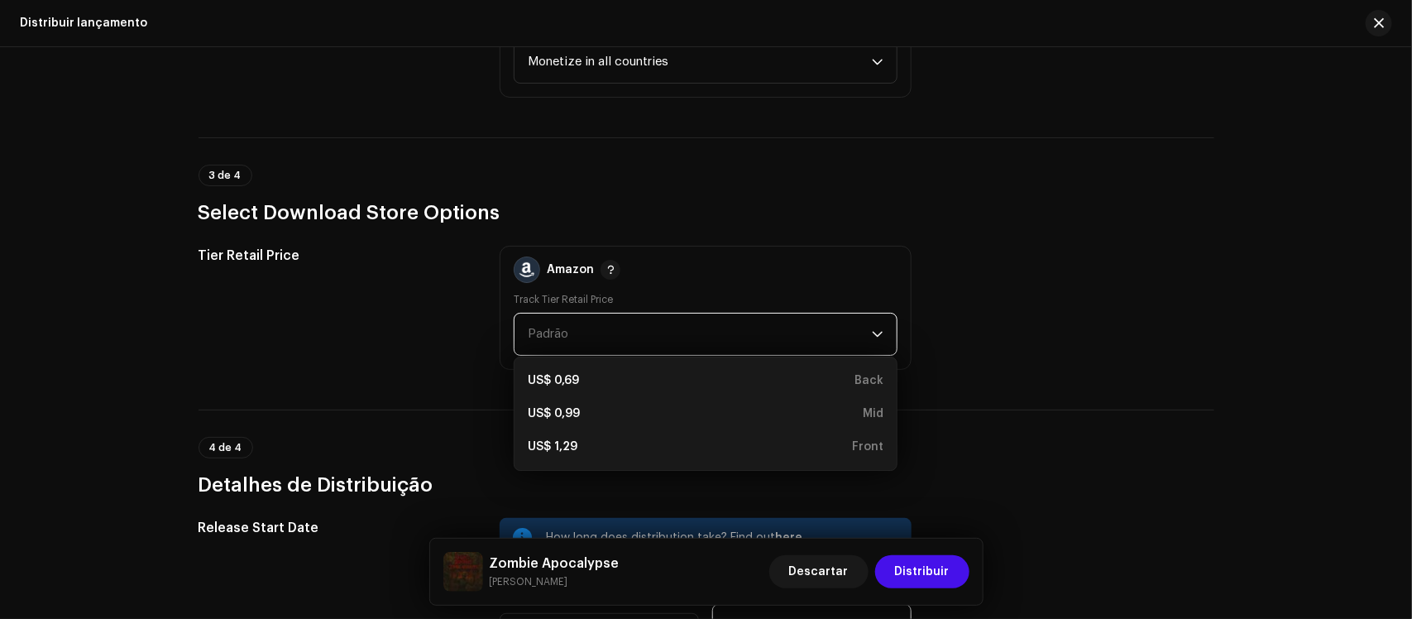
click at [859, 327] on span "Padrão" at bounding box center [700, 334] width 344 height 41
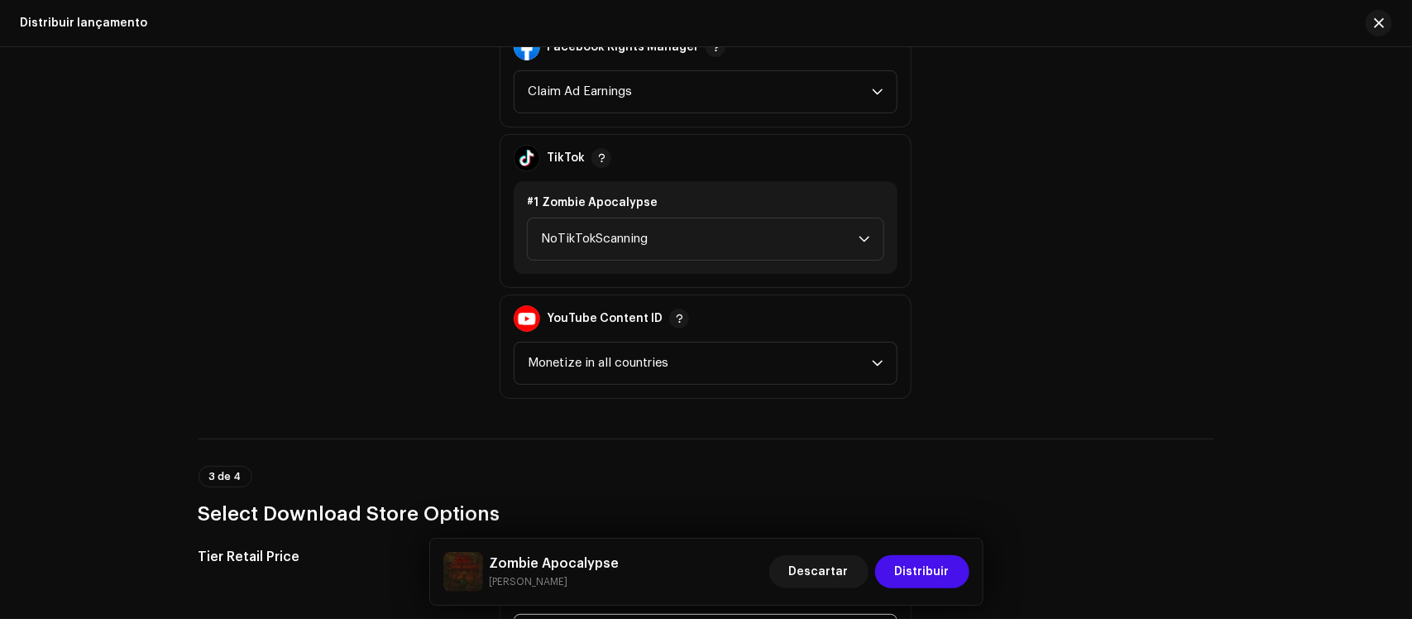
scroll to position [1938, 0]
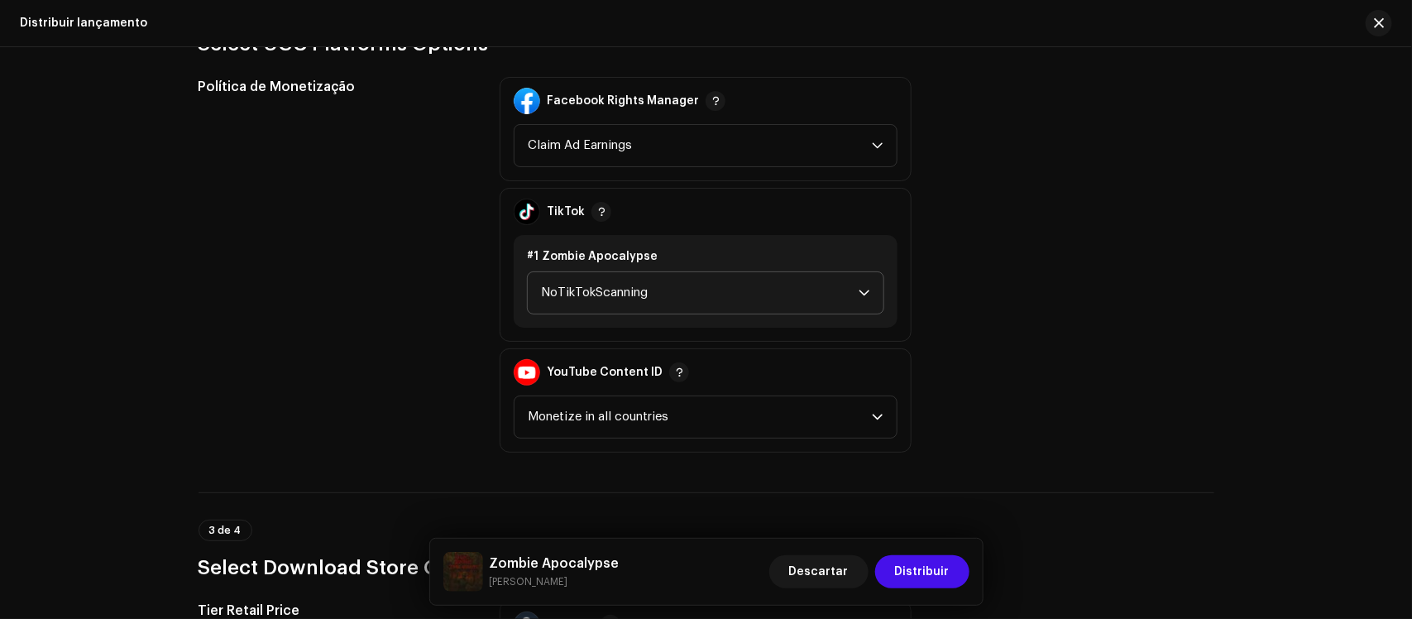
click at [863, 290] on icon "dropdown trigger" at bounding box center [865, 293] width 12 height 12
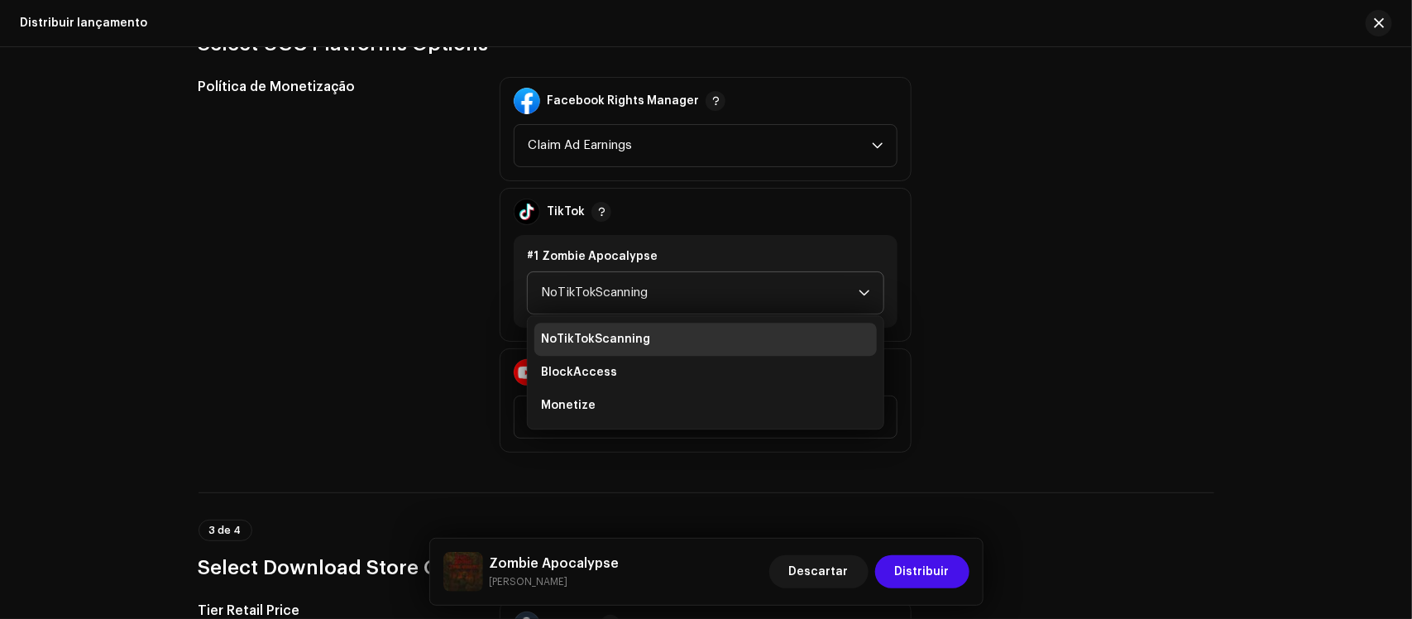
click at [863, 290] on icon "dropdown trigger" at bounding box center [865, 293] width 12 height 12
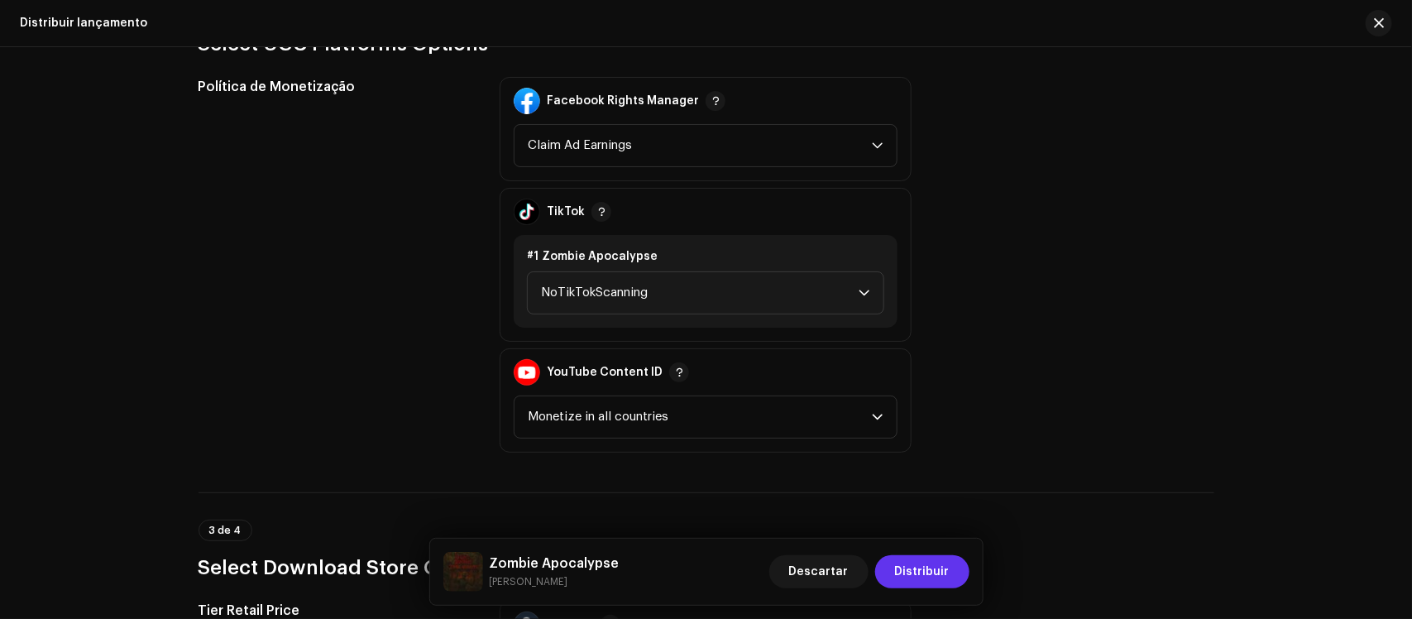
click at [923, 495] on span "Distribuir" at bounding box center [922, 571] width 55 height 33
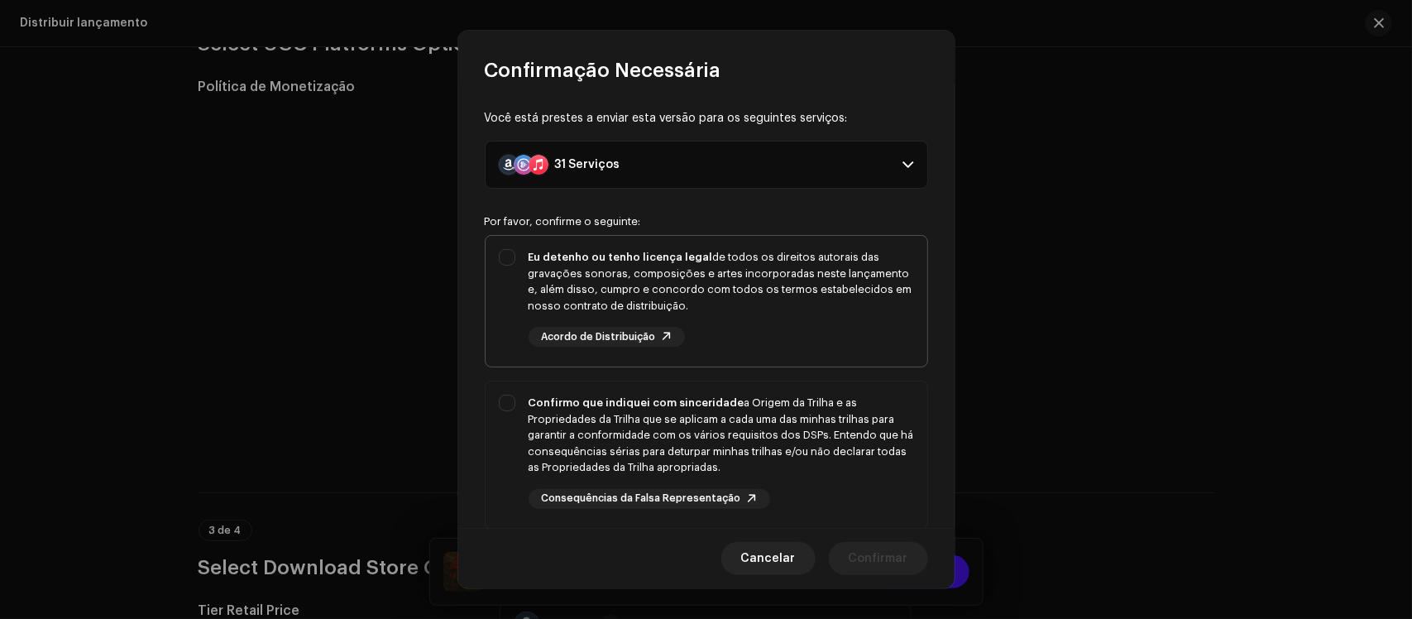
click at [515, 265] on div "Eu detenho ou tenho licença legal de todos os direitos autorais das gravações s…" at bounding box center [707, 298] width 442 height 124
checkbox input "true"
click at [506, 406] on div "Confirmo que indiquei com sinceridade a Origem da Trilha e as Propriedades da T…" at bounding box center [707, 451] width 442 height 141
checkbox input "true"
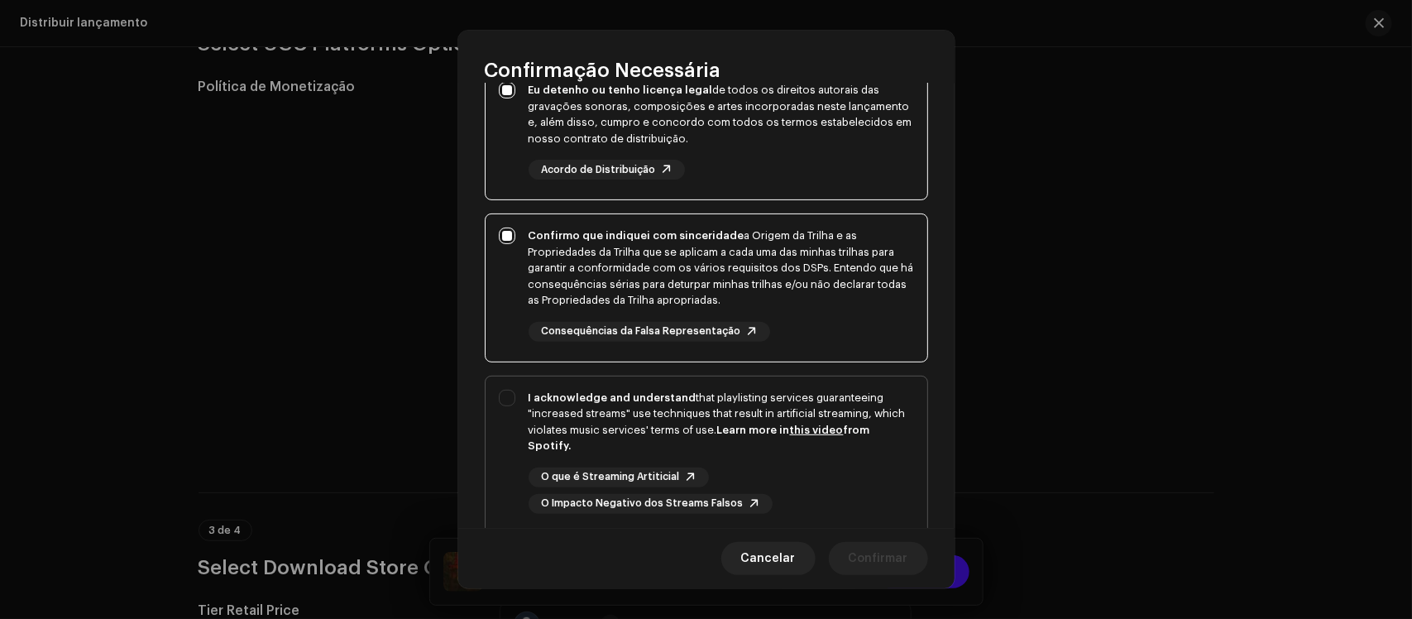
scroll to position [171, 0]
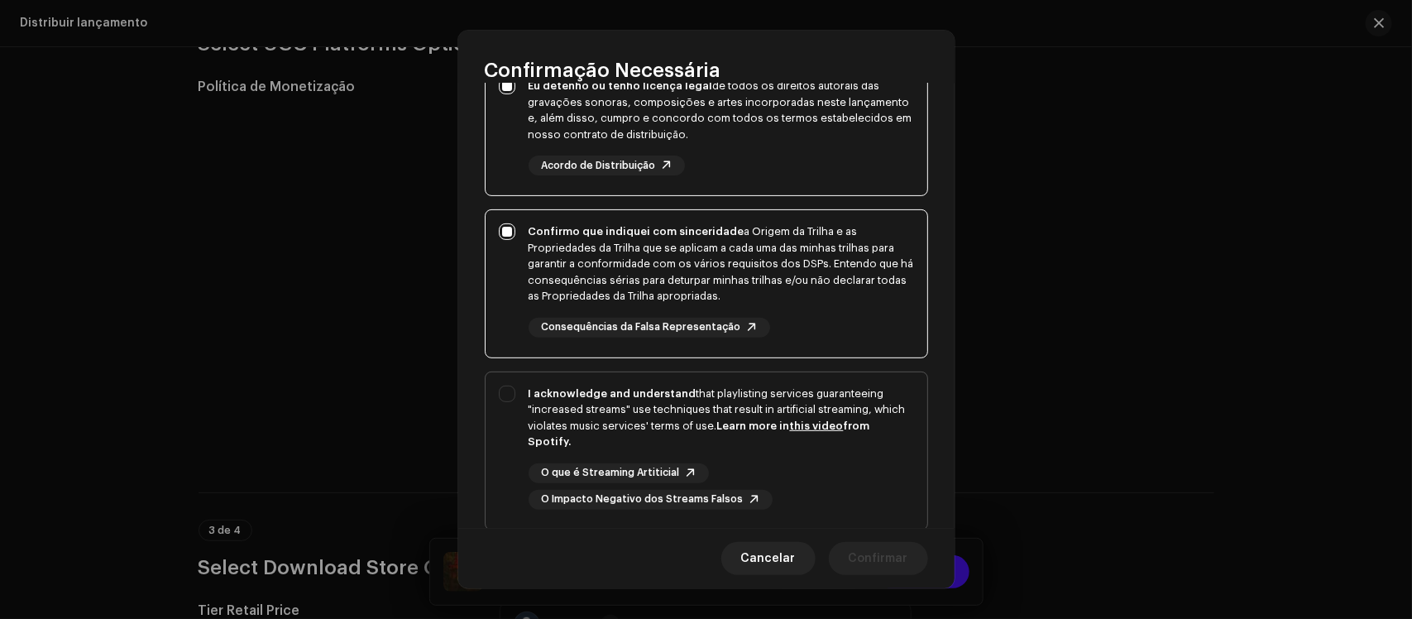
click at [511, 397] on div "I acknowledge and understand that playlisting services guaranteeing "increased …" at bounding box center [707, 447] width 442 height 151
checkbox input "true"
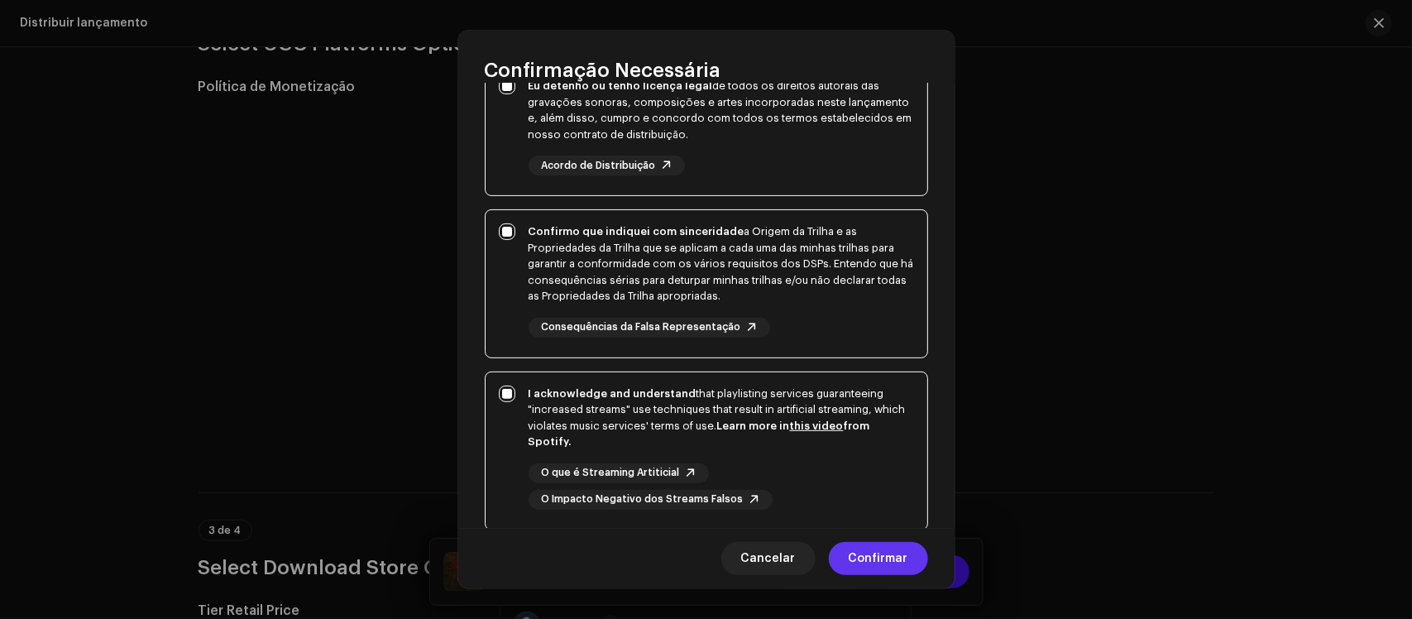
click at [874, 495] on span "Confirmar" at bounding box center [879, 558] width 60 height 33
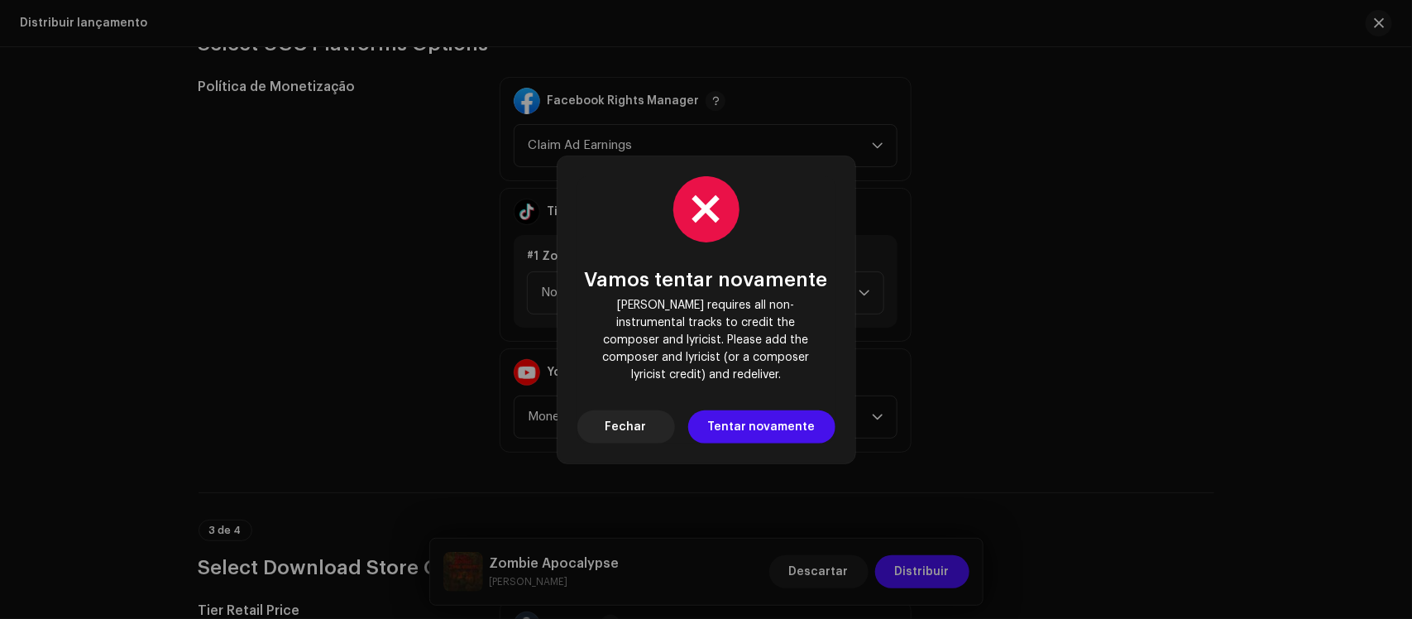
click at [1129, 22] on div "Vamos tentar novamente [PERSON_NAME] requires all non-instrumental tracks to cr…" at bounding box center [706, 309] width 1412 height 619
click at [634, 415] on span "Fechar" at bounding box center [626, 426] width 41 height 33
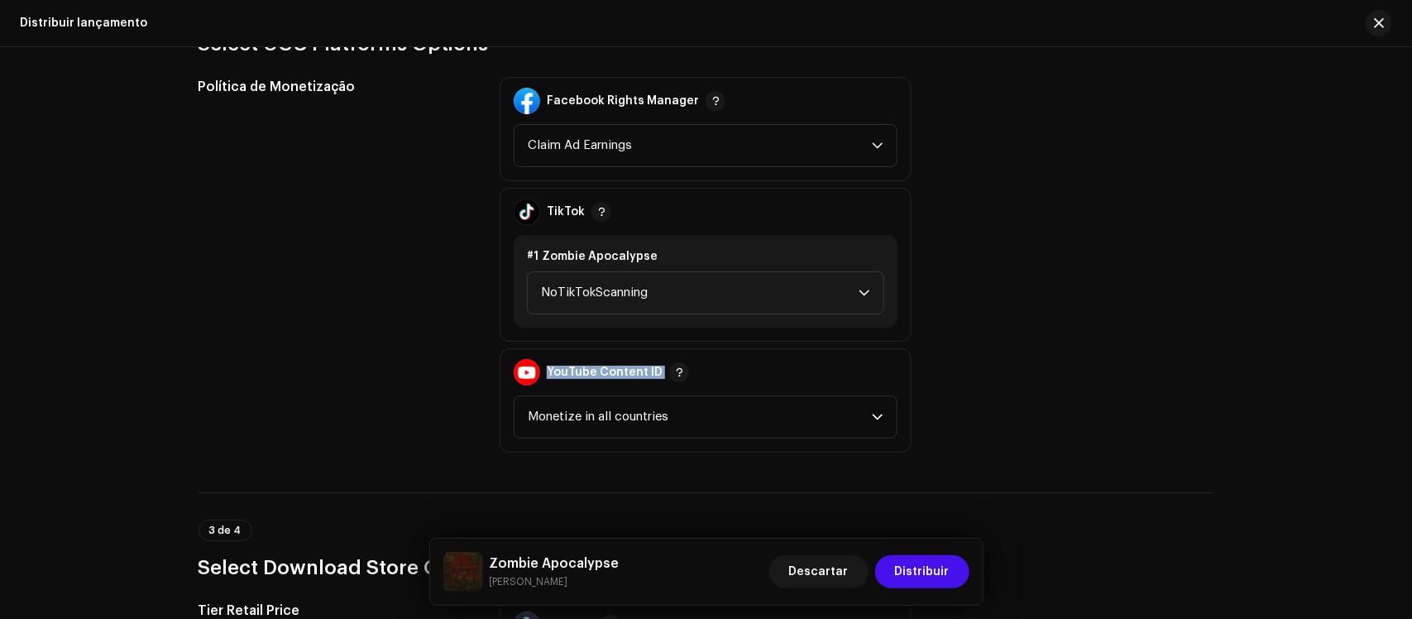
drag, startPoint x: 1407, startPoint y: 403, endPoint x: 1412, endPoint y: 266, distance: 136.6
click at [1129, 266] on div "Distribuir lançamento Preencha o seguinte para distribuir sua versão para servi…" at bounding box center [706, 333] width 1412 height 572
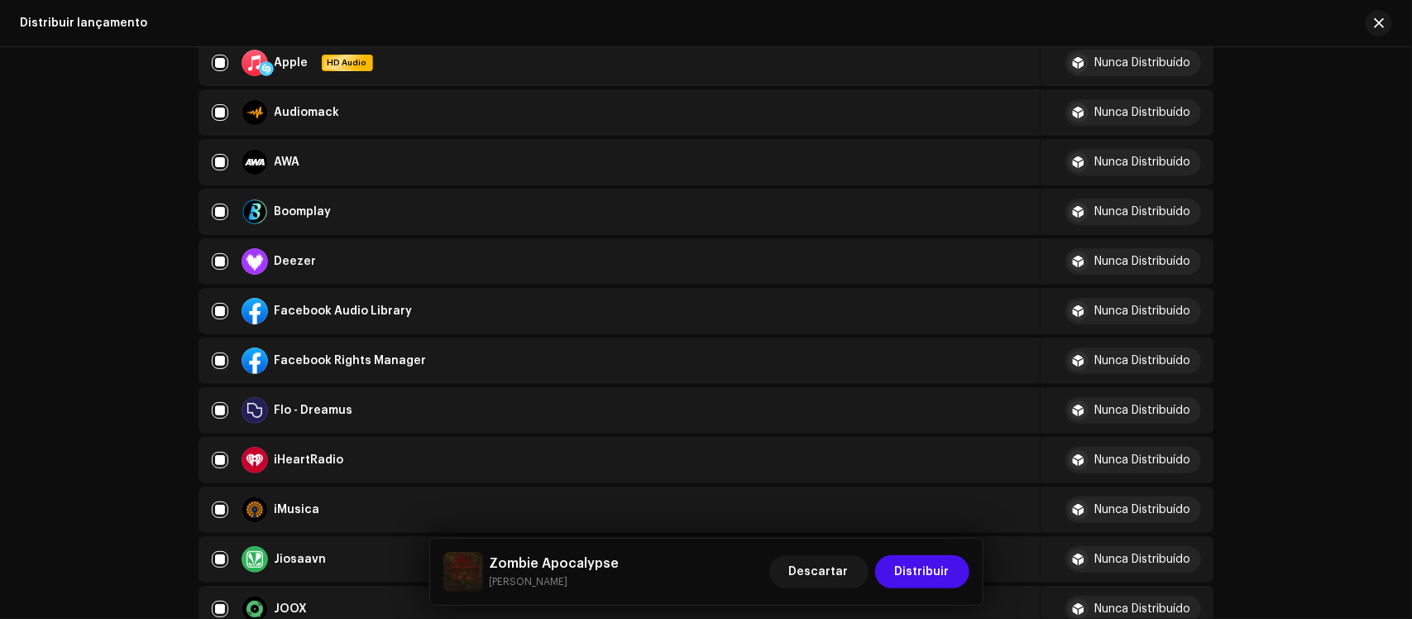
scroll to position [381, 0]
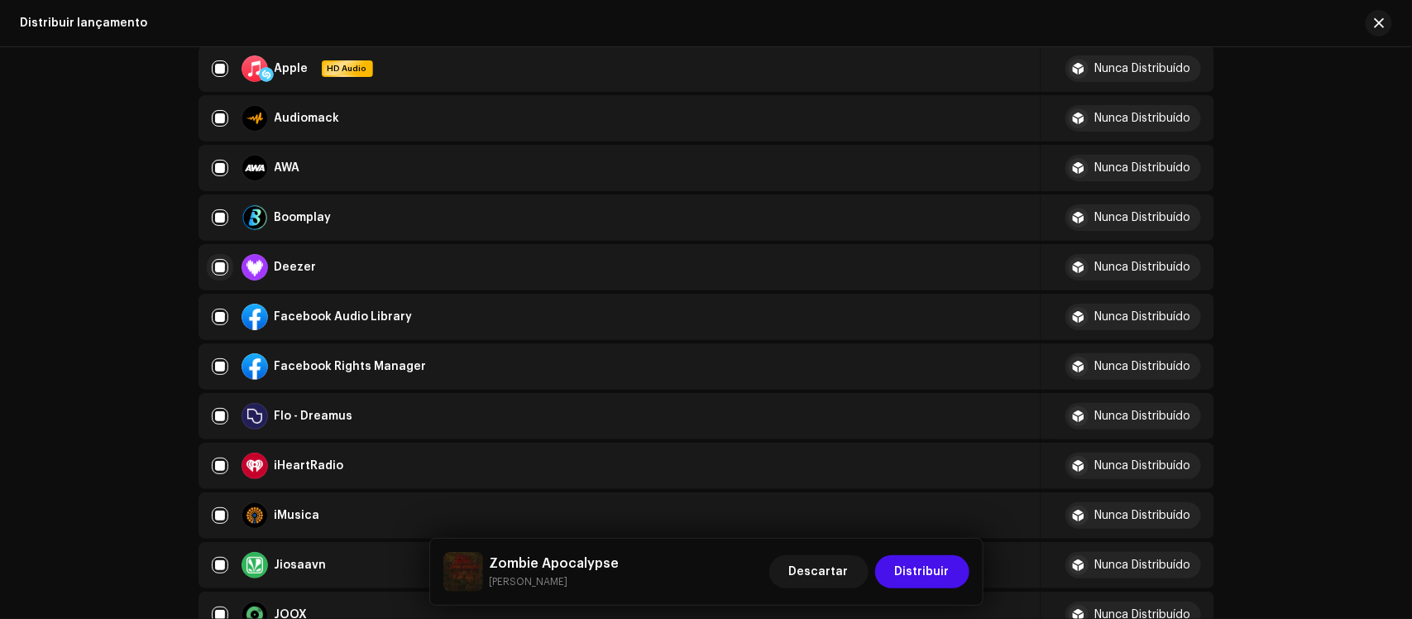
click at [216, 266] on input "checkbox" at bounding box center [220, 267] width 17 height 17
checkbox input "false"
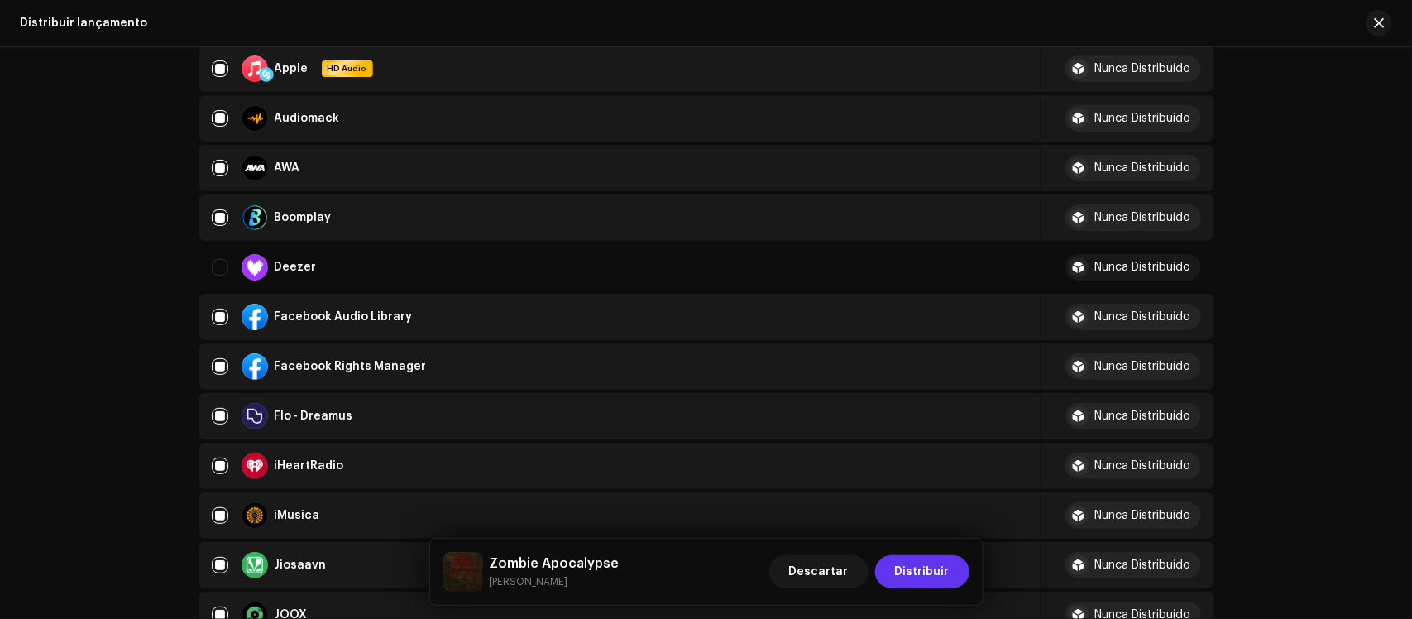
click at [931, 495] on span "Distribuir" at bounding box center [922, 571] width 55 height 33
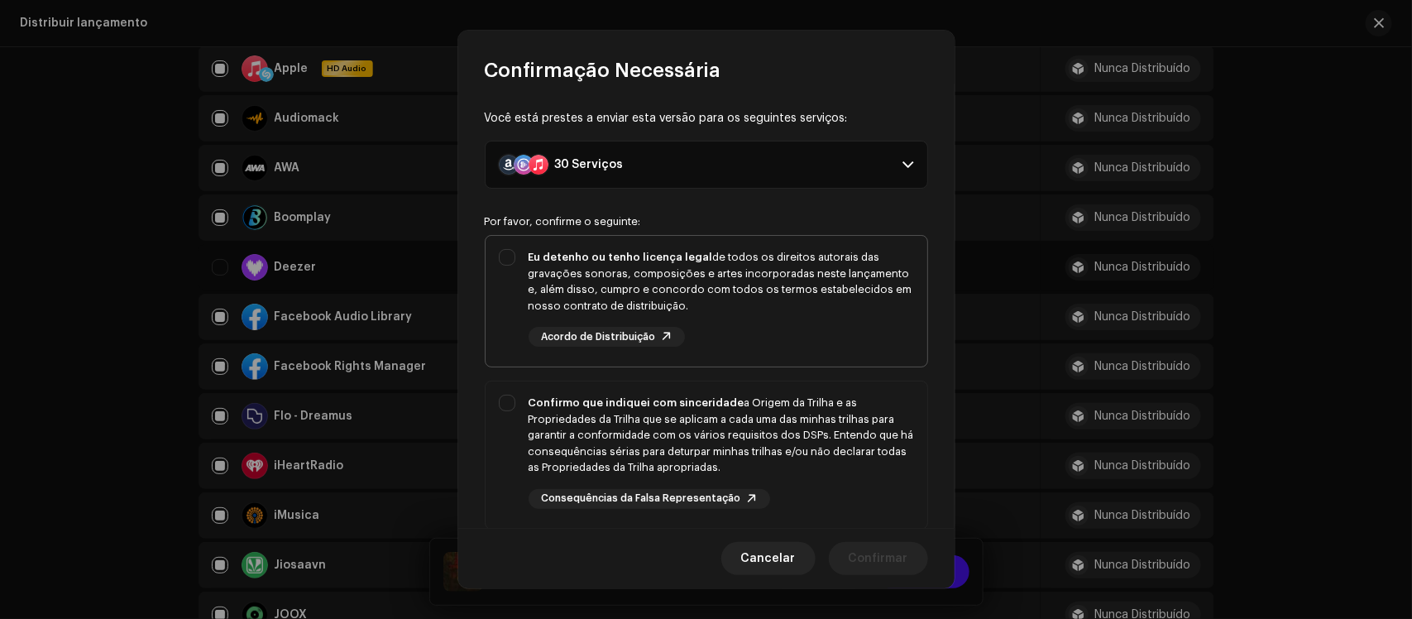
click at [496, 263] on div "Eu detenho ou tenho licença legal de todos os direitos autorais das gravações s…" at bounding box center [707, 298] width 442 height 124
checkbox input "true"
click at [515, 410] on div "Confirmo que indiquei com sinceridade a Origem da Trilha e as Propriedades da T…" at bounding box center [707, 451] width 442 height 141
checkbox input "true"
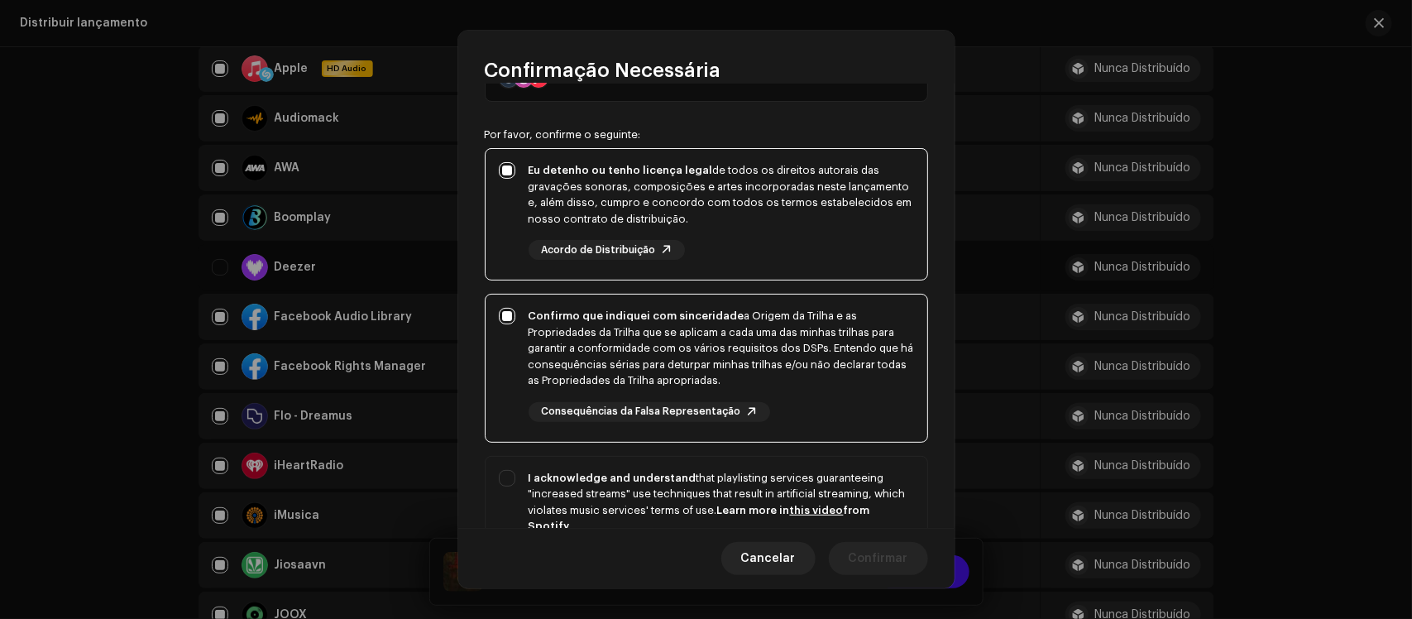
scroll to position [137, 0]
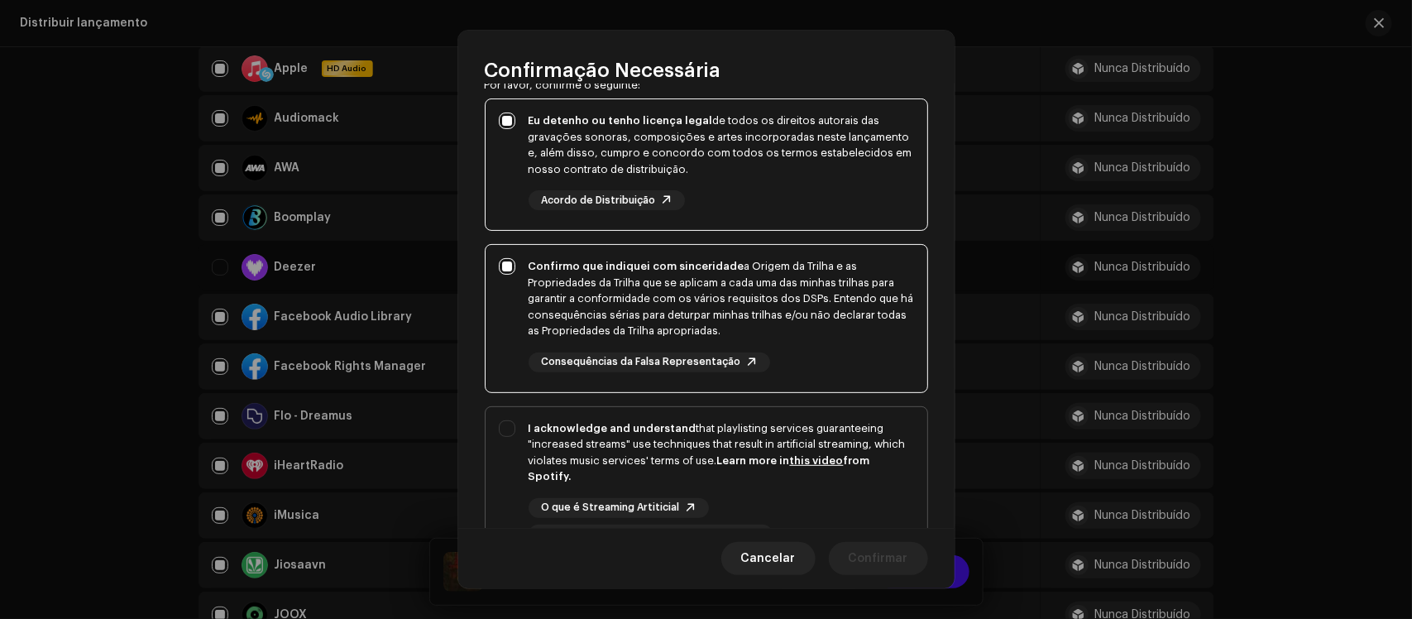
click at [505, 440] on div "I acknowledge and understand that playlisting services guaranteeing "increased …" at bounding box center [707, 482] width 442 height 151
checkbox input "true"
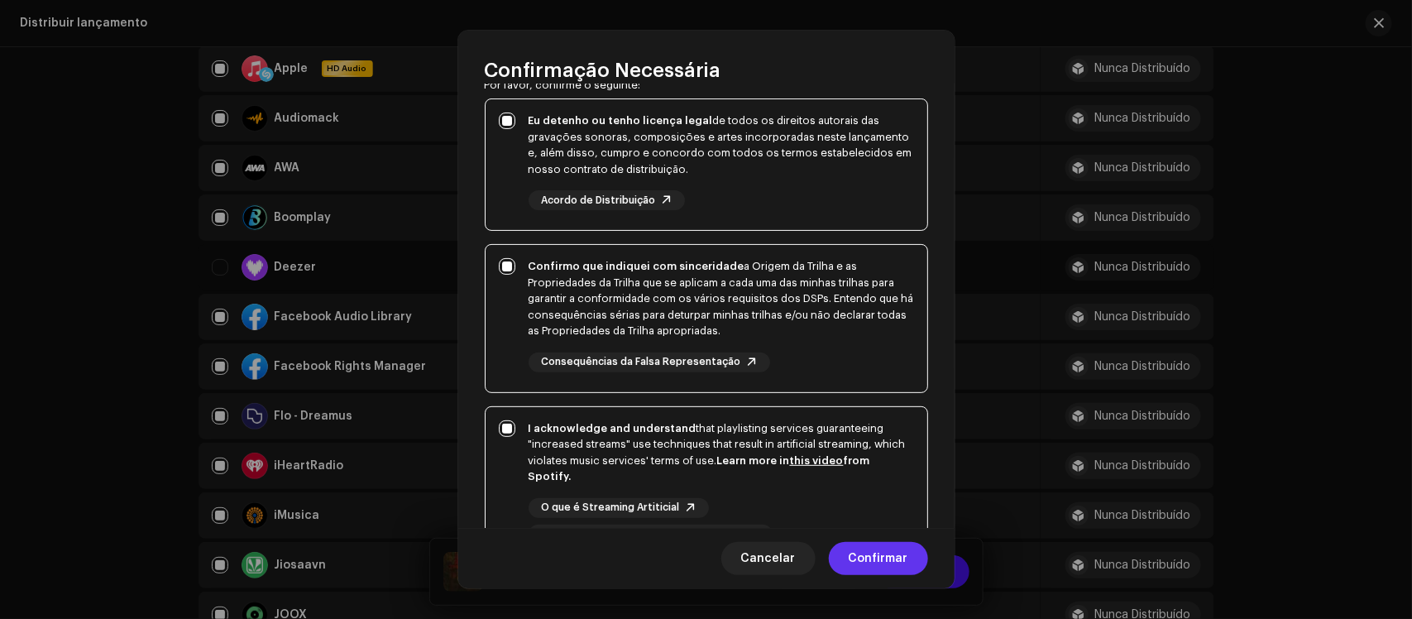
click at [863, 495] on span "Confirmar" at bounding box center [879, 558] width 60 height 33
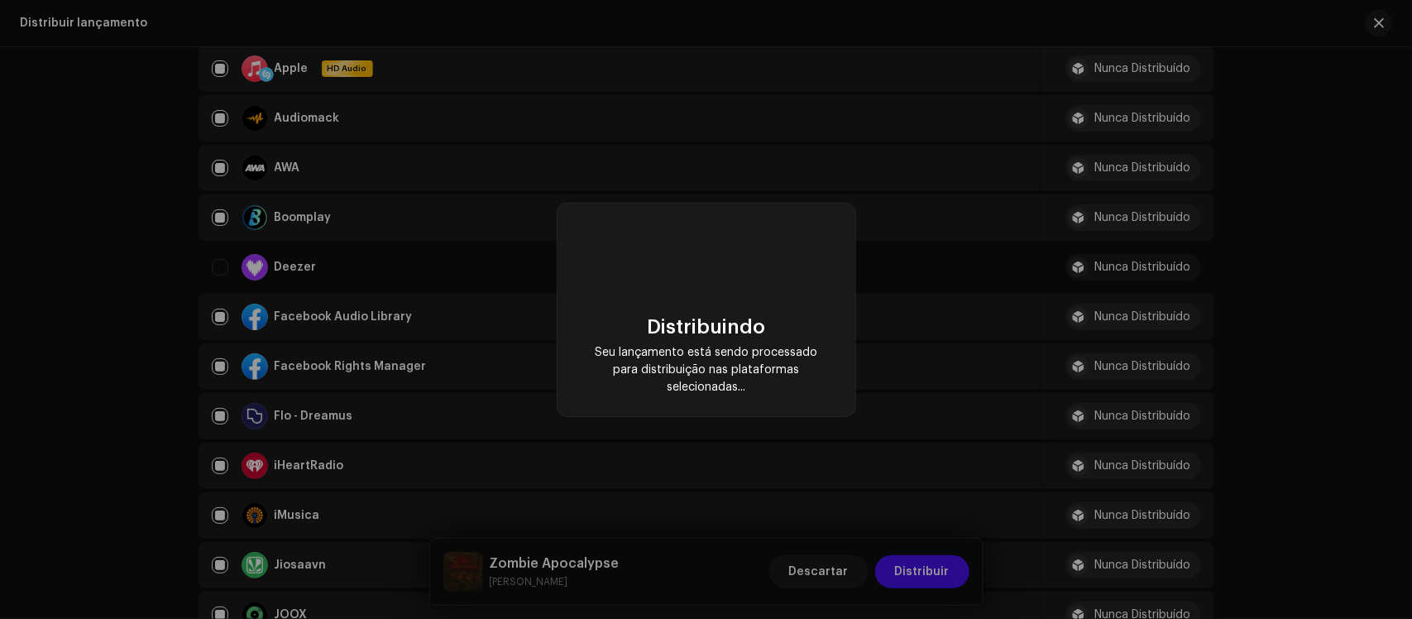
checkbox input "false"
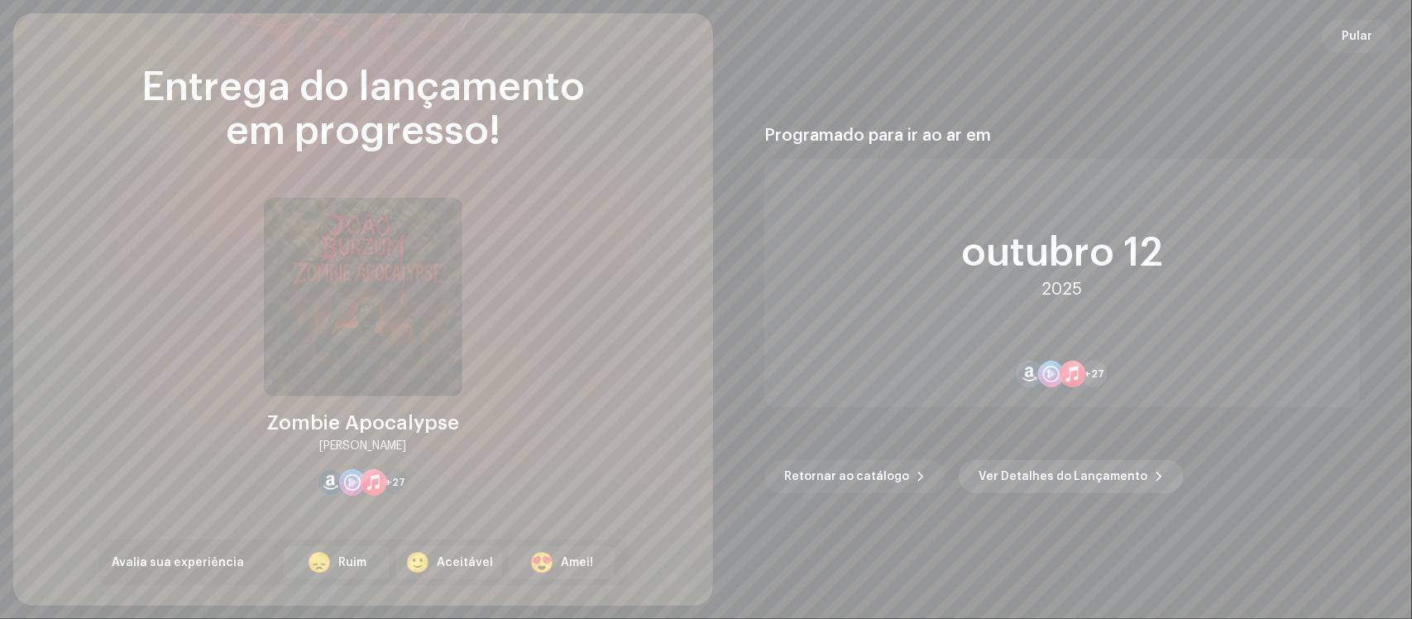
click at [1072, 477] on span "Ver Detalhes do Lançamento" at bounding box center [1063, 476] width 169 height 33
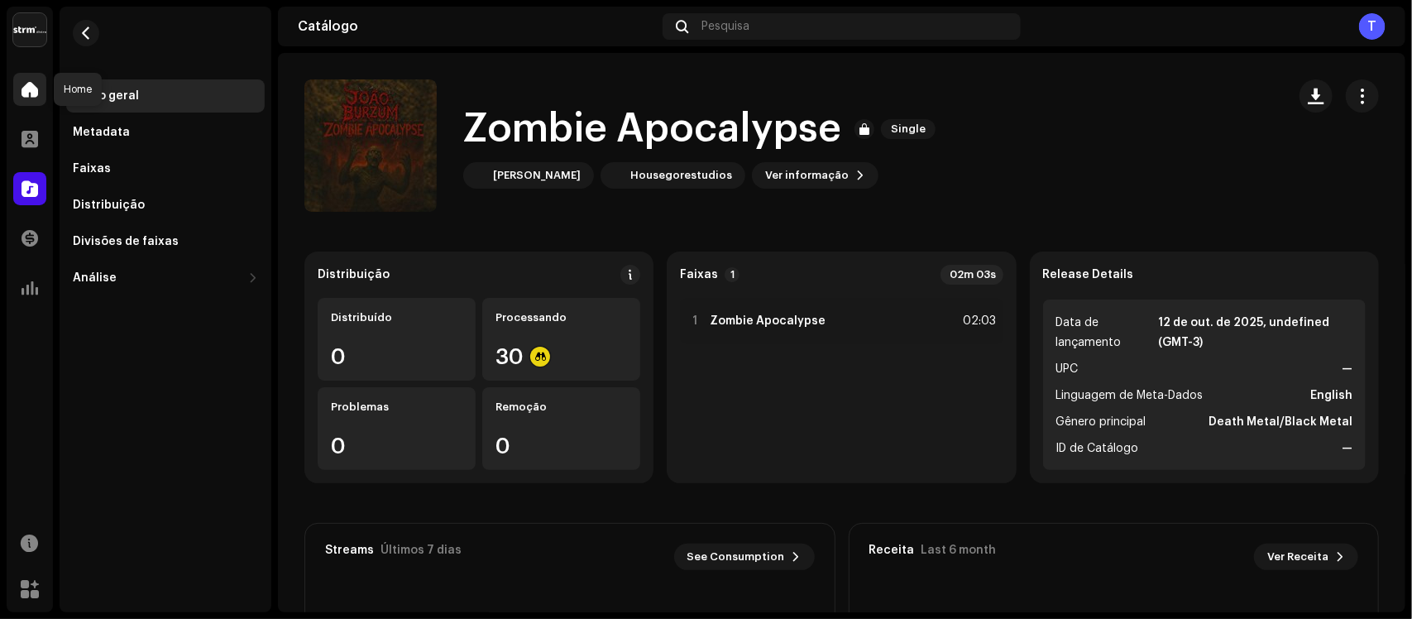
click at [26, 89] on span at bounding box center [30, 89] width 17 height 13
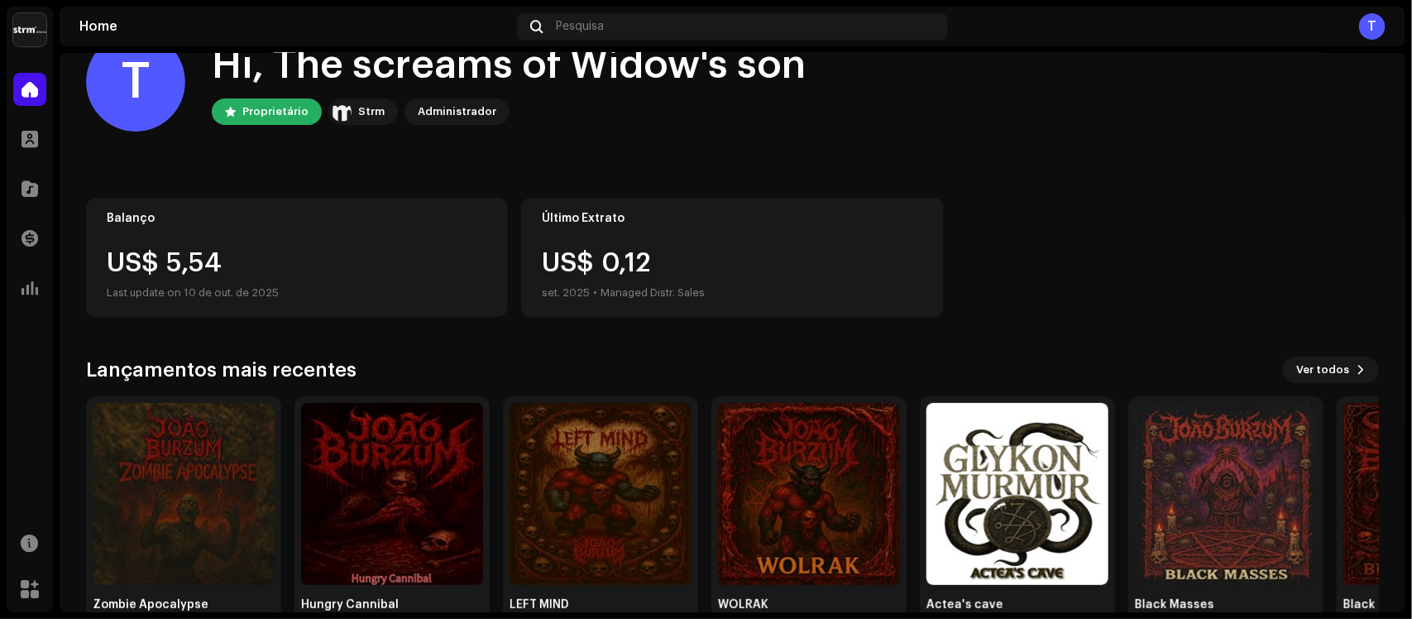
scroll to position [95, 0]
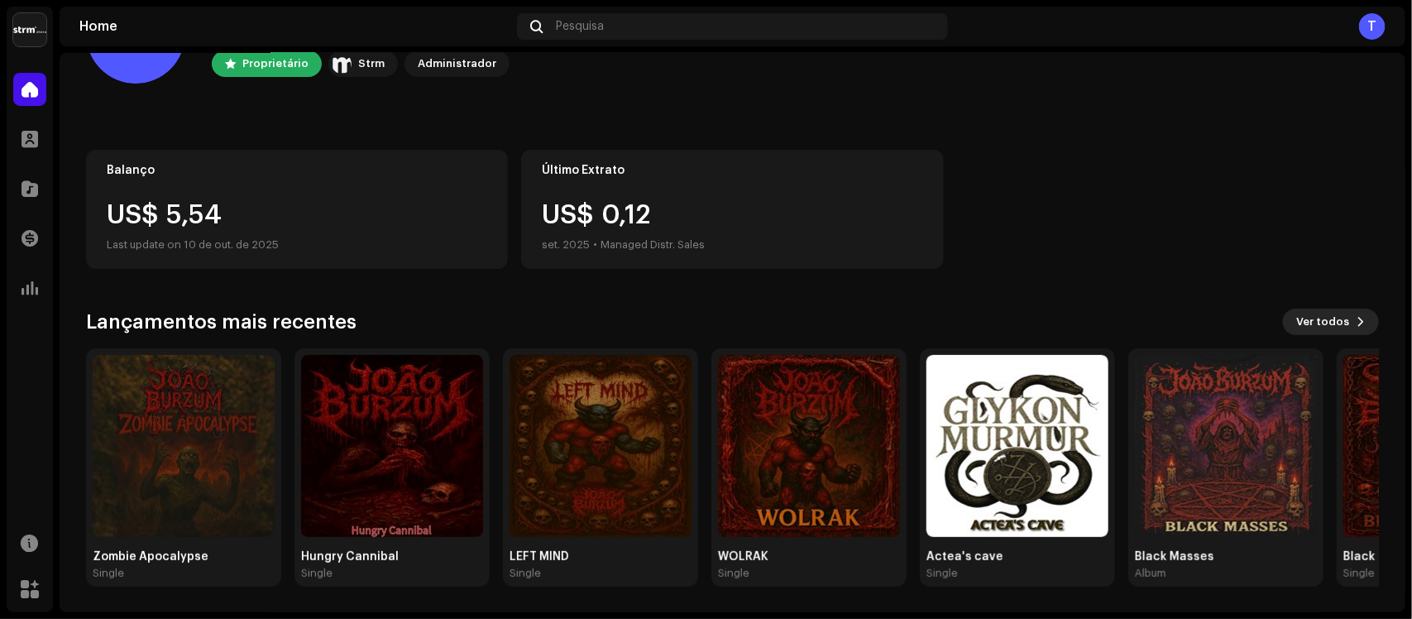
click at [1129, 324] on span "Ver todos" at bounding box center [1323, 321] width 53 height 33
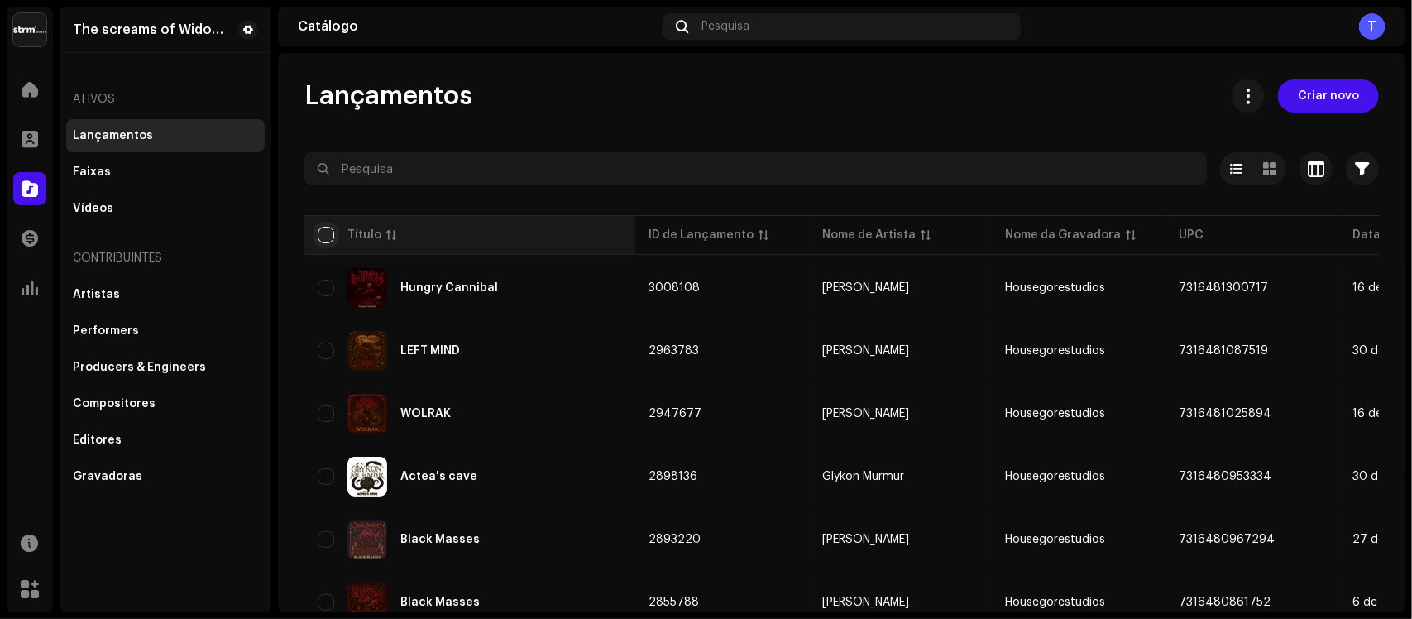
click at [324, 238] on input "checkbox" at bounding box center [326, 235] width 17 height 17
checkbox input "true"
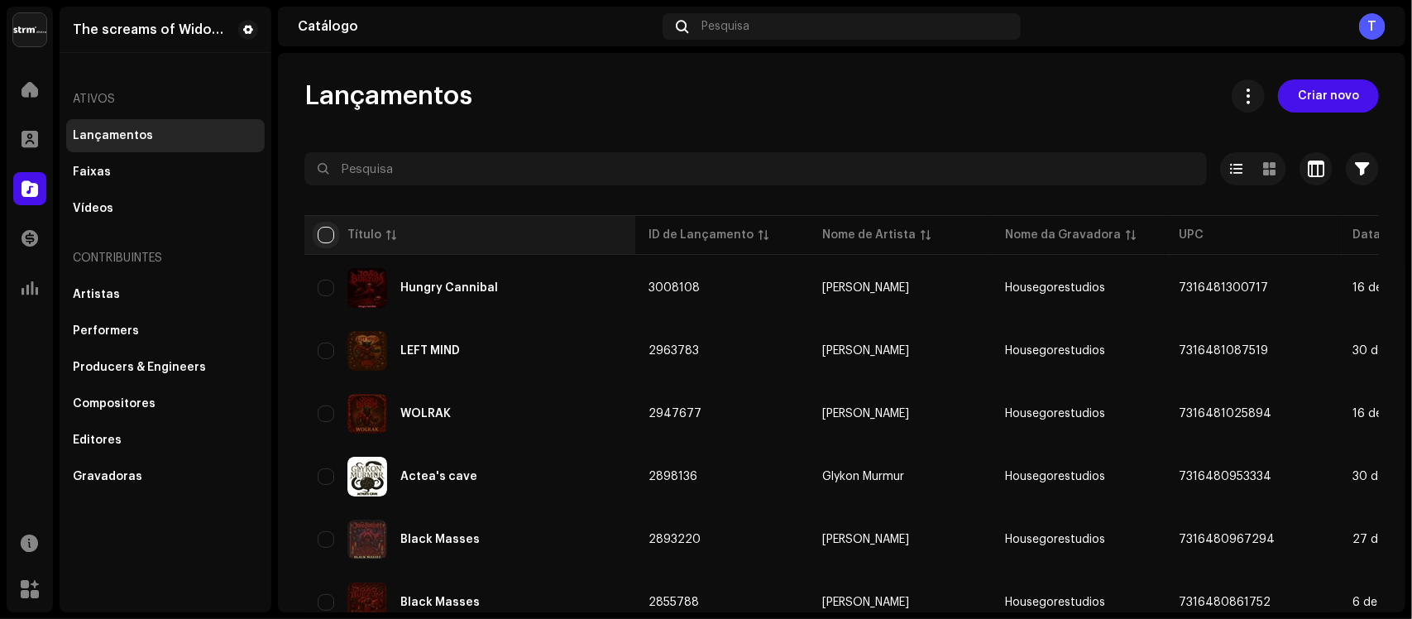
checkbox input "true"
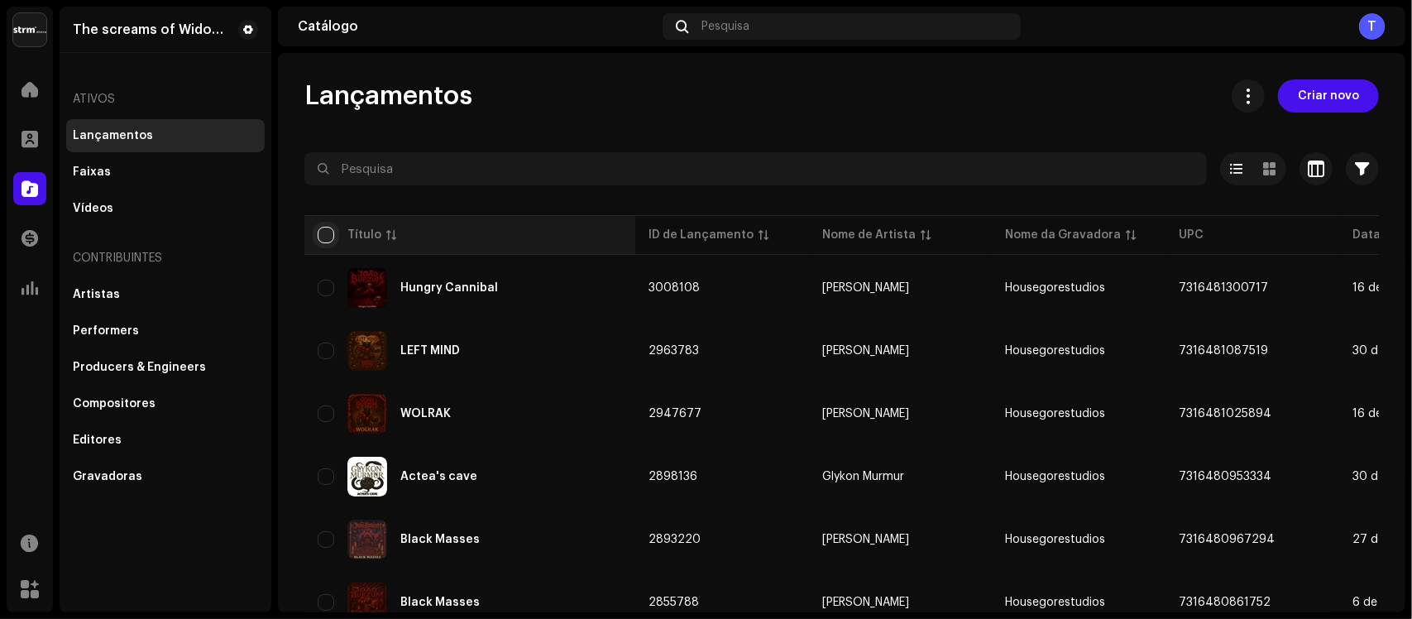
checkbox input "true"
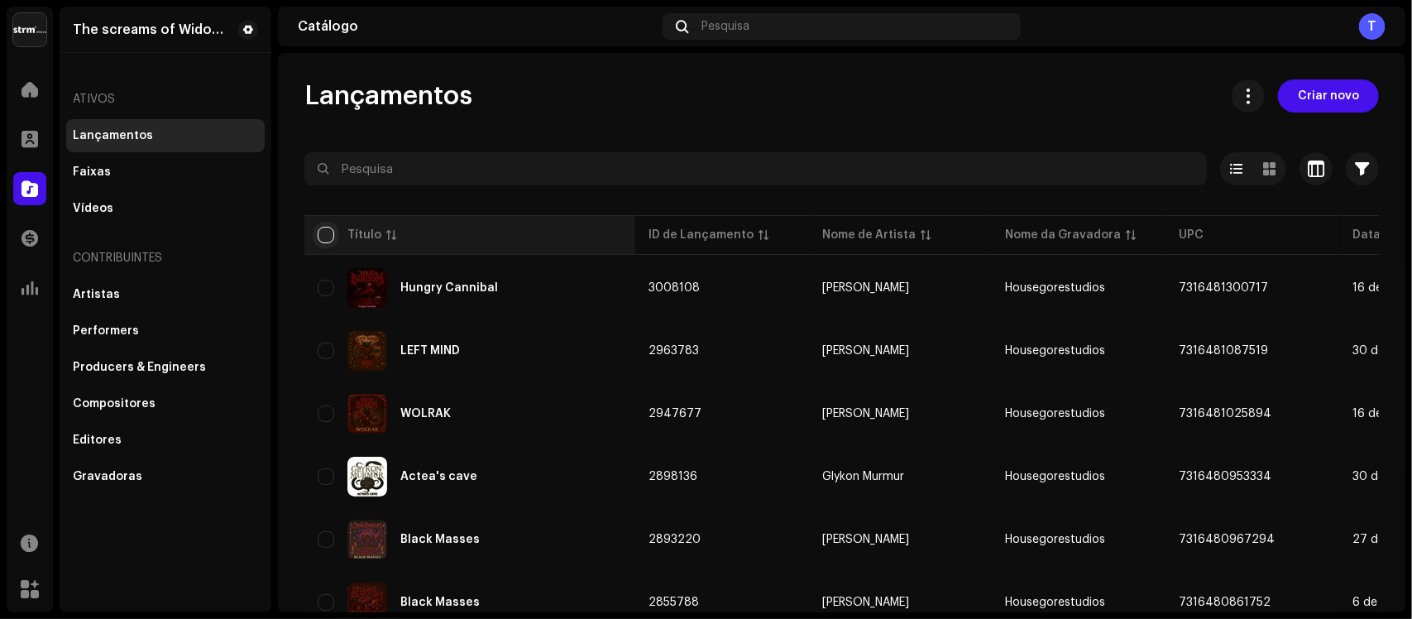
checkbox input "true"
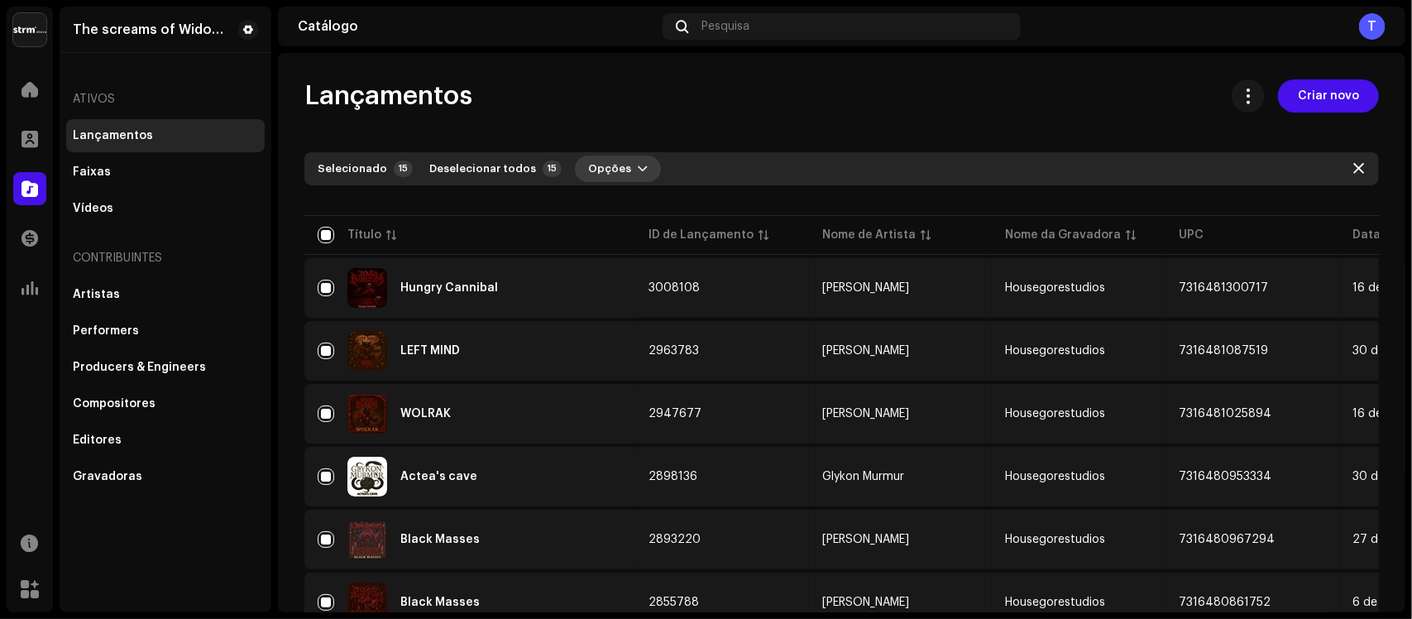
click at [638, 170] on span "button" at bounding box center [643, 168] width 10 height 13
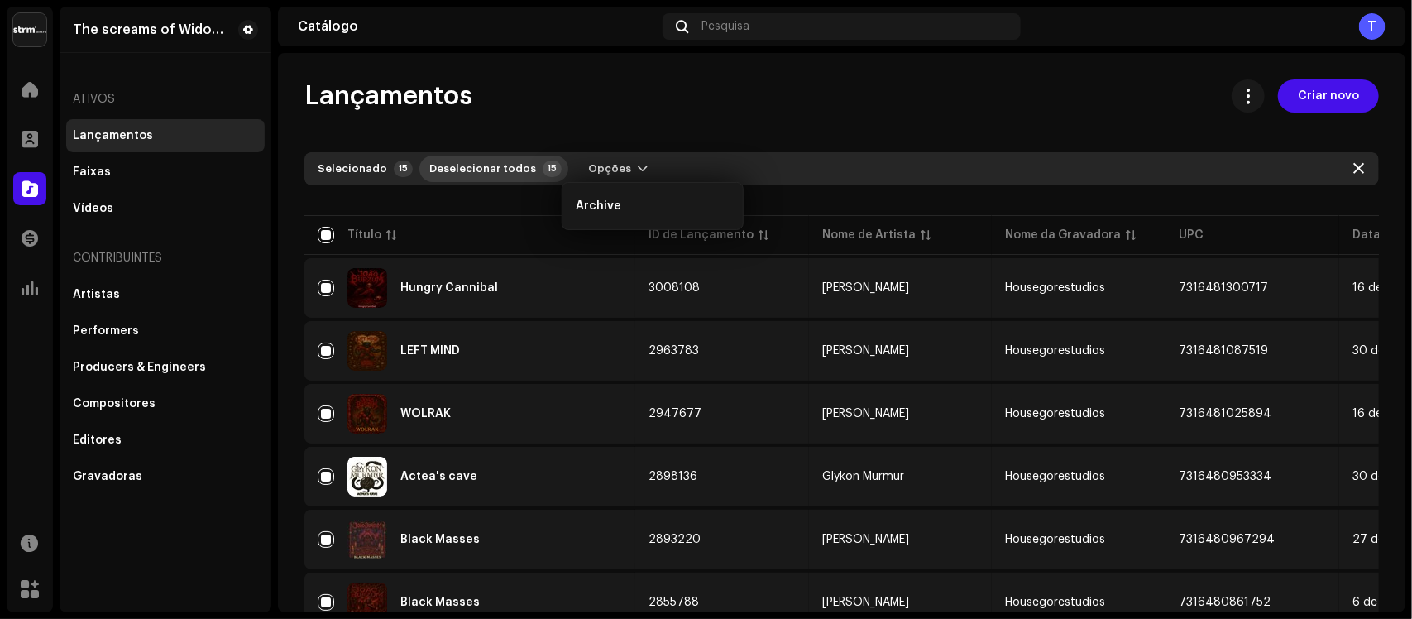
click at [543, 166] on p-badge "15" at bounding box center [552, 169] width 19 height 17
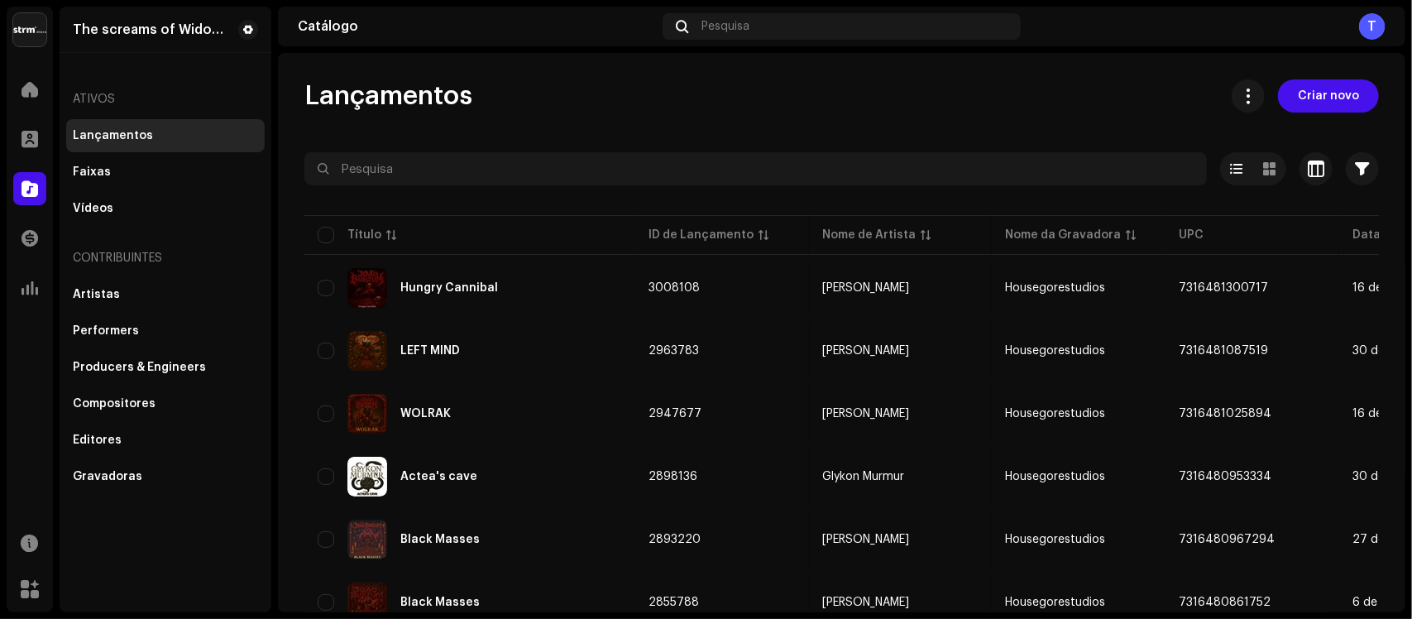
checkbox input "false"
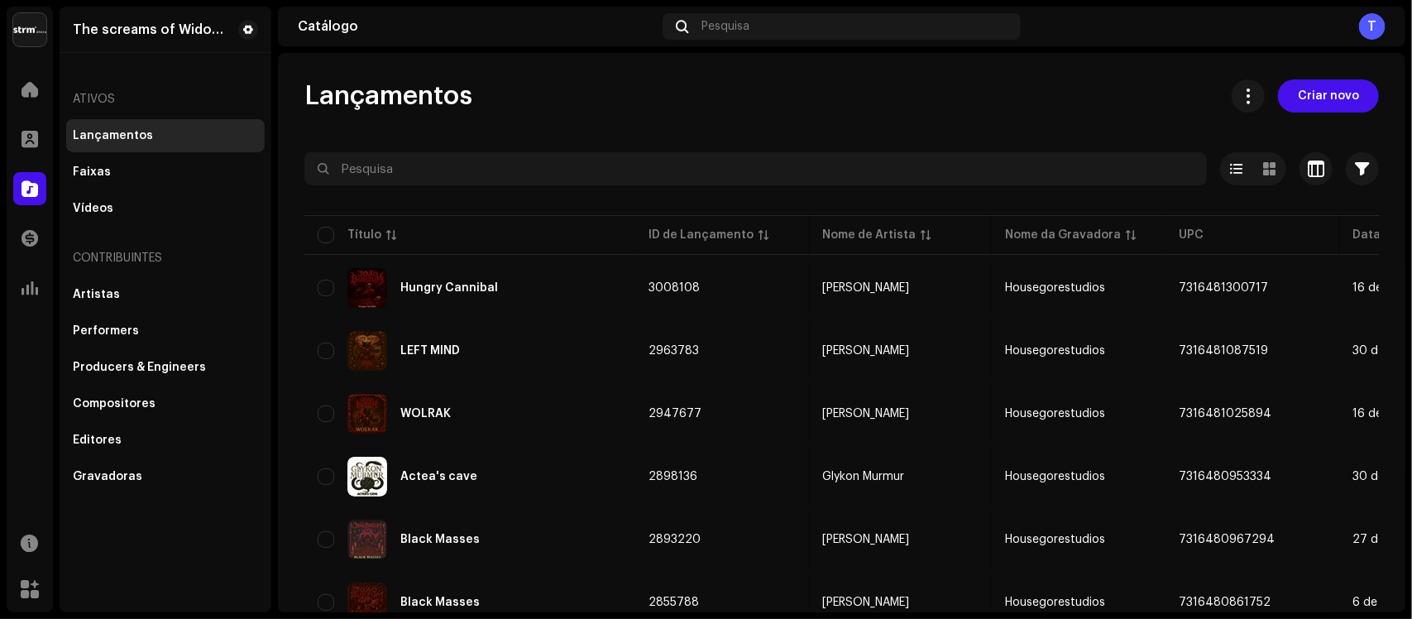
checkbox input "false"
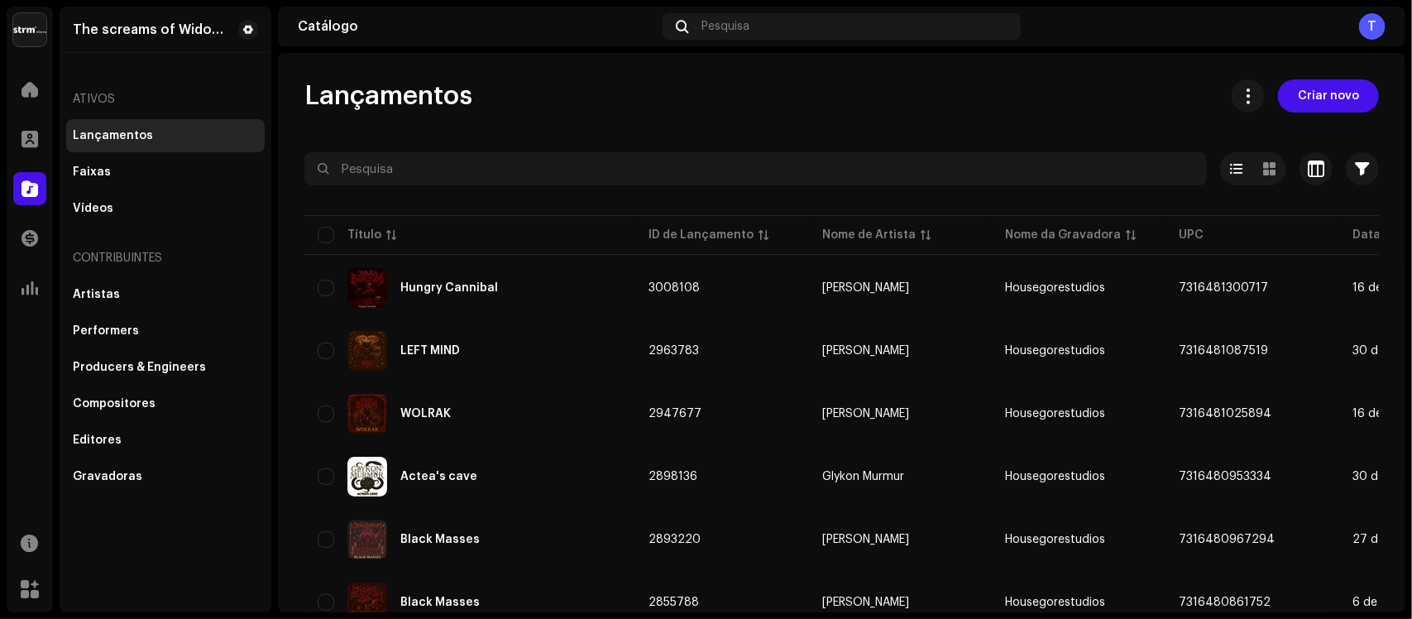
checkbox input "false"
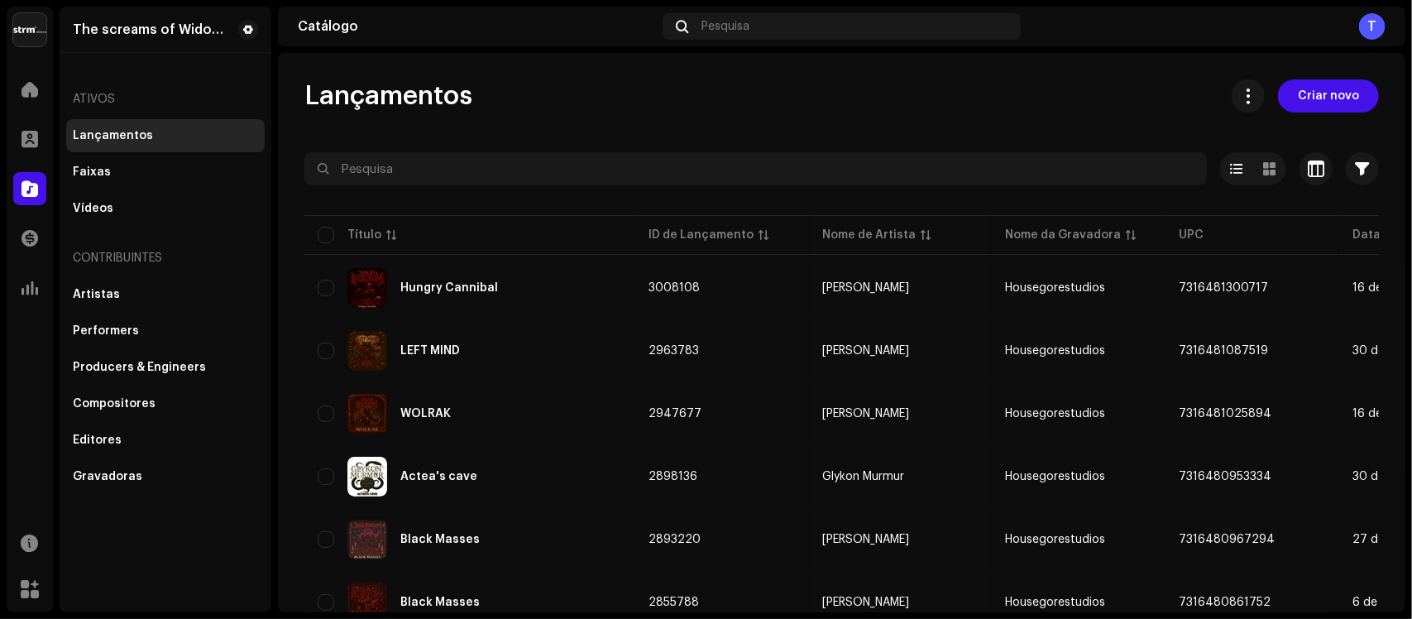
checkbox input "false"
click at [36, 84] on span at bounding box center [30, 89] width 17 height 13
